Goal: Task Accomplishment & Management: Use online tool/utility

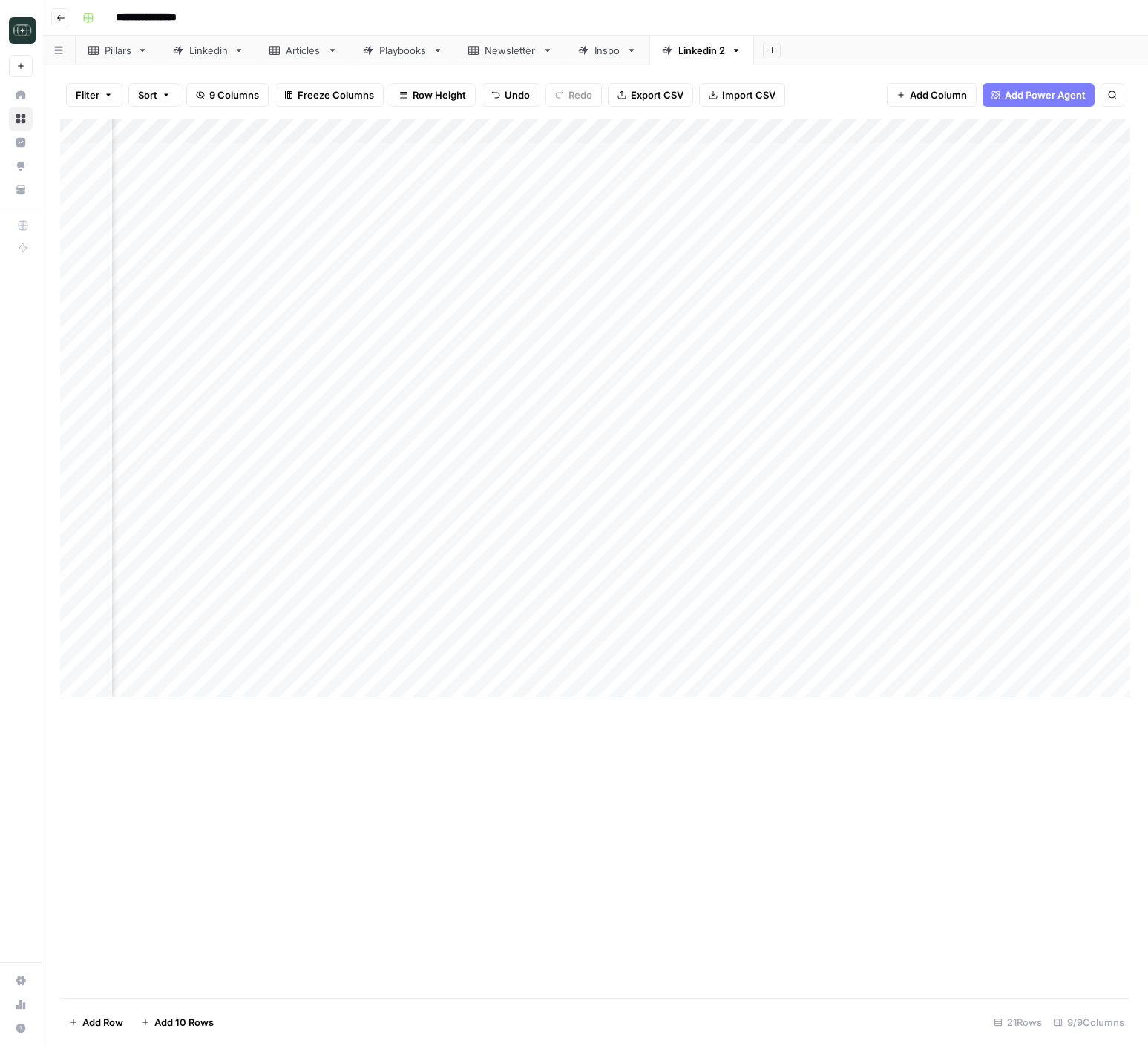
scroll to position [0, 440]
click at [821, 661] on div "Add Column" at bounding box center [595, 409] width 1070 height 579
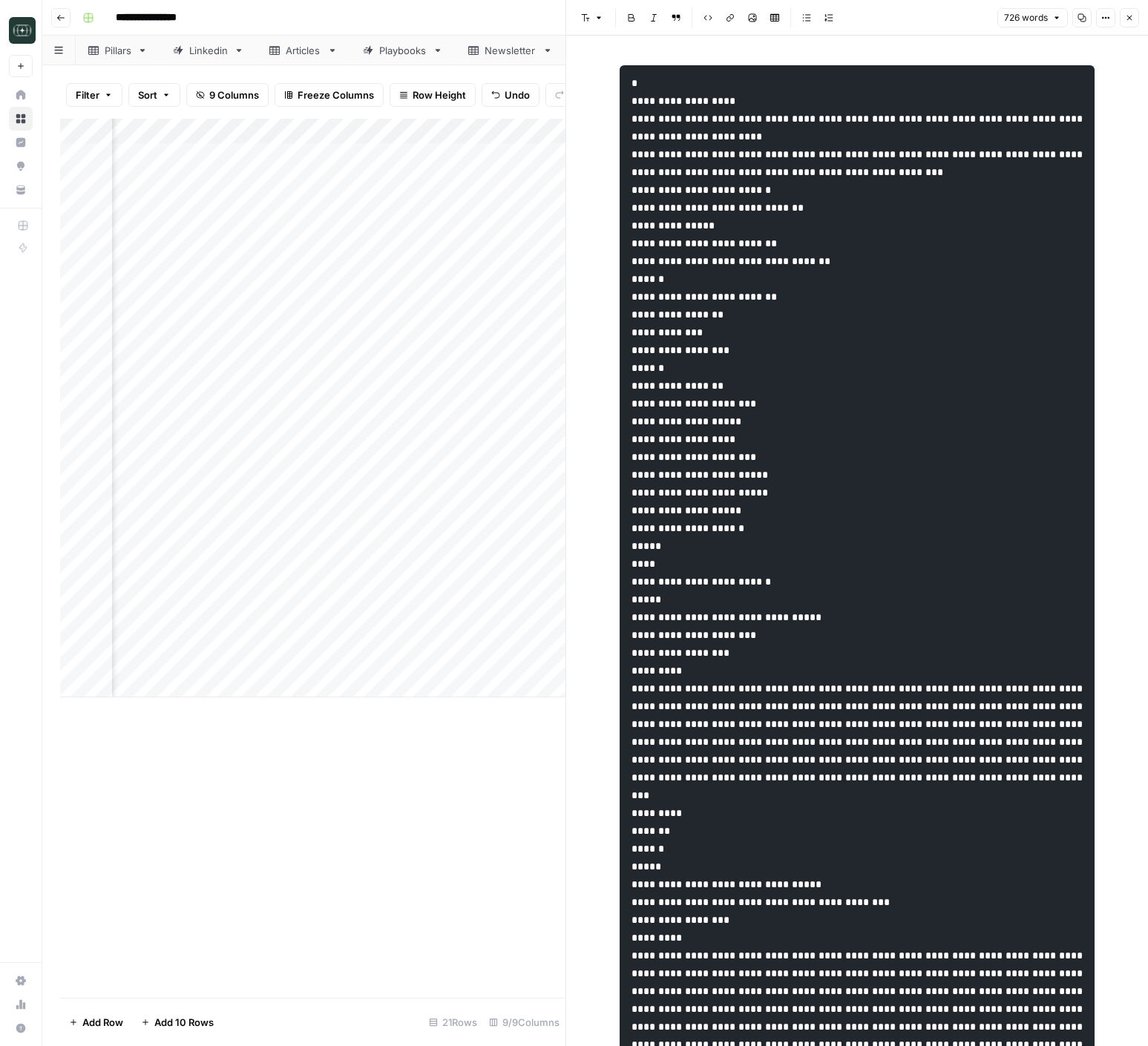
click at [1136, 19] on button "Close" at bounding box center [1129, 18] width 19 height 19
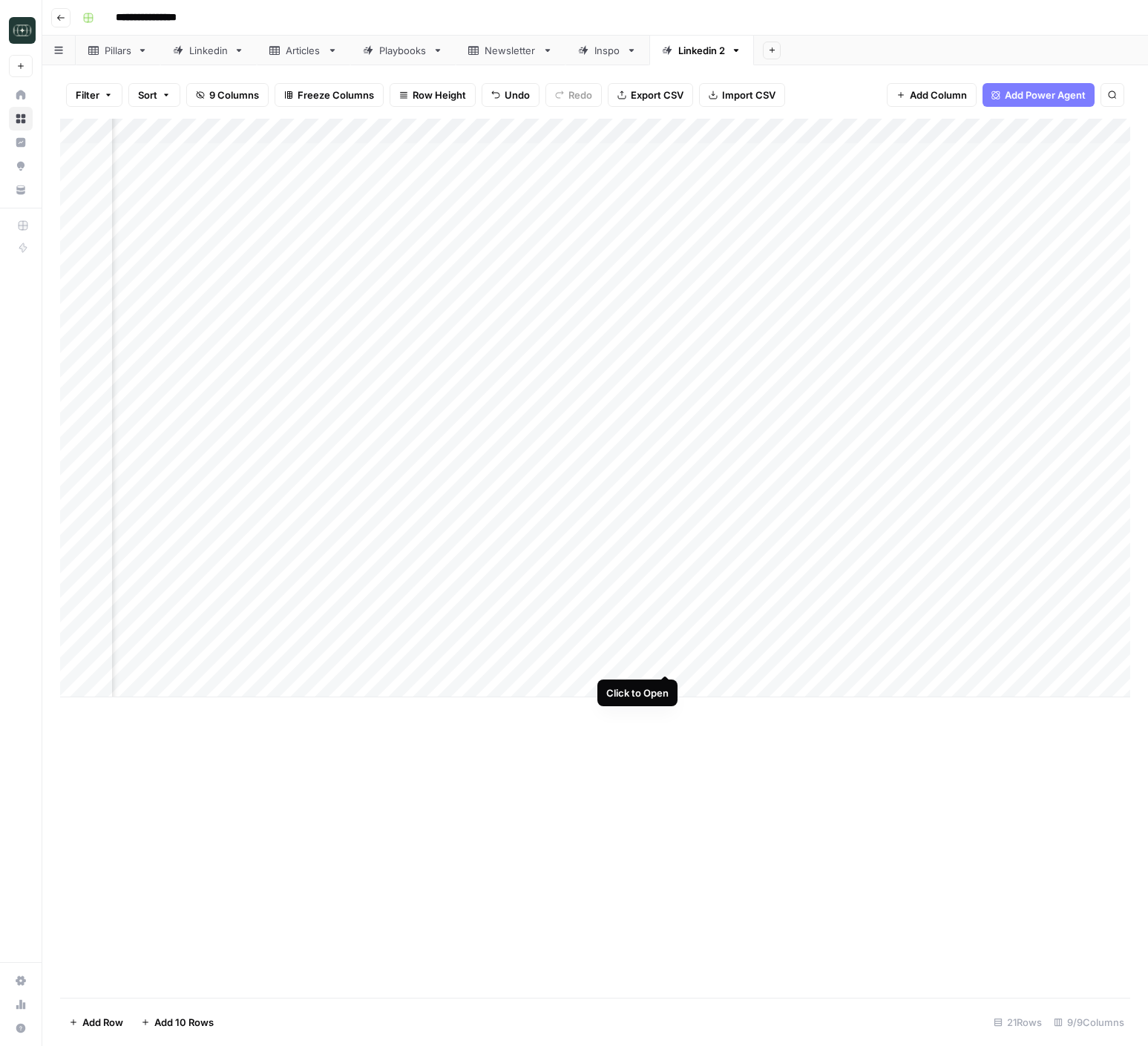
click at [659, 659] on div "Add Column" at bounding box center [595, 409] width 1070 height 579
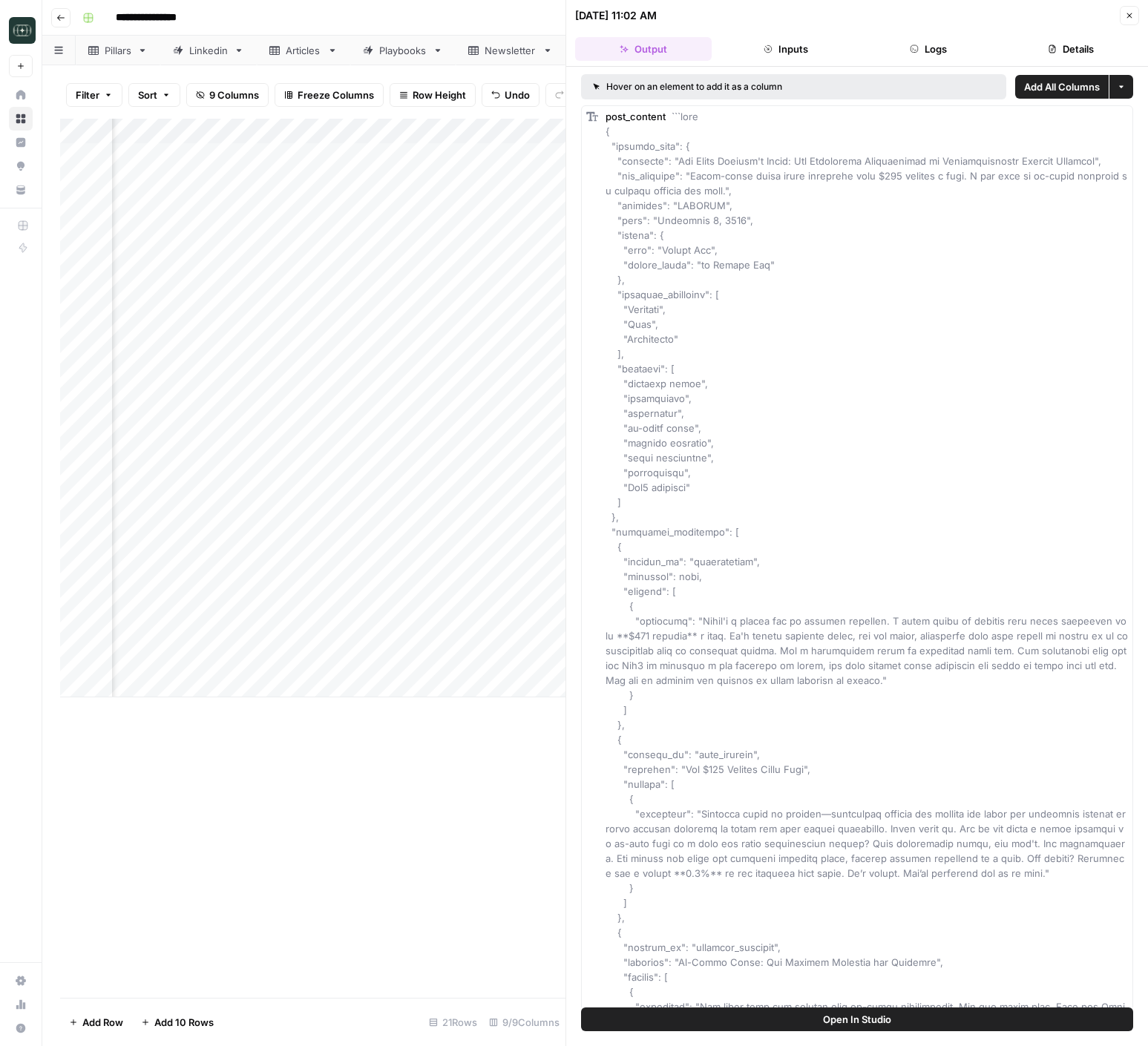
click at [918, 48] on button "Logs" at bounding box center [928, 48] width 136 height 24
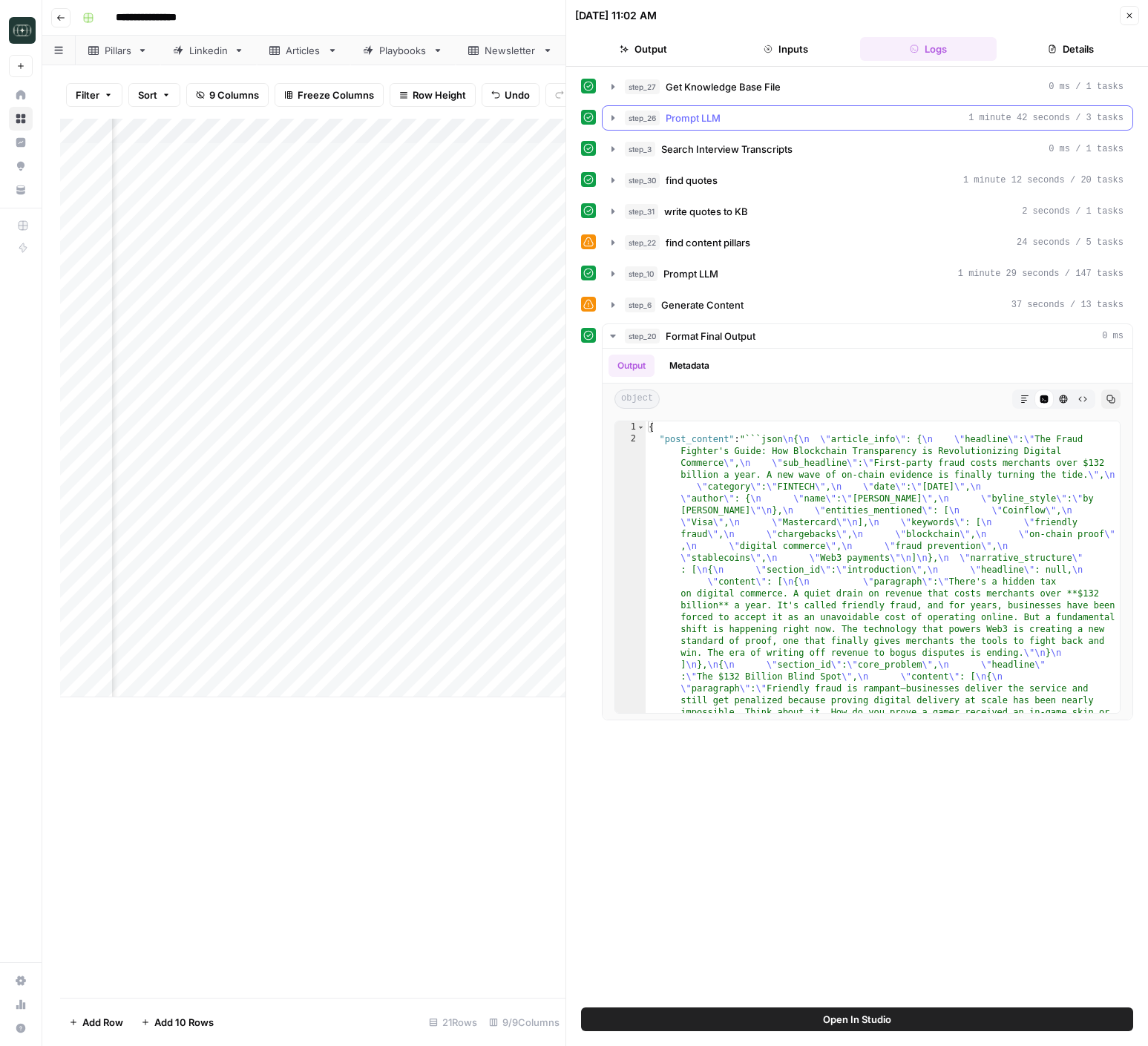
click at [615, 122] on icon "button" at bounding box center [613, 117] width 12 height 12
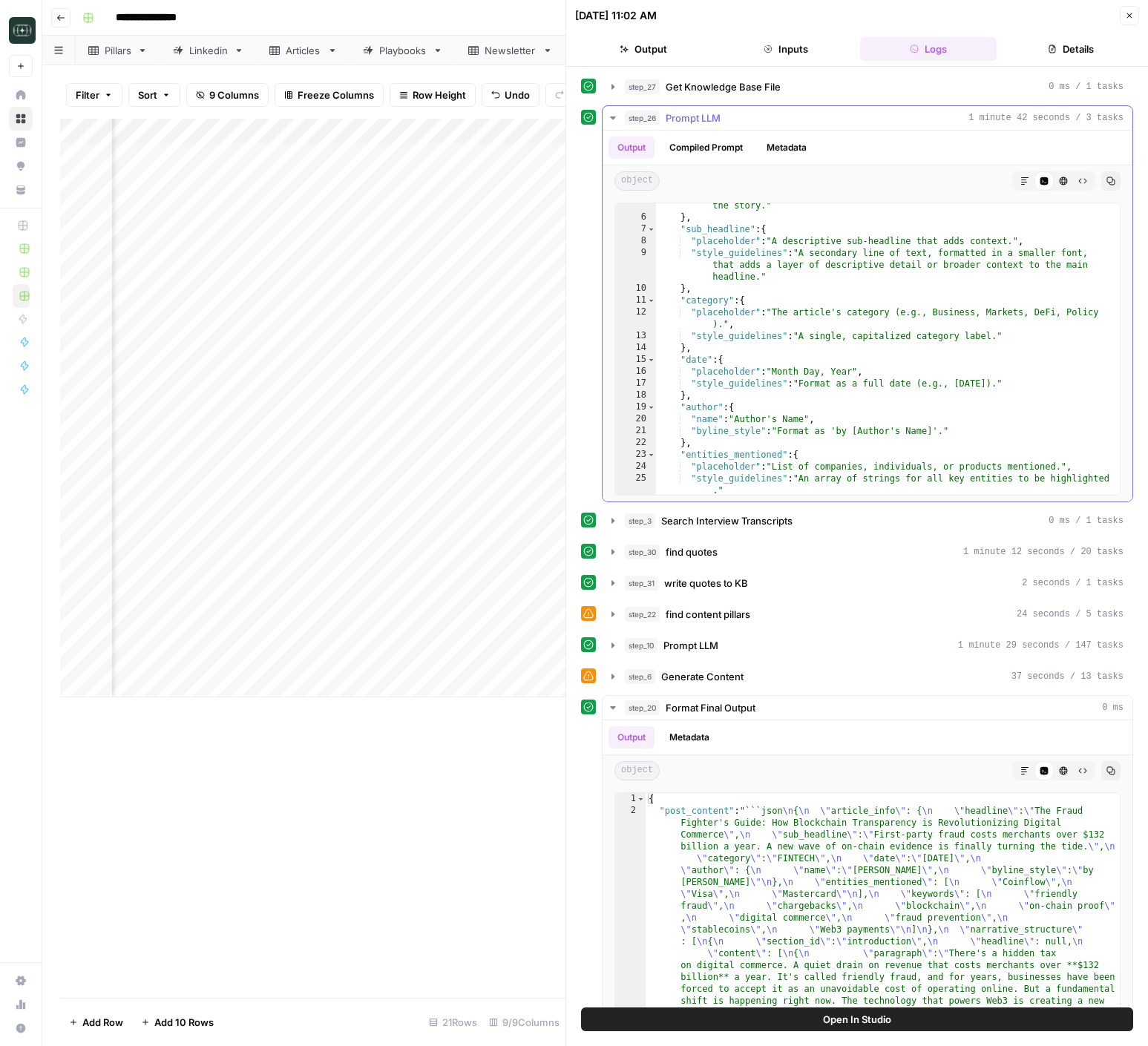
scroll to position [63, 0]
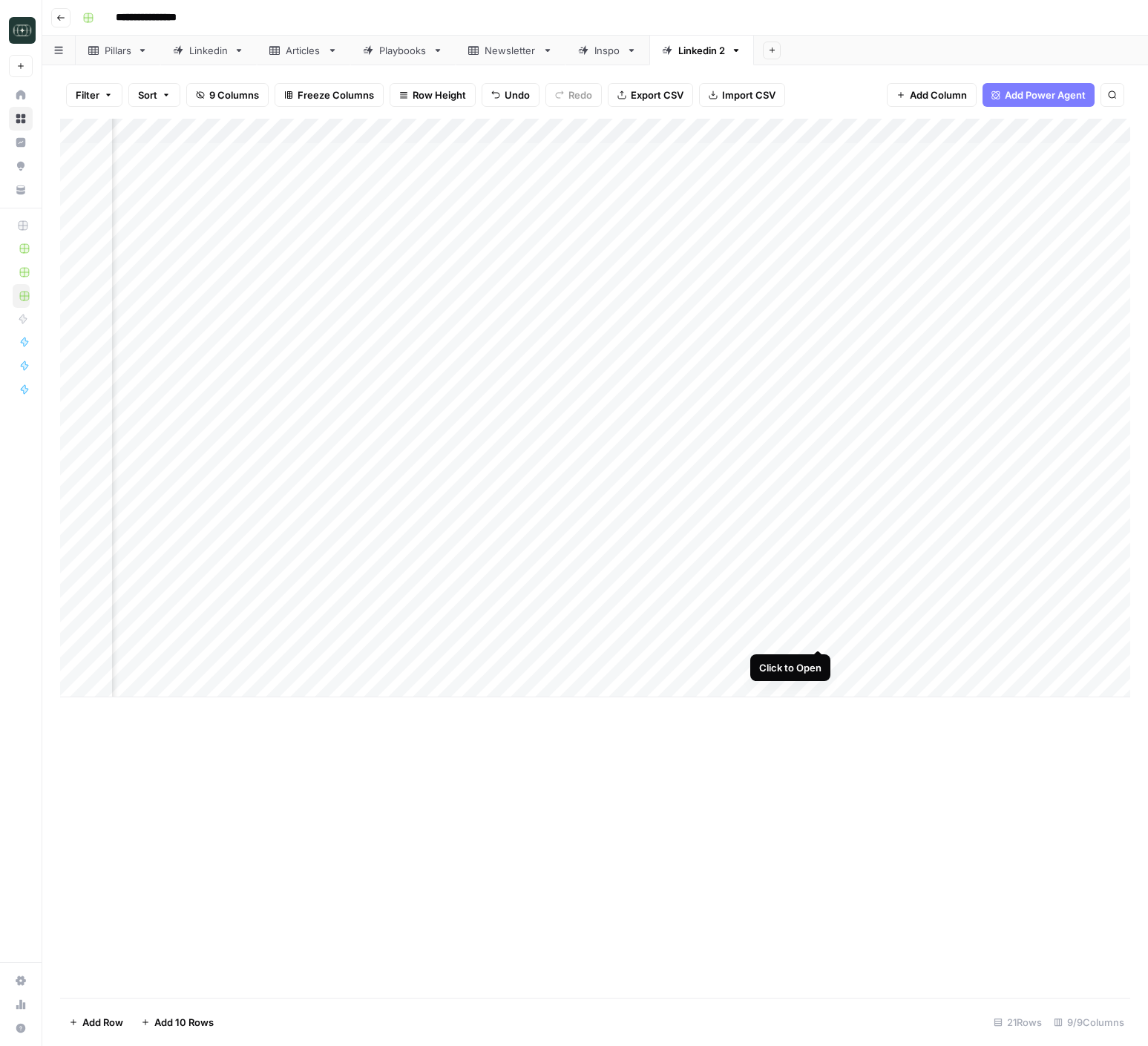
click at [814, 632] on div "Add Column" at bounding box center [595, 409] width 1070 height 579
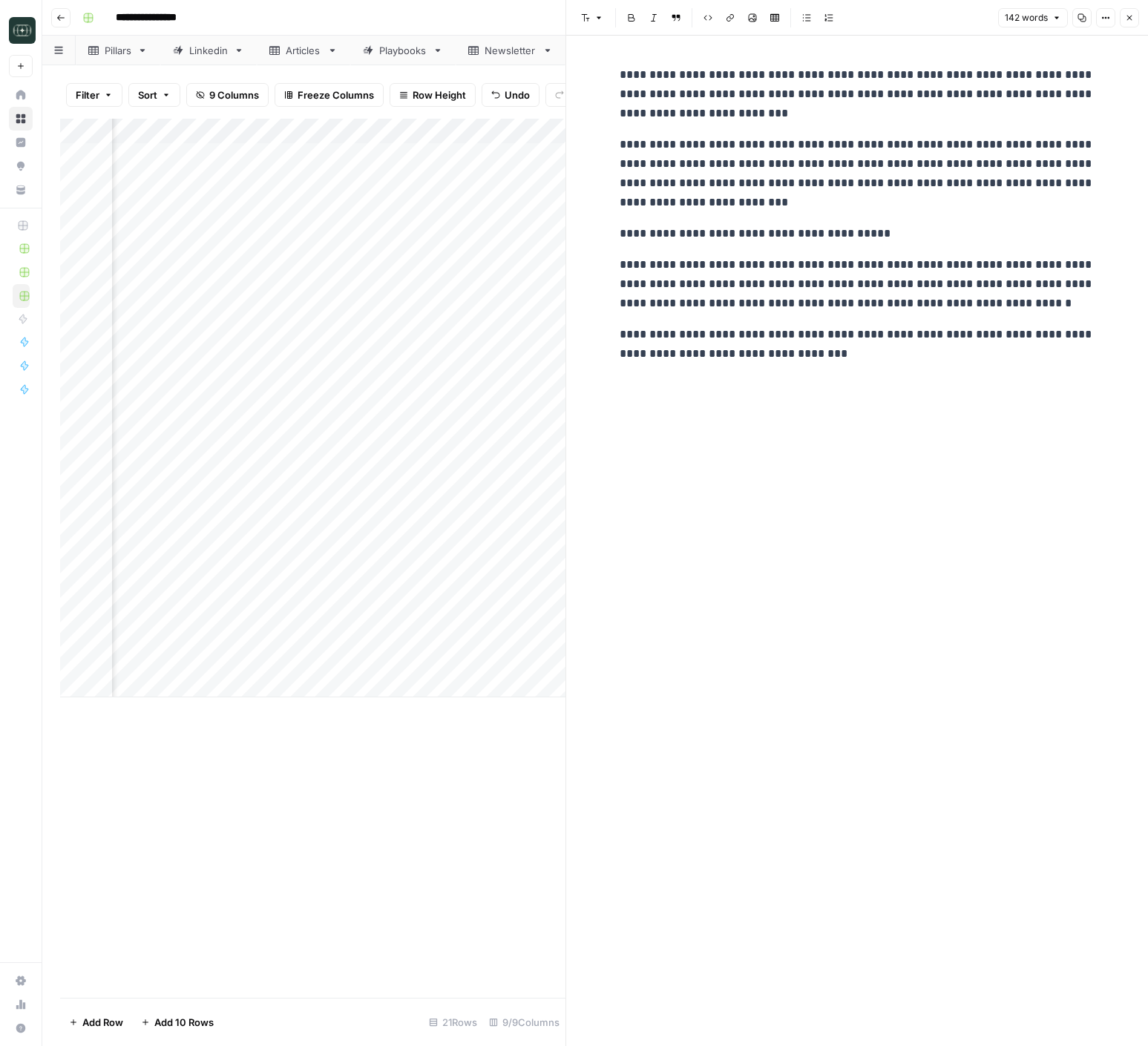
click at [1138, 23] on button "Close" at bounding box center [1129, 18] width 19 height 19
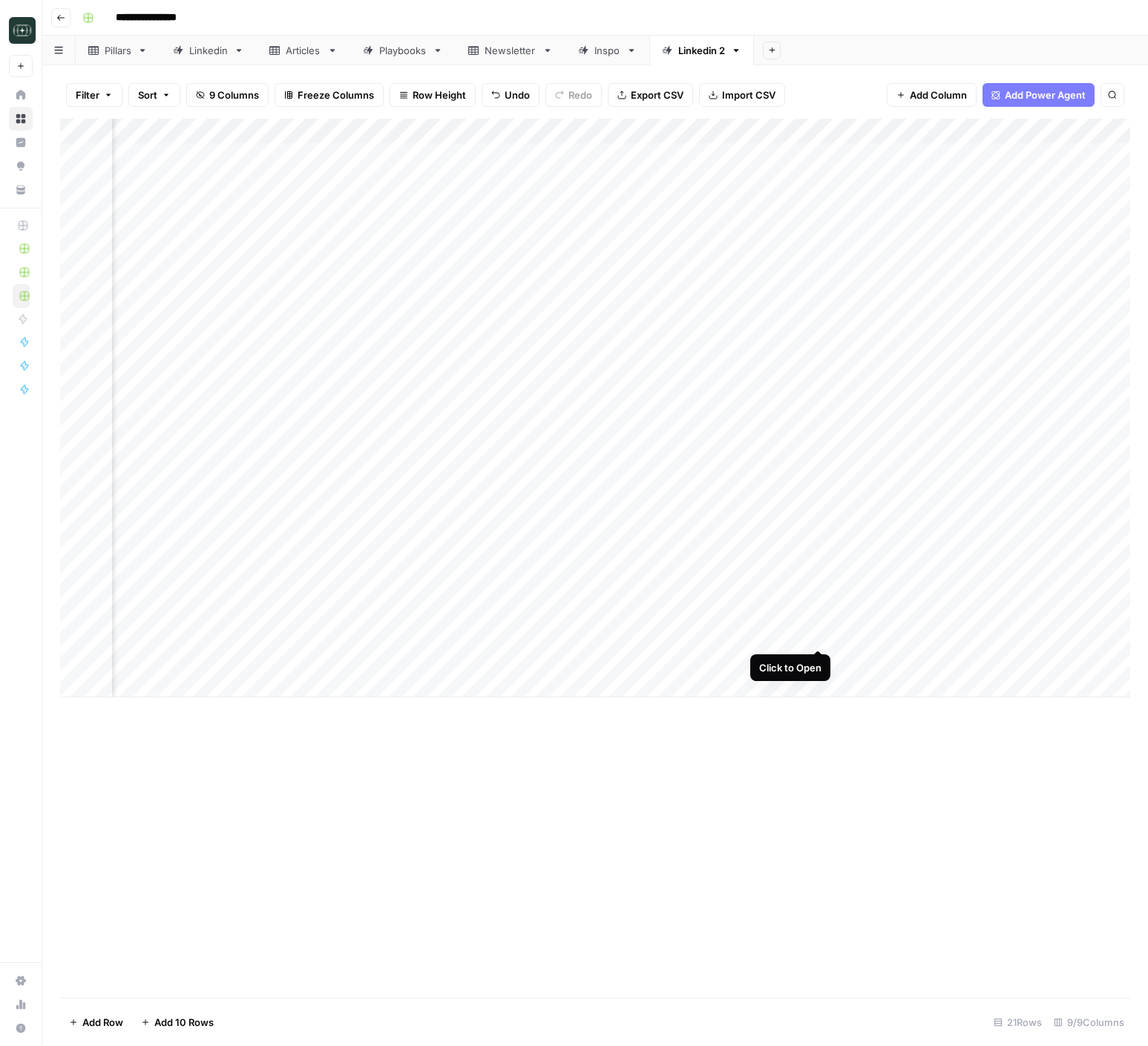
click at [820, 636] on div "Add Column" at bounding box center [595, 409] width 1070 height 579
click at [814, 660] on div "Add Column" at bounding box center [595, 409] width 1070 height 579
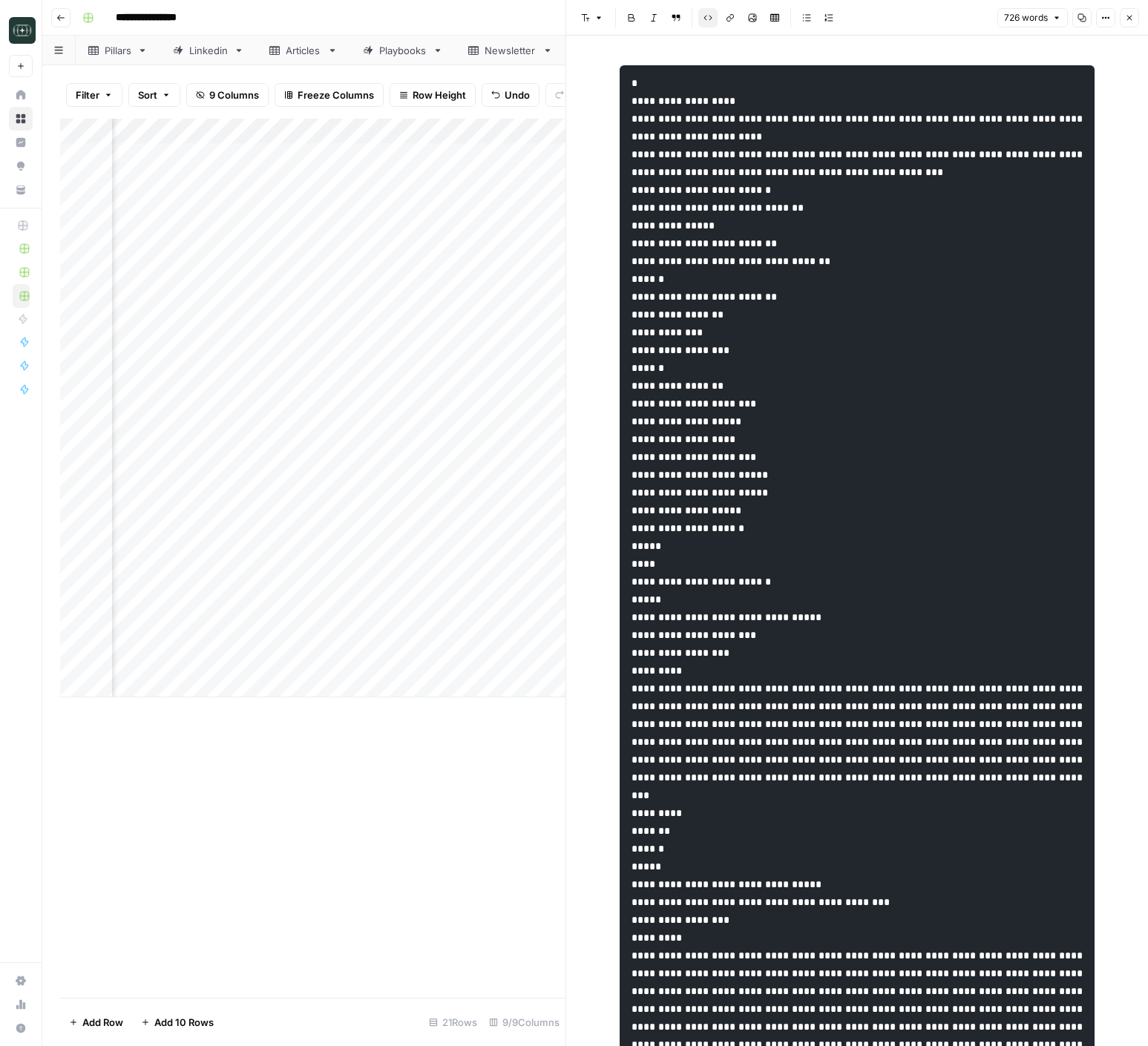
click at [1126, 20] on icon "button" at bounding box center [1128, 17] width 9 height 9
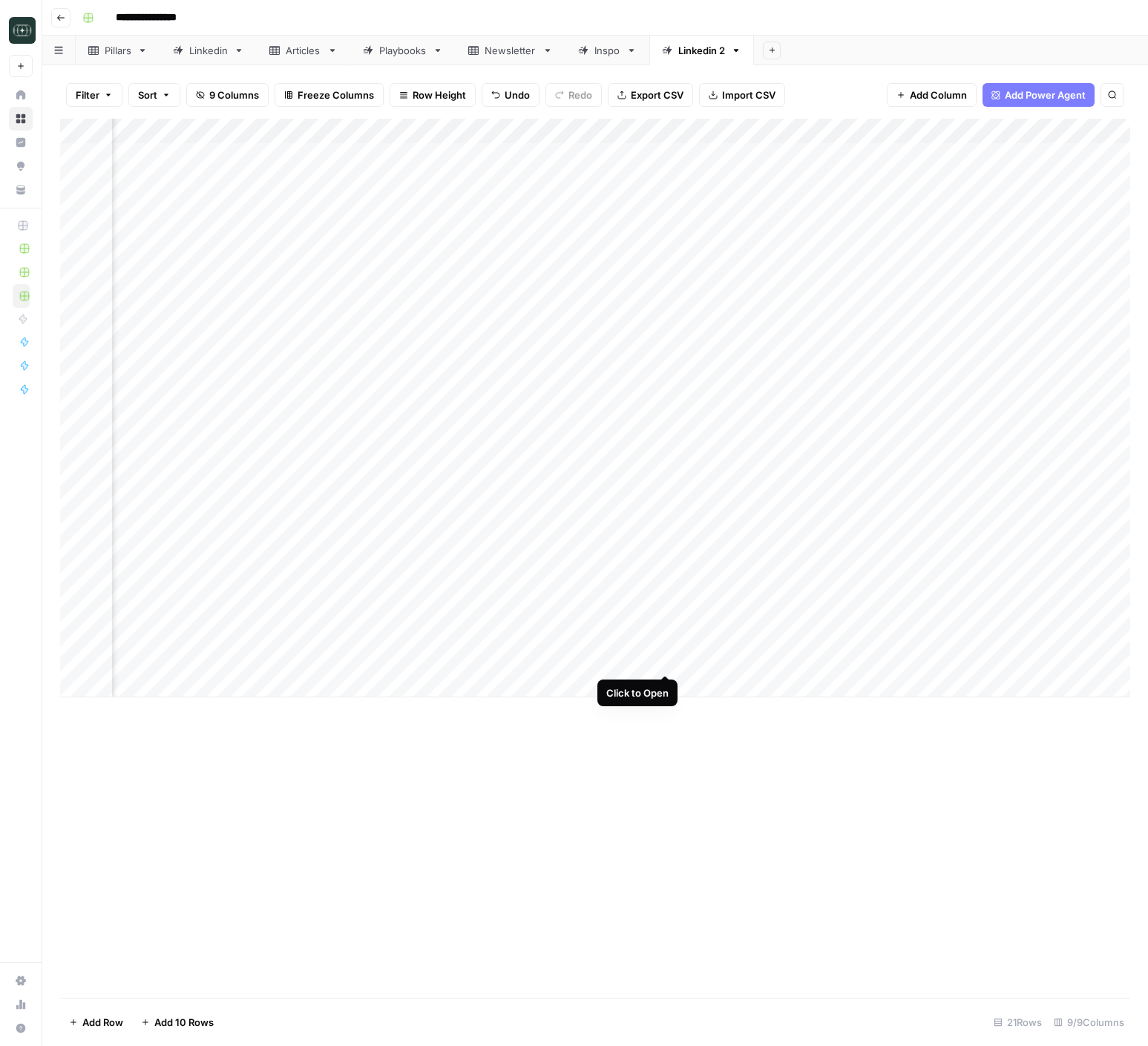
click at [664, 657] on div "Add Column" at bounding box center [595, 409] width 1070 height 579
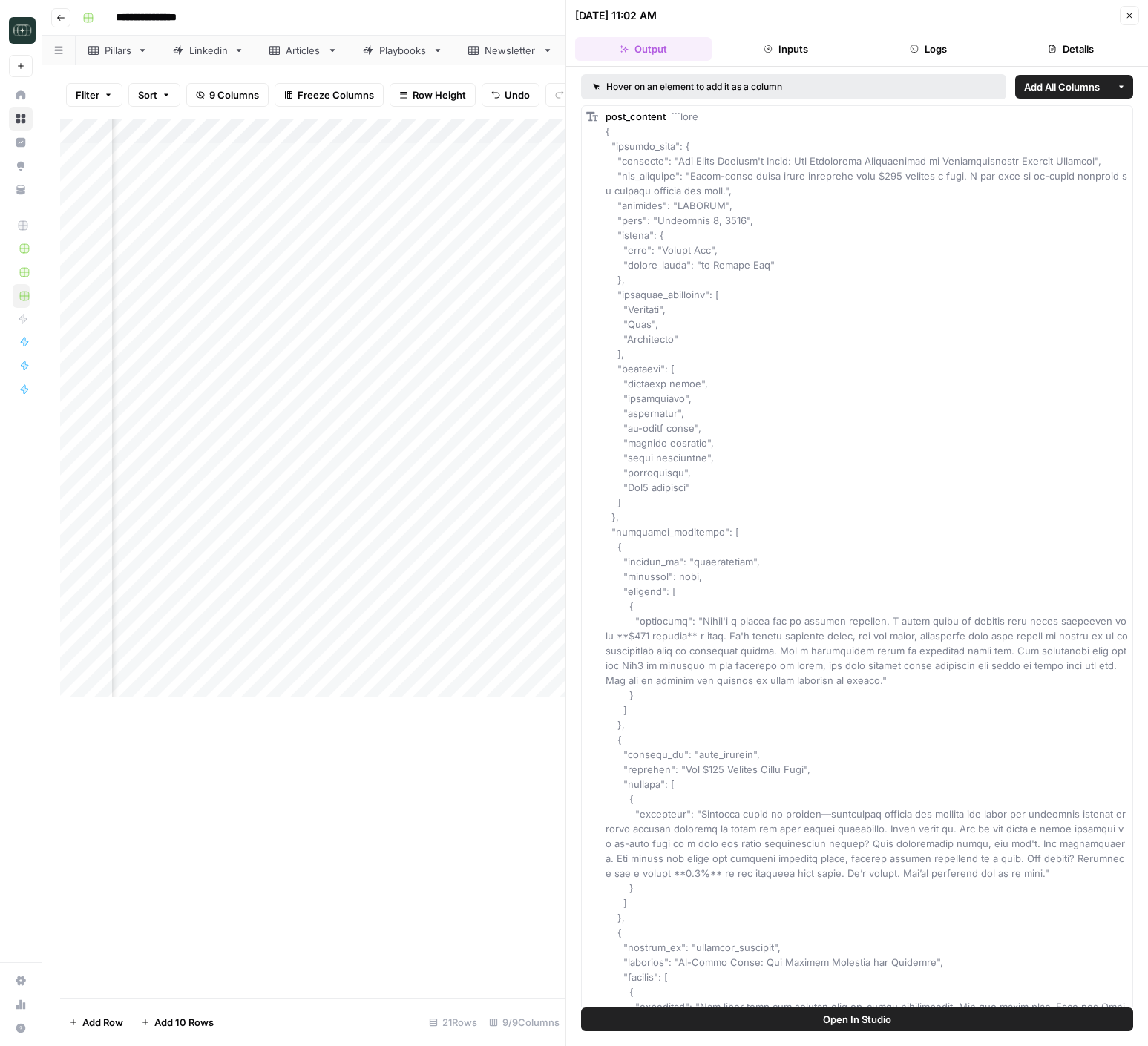
click at [907, 49] on button "Logs" at bounding box center [928, 48] width 136 height 24
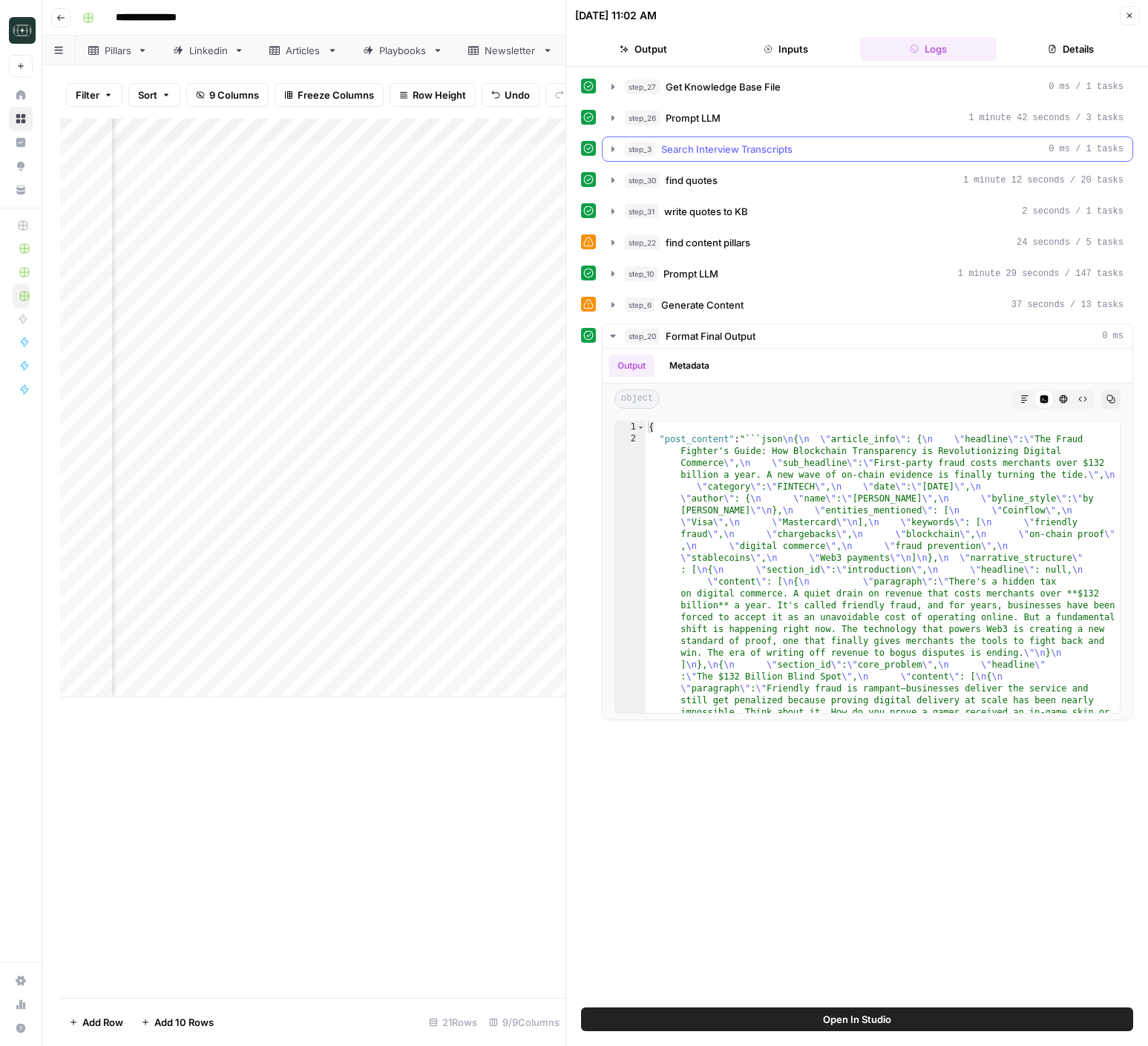
click at [607, 156] on button "step_3 Search Interview Transcripts 0 ms / 1 tasks" at bounding box center [867, 148] width 530 height 24
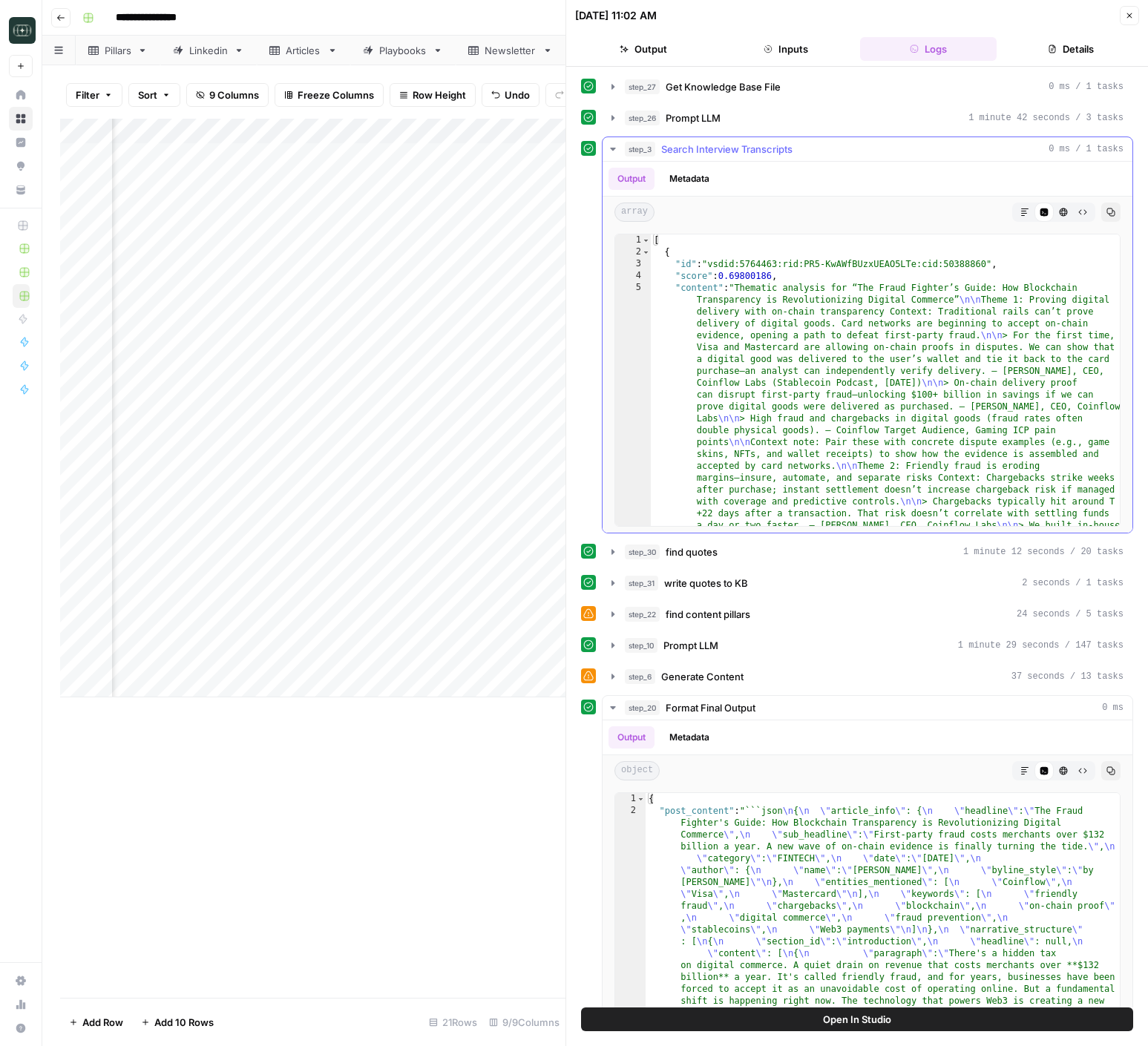
click at [607, 156] on button "step_3 Search Interview Transcripts 0 ms / 1 tasks" at bounding box center [867, 148] width 530 height 24
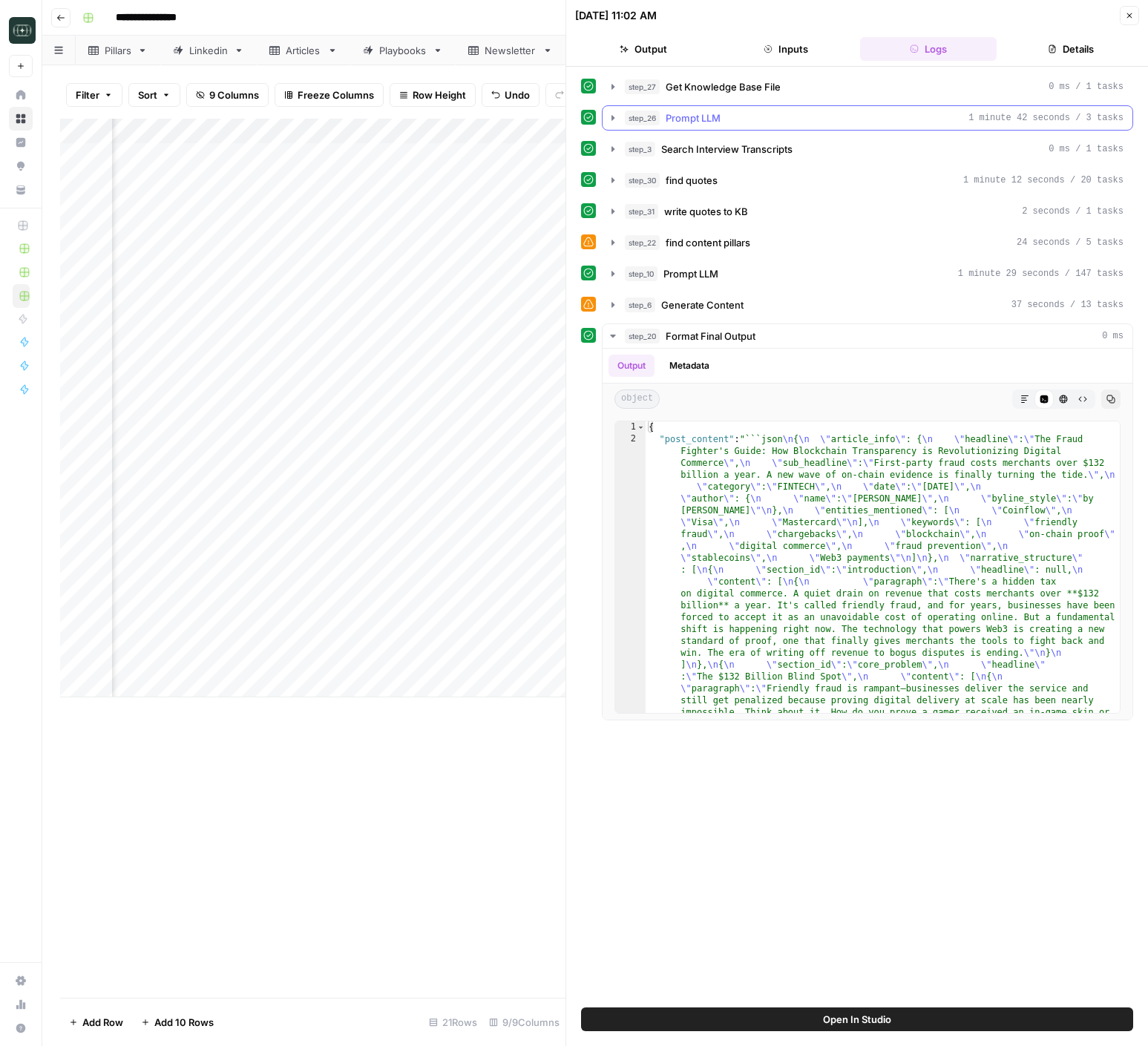
click at [608, 117] on icon "button" at bounding box center [613, 117] width 12 height 12
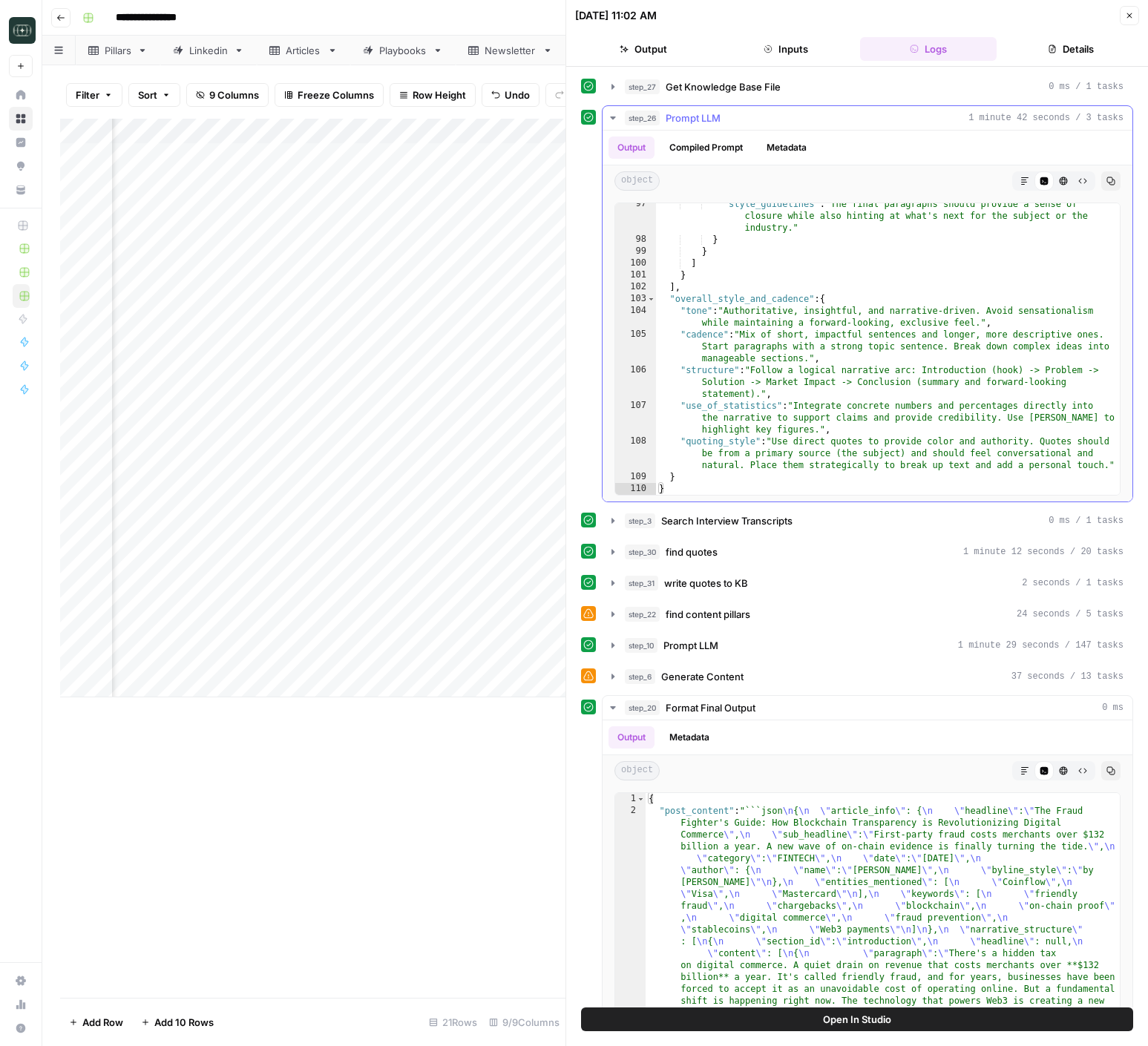
scroll to position [41, 0]
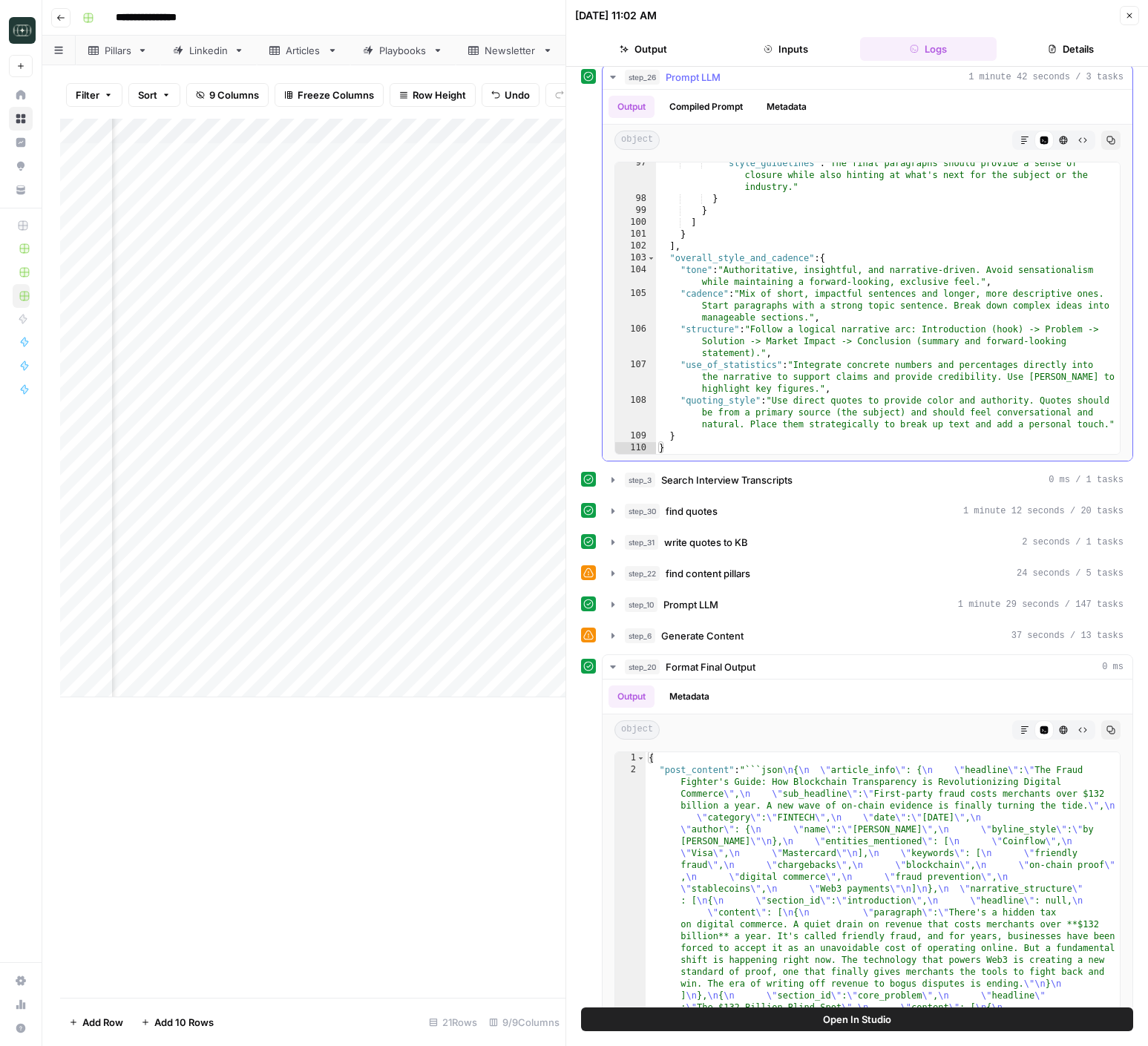
click at [735, 102] on button "Compiled Prompt" at bounding box center [705, 107] width 91 height 23
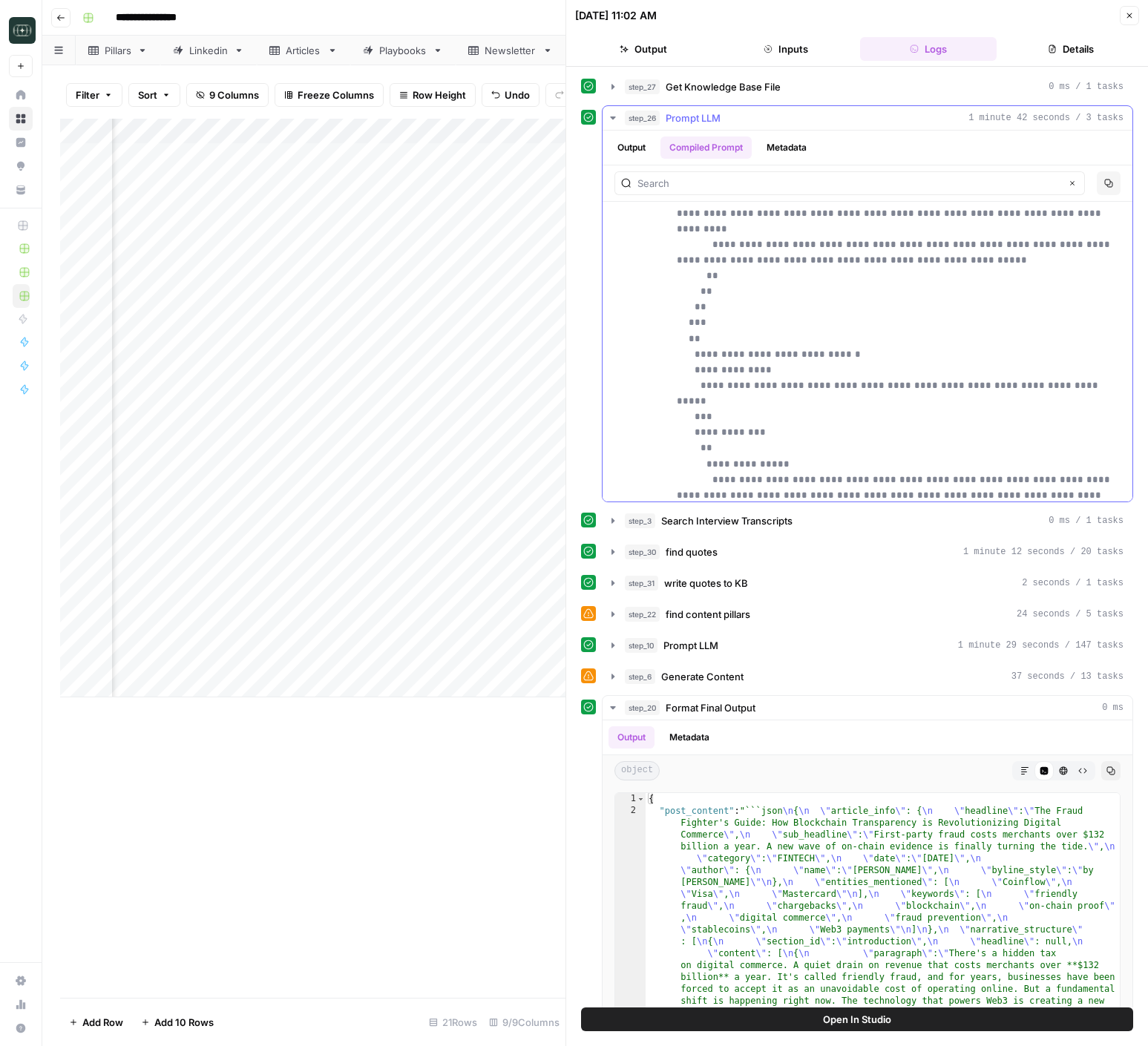
scroll to position [17186, 0]
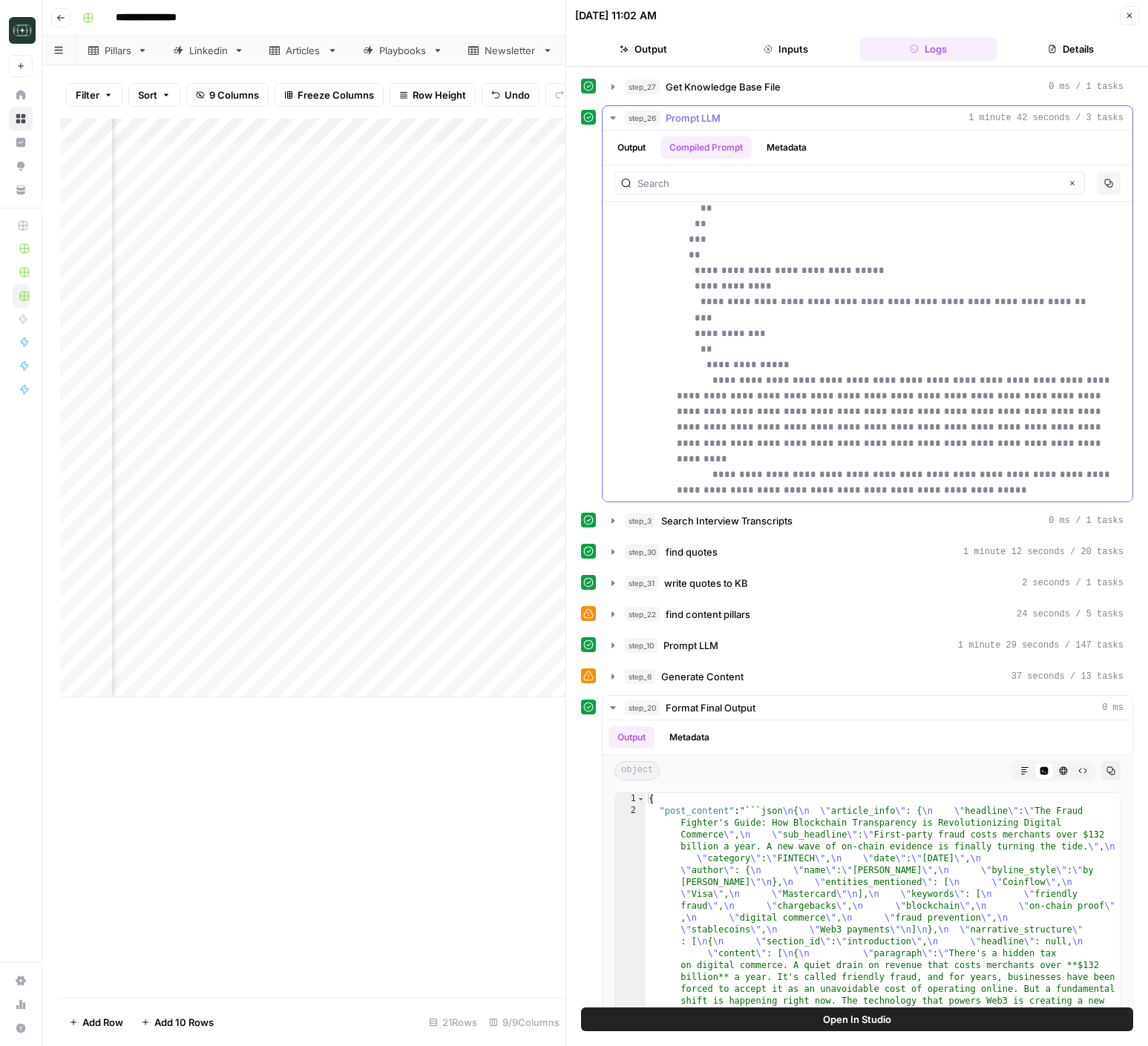
click at [641, 153] on button "Output" at bounding box center [631, 148] width 46 height 23
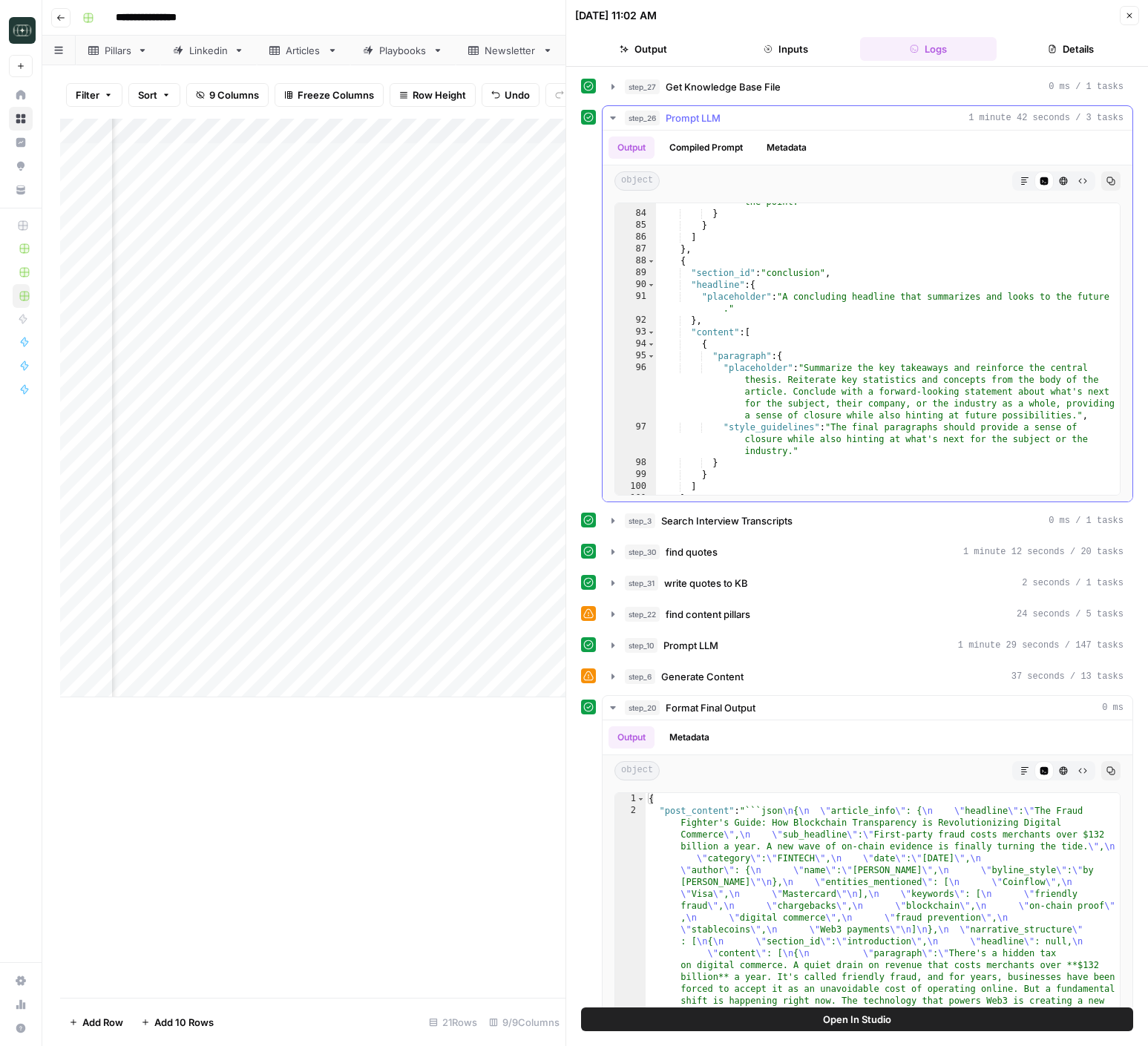
scroll to position [1620, 0]
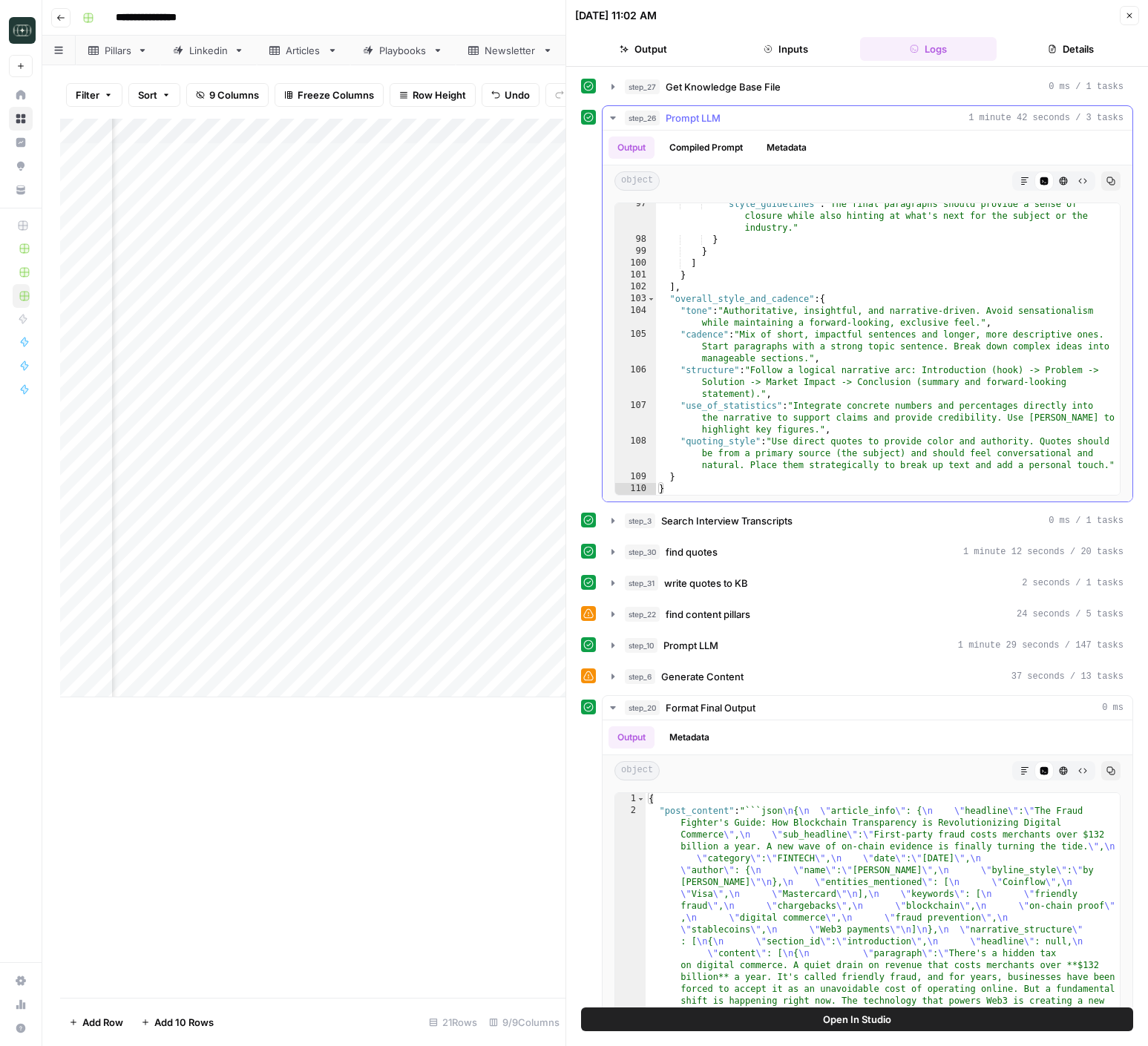
click at [618, 121] on button "step_26 Prompt LLM 1 minute 42 seconds / 3 tasks" at bounding box center [867, 117] width 530 height 24
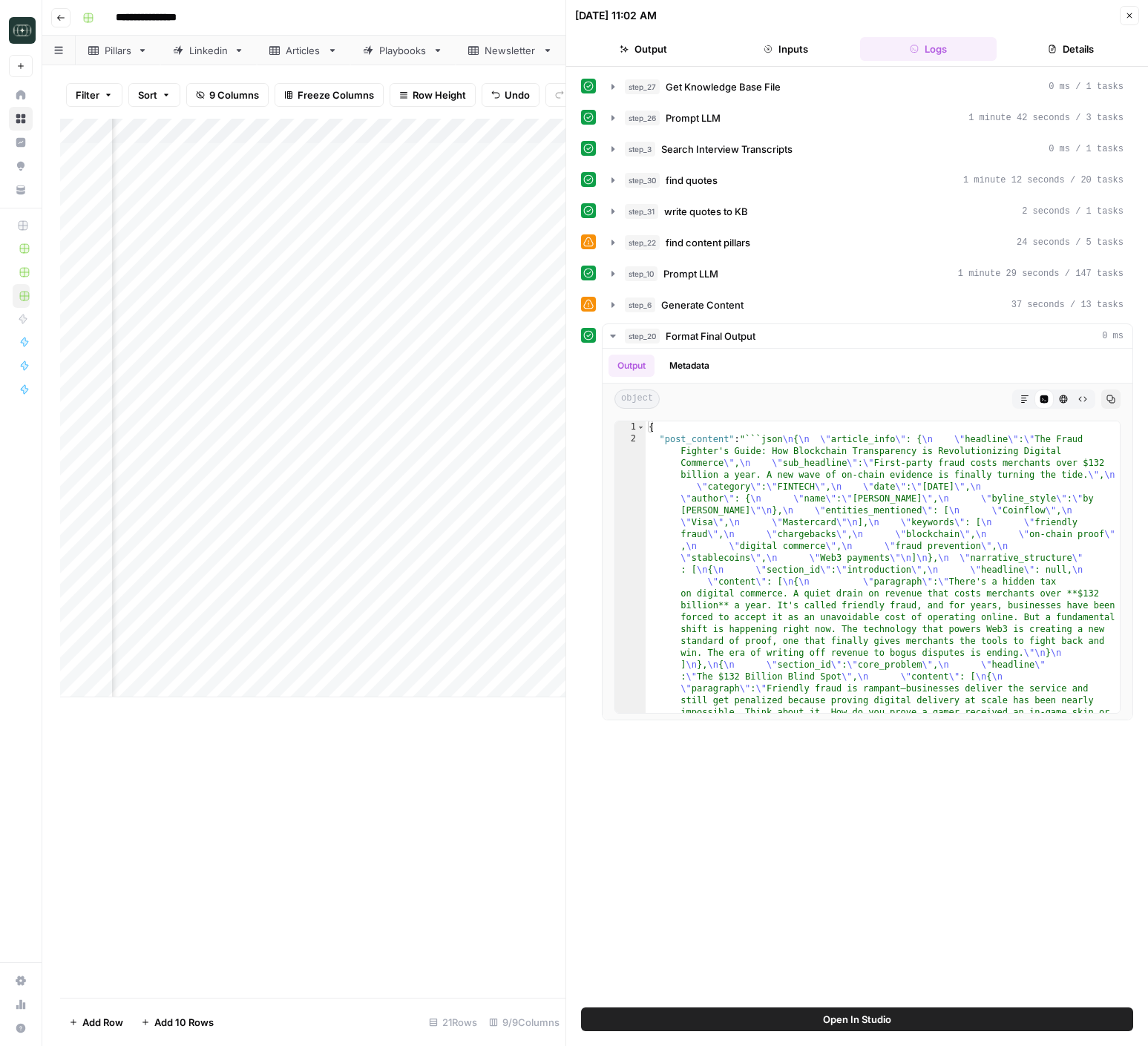
click at [1126, 16] on icon "button" at bounding box center [1128, 15] width 9 height 9
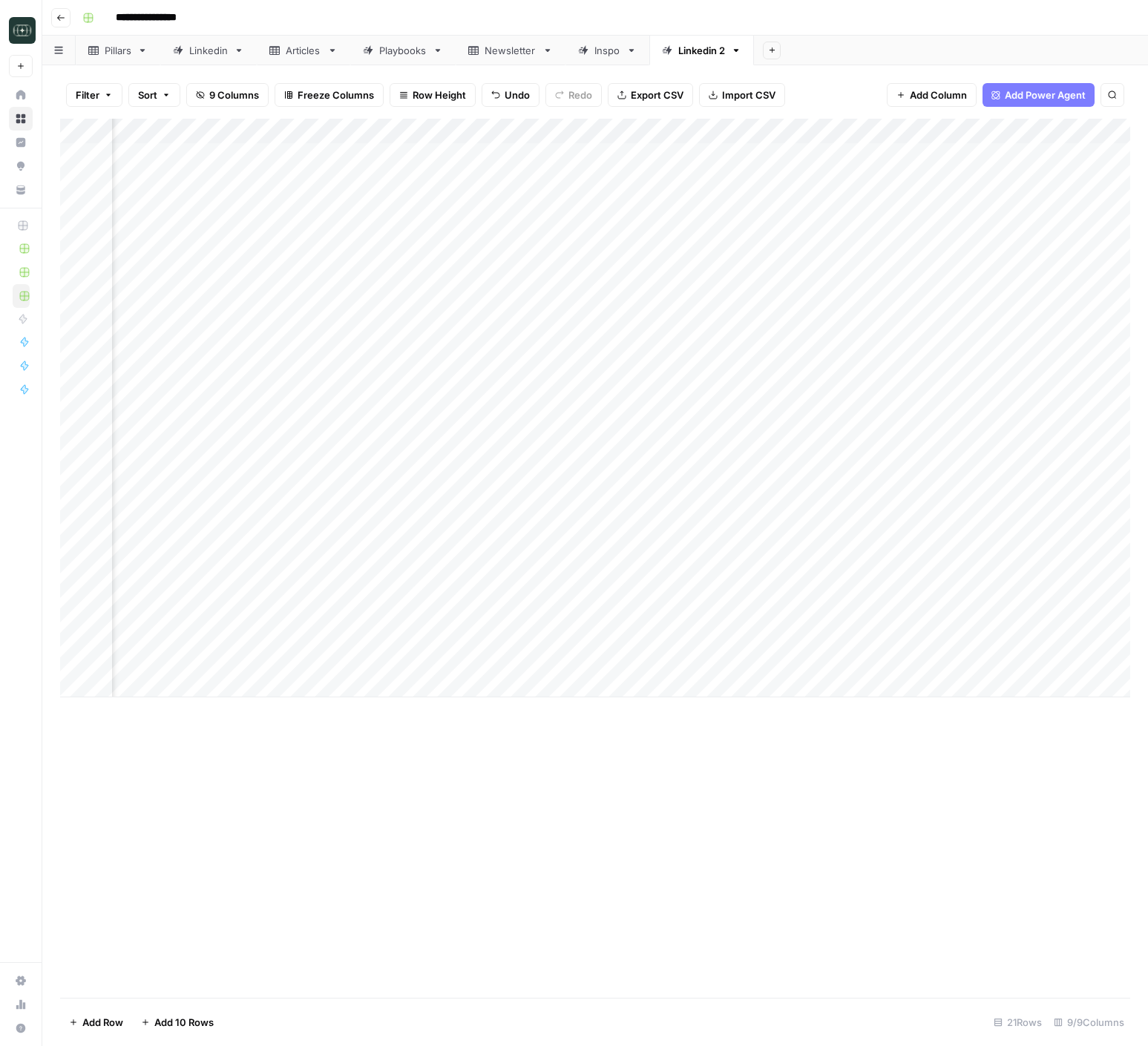
click at [668, 132] on div "Add Column" at bounding box center [595, 409] width 1070 height 579
type input "Linkedin Post Writing - [DATE]"
click at [554, 273] on span "Edit Workflow" at bounding box center [582, 277] width 130 height 15
click at [686, 658] on div "Add Column" at bounding box center [595, 409] width 1070 height 579
click at [687, 561] on div "Add Column" at bounding box center [595, 409] width 1070 height 579
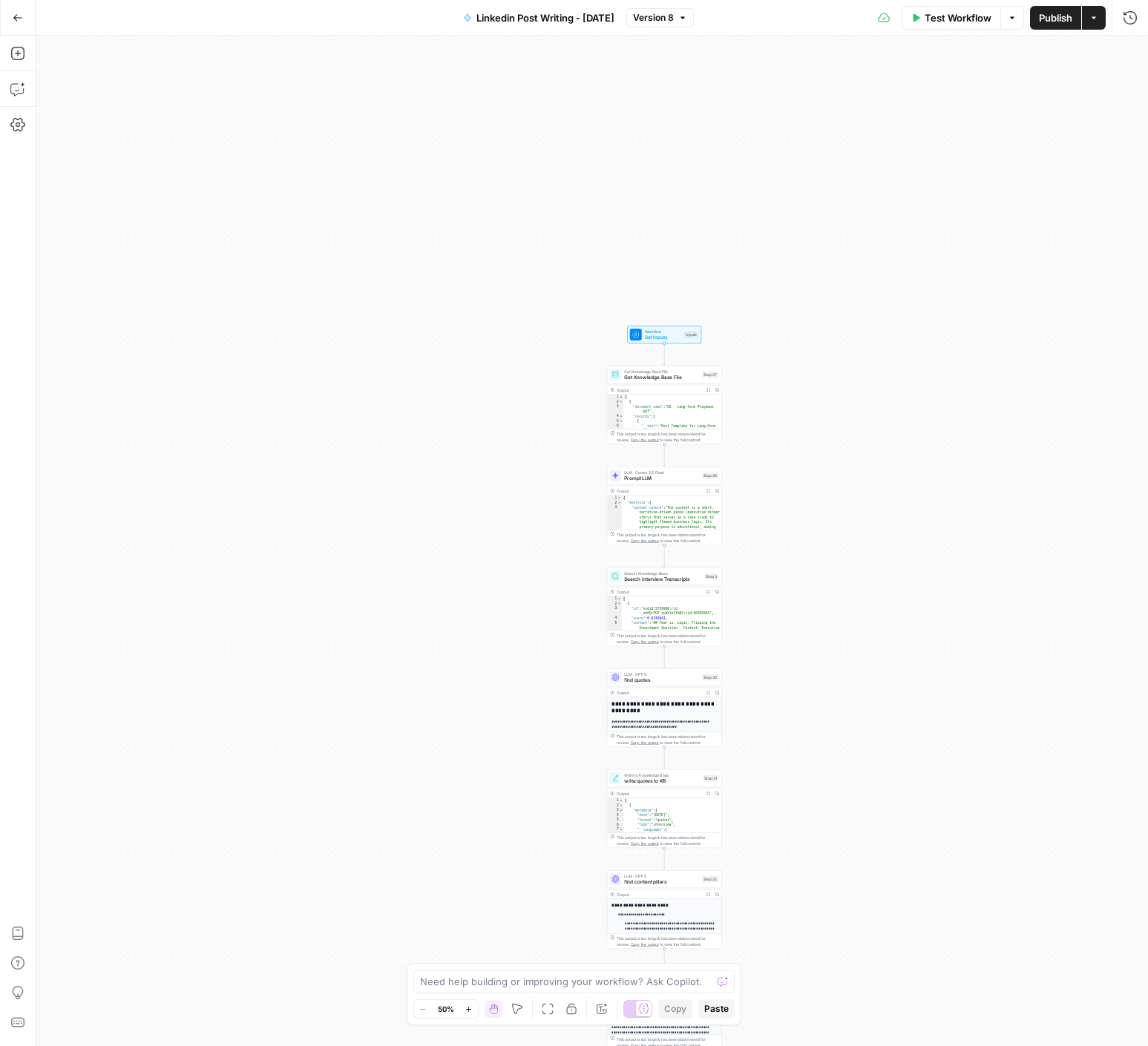
drag, startPoint x: 745, startPoint y: 191, endPoint x: 785, endPoint y: 593, distance: 404.0
click at [785, 593] on div "true false Workflow Set Inputs Inputs Get Knowledge Base File Get Knowledge Bas…" at bounding box center [592, 541] width 1112 height 1011
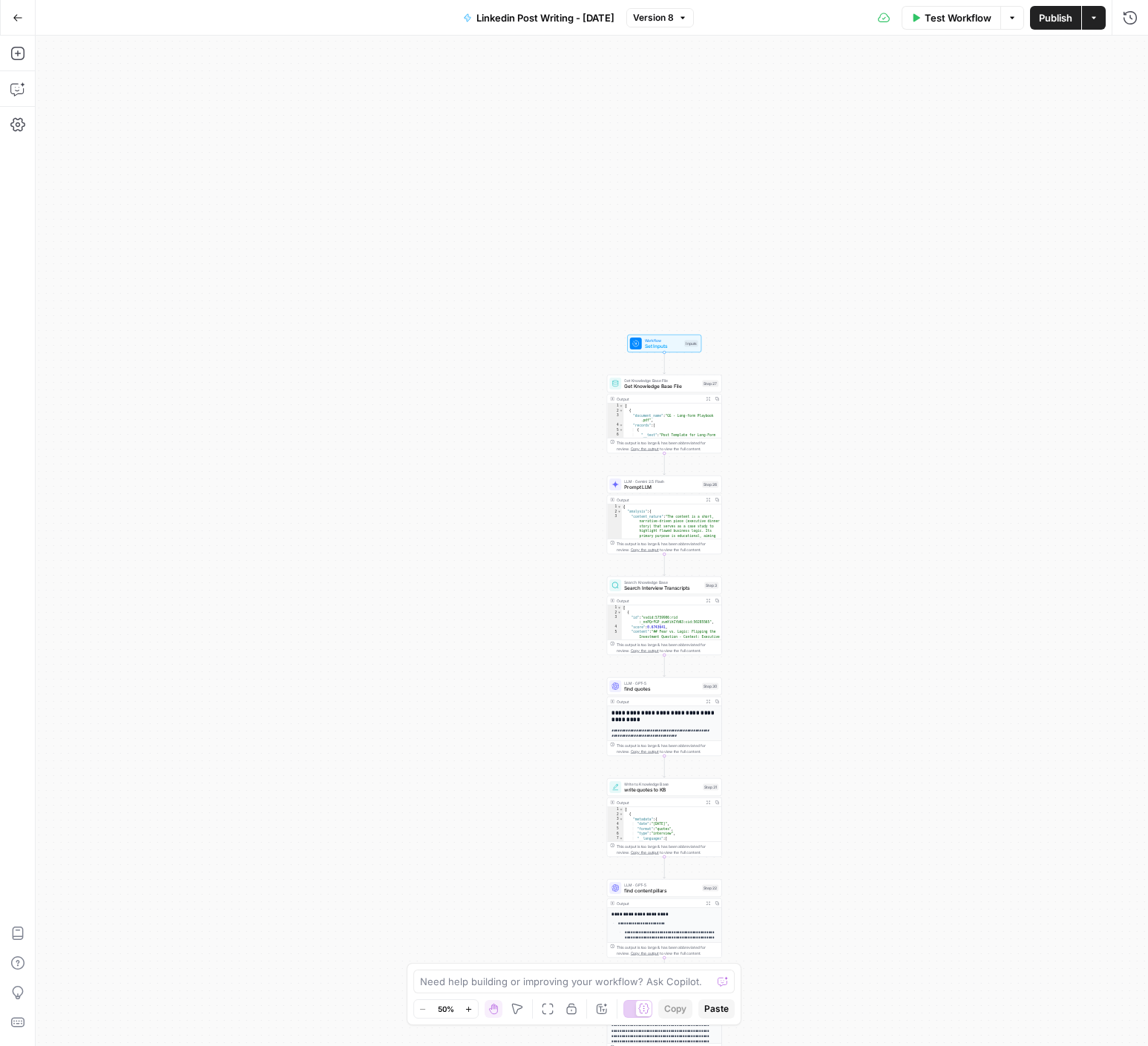
click at [759, 414] on div "true false Workflow Set Inputs Inputs Get Knowledge Base File Get Knowledge Bas…" at bounding box center [592, 541] width 1112 height 1011
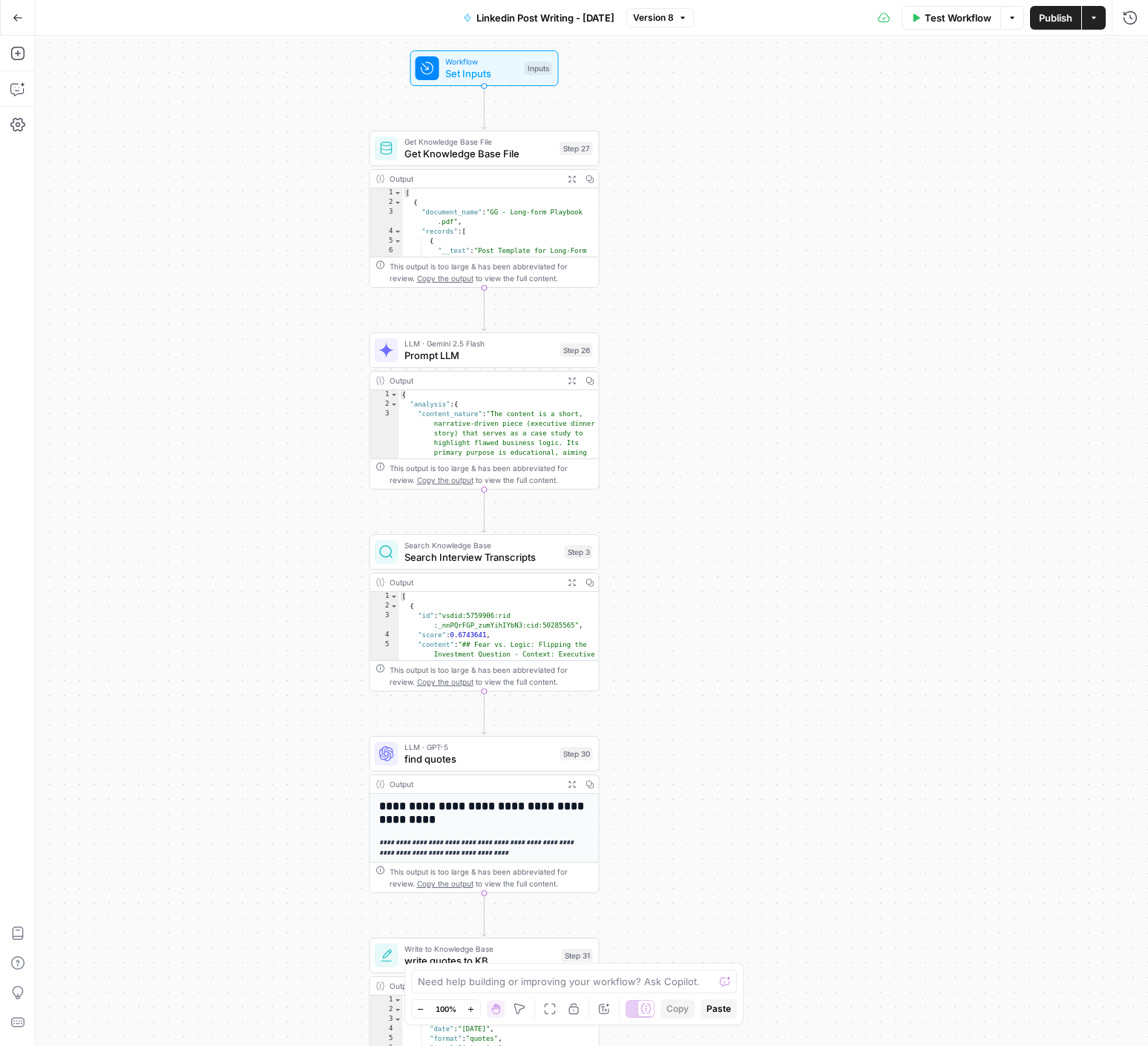
drag, startPoint x: 872, startPoint y: 663, endPoint x: 787, endPoint y: 459, distance: 221.0
click at [787, 459] on div "true false Workflow Set Inputs Inputs Get Knowledge Base File Get Knowledge Bas…" at bounding box center [592, 541] width 1112 height 1011
click at [472, 563] on span "Search Interview Transcripts" at bounding box center [481, 557] width 154 height 15
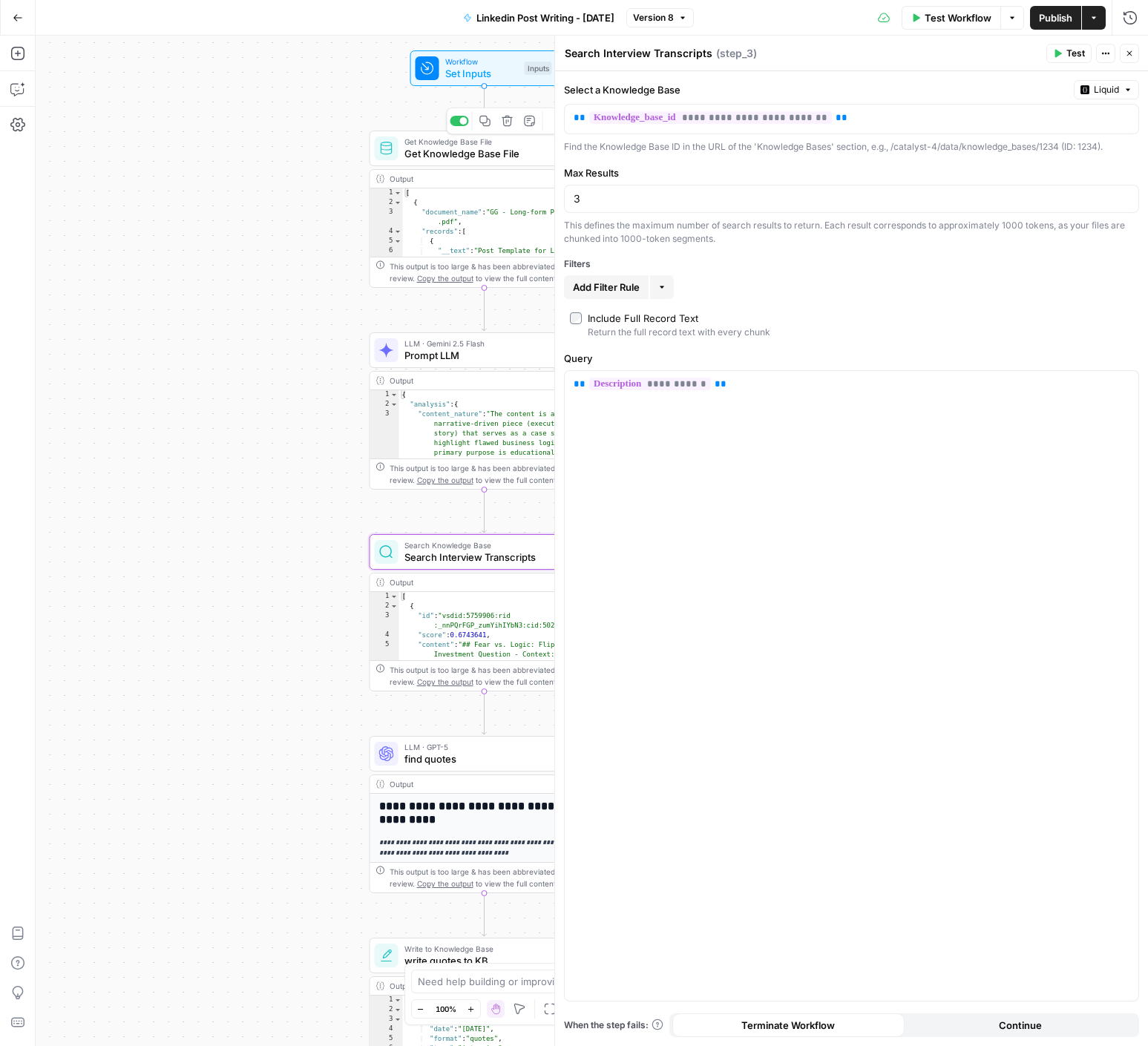
click at [448, 154] on span "Get Knowledge Base File" at bounding box center [479, 154] width 149 height 15
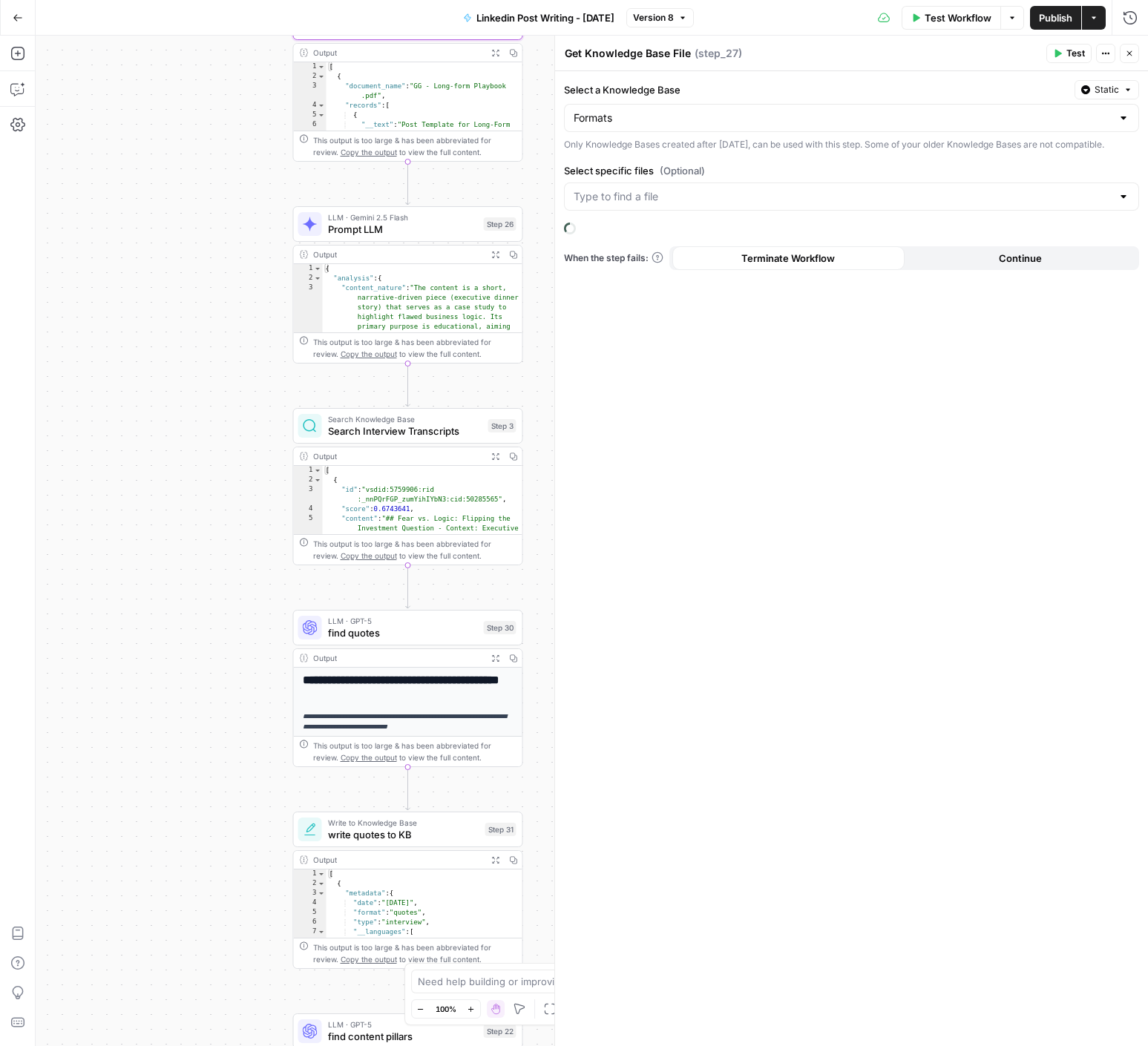
click at [157, 330] on div "true false Workflow Set Inputs Inputs Get Knowledge Base File Get Knowledge Bas…" at bounding box center [592, 541] width 1112 height 1011
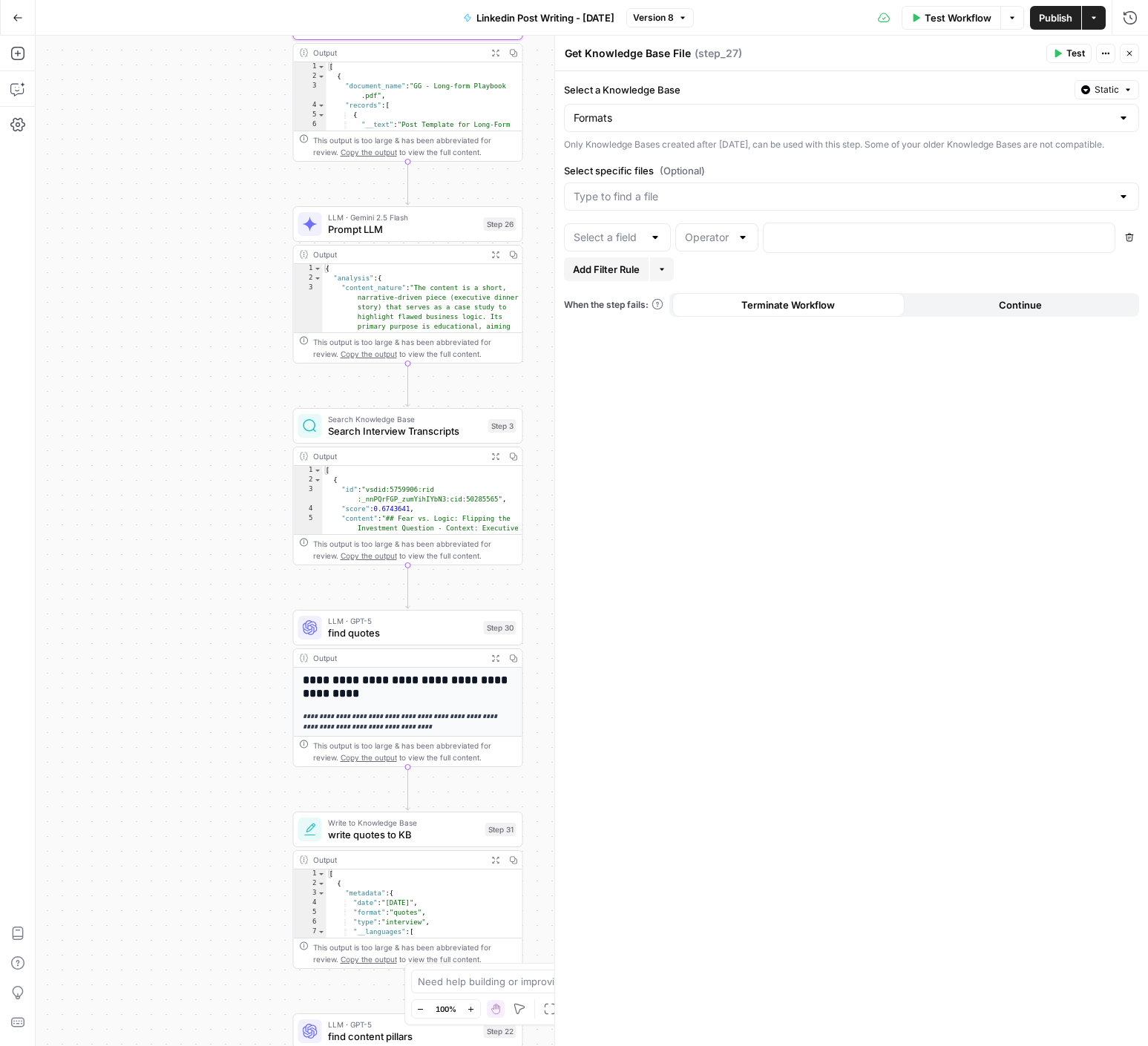
click at [647, 252] on div at bounding box center [617, 237] width 107 height 28
click at [650, 116] on input "Select a Knowledge Base" at bounding box center [842, 118] width 538 height 15
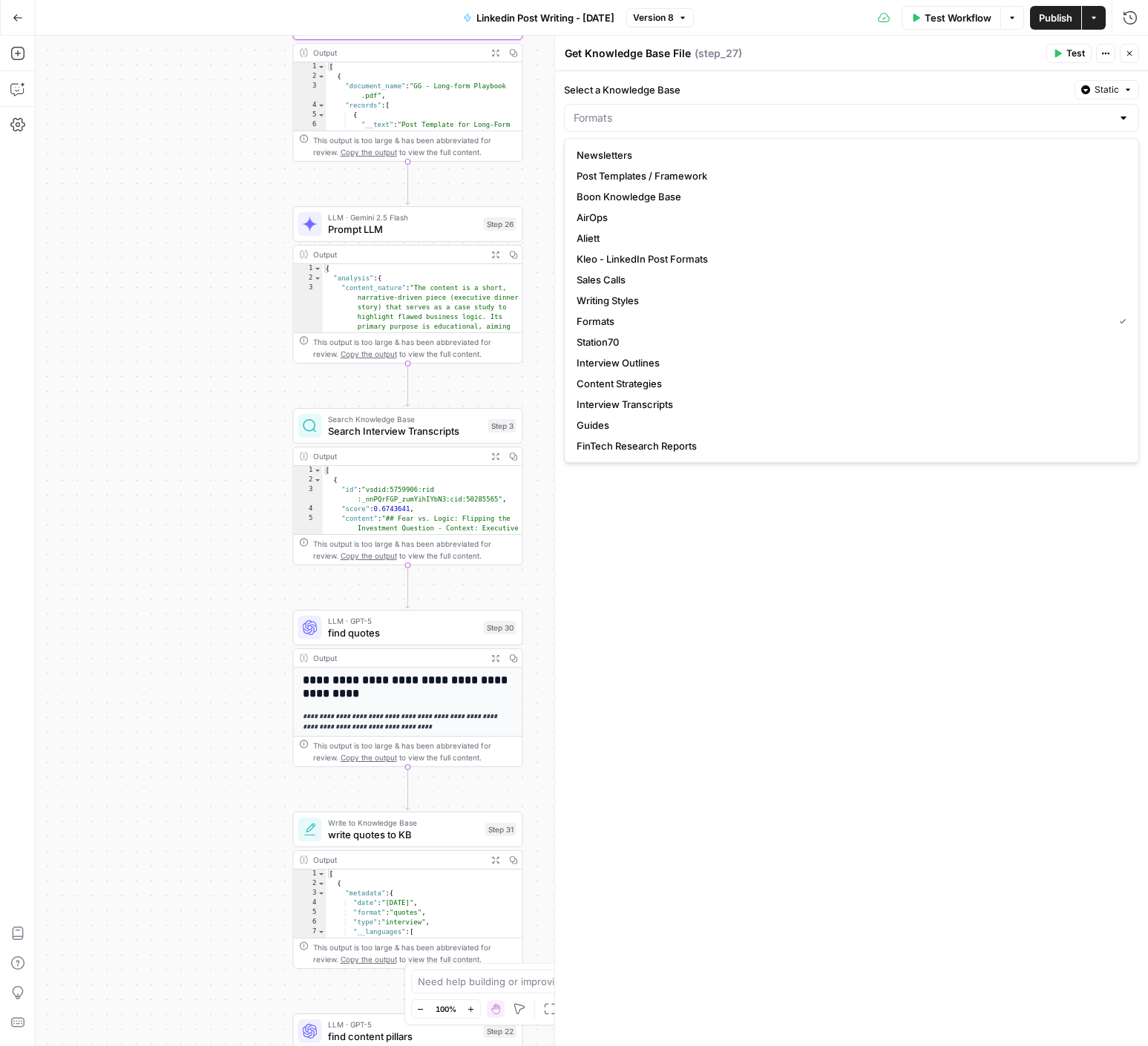
type input "Formats"
drag, startPoint x: 887, startPoint y: 645, endPoint x: 861, endPoint y: 598, distance: 53.7
click at [884, 640] on div "Select a Knowledge Base Static Formats Only Knowledge Bases created after June …" at bounding box center [851, 558] width 593 height 975
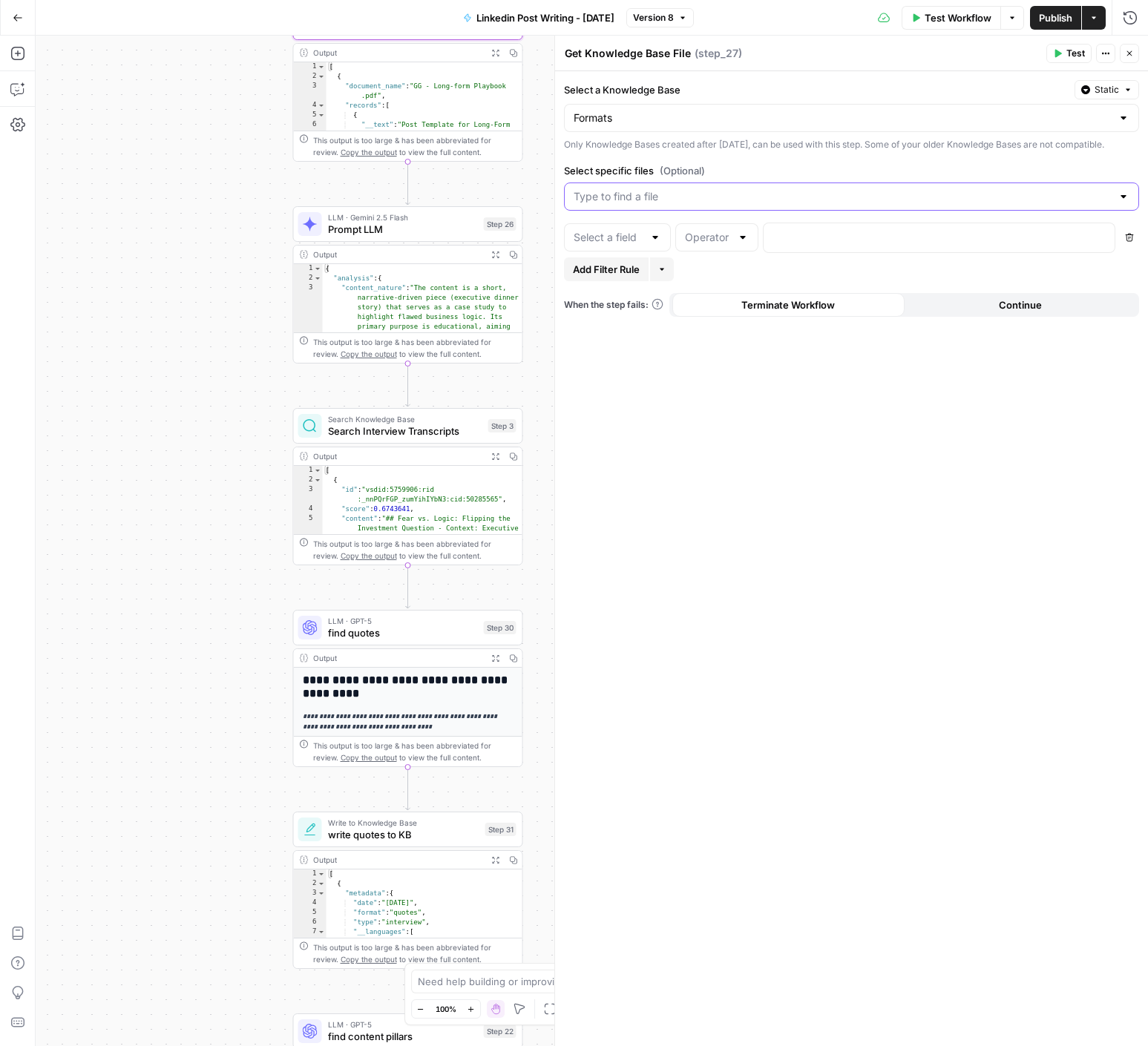
click at [649, 204] on input "Select specific files (Optional)" at bounding box center [842, 197] width 538 height 15
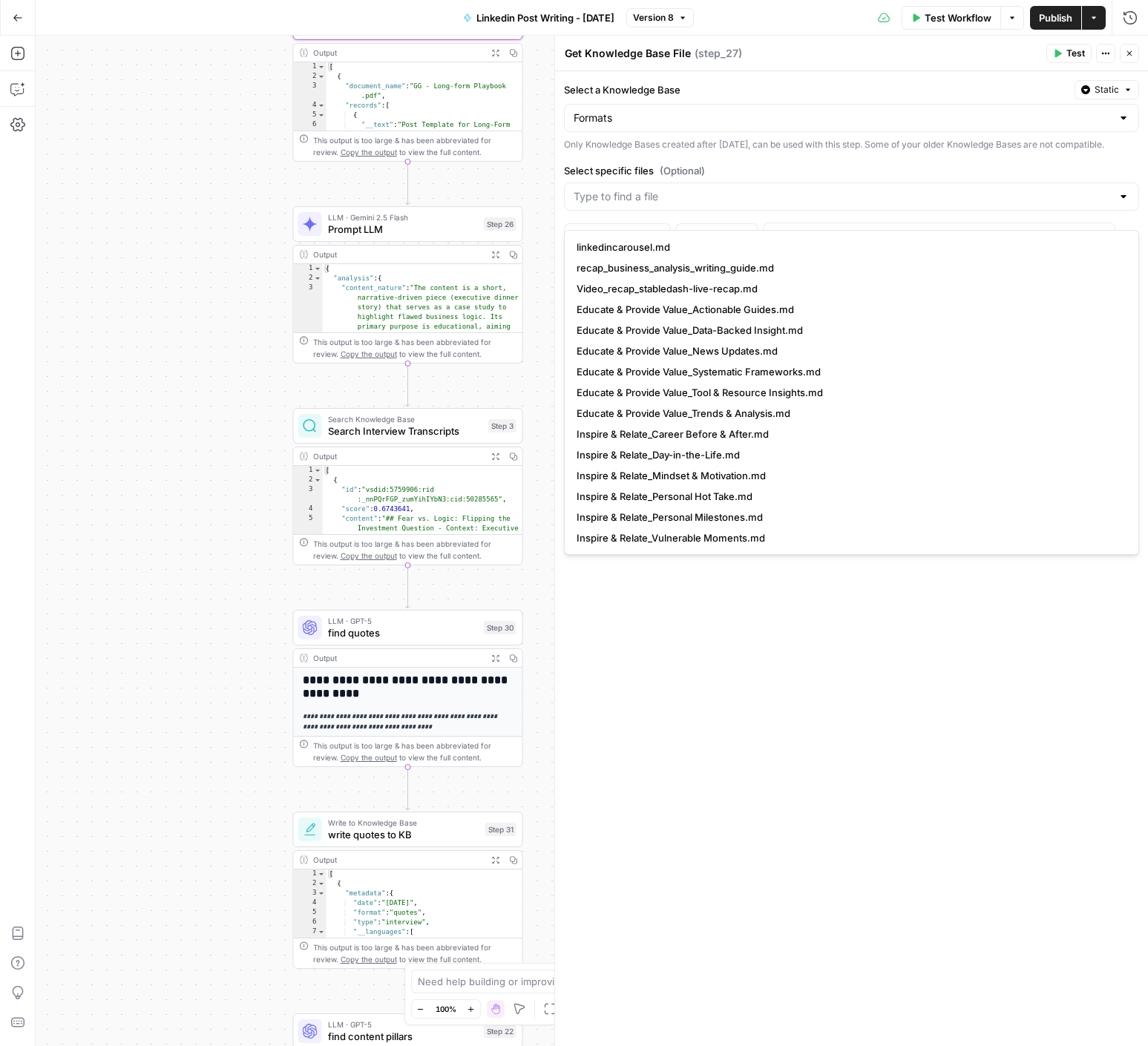
click at [673, 171] on div "Select a Knowledge Base Static Formats Only Knowledge Bases created after June …" at bounding box center [851, 558] width 593 height 975
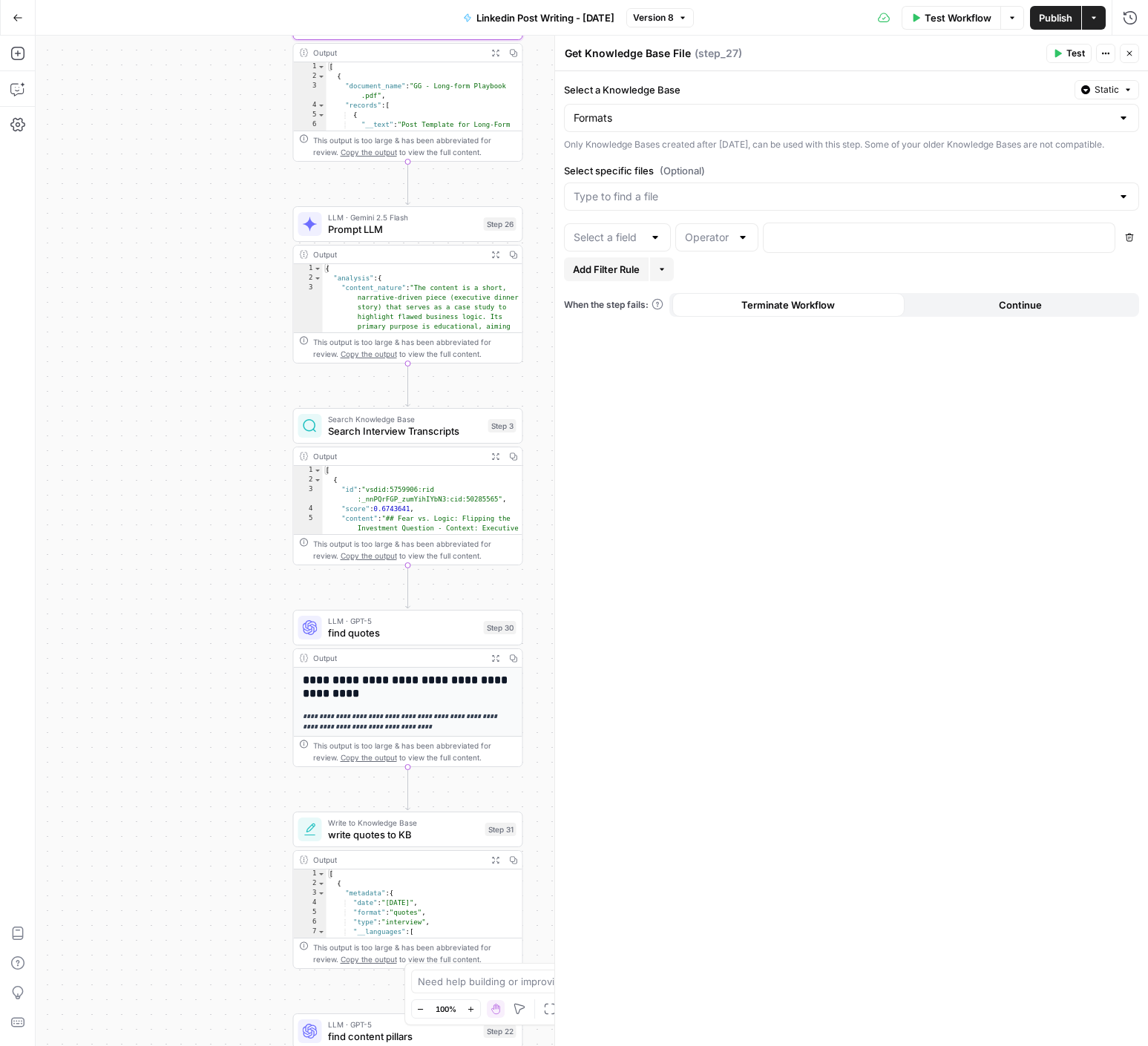
click at [20, 23] on icon "button" at bounding box center [17, 17] width 10 height 10
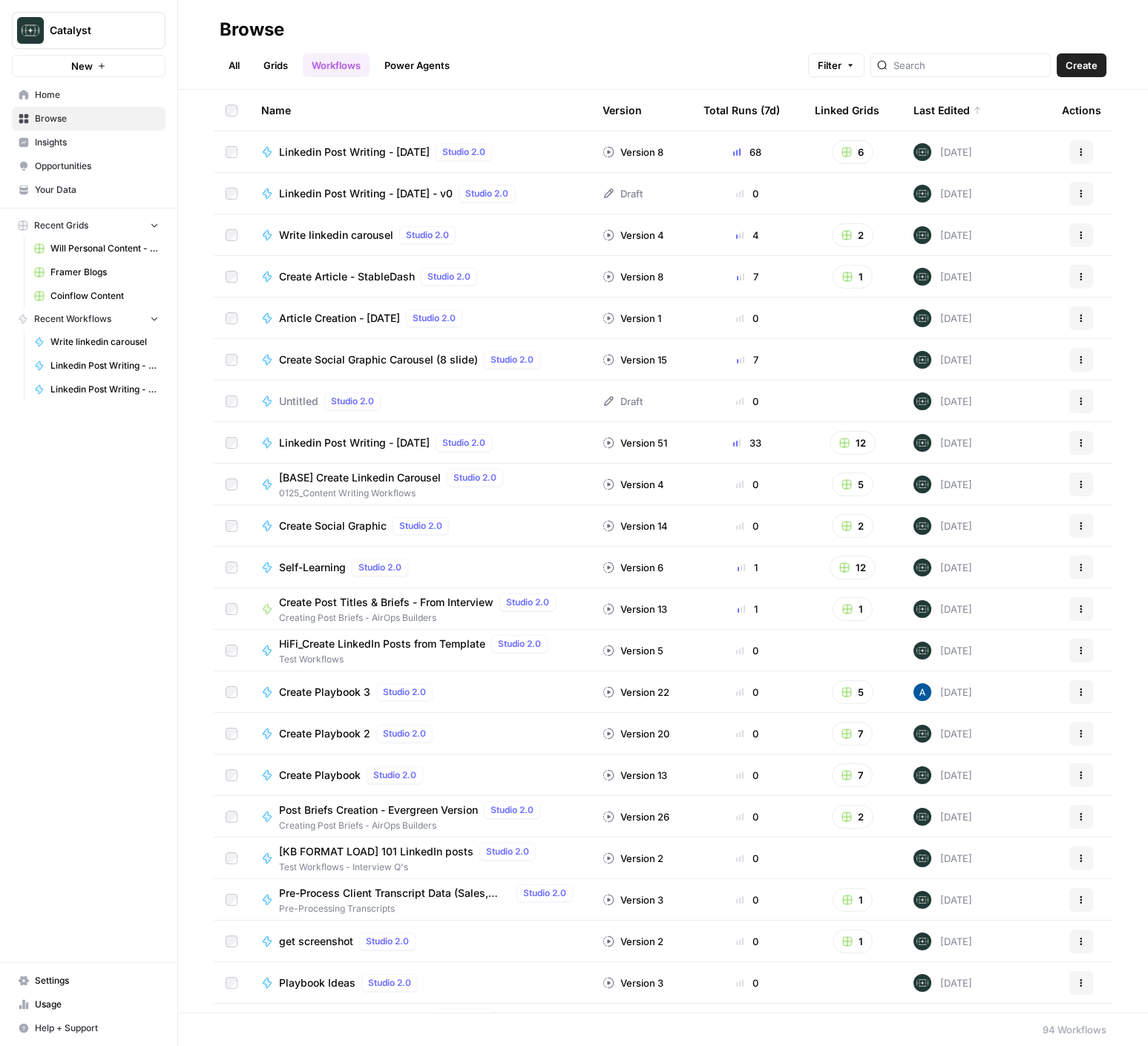
click at [67, 183] on span "Your Data" at bounding box center [96, 190] width 124 height 13
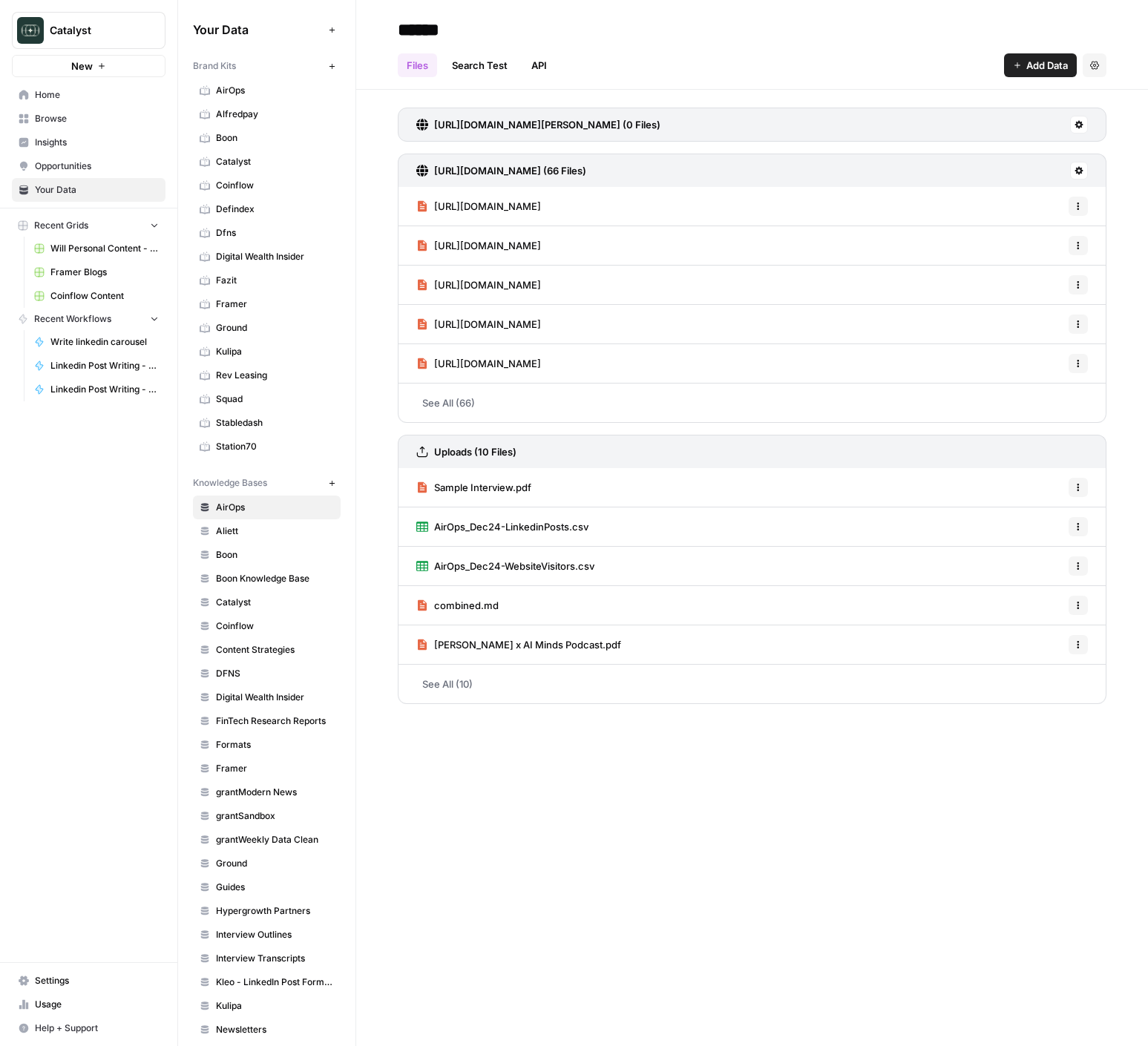
click at [238, 748] on span "Formats" at bounding box center [274, 745] width 118 height 13
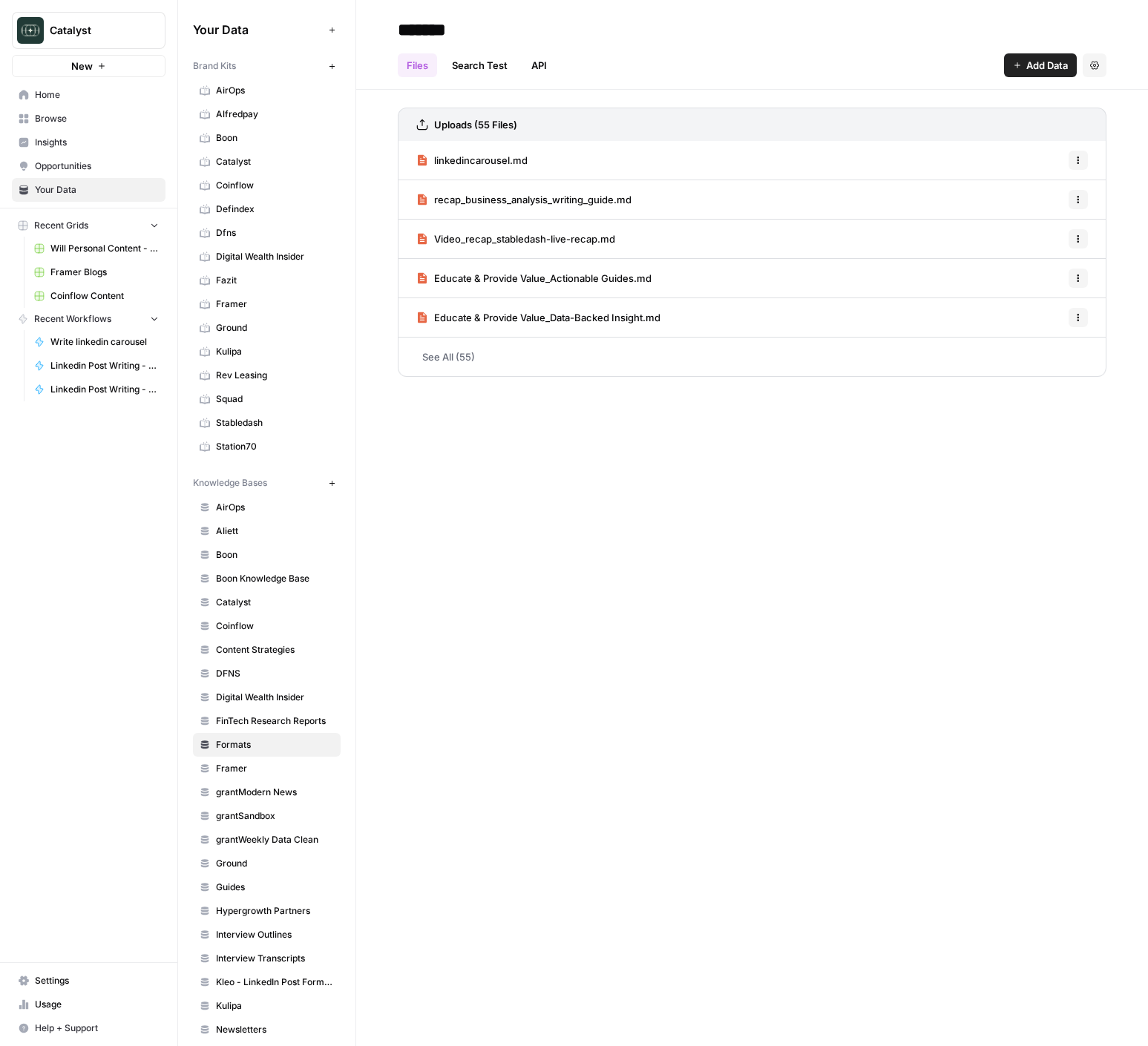
click at [238, 748] on span "Formats" at bounding box center [274, 745] width 118 height 13
click at [418, 32] on input "*******" at bounding box center [510, 29] width 237 height 29
click at [401, 34] on input "*******" at bounding box center [510, 29] width 237 height 29
type input "**********"
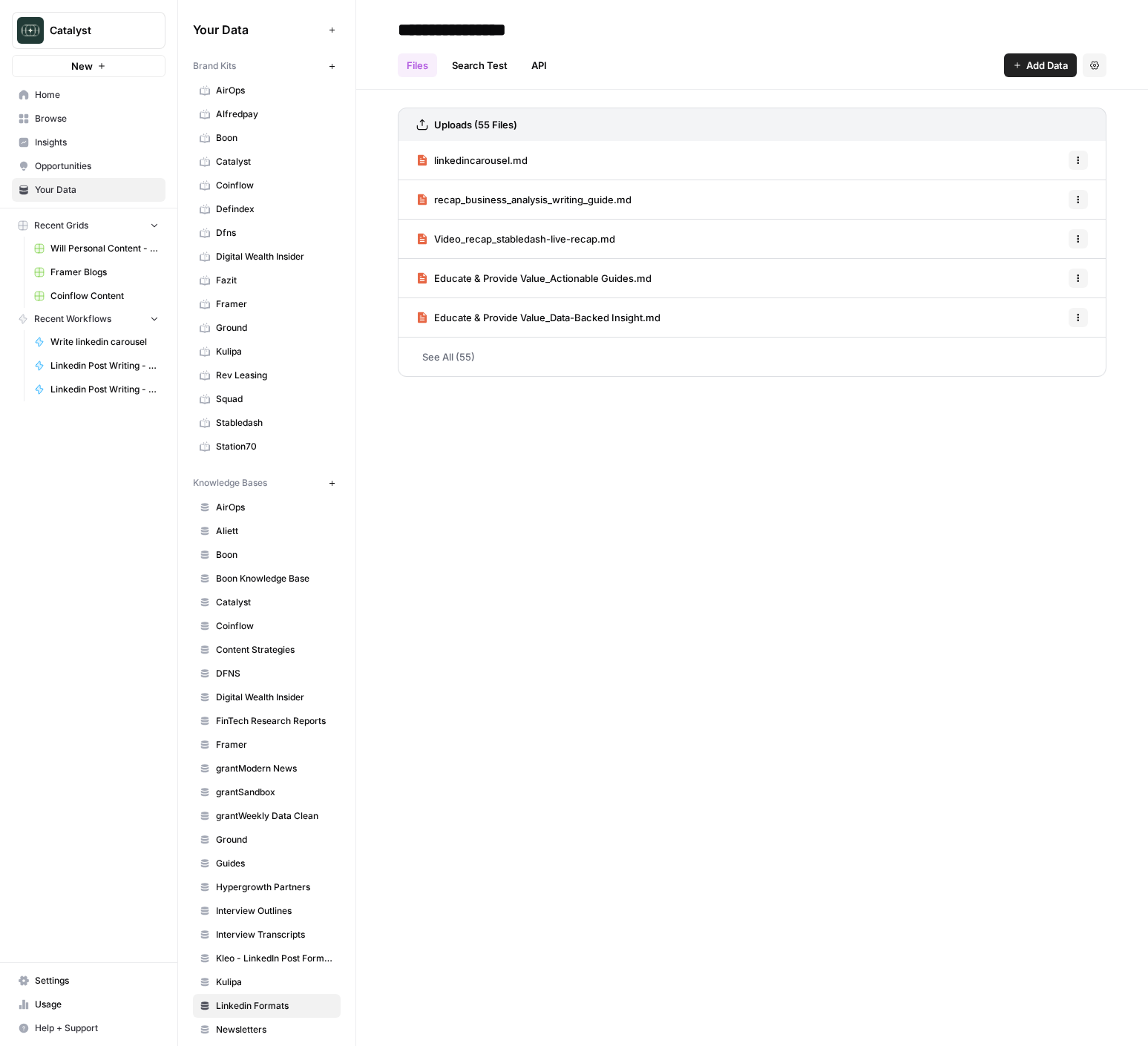
click at [541, 741] on div "**********" at bounding box center [752, 523] width 791 height 1046
click at [332, 488] on button "New" at bounding box center [331, 482] width 18 height 18
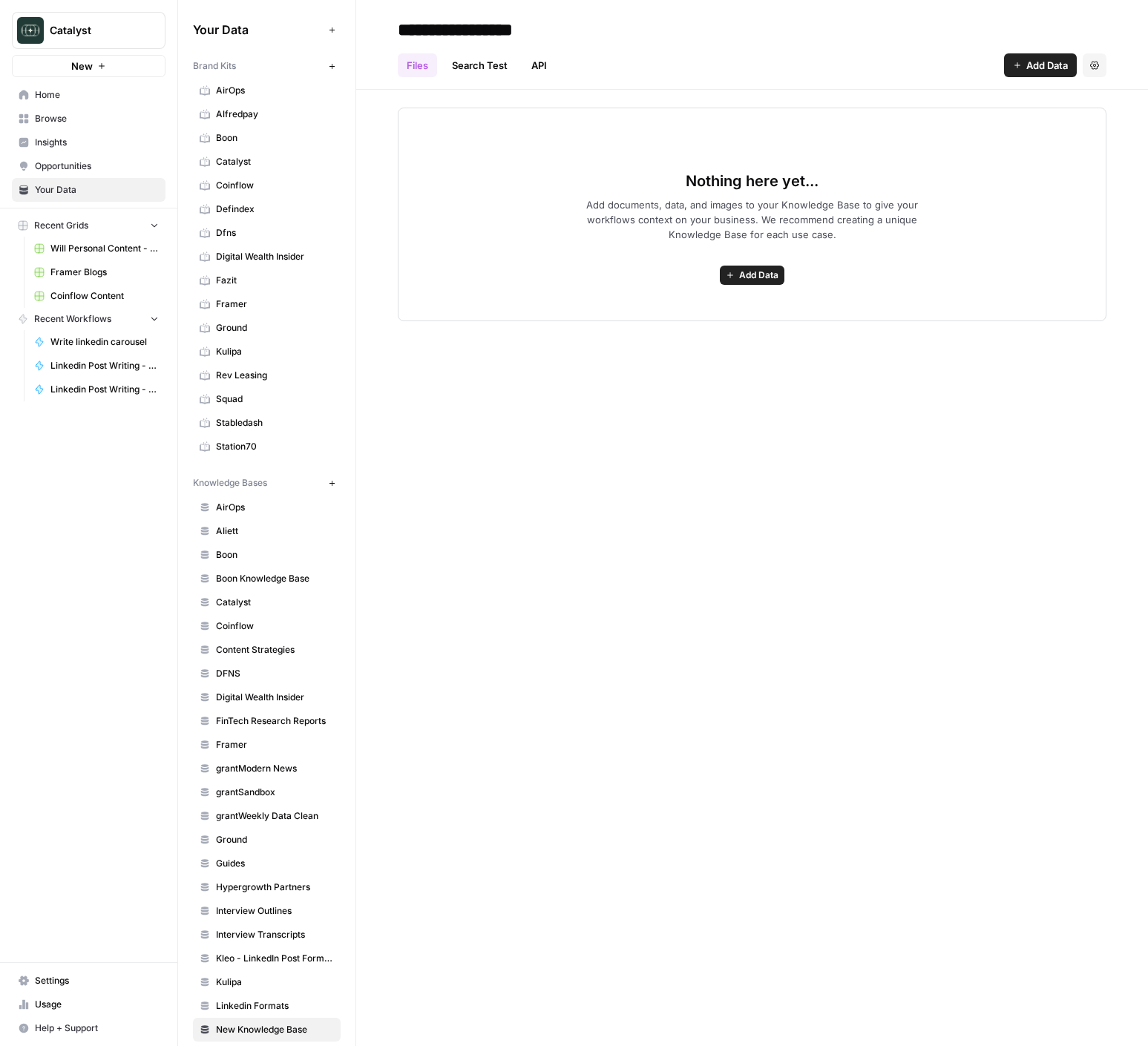
type input "**********"
click at [608, 629] on div "**********" at bounding box center [752, 523] width 791 height 1046
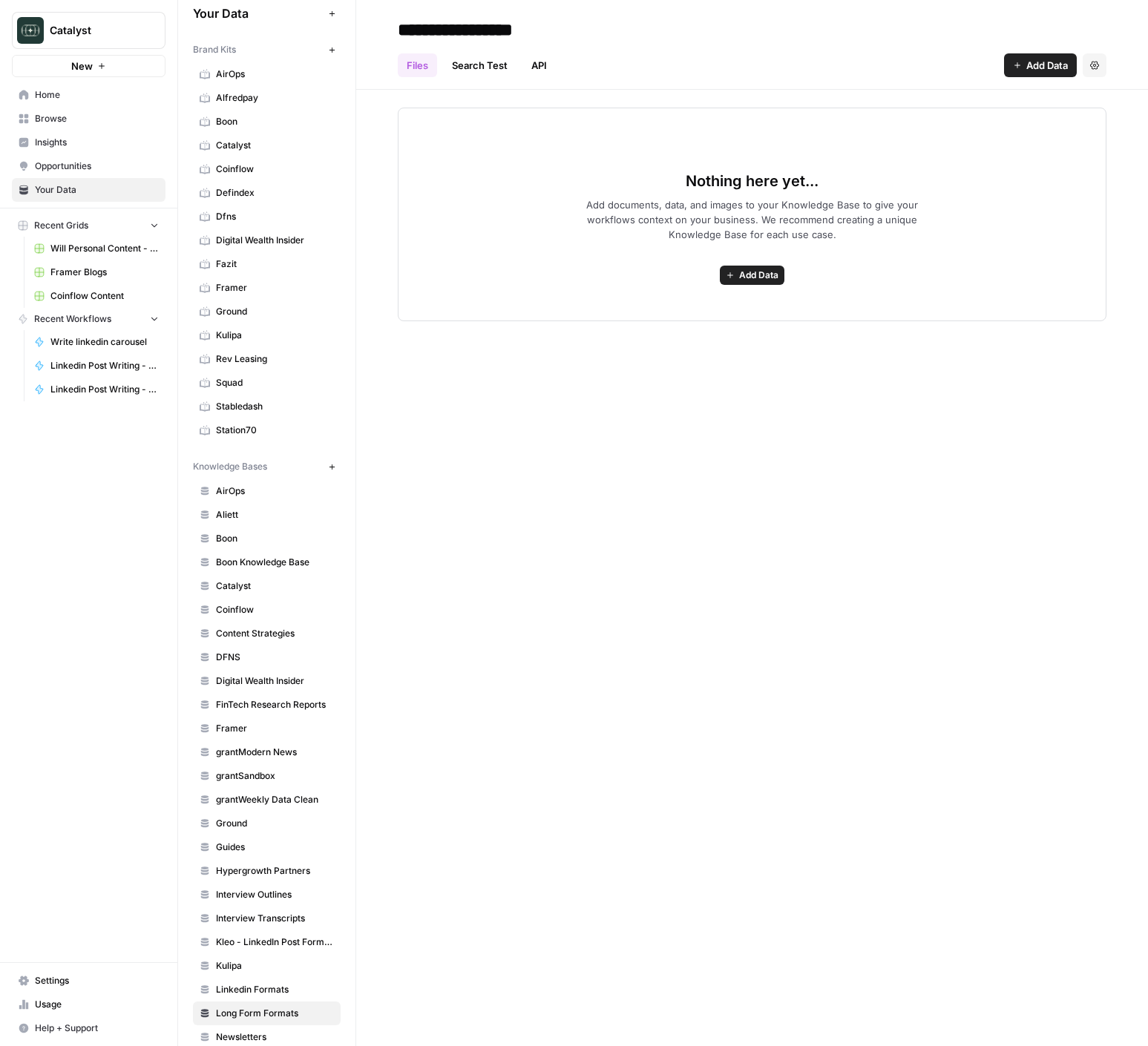
scroll to position [57, 0]
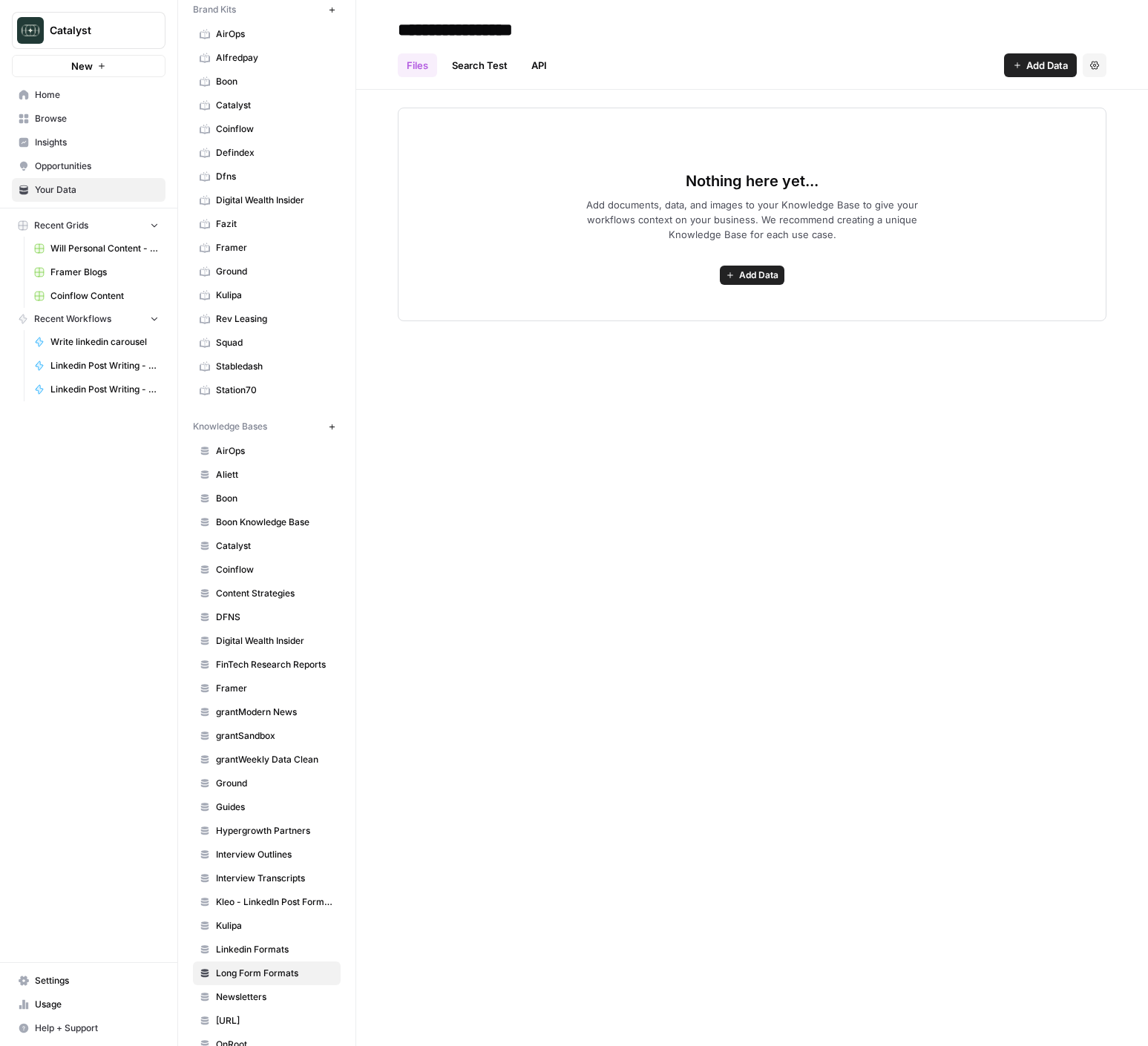
click at [277, 948] on span "Linkedin Formats" at bounding box center [274, 950] width 118 height 13
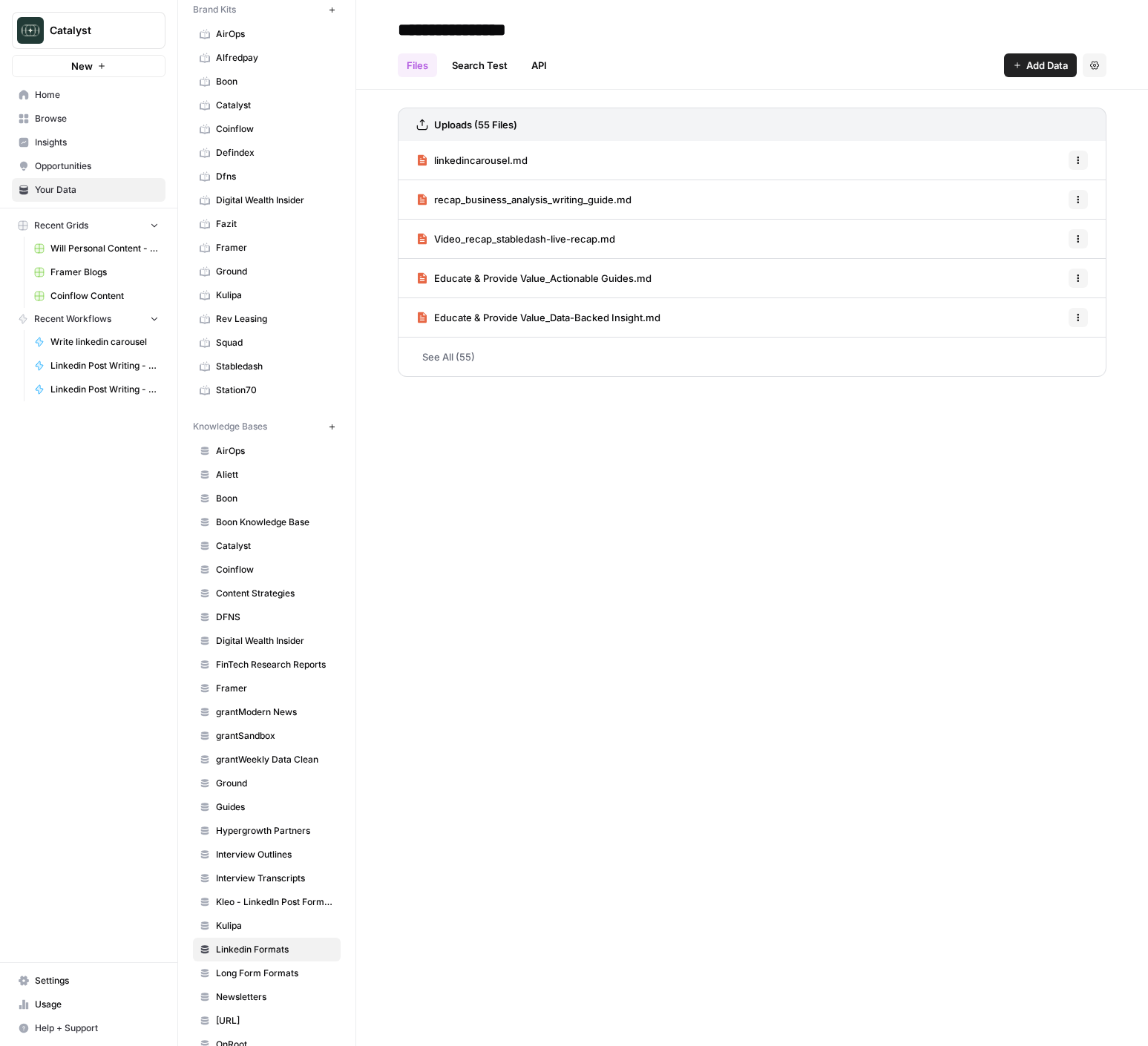
click at [468, 167] on link "linkedincarousel.md" at bounding box center [472, 160] width 112 height 39
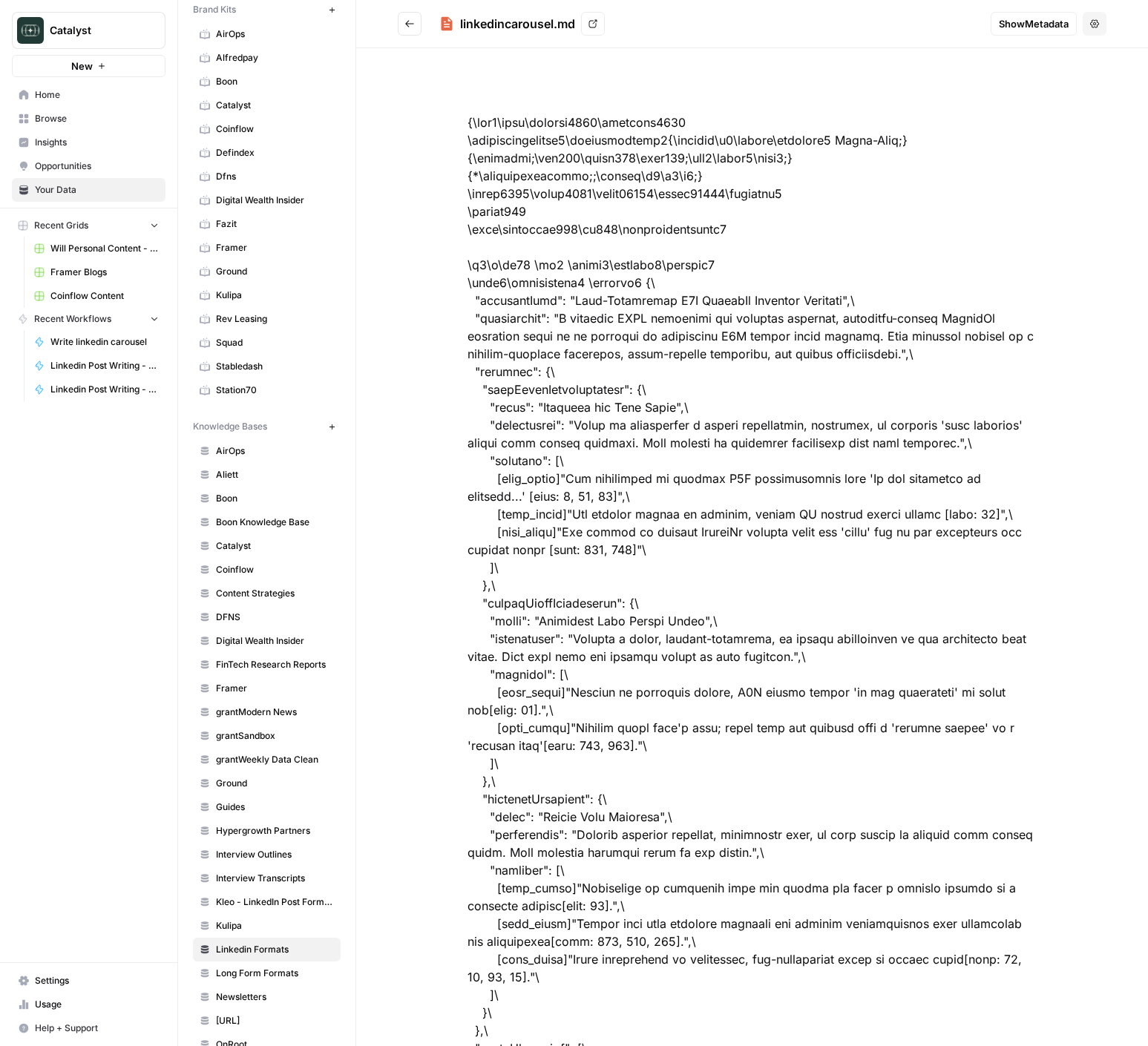
click at [418, 26] on button "Go back" at bounding box center [409, 24] width 24 height 24
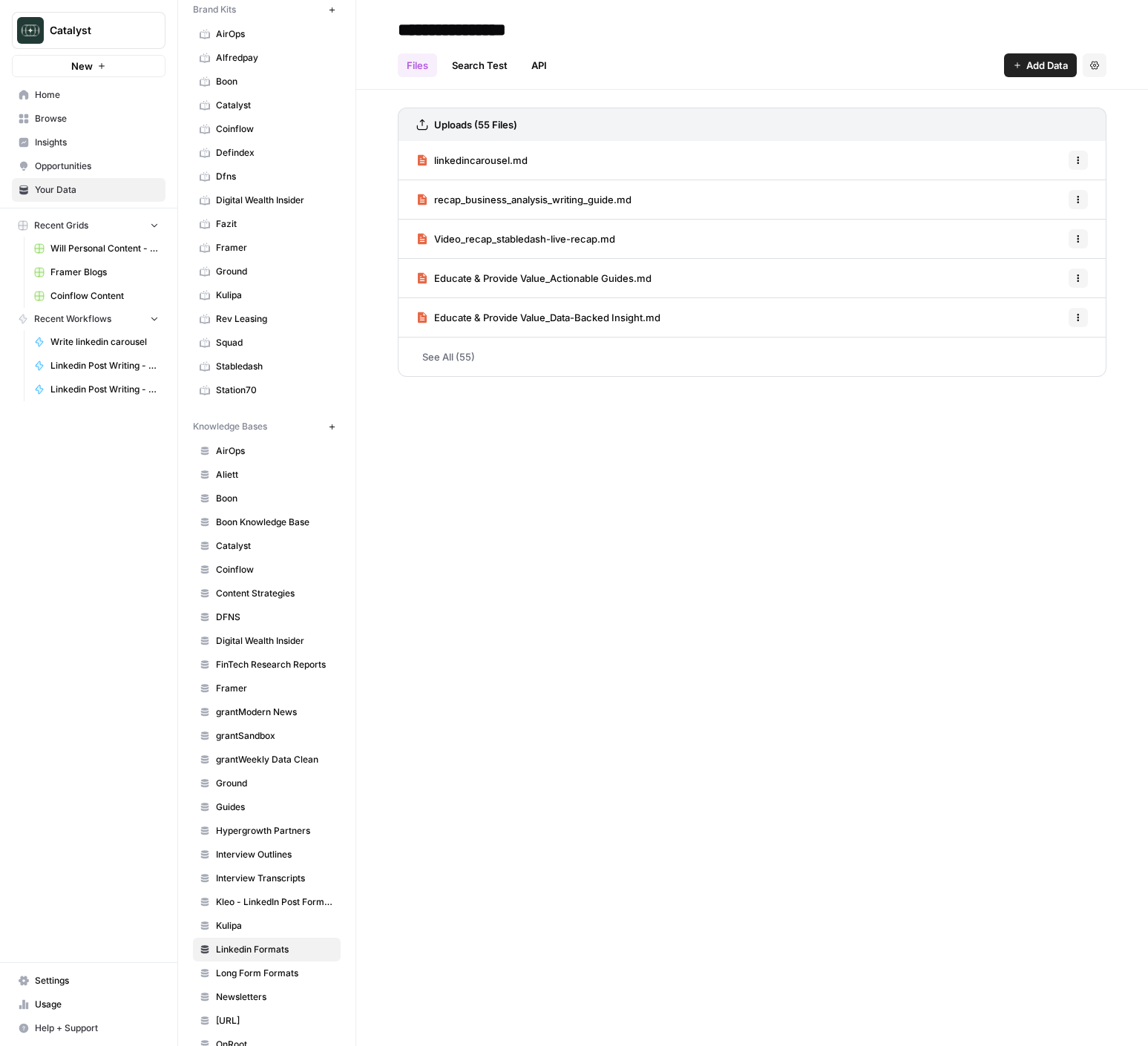
click at [1070, 156] on button "Options" at bounding box center [1078, 160] width 19 height 19
click at [487, 168] on link "linkedincarousel.md" at bounding box center [472, 160] width 112 height 39
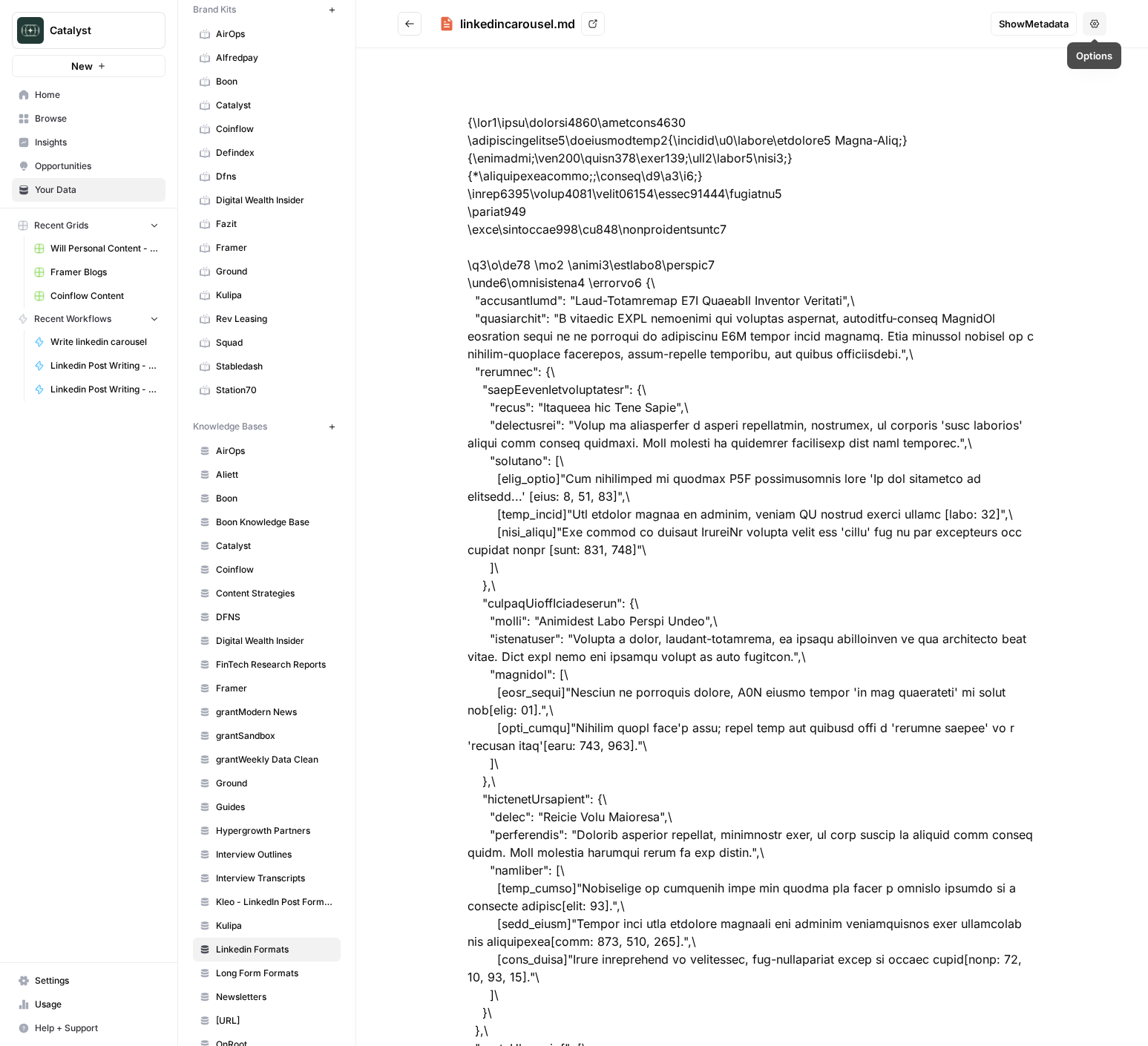
click at [591, 19] on icon at bounding box center [592, 23] width 9 height 9
click at [391, 21] on header "linkedincarousel.md View Show Metadata Options" at bounding box center [752, 24] width 791 height 48
click at [401, 23] on button "Go back" at bounding box center [409, 24] width 24 height 24
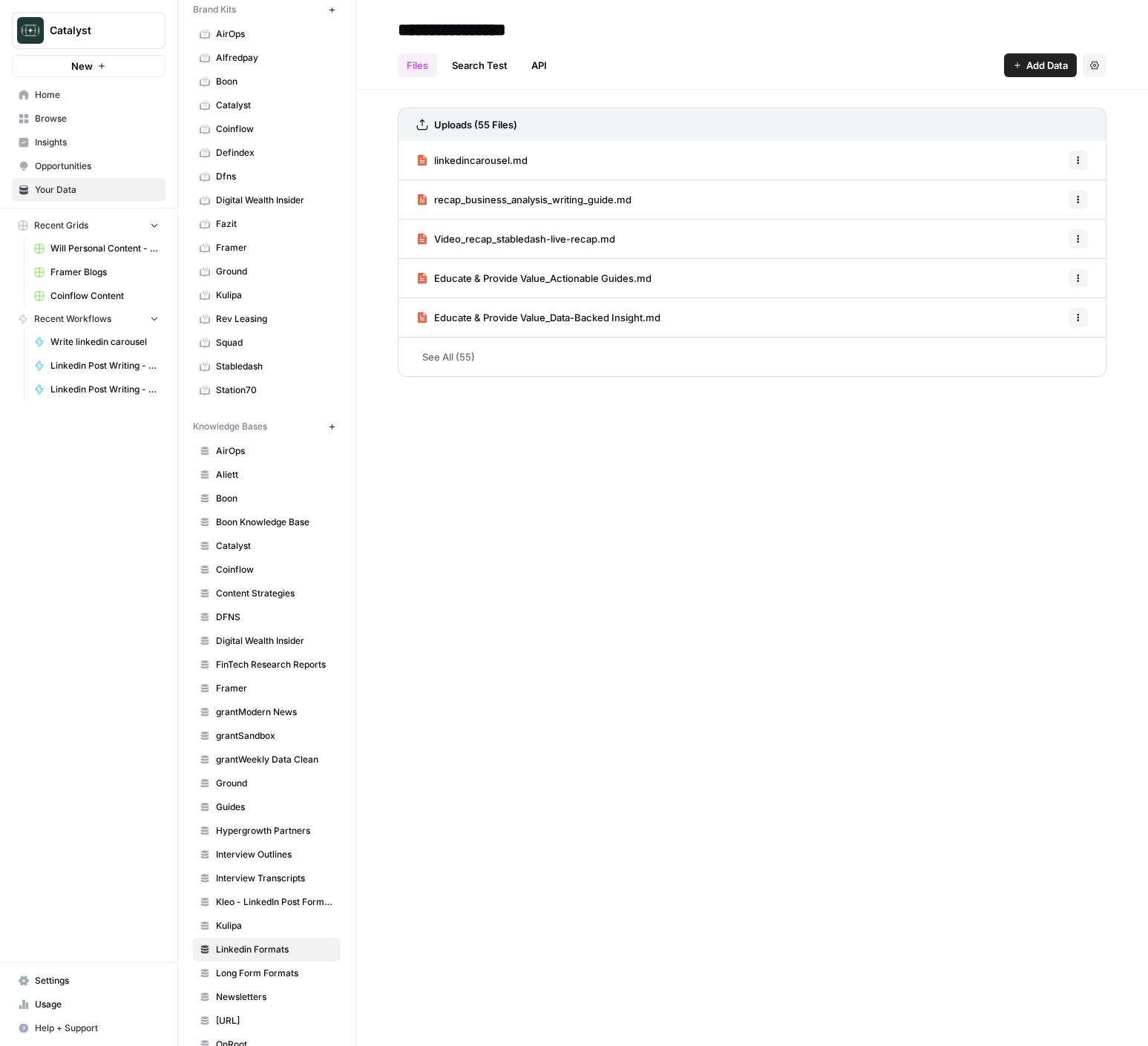
click at [647, 208] on div "recap_business_analysis_writing_guide.md Options" at bounding box center [752, 200] width 708 height 40
click at [615, 200] on span "recap_business_analysis_writing_guide.md" at bounding box center [532, 200] width 198 height 15
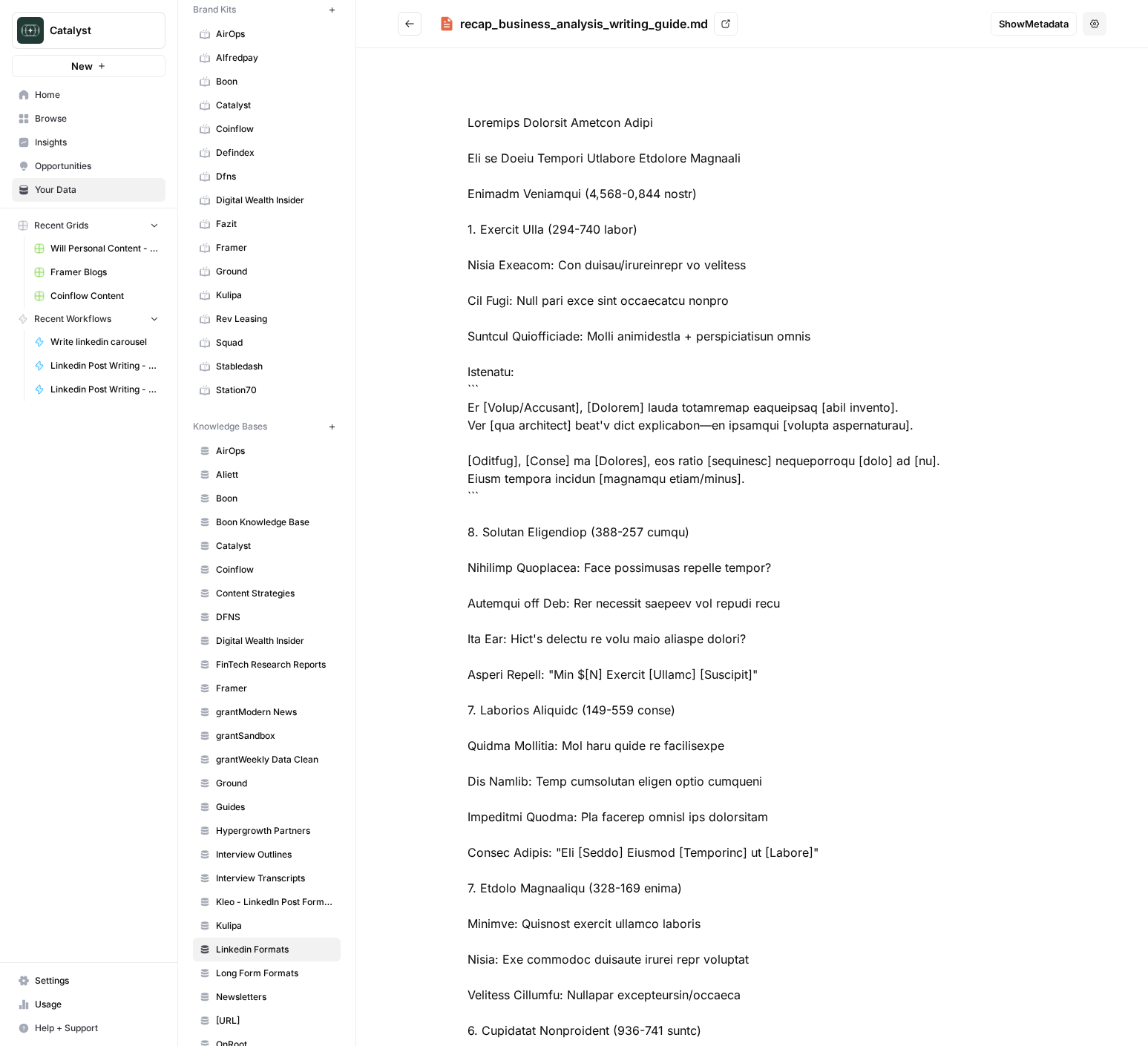
click at [726, 24] on icon at bounding box center [725, 23] width 9 height 9
click at [405, 20] on icon "Go back" at bounding box center [409, 24] width 10 height 10
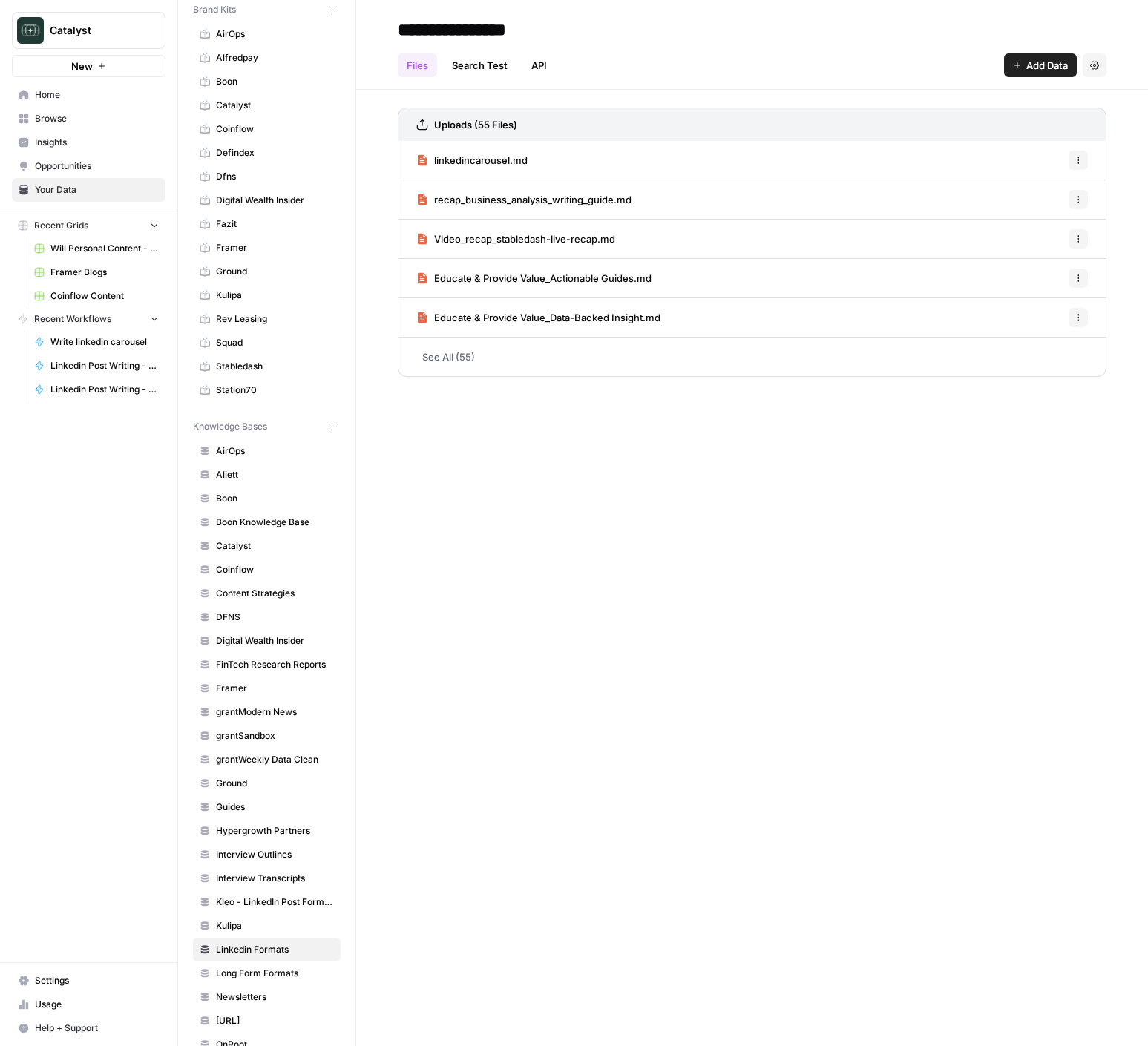
click at [523, 246] on link "Video_recap_stabledash-live-recap.md" at bounding box center [515, 238] width 199 height 39
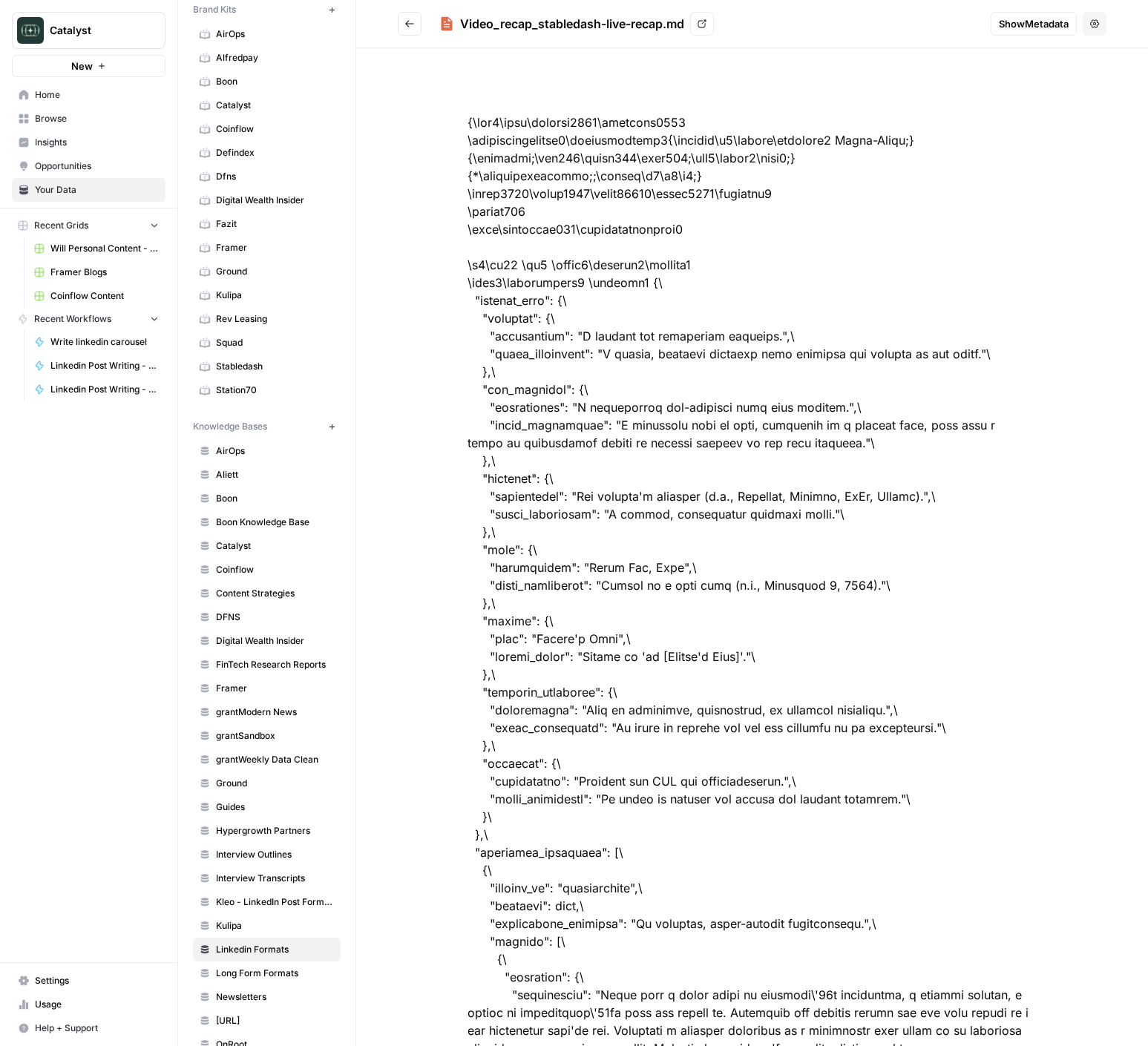
click at [699, 26] on link "View" at bounding box center [702, 24] width 24 height 24
click at [413, 23] on icon "Go back" at bounding box center [409, 24] width 10 height 10
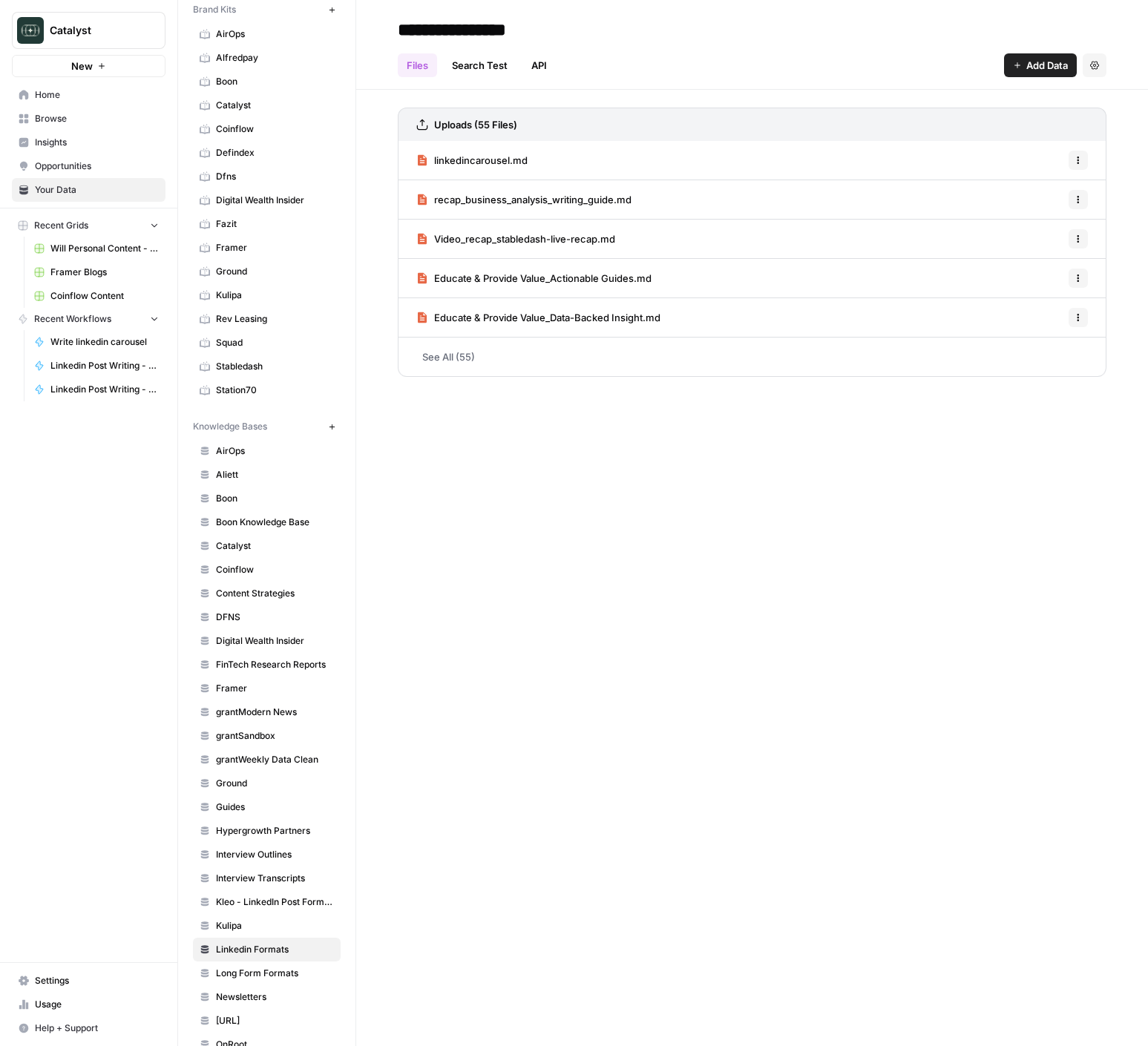
click at [449, 369] on link "See All (55)" at bounding box center [752, 357] width 708 height 39
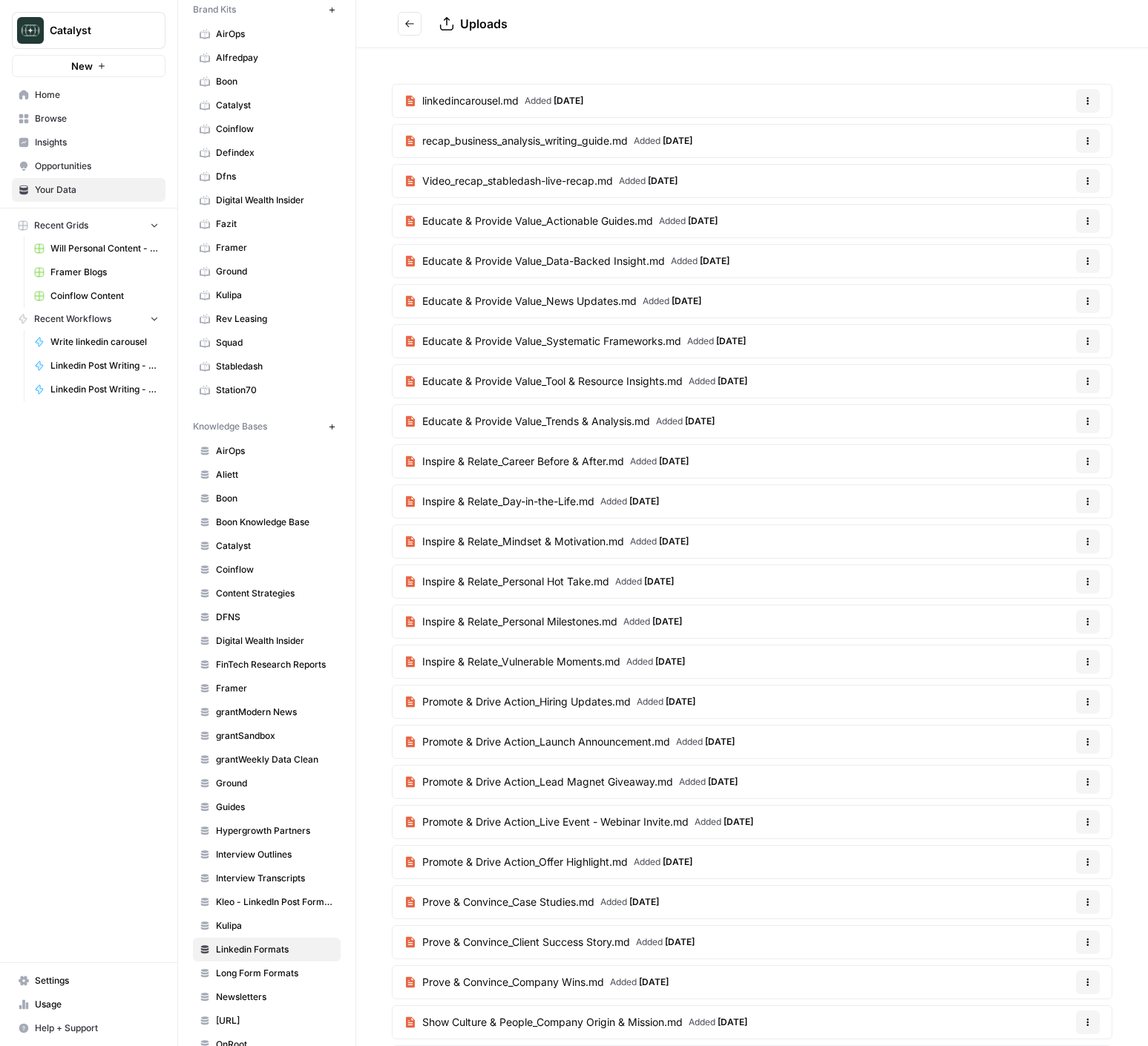
click at [1083, 105] on button "Options" at bounding box center [1087, 100] width 24 height 24
click at [1075, 133] on span "Delete File" at bounding box center [1056, 136] width 48 height 15
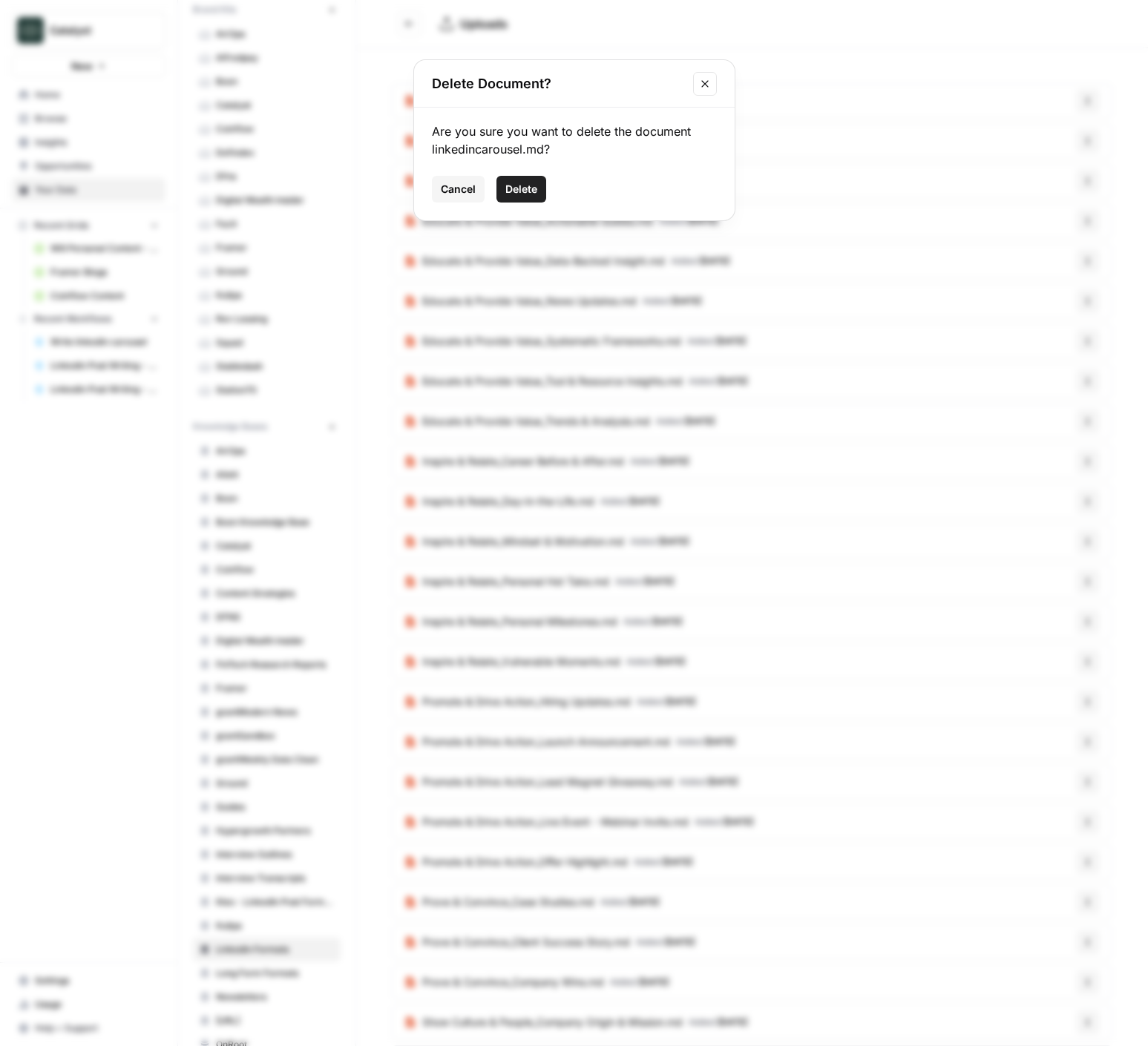
click at [521, 195] on span "Delete" at bounding box center [521, 189] width 32 height 15
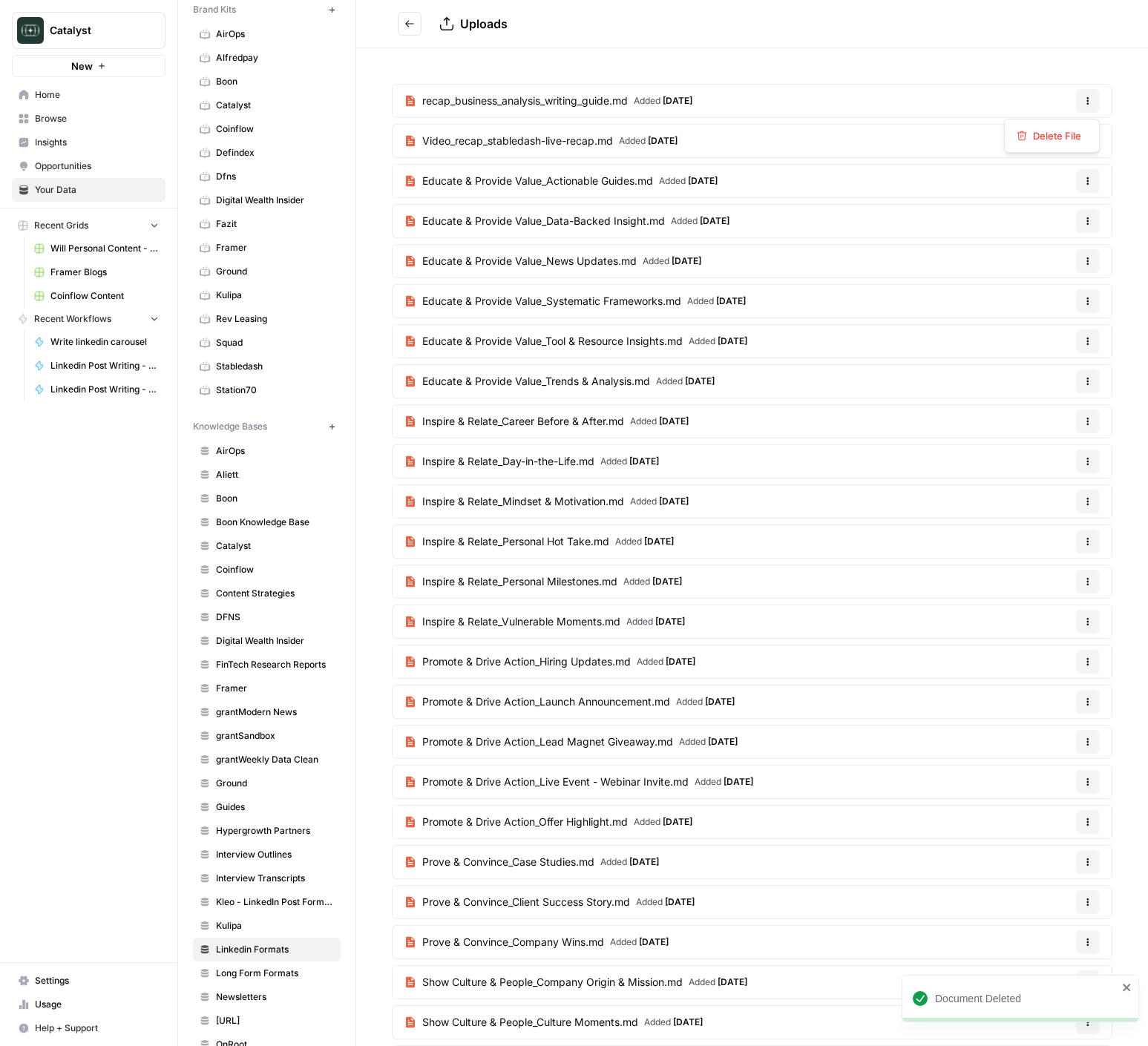
click at [1087, 107] on button "Options" at bounding box center [1087, 100] width 24 height 24
click at [1041, 141] on span "Delete File" at bounding box center [1056, 136] width 48 height 15
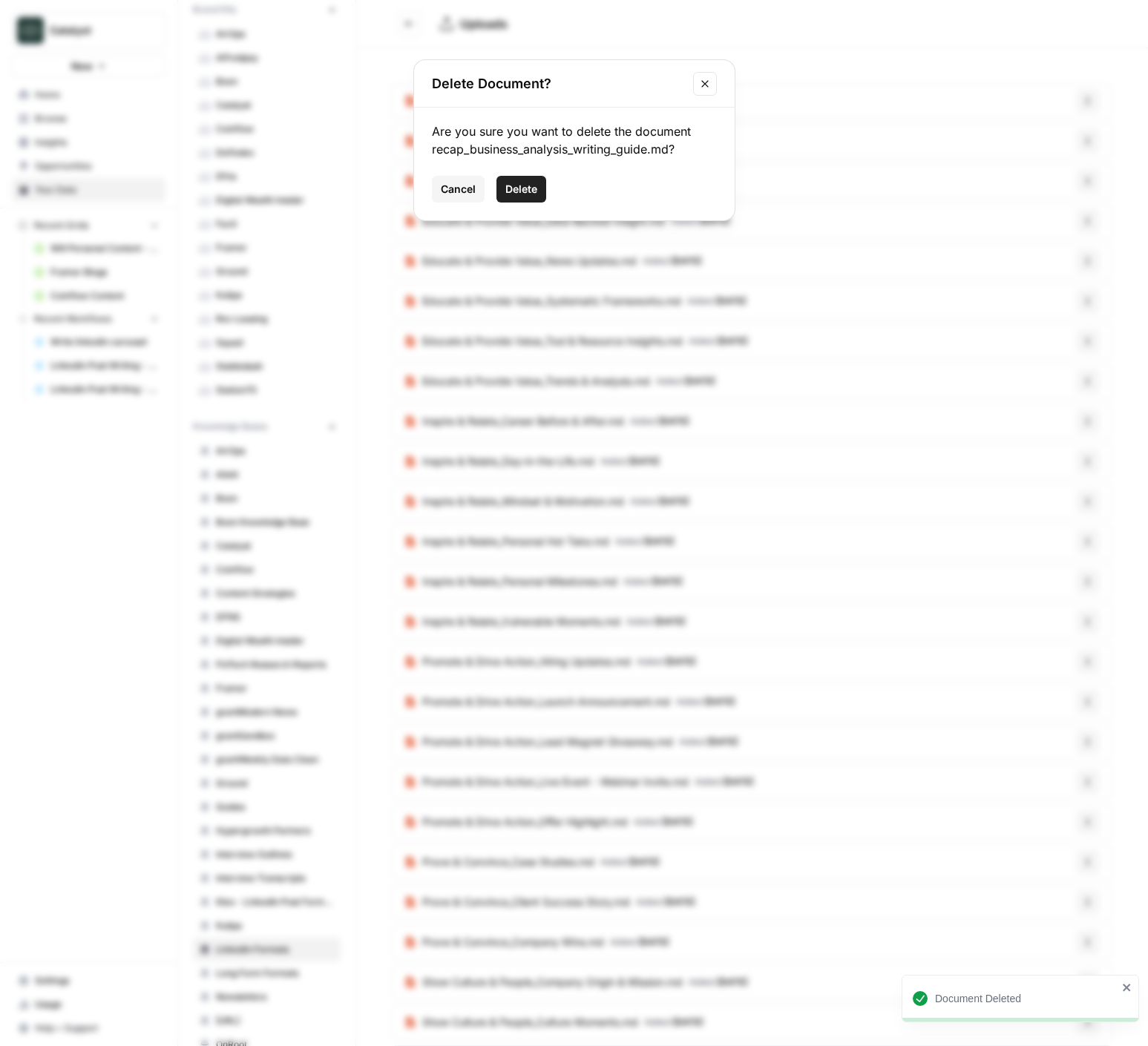
click at [511, 184] on span "Delete" at bounding box center [521, 189] width 32 height 15
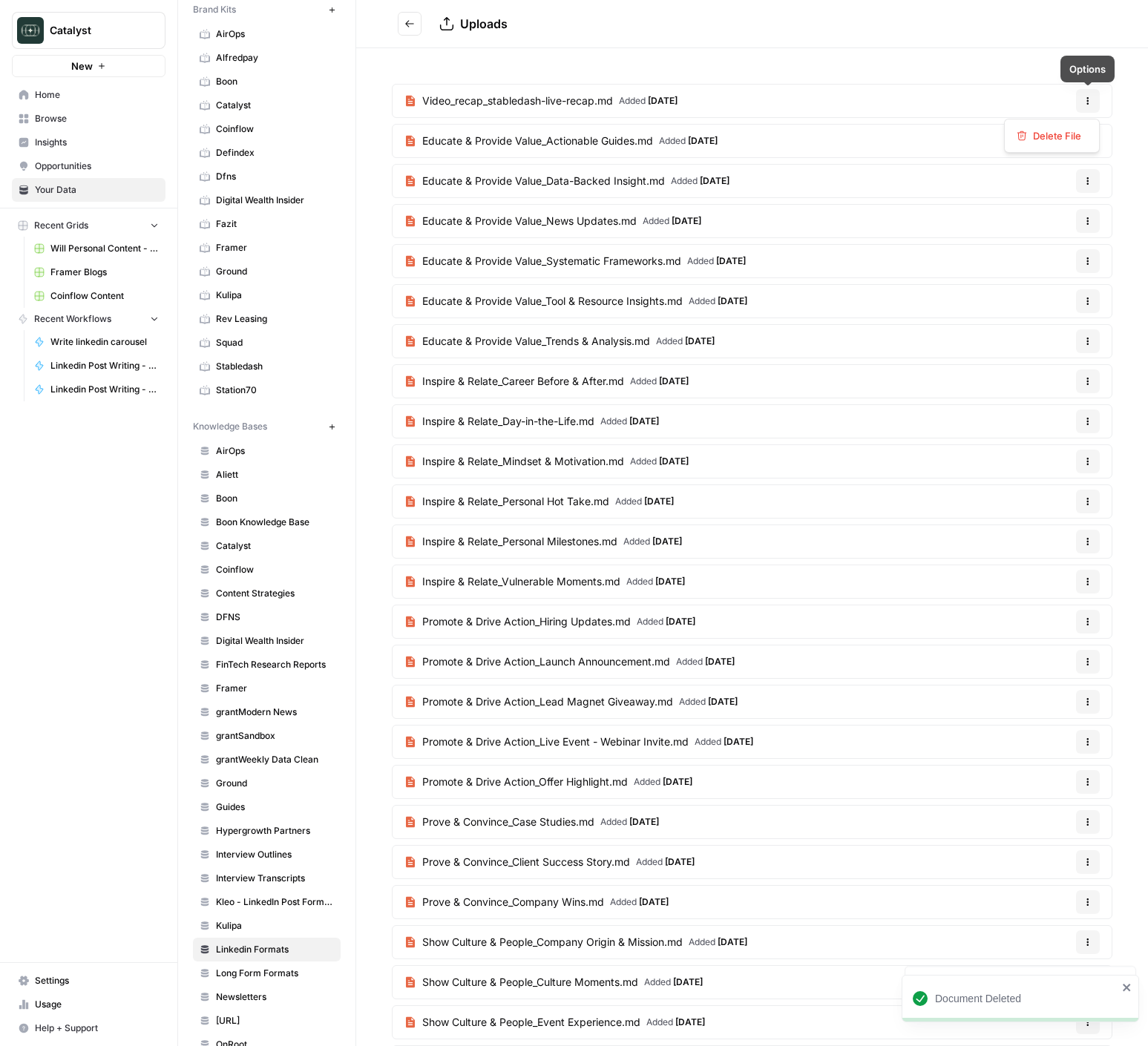
click at [1087, 102] on icon "button" at bounding box center [1087, 100] width 9 height 9
click at [1038, 139] on span "Delete File" at bounding box center [1056, 136] width 48 height 15
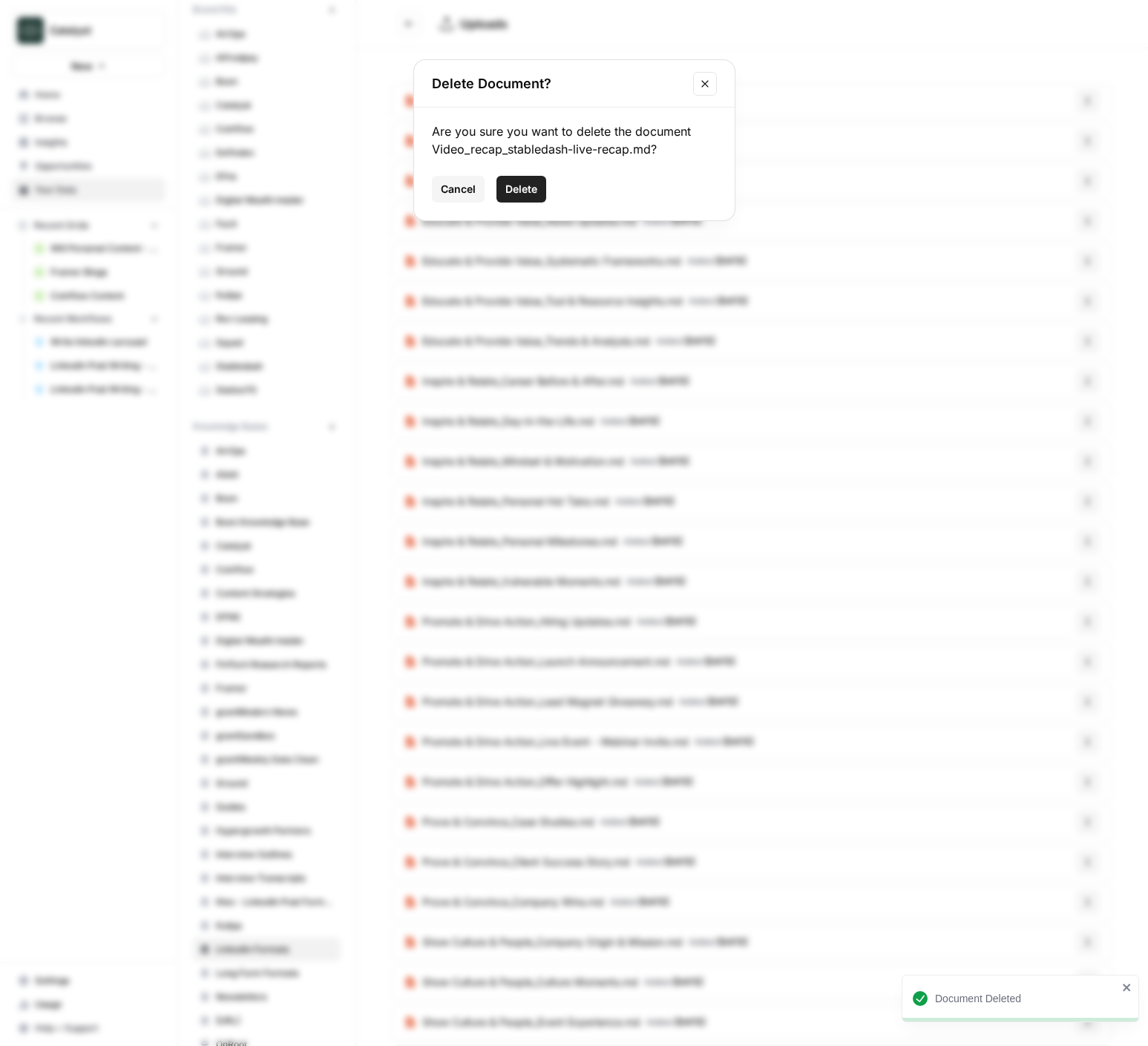
click at [513, 186] on span "Delete" at bounding box center [521, 189] width 32 height 15
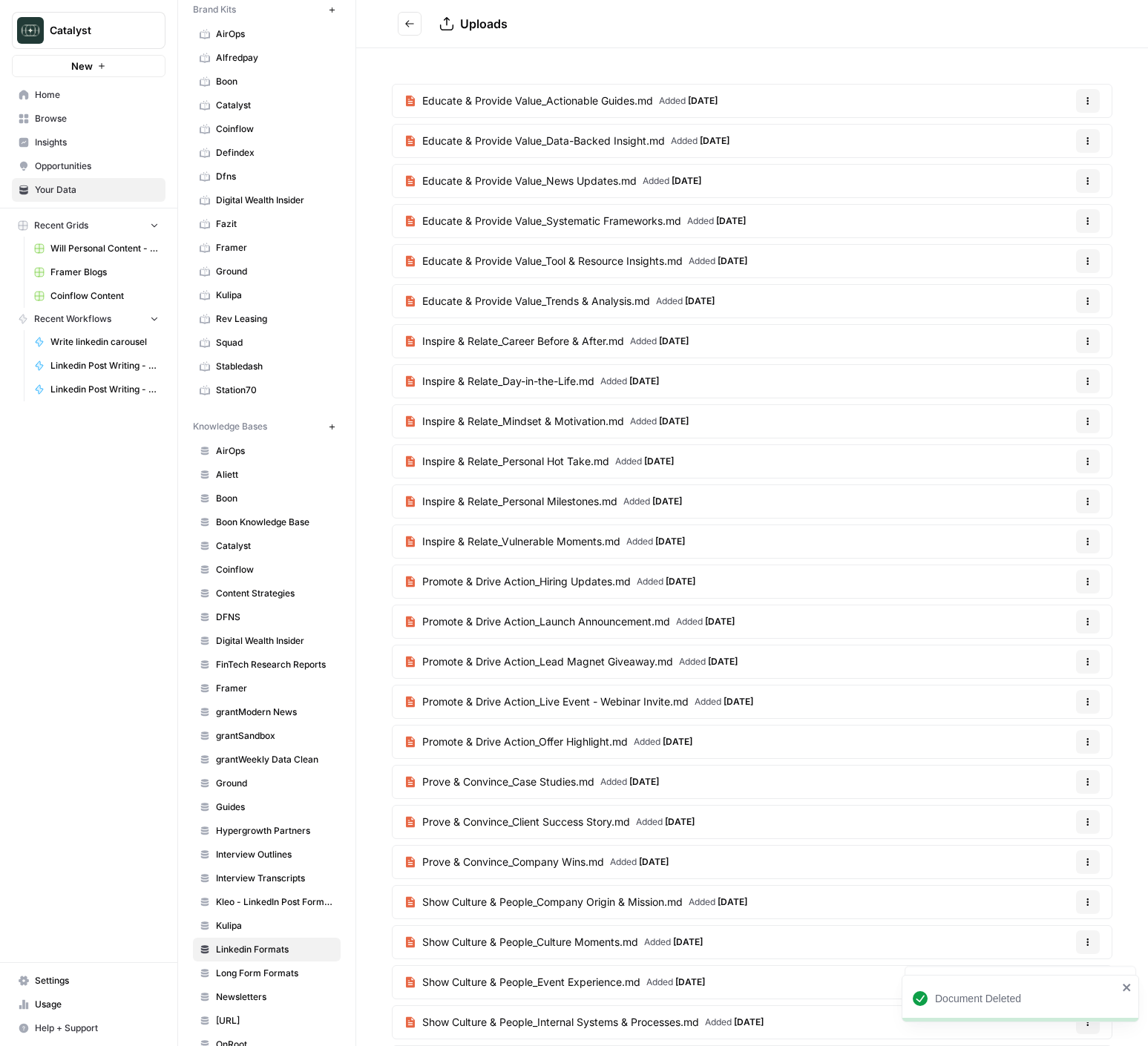
click at [415, 30] on button "Go back" at bounding box center [409, 24] width 24 height 24
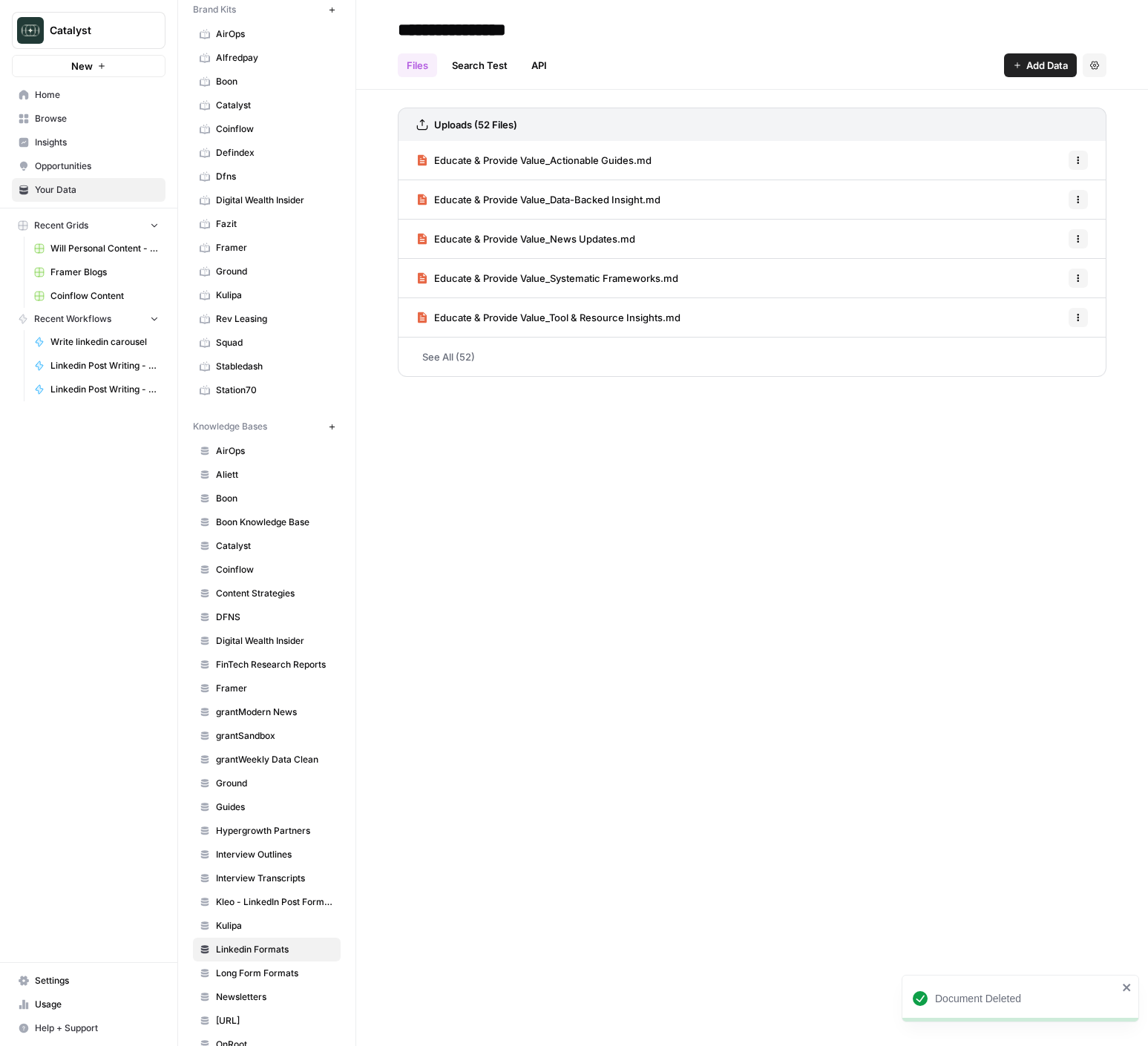
click at [280, 968] on span "Long Form Formats" at bounding box center [274, 973] width 118 height 13
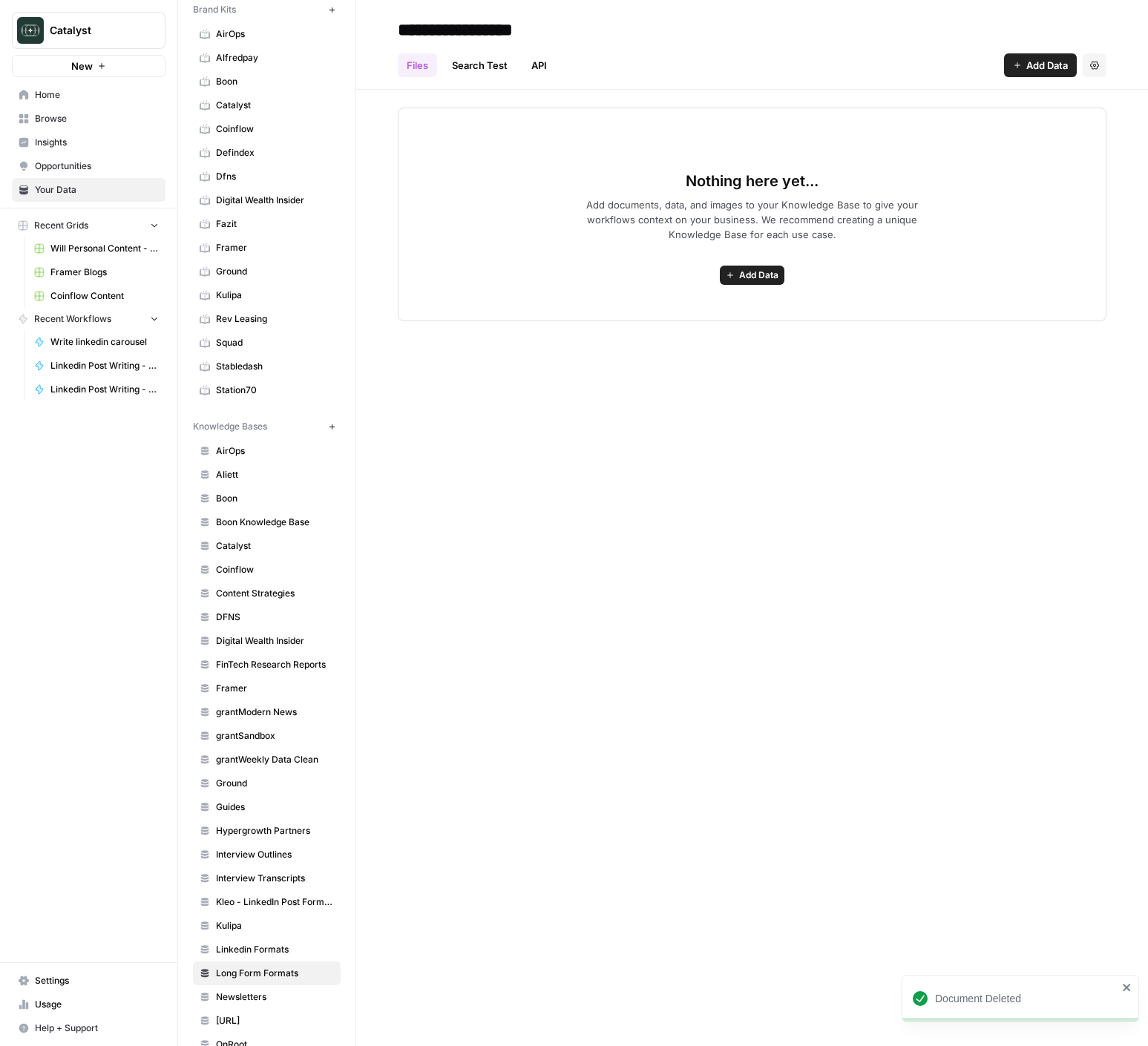
click at [687, 213] on span "Add documents, data, and images to your Knowledge Base to give your workflows c…" at bounding box center [753, 219] width 380 height 44
click at [773, 274] on span "Add Data" at bounding box center [758, 275] width 40 height 13
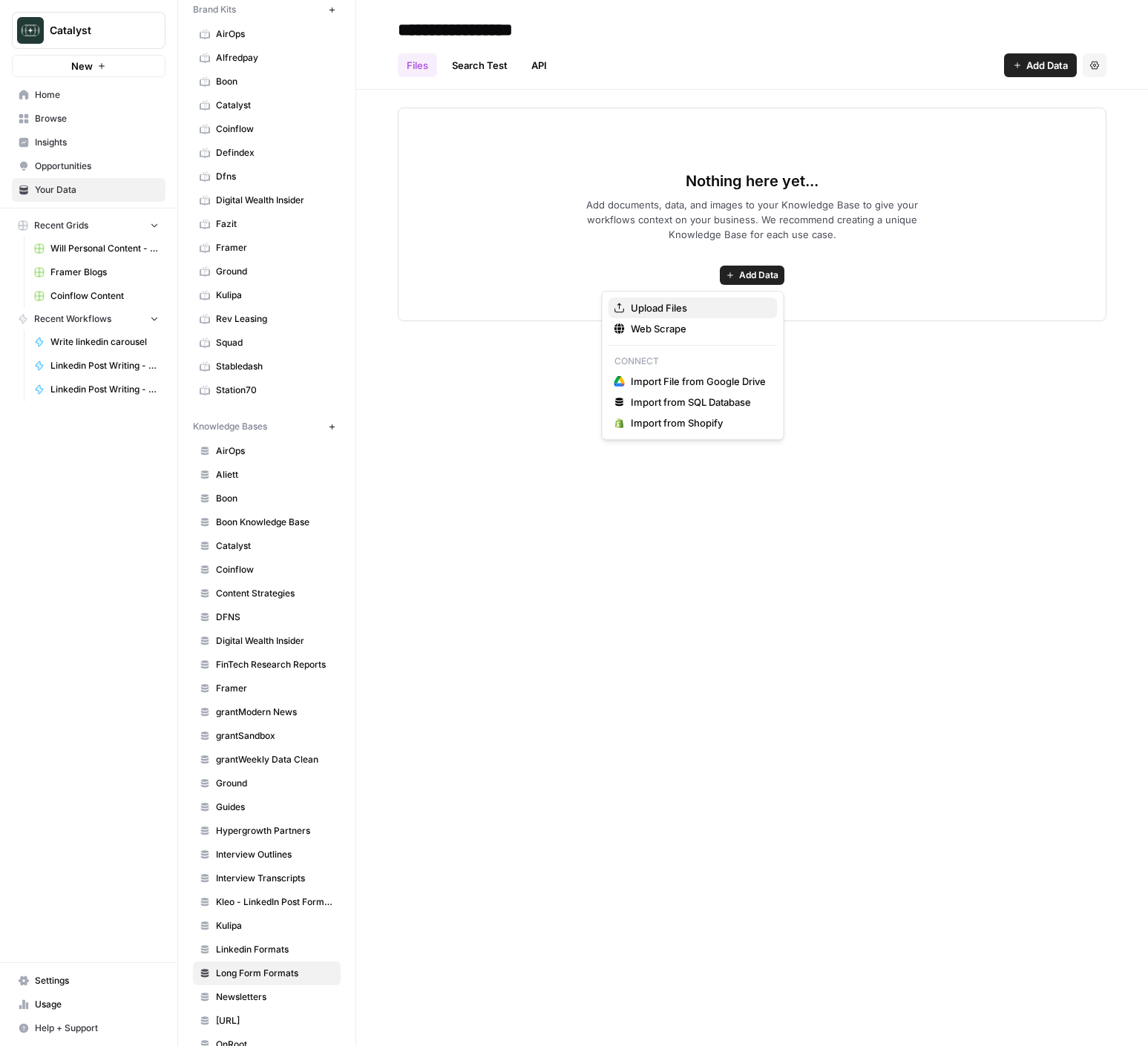
click at [724, 312] on span "Upload Files" at bounding box center [698, 308] width 135 height 15
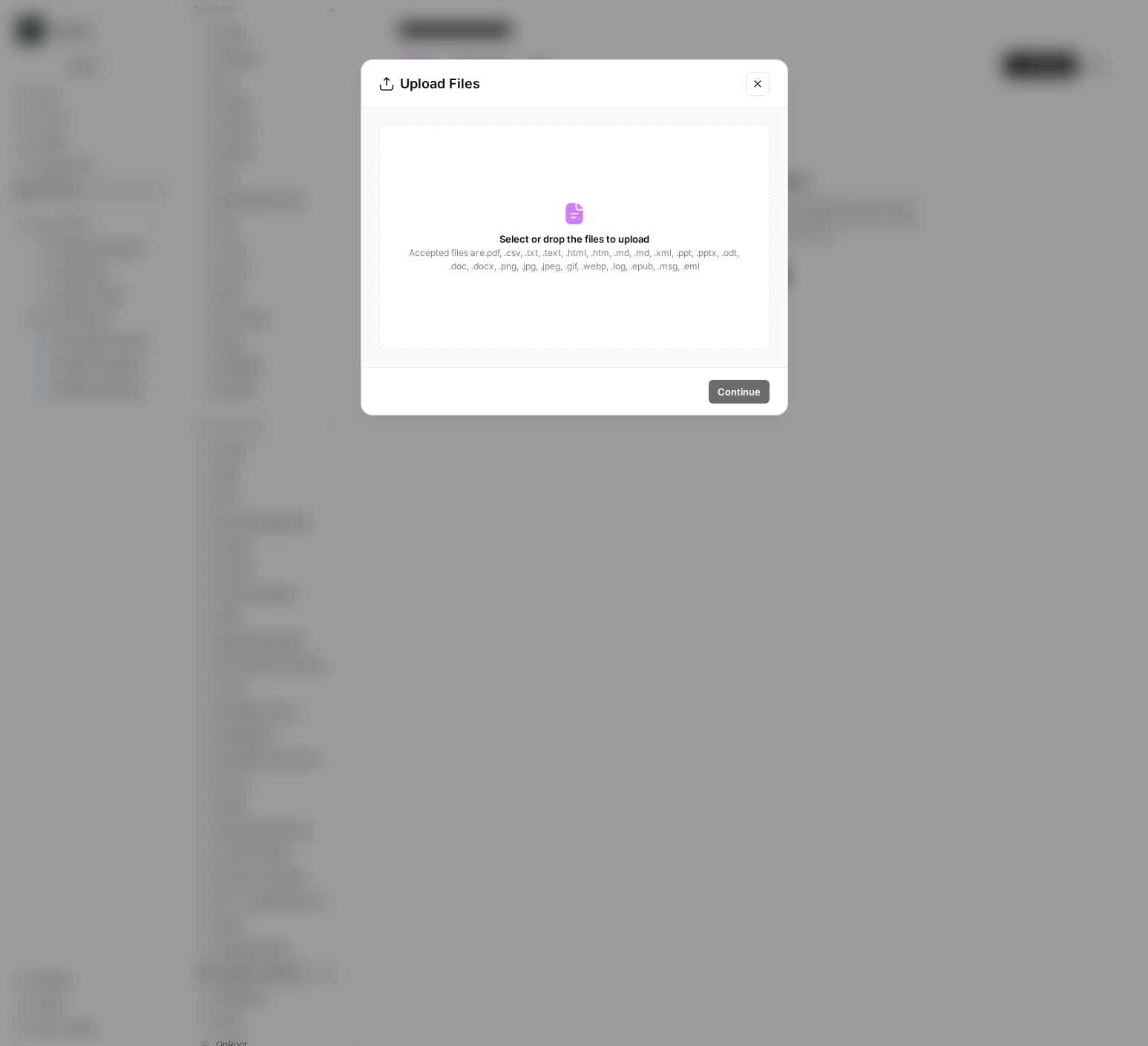
click at [576, 269] on span "Accepted files are .pdf, .csv, .txt, .text, .html, .htm, .md, .md, .xml, .ppt, …" at bounding box center [573, 259] width 332 height 26
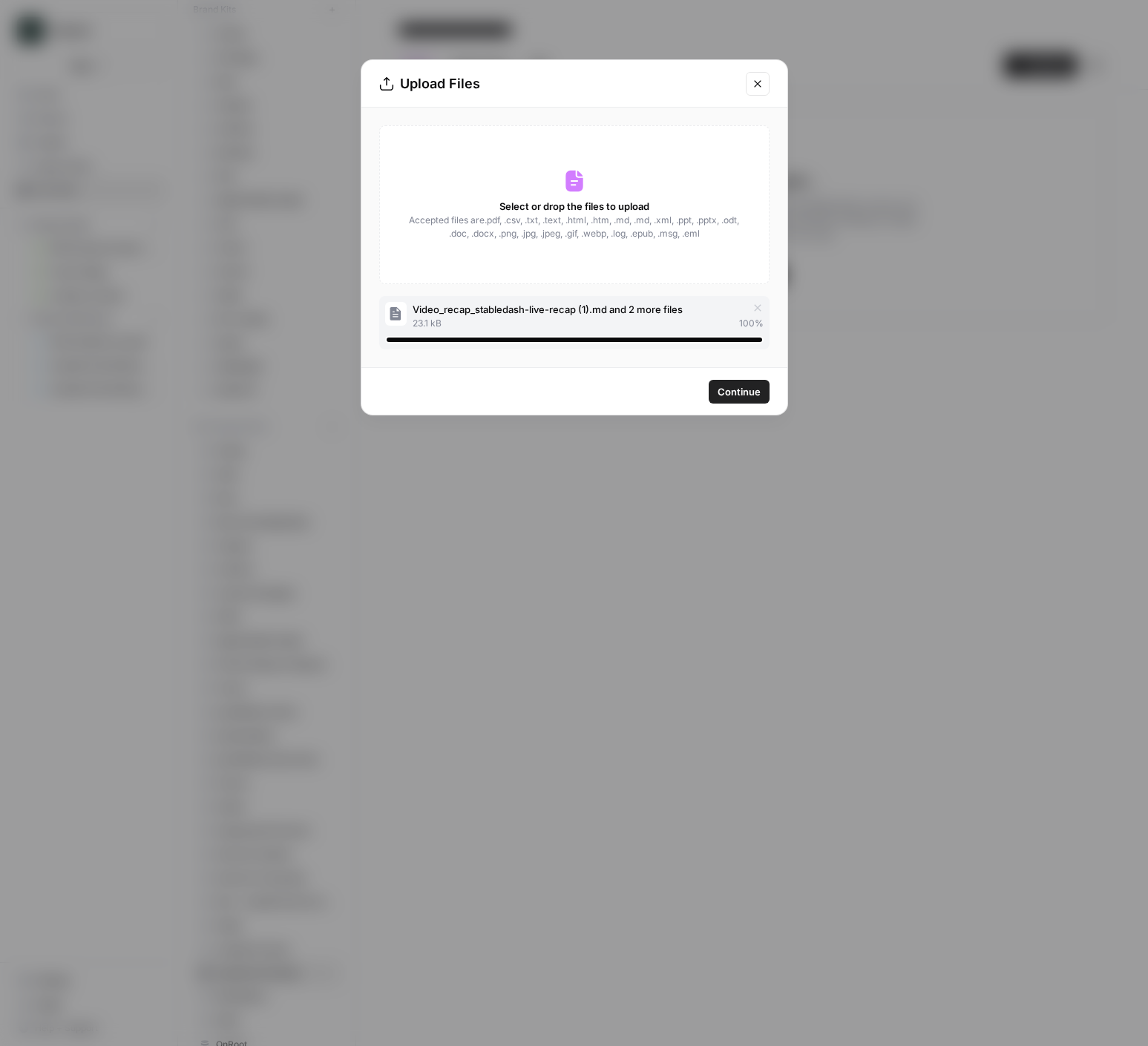
click at [742, 399] on button "Continue" at bounding box center [739, 392] width 61 height 24
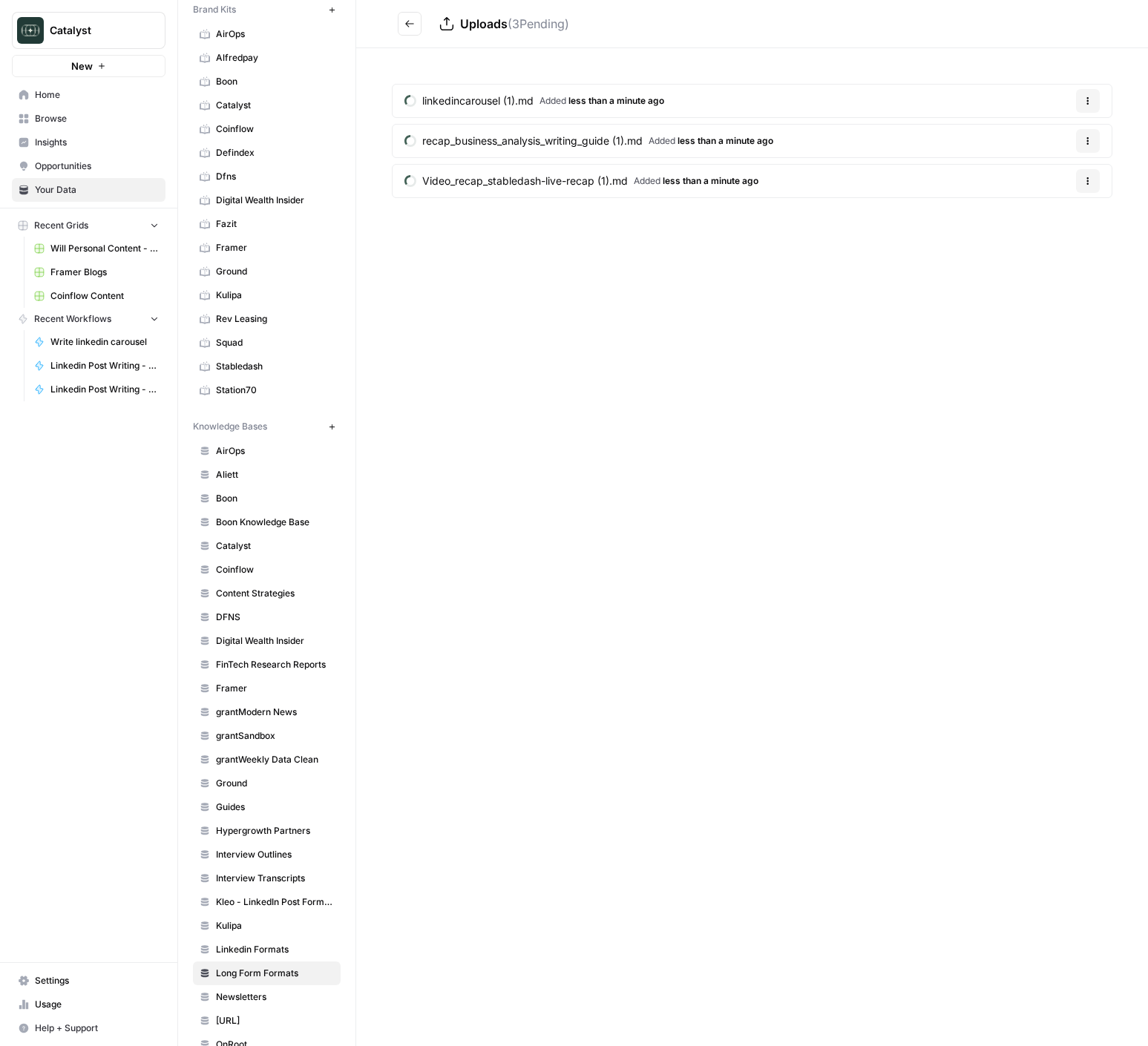
click at [745, 398] on div "Uploads ( 3 Pending) linkedincarousel (1).md Added less than a minute ago Optio…" at bounding box center [752, 523] width 791 height 1046
click at [250, 952] on span "Linkedin Formats" at bounding box center [274, 950] width 118 height 13
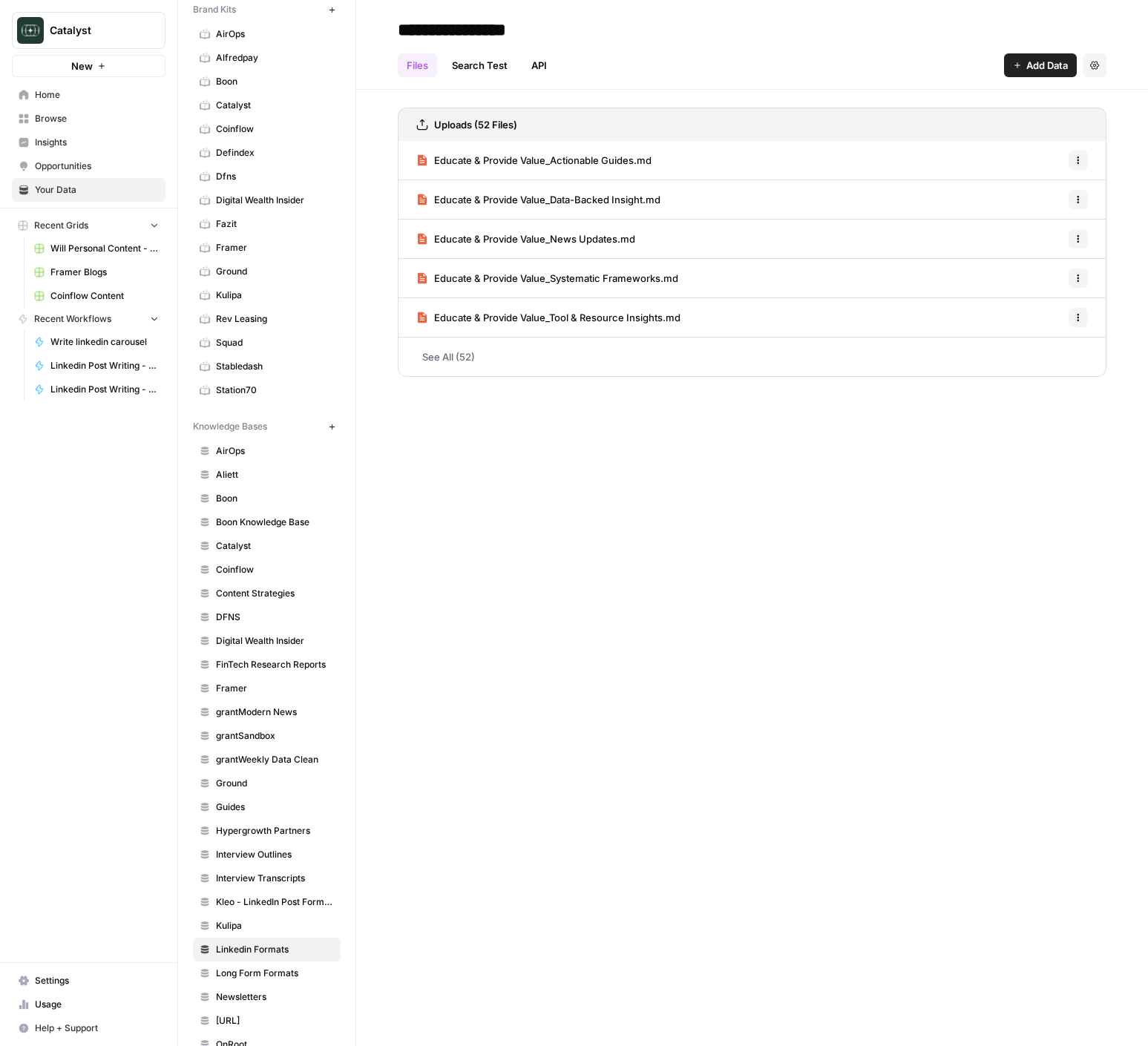
click at [273, 365] on span "Stabledash" at bounding box center [274, 367] width 118 height 13
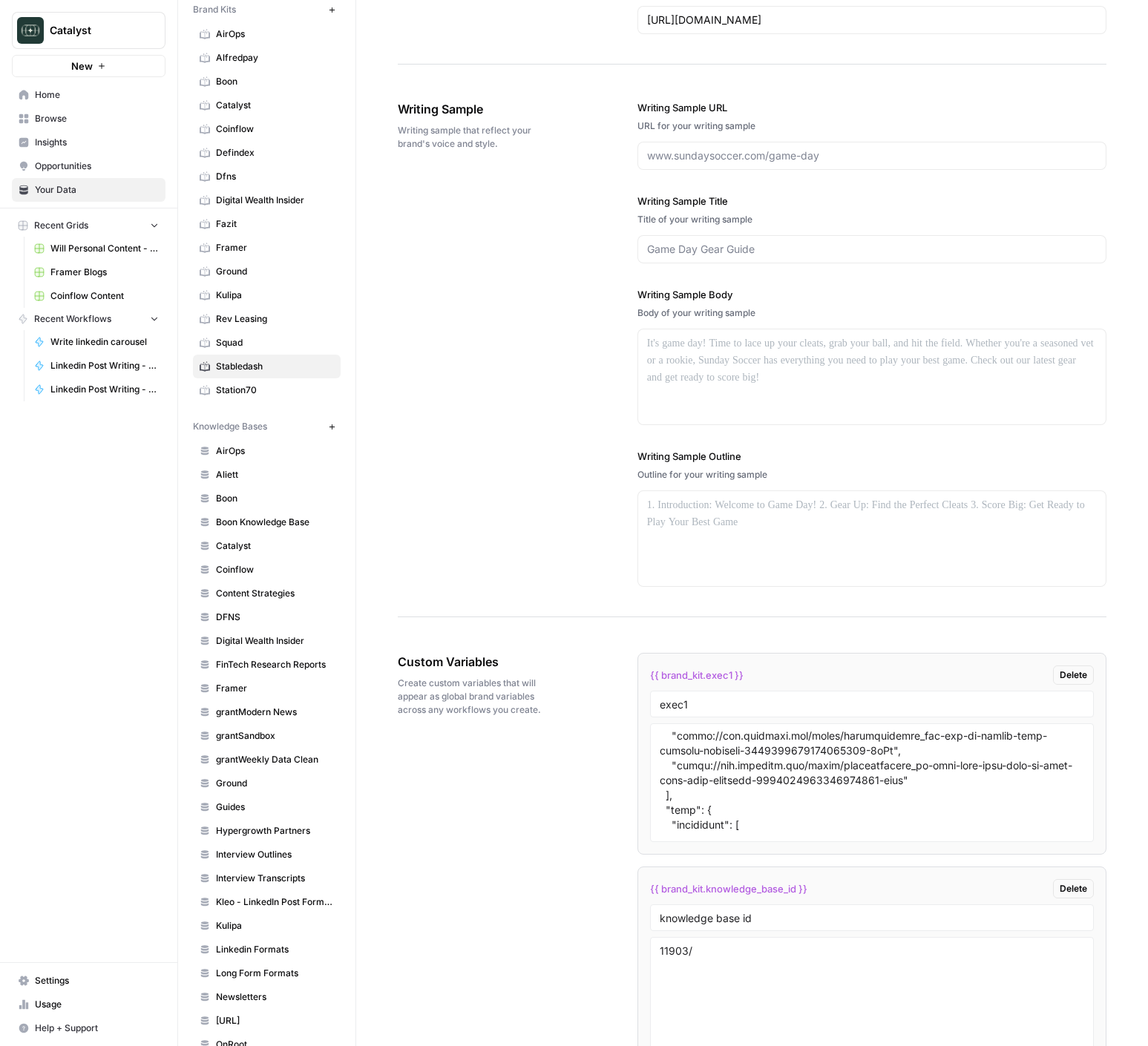
scroll to position [315, 0]
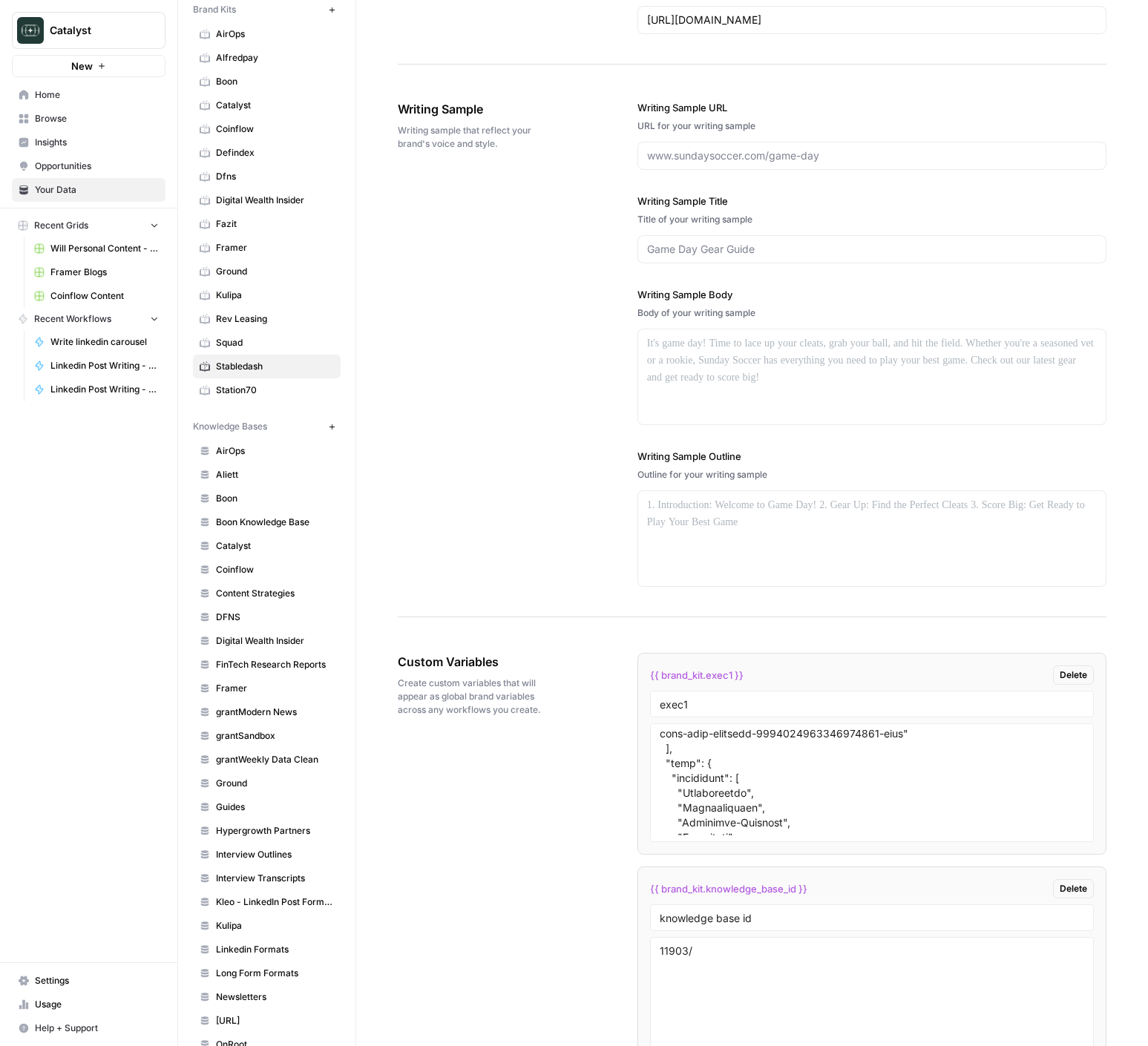
click at [515, 480] on div "Writing Sample Writing sample that reflect your brand's voice and style. Writin…" at bounding box center [752, 344] width 708 height 547
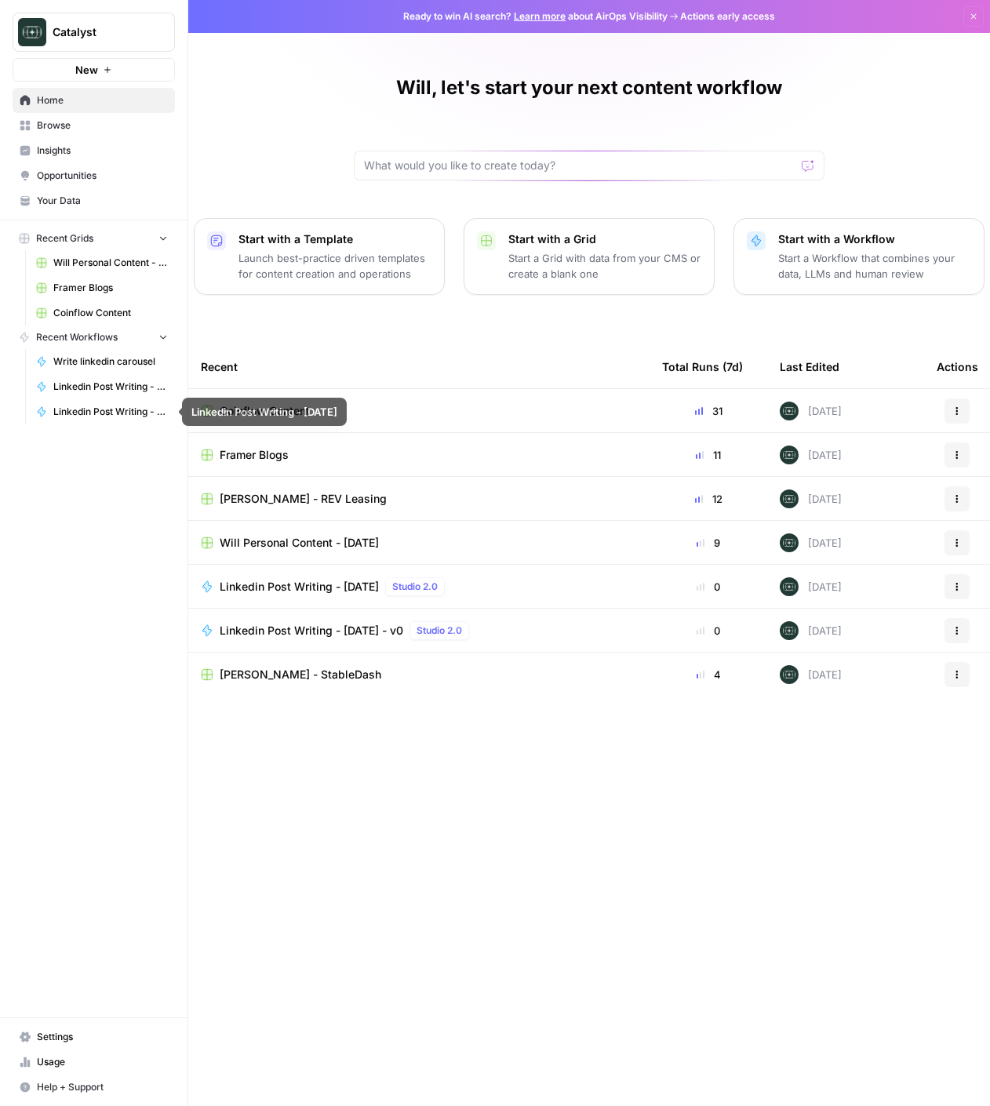
click at [60, 201] on span "Your Data" at bounding box center [102, 201] width 131 height 14
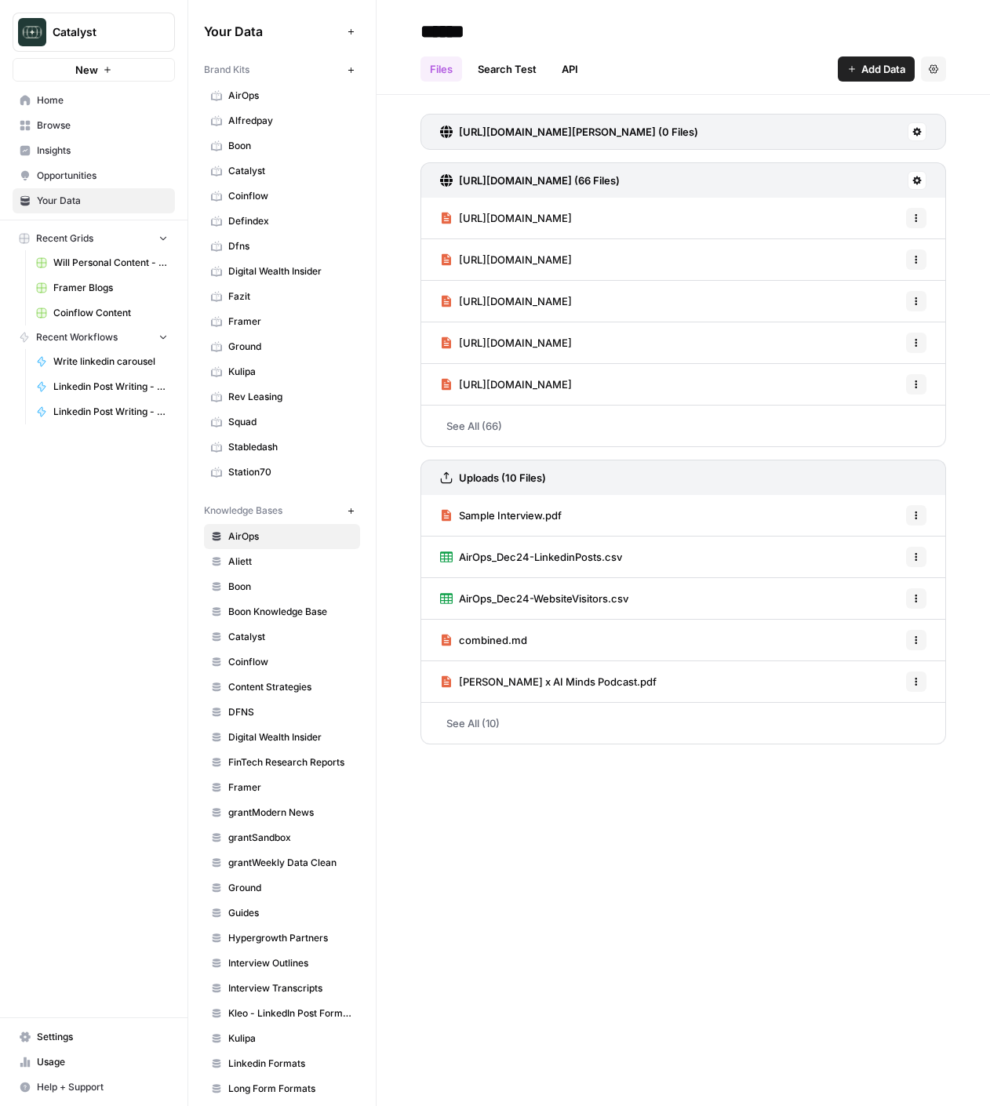
click at [68, 131] on span "Browse" at bounding box center [102, 125] width 131 height 14
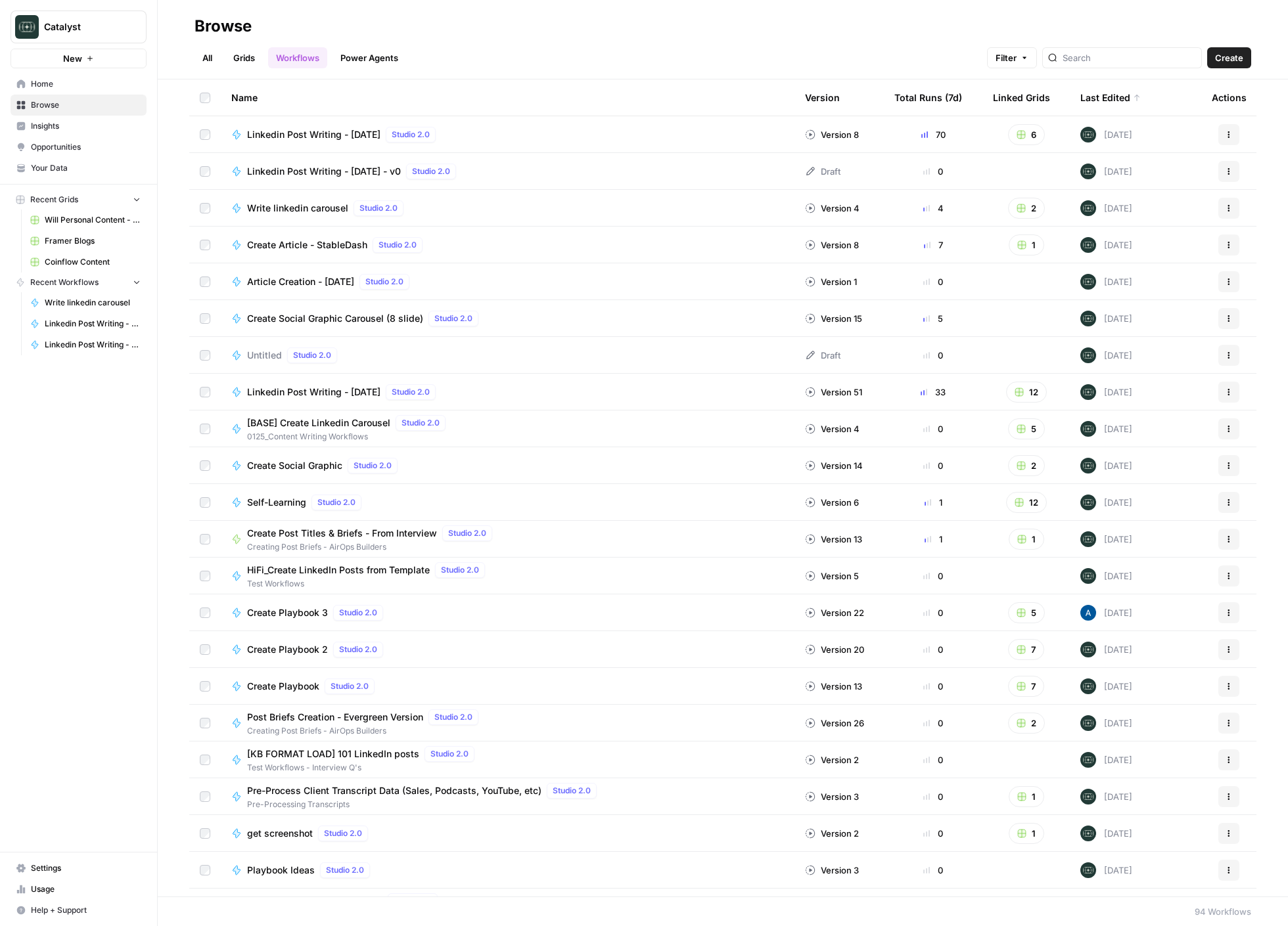
click at [828, 248] on icon "button" at bounding box center [1228, 244] width 8 height 8
click at [828, 346] on span "Integrate" at bounding box center [1171, 342] width 106 height 13
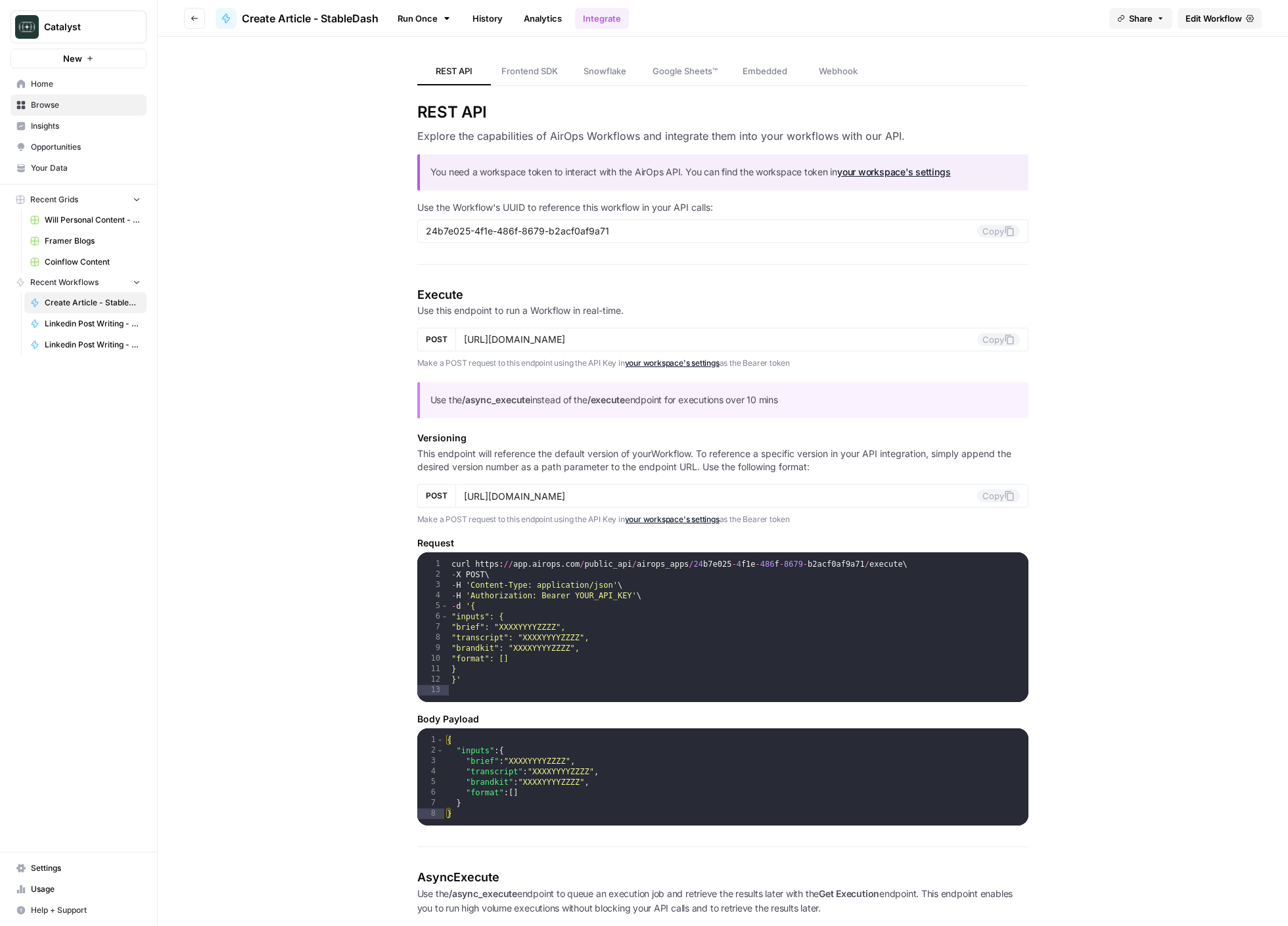
click at [828, 76] on span "Webhook" at bounding box center [838, 71] width 39 height 13
click at [828, 340] on icon at bounding box center [1009, 339] width 11 height 11
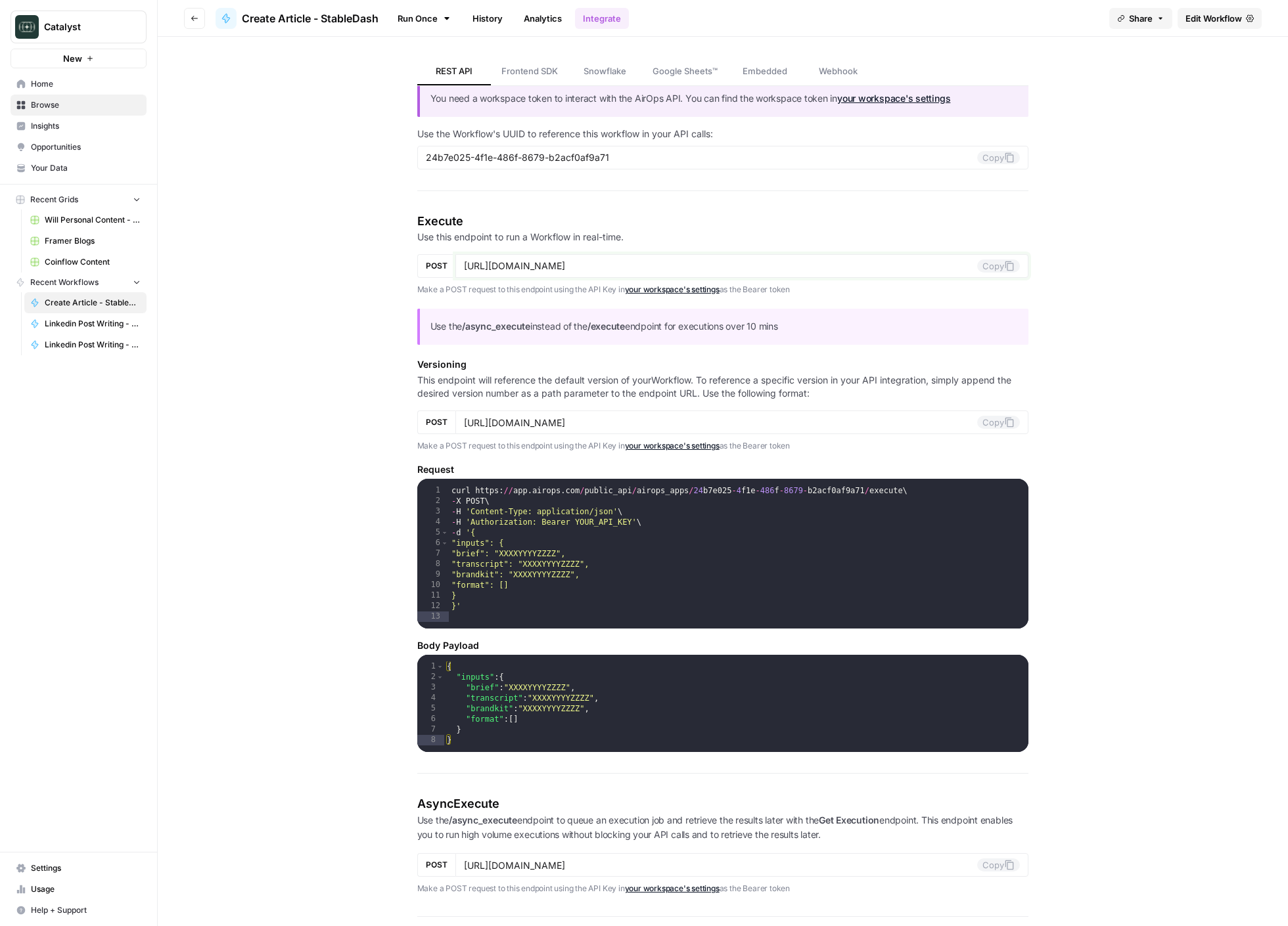
scroll to position [71, 0]
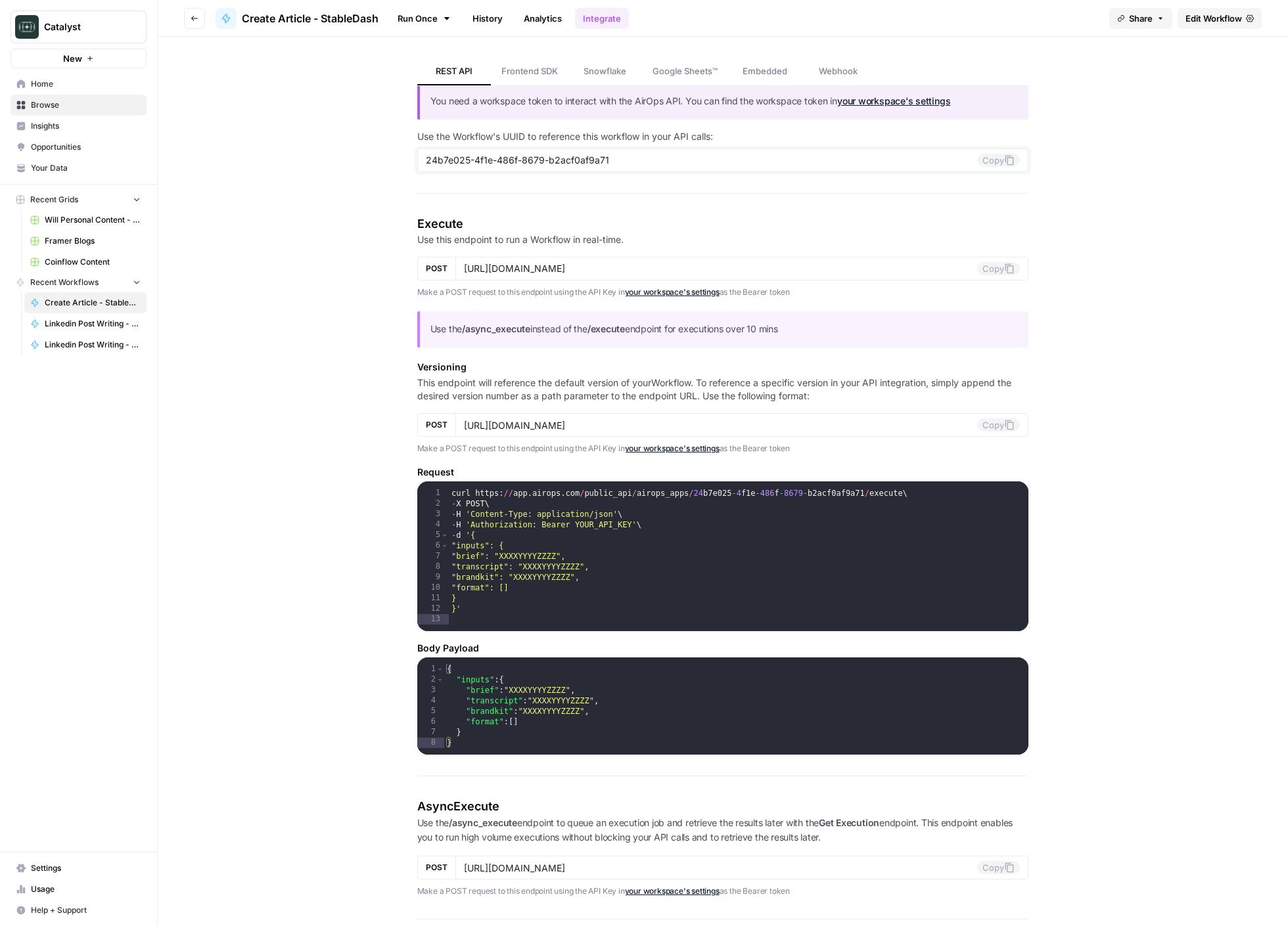
click at [828, 154] on button "Copy" at bounding box center [998, 161] width 43 height 13
click at [828, 270] on button "Copy" at bounding box center [998, 269] width 43 height 13
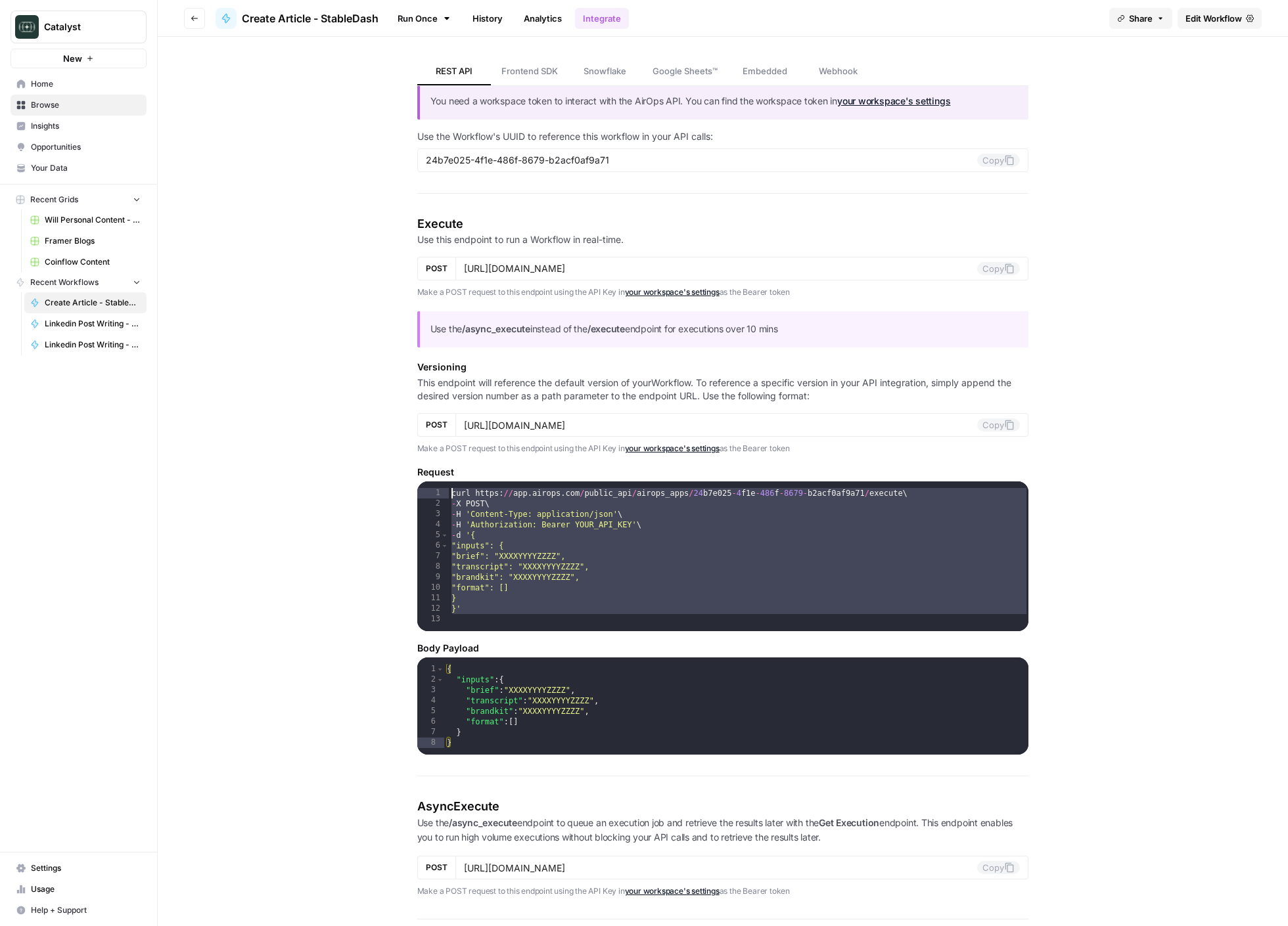
drag, startPoint x: 448, startPoint y: 568, endPoint x: 428, endPoint y: 494, distance: 76.7
click at [428, 494] on div "1 2 3 4 5 6 7 8 9 10 11 12 13 curl https : // app . airops . com / public_api /…" at bounding box center [723, 556] width 611 height 150
type textarea "**********"
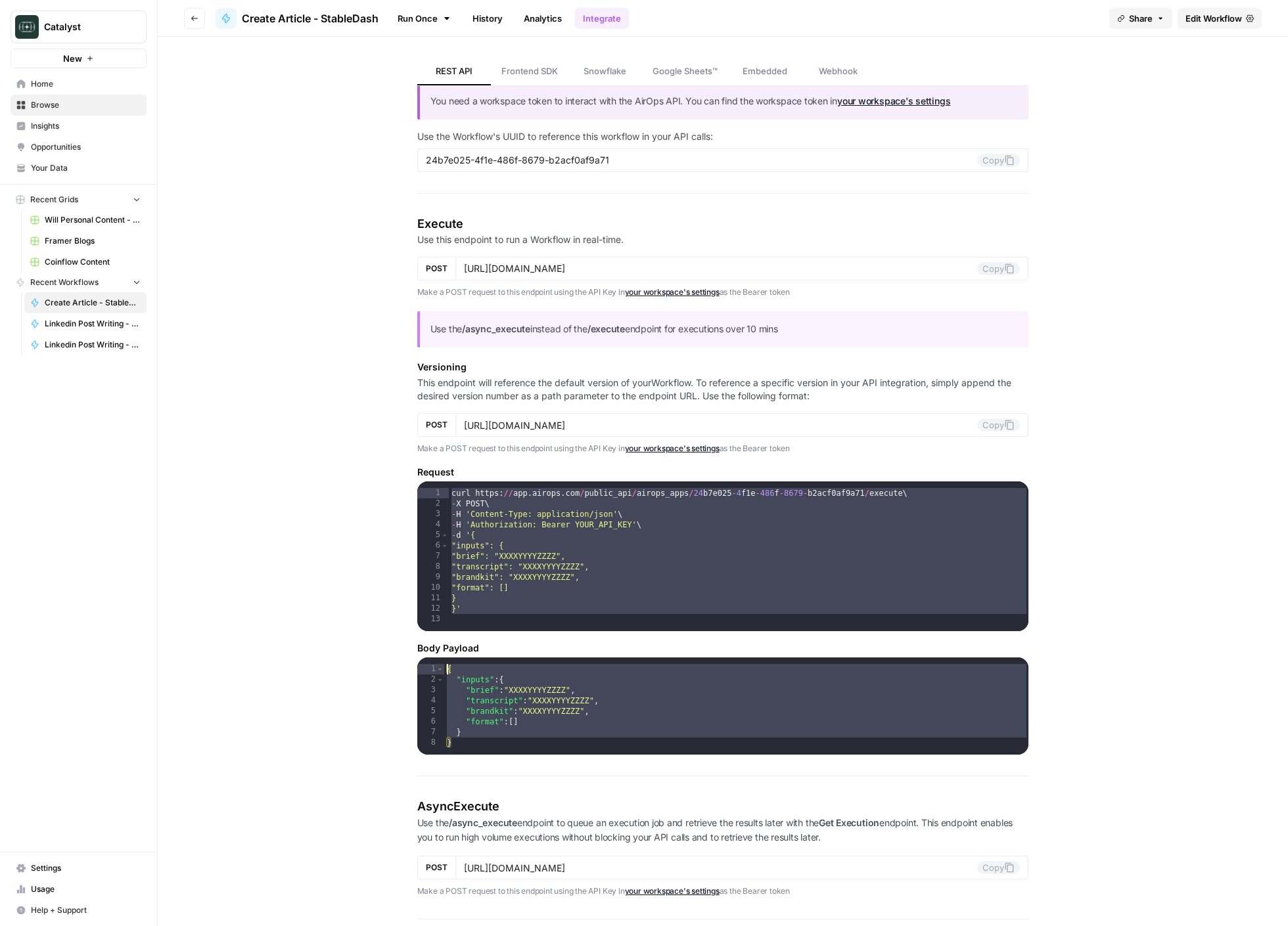
drag, startPoint x: 502, startPoint y: 745, endPoint x: 425, endPoint y: 655, distance: 118.4
click at [440, 660] on div "* 1 2 3 4 5 6 7 8 { "inputs" : { "brief" : "XXXXYYYYZZZZ" , "transcript" : "XXX…" at bounding box center [723, 706] width 611 height 97
type textarea "**********"
click at [523, 599] on div "curl https : // app . airops . com / public_api / airops_apps / 24 b7e025 - 4 f…" at bounding box center [739, 574] width 580 height 171
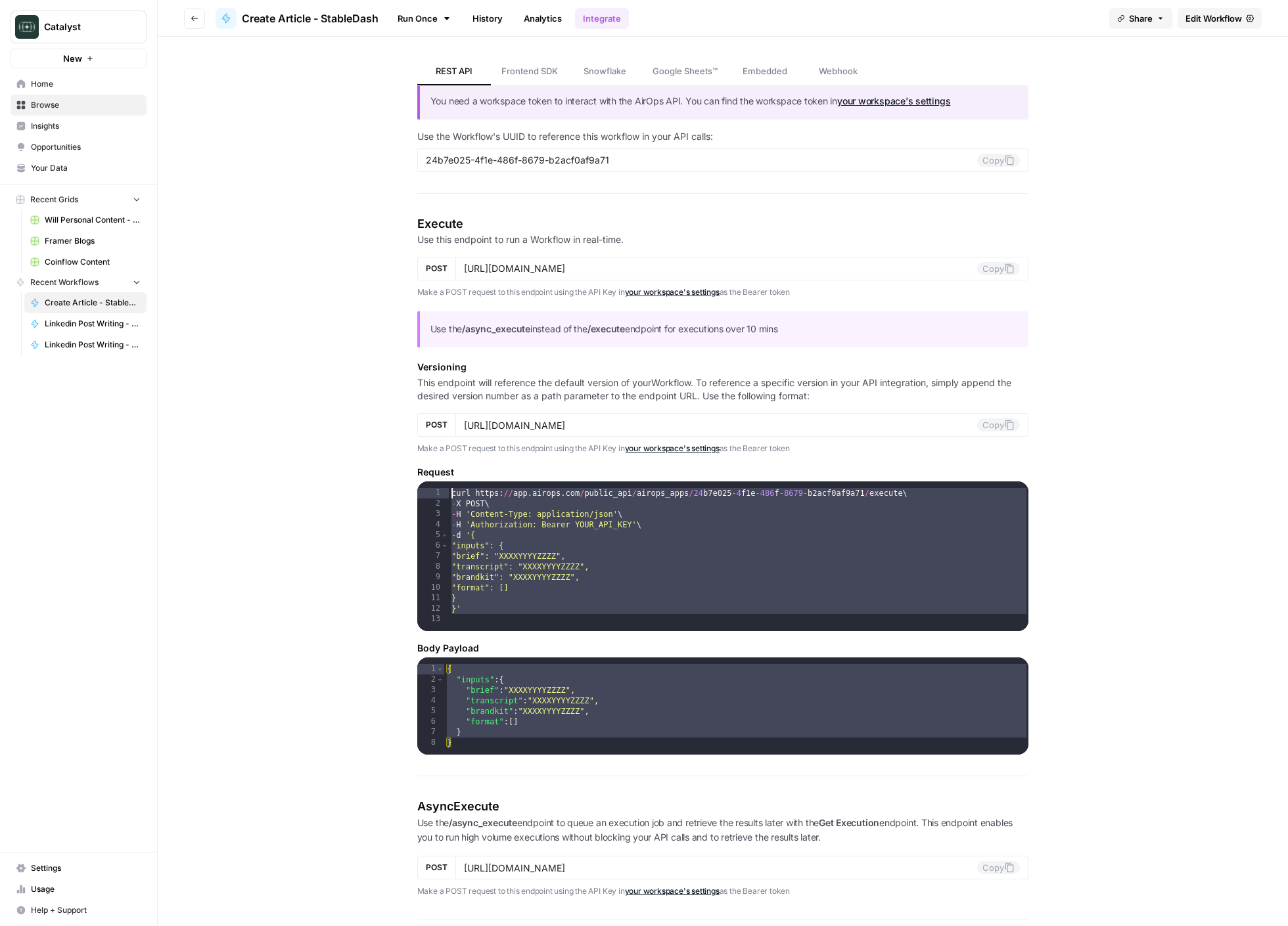
type textarea "*"
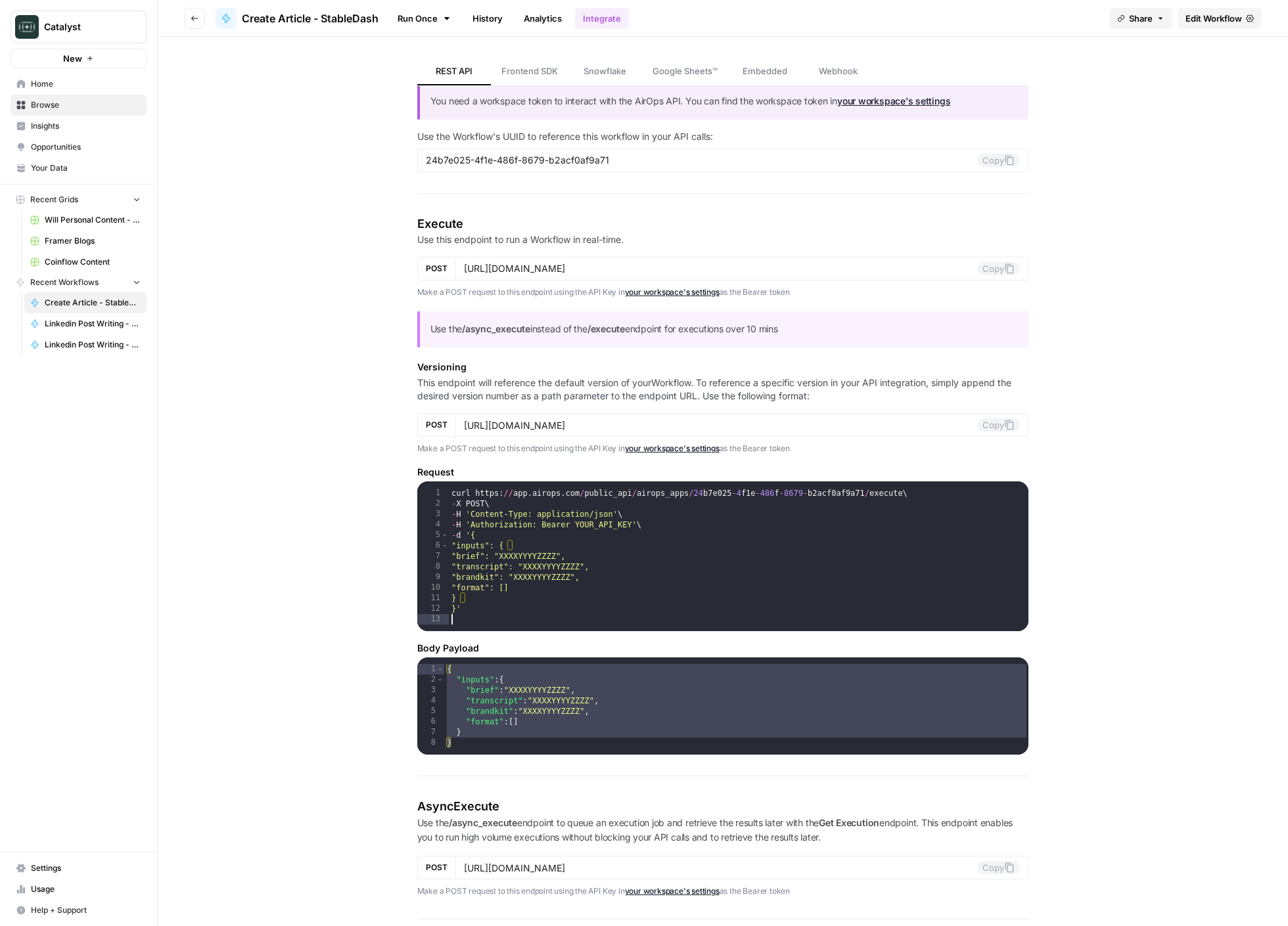
click at [483, 615] on div "curl https : // app . airops . com / public_api / airops_apps / 24 b7e025 - 4 f…" at bounding box center [739, 574] width 580 height 171
click at [477, 619] on div "curl https : // app . airops . com / public_api / airops_apps / 24 b7e025 - 4 f…" at bounding box center [739, 574] width 580 height 171
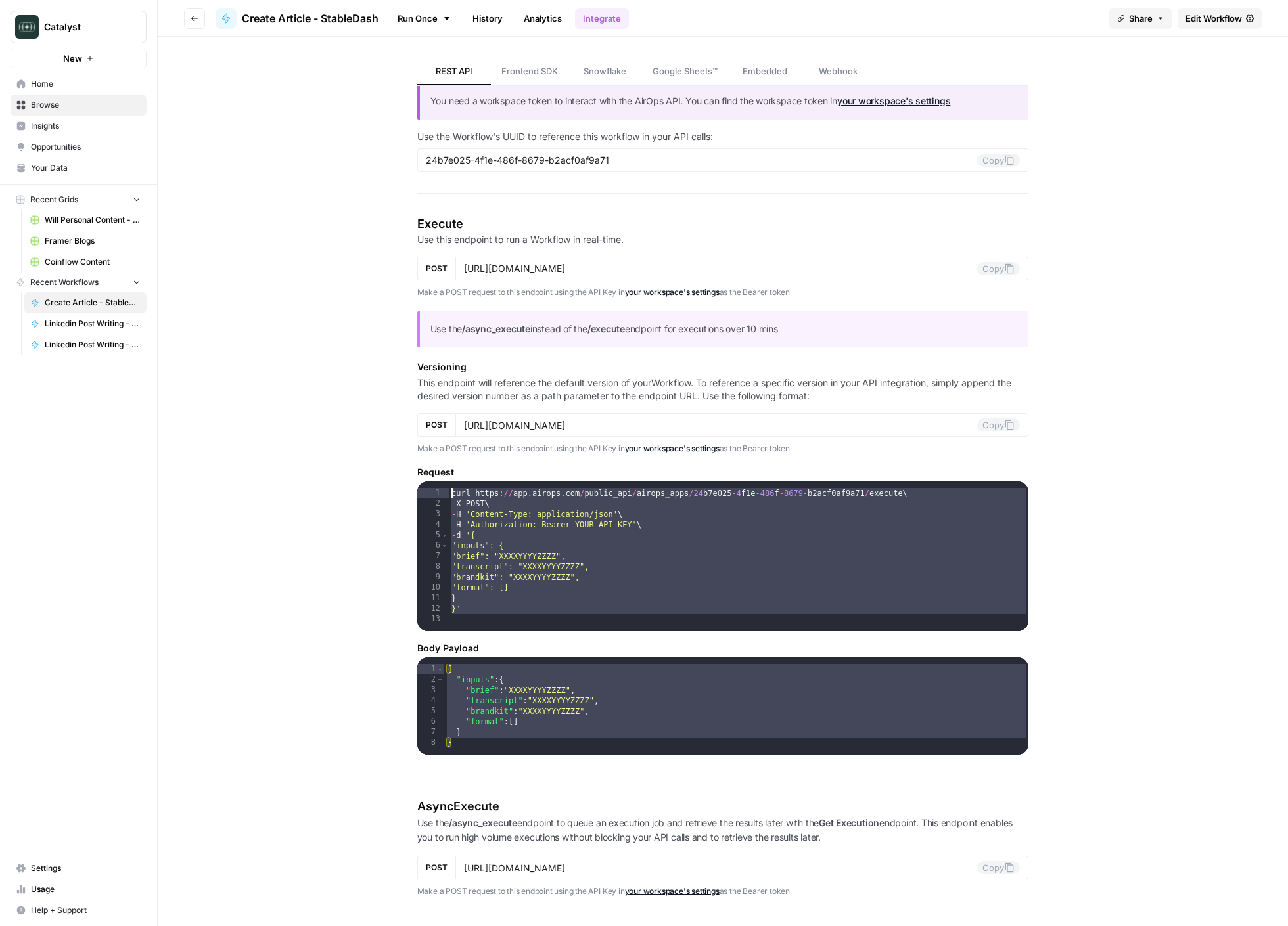
drag, startPoint x: 469, startPoint y: 619, endPoint x: 446, endPoint y: 490, distance: 131.0
click at [446, 490] on div "1 2 3 4 5 6 7 8 9 10 11 12 13 curl https : // app . airops . com / public_api /…" at bounding box center [723, 556] width 611 height 150
click at [574, 539] on div "curl https : // app . airops . com / public_api / airops_apps / 24 b7e025 - 4 f…" at bounding box center [739, 574] width 580 height 171
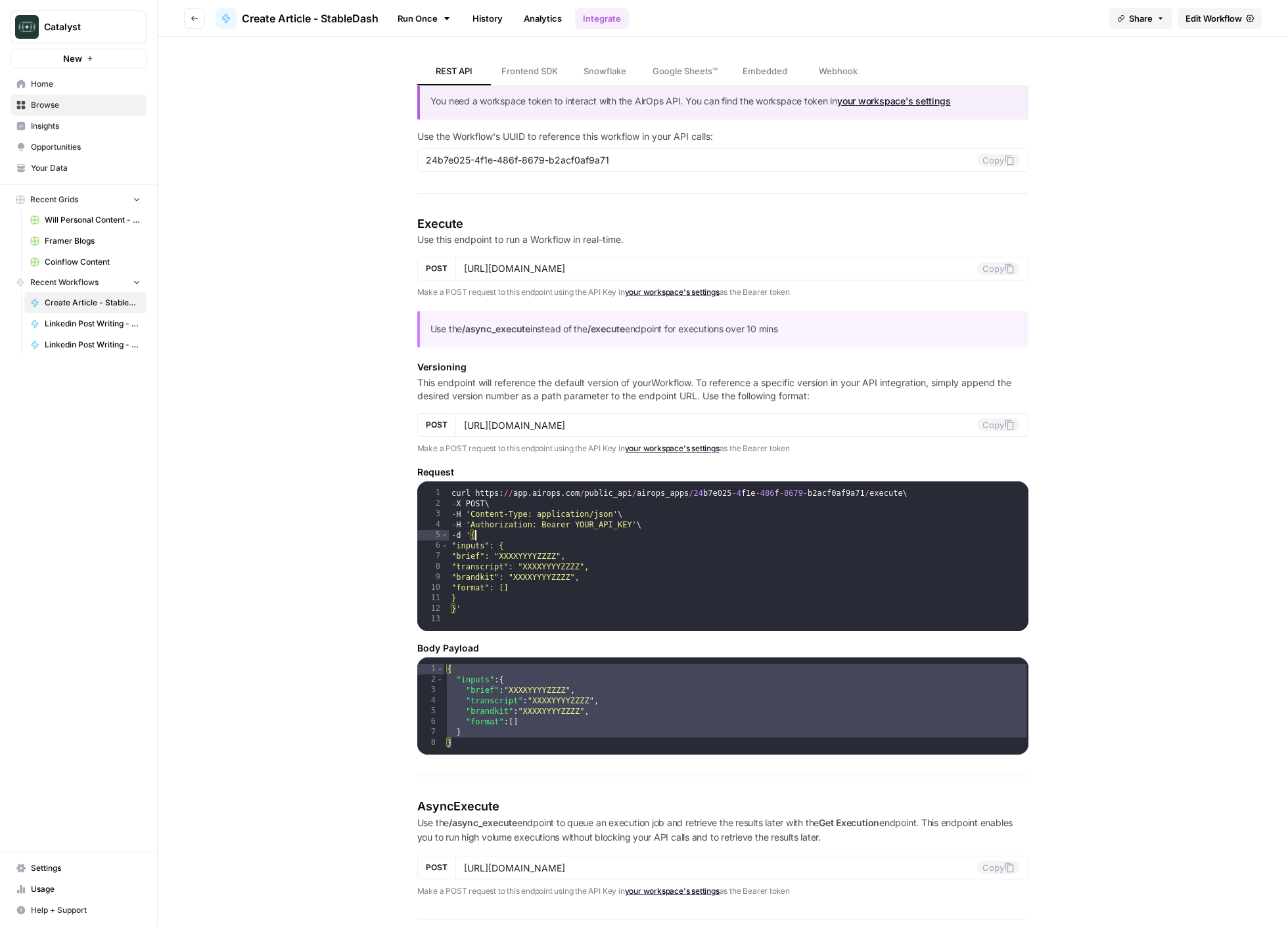
click at [487, 602] on div "curl https : // app . airops . com / public_api / airops_apps / 24 b7e025 - 4 f…" at bounding box center [739, 574] width 580 height 171
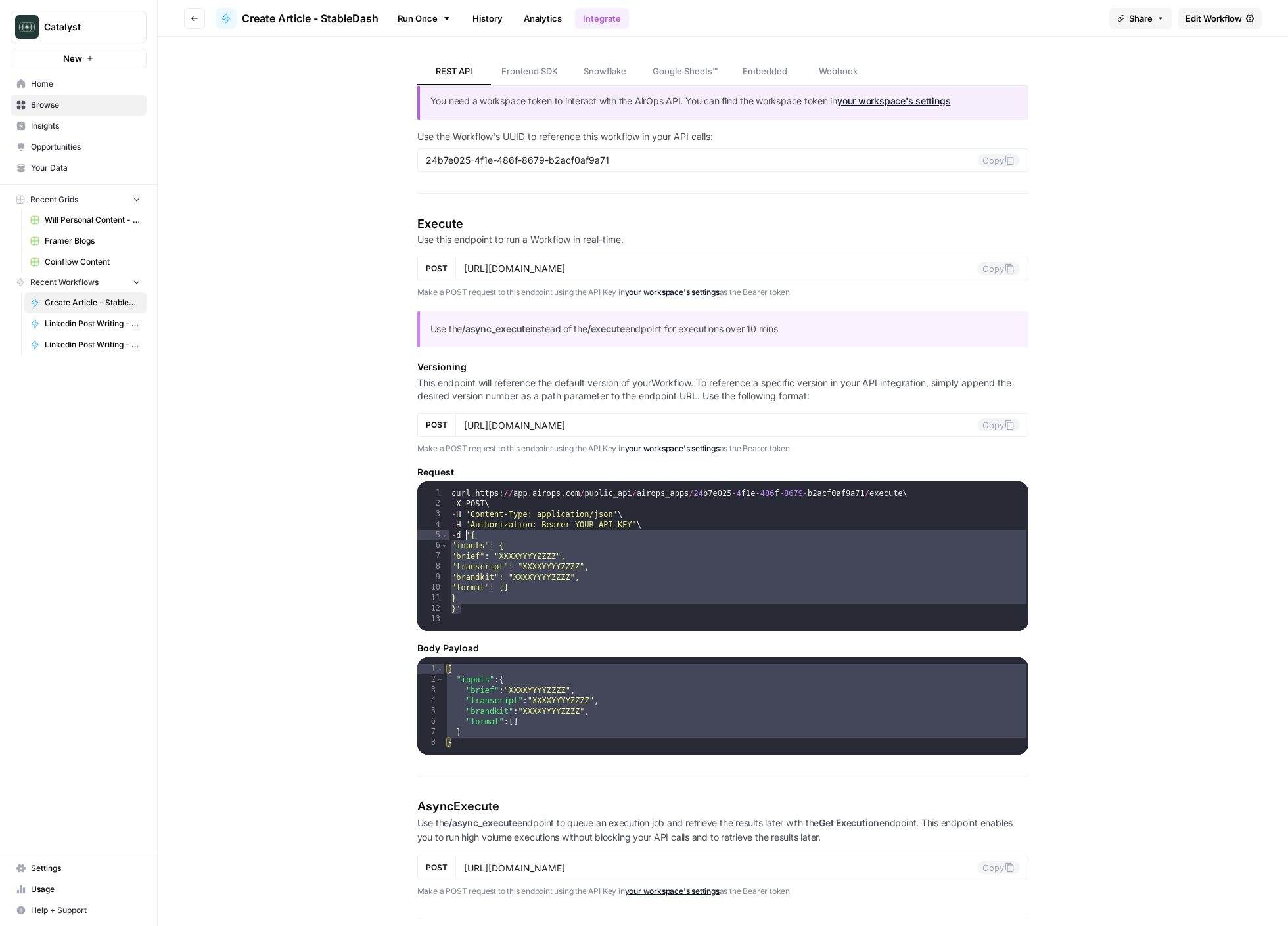
drag, startPoint x: 464, startPoint y: 599, endPoint x: 466, endPoint y: 535, distance: 64.0
click at [466, 535] on div "curl https : // app . airops . com / public_api / airops_apps / 24 b7e025 - 4 f…" at bounding box center [739, 574] width 580 height 171
type textarea "**********"
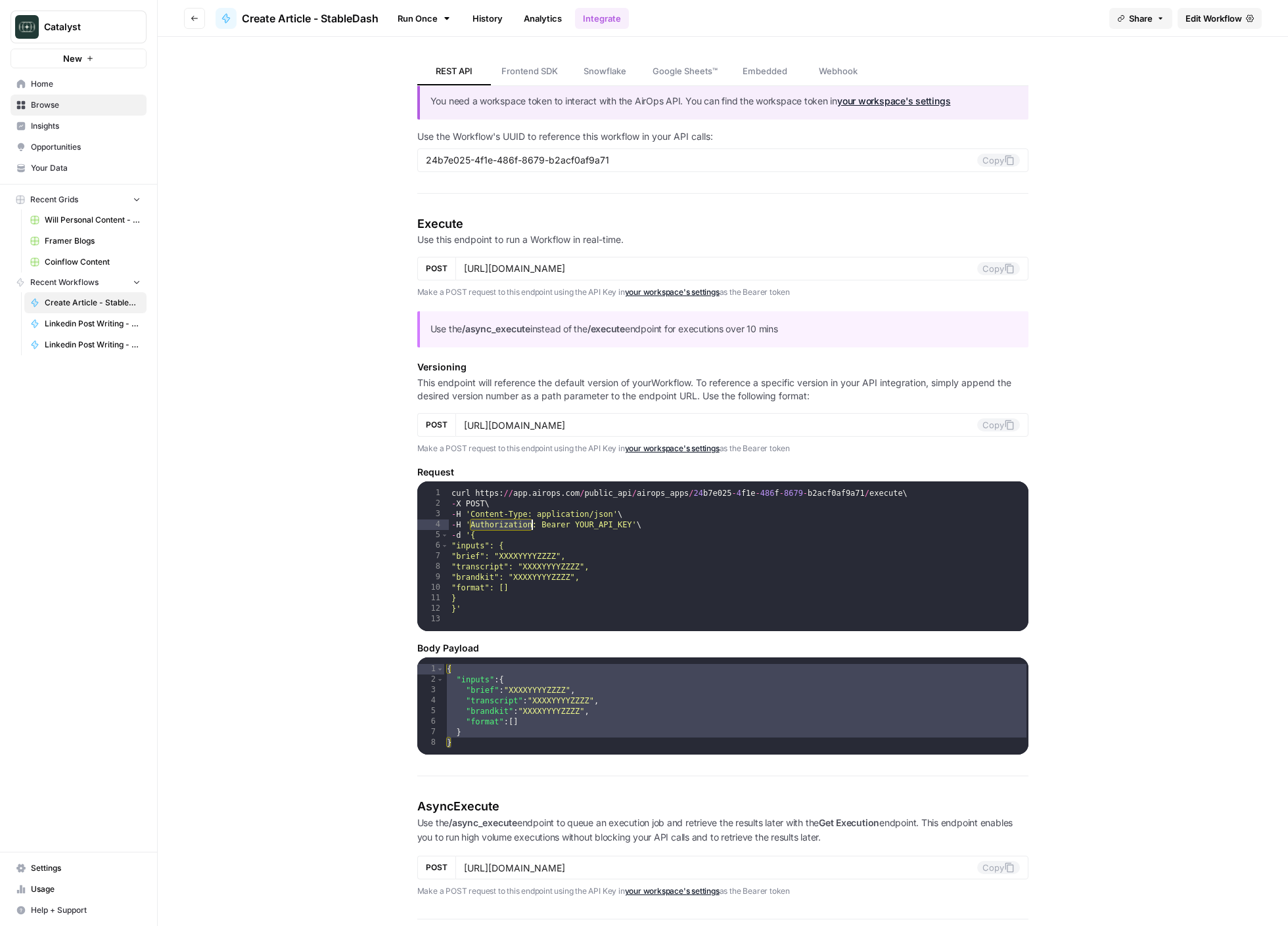
drag, startPoint x: 492, startPoint y: 525, endPoint x: 611, endPoint y: 543, distance: 120.4
click at [533, 522] on div "curl https : // app . airops . com / public_api / airops_apps / 24 b7e025 - 4 f…" at bounding box center [739, 574] width 580 height 171
click at [828, 165] on button "Copy" at bounding box center [998, 161] width 43 height 13
click at [828, 163] on icon at bounding box center [1009, 160] width 11 height 11
click at [54, 170] on span "Your Data" at bounding box center [85, 168] width 110 height 12
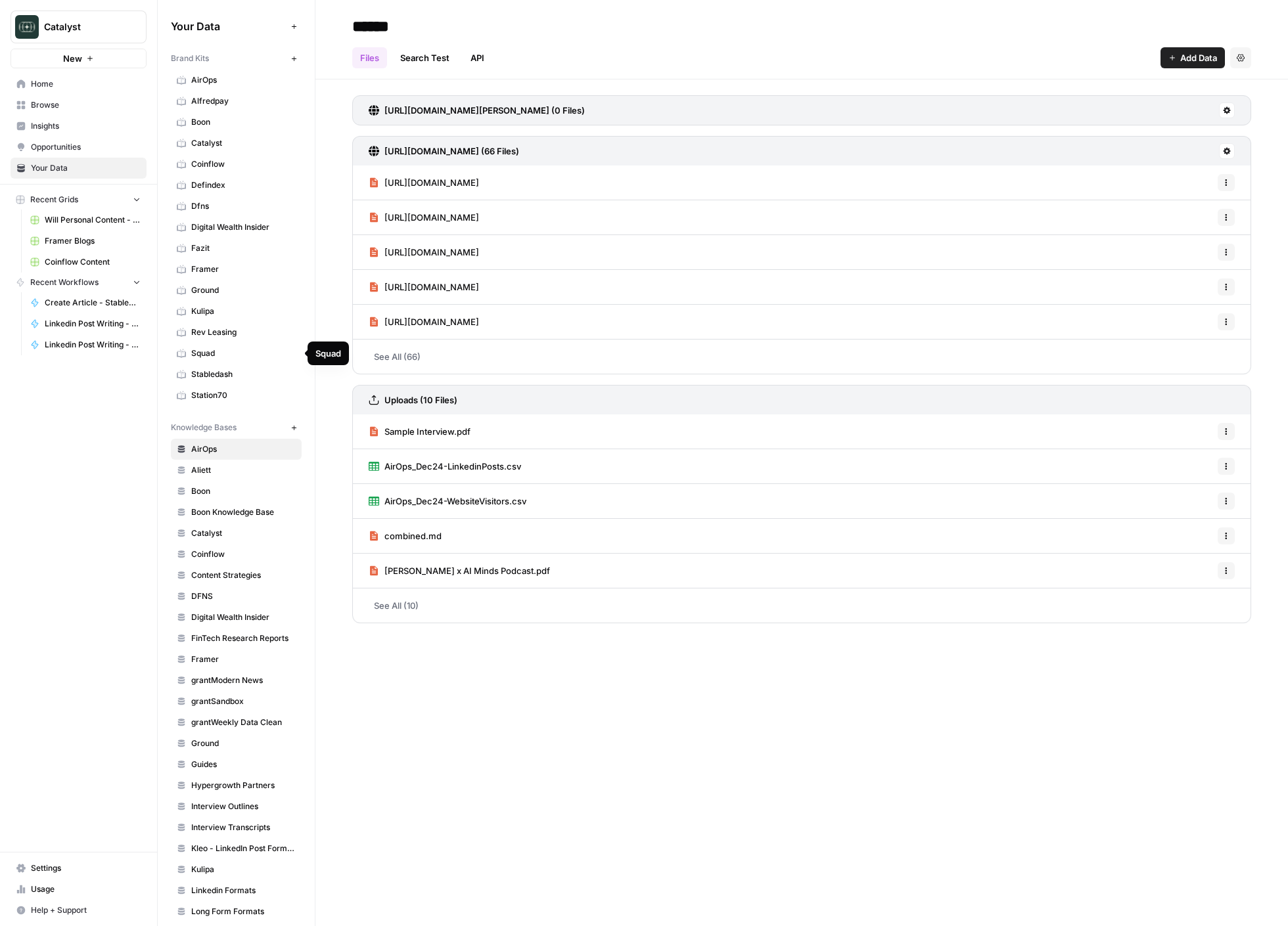
click at [218, 366] on link "Stabledash" at bounding box center [236, 374] width 131 height 21
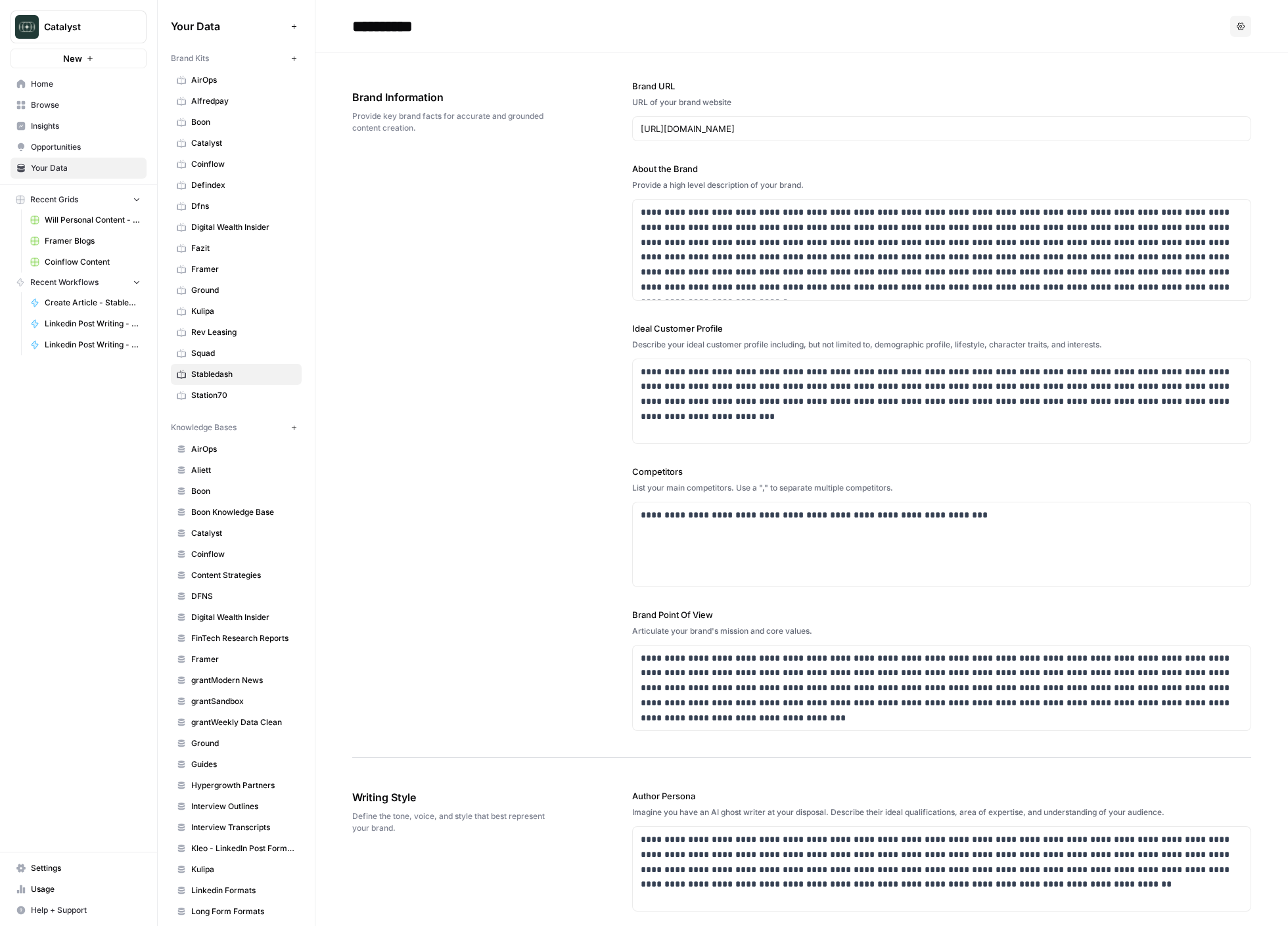
click at [78, 302] on span "Create Article - StableDash" at bounding box center [92, 303] width 96 height 12
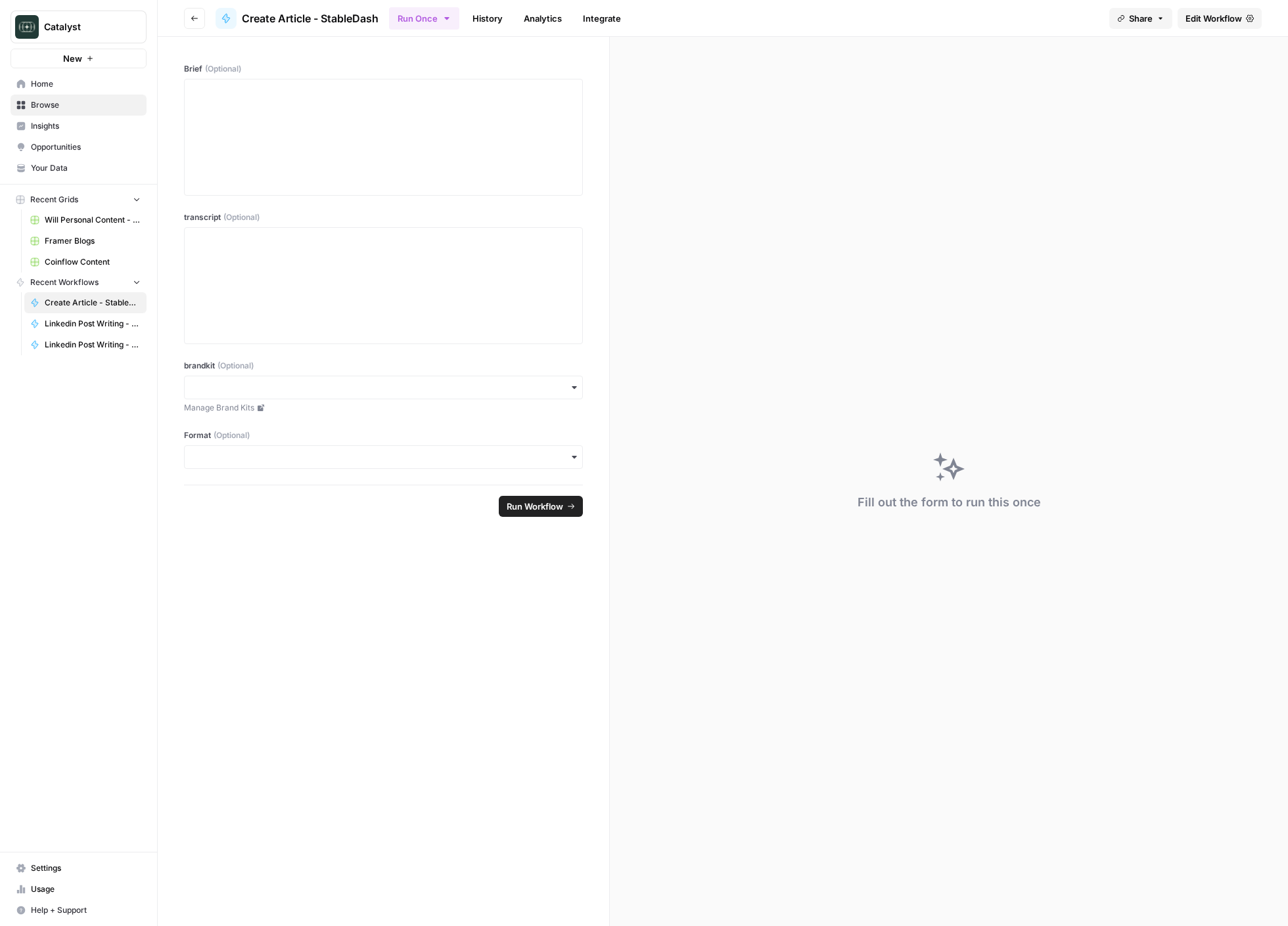
click at [828, 15] on span "Edit Workflow" at bounding box center [1213, 18] width 56 height 13
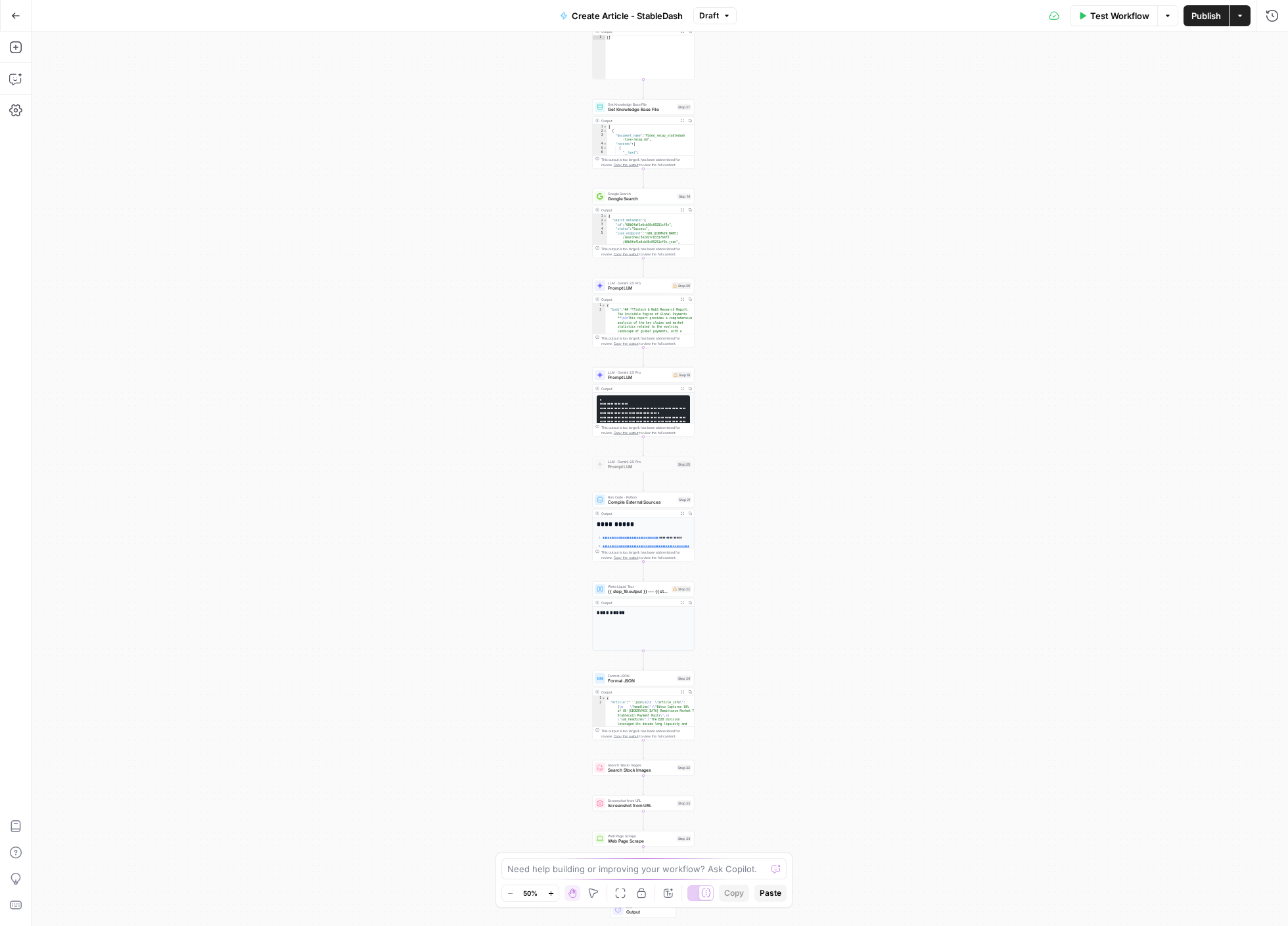
drag, startPoint x: 889, startPoint y: 732, endPoint x: 863, endPoint y: 241, distance: 491.7
click at [828, 239] on div "**********" at bounding box center [660, 479] width 1256 height 895
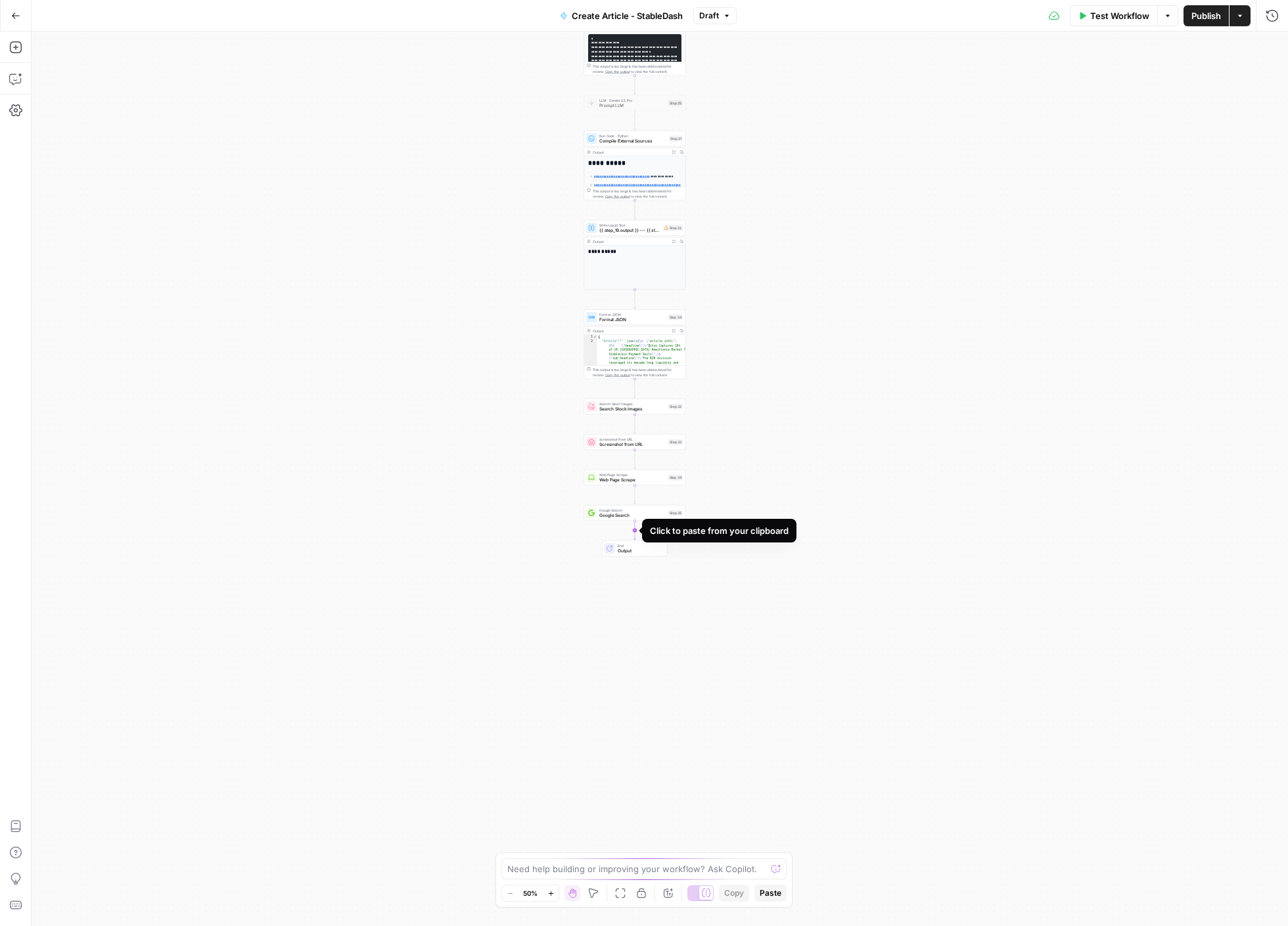
click at [634, 533] on icon "Edge from step_35 to end" at bounding box center [635, 530] width 2 height 19
click at [518, 527] on div "**********" at bounding box center [660, 479] width 1256 height 895
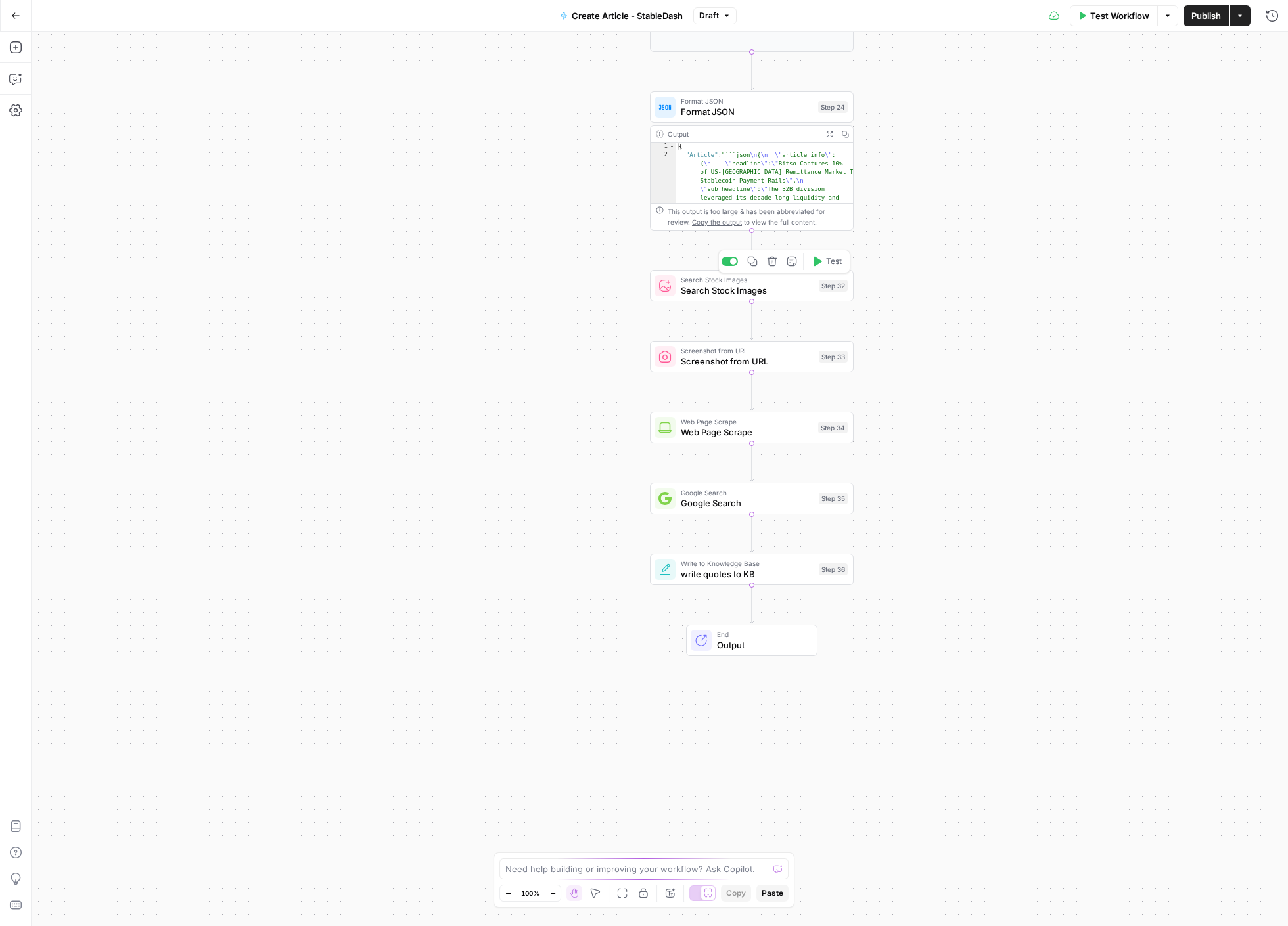
click at [803, 294] on span "Search Stock Images" at bounding box center [747, 291] width 132 height 13
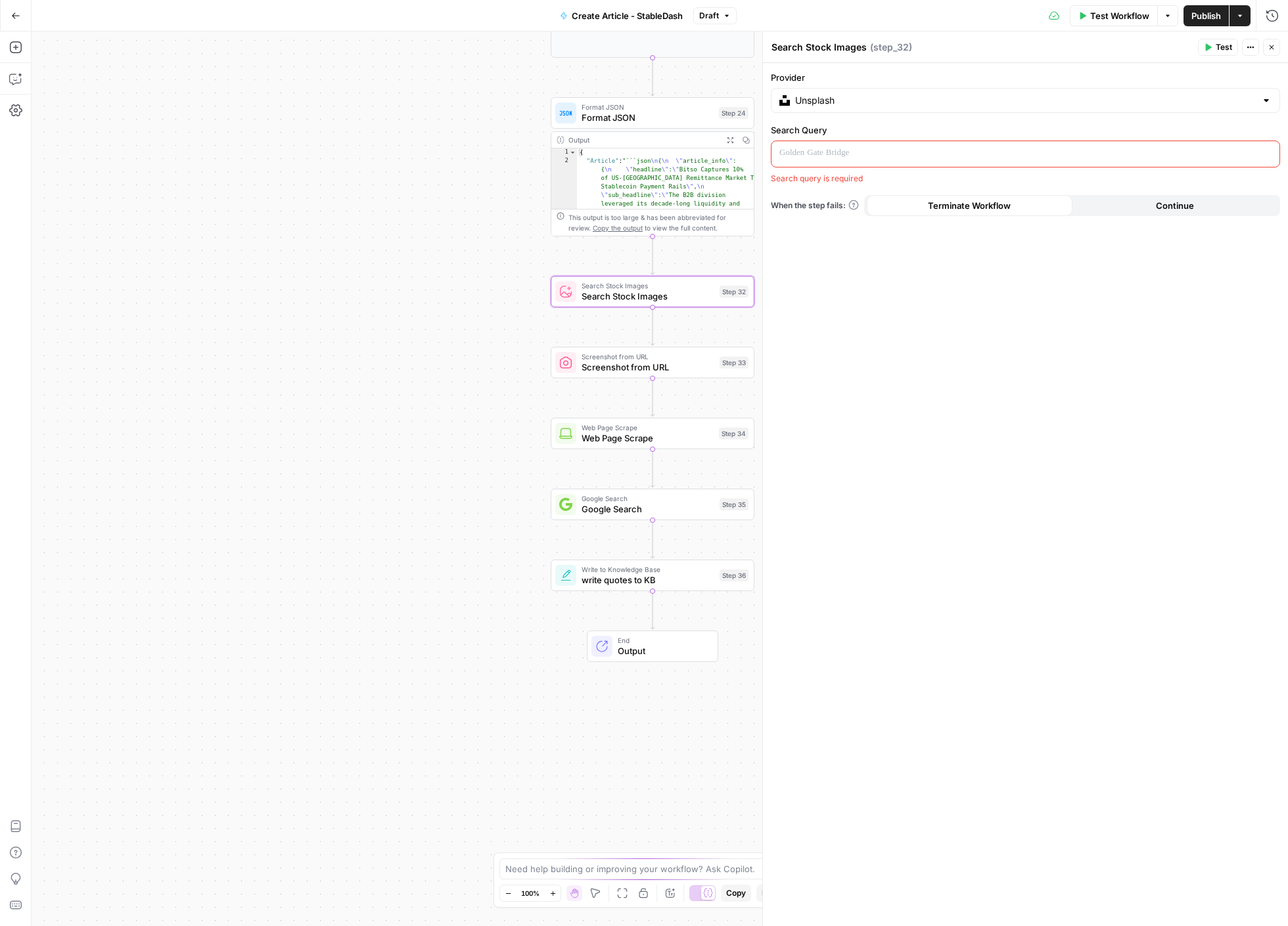
drag, startPoint x: 505, startPoint y: 282, endPoint x: 270, endPoint y: 281, distance: 235.0
click at [246, 290] on div "**********" at bounding box center [660, 479] width 1256 height 895
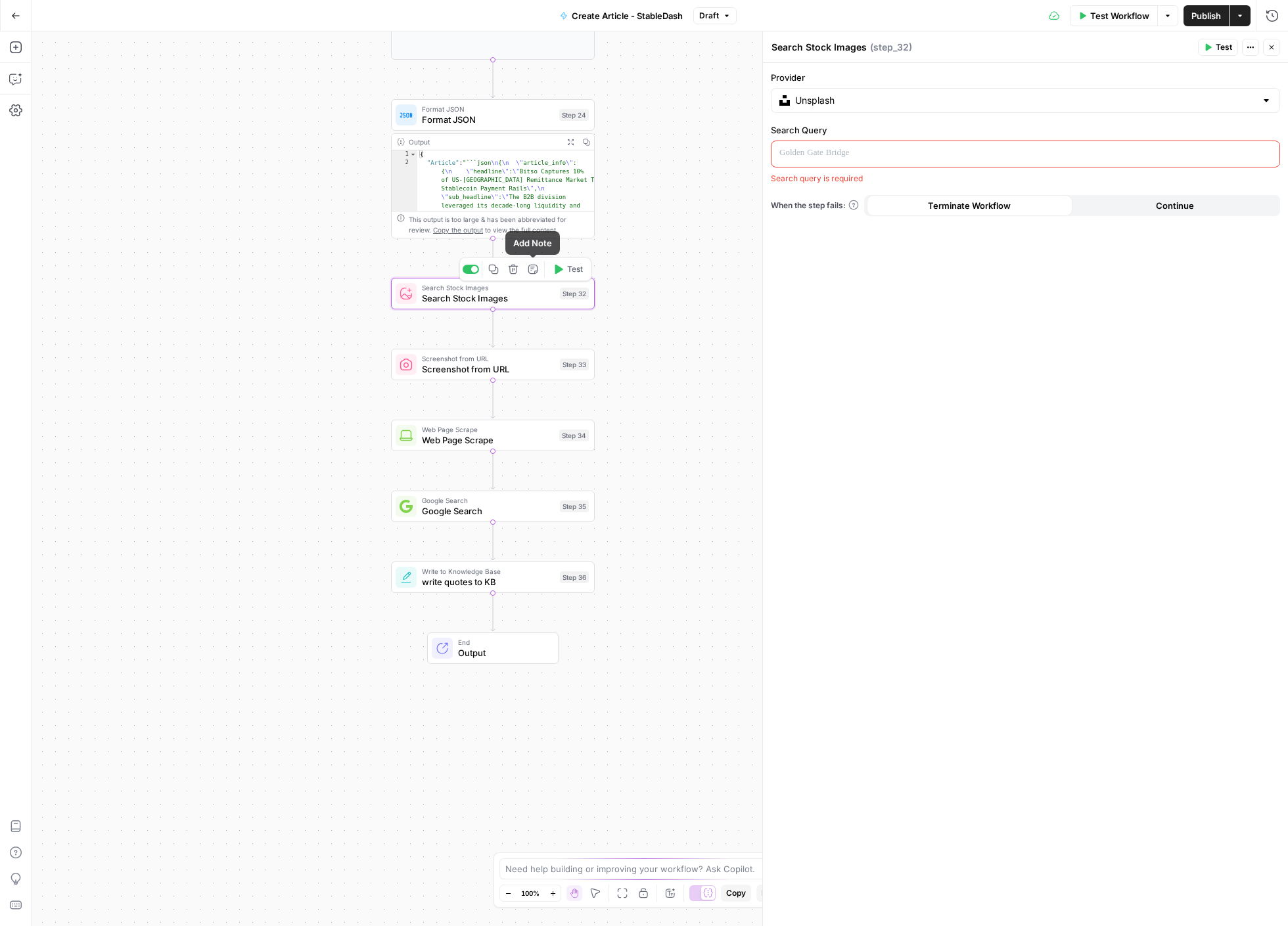
click at [513, 269] on icon "button" at bounding box center [513, 269] width 11 height 11
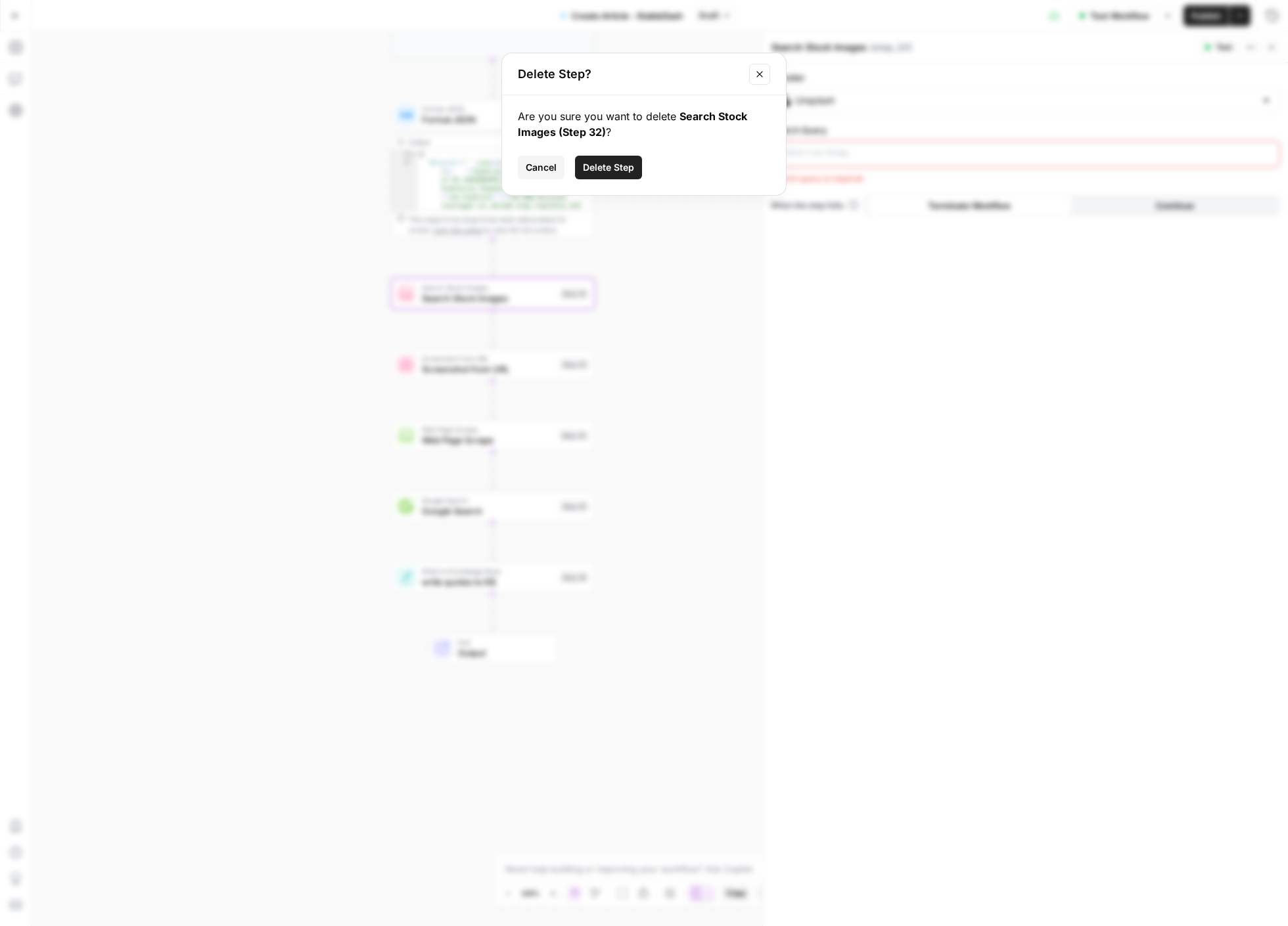
click at [591, 166] on span "Delete Step" at bounding box center [608, 167] width 51 height 13
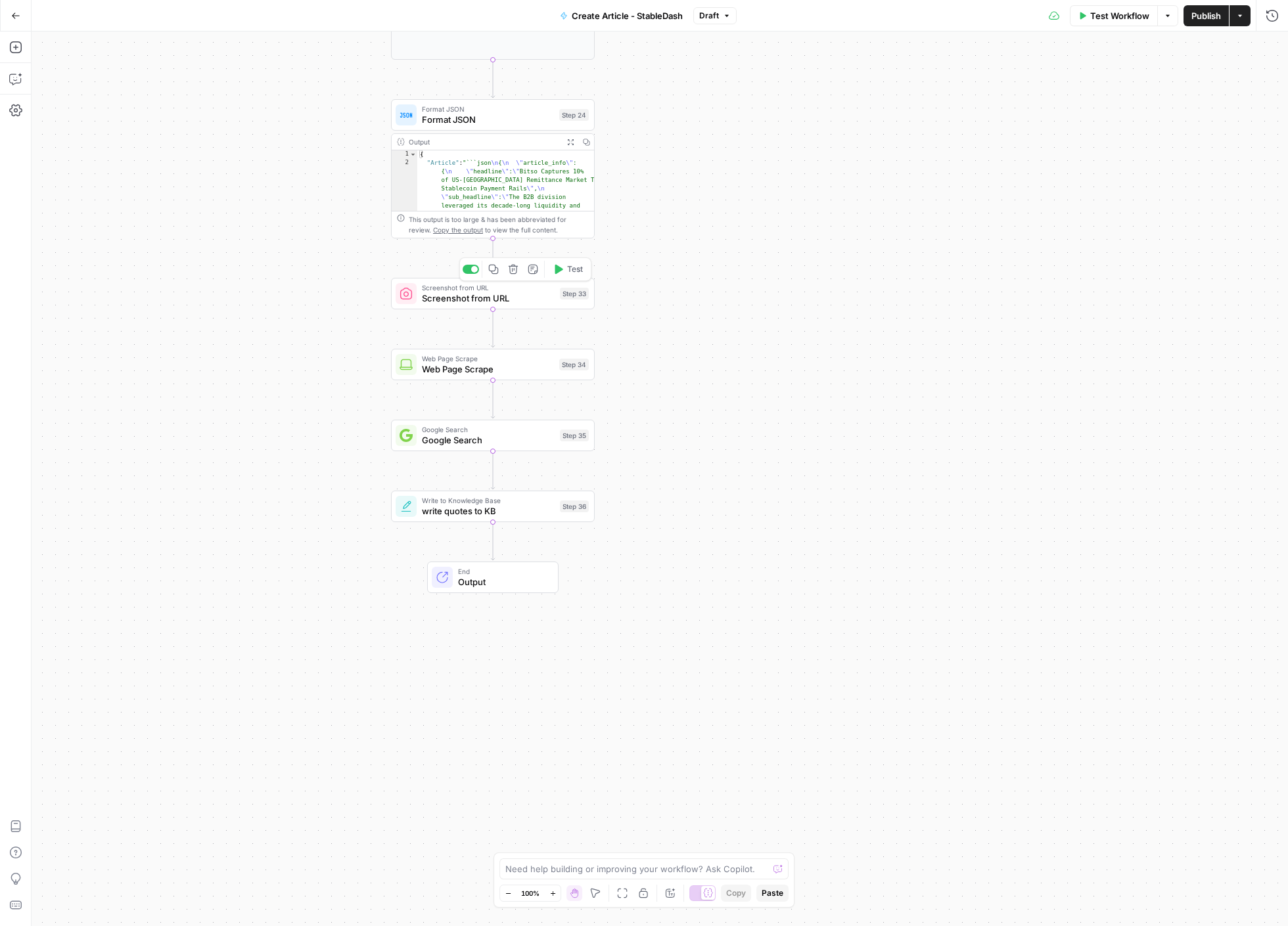
click at [499, 295] on span "Screenshot from URL" at bounding box center [488, 298] width 132 height 13
click at [516, 271] on icon "button" at bounding box center [513, 270] width 10 height 10
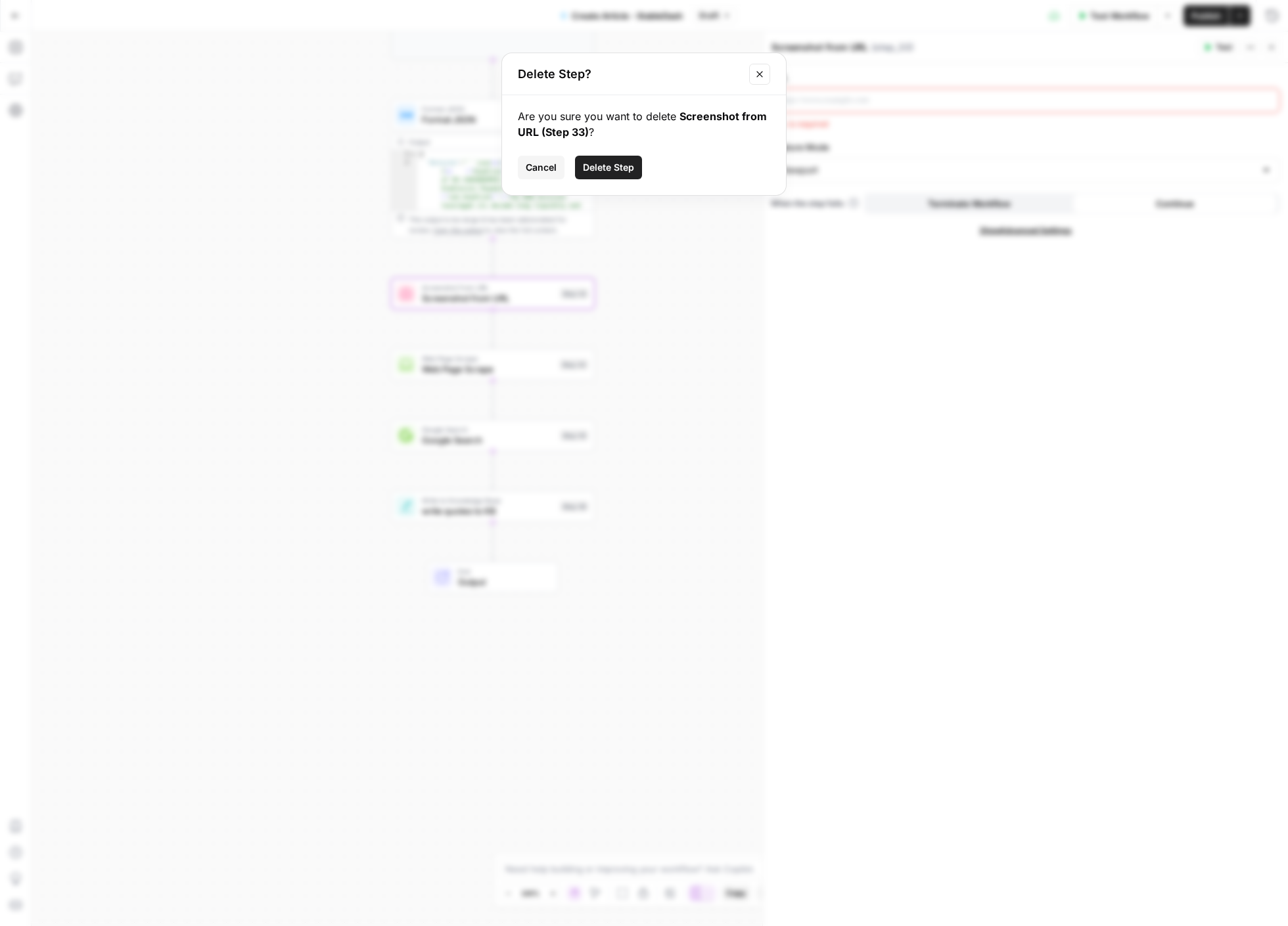
click at [607, 174] on button "Delete Step" at bounding box center [608, 167] width 67 height 23
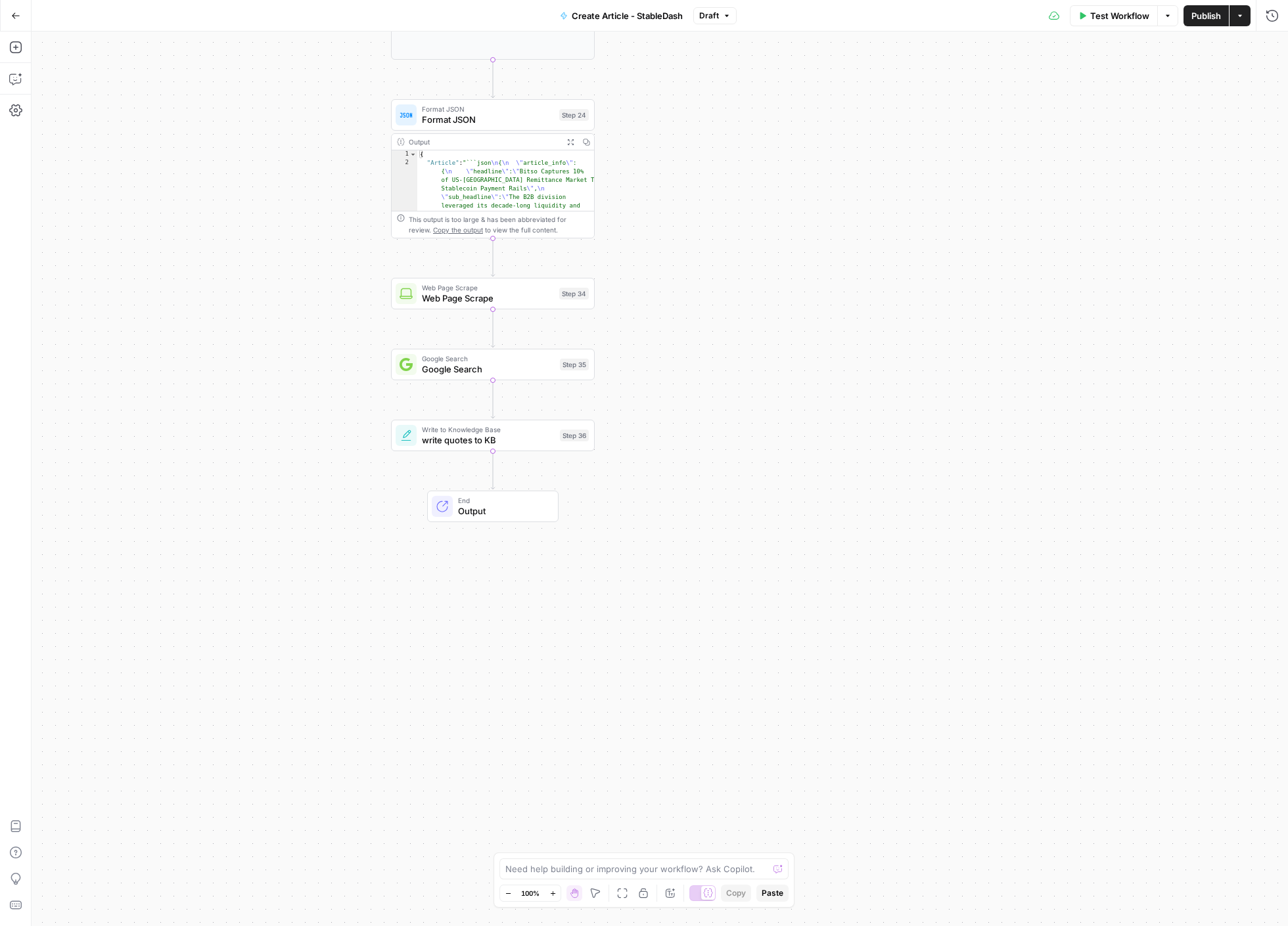
click at [446, 295] on span "Web Page Scrape" at bounding box center [488, 298] width 132 height 13
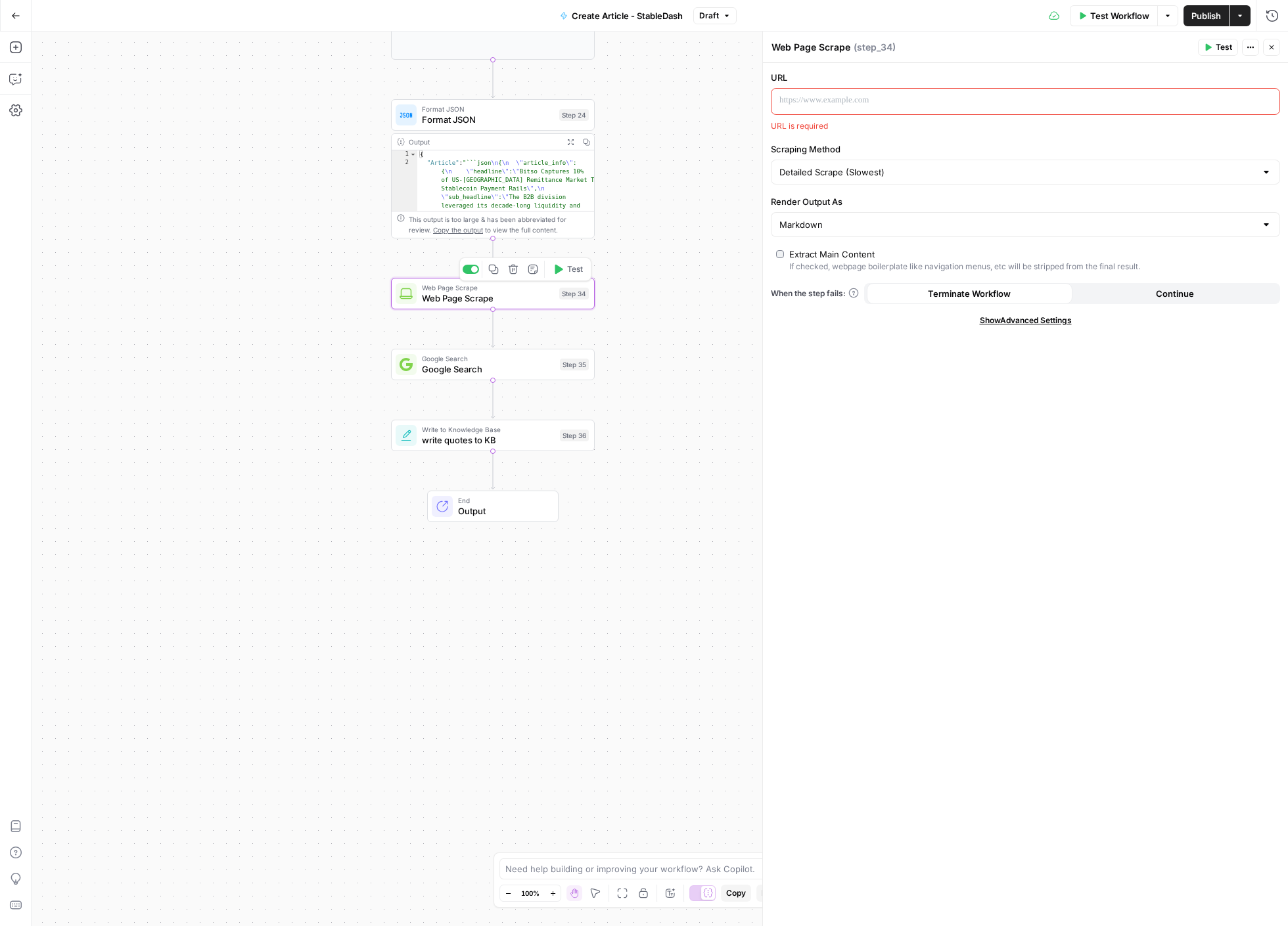
click at [511, 270] on icon "button" at bounding box center [513, 269] width 11 height 11
click at [588, 175] on button "Delete Step" at bounding box center [608, 167] width 67 height 23
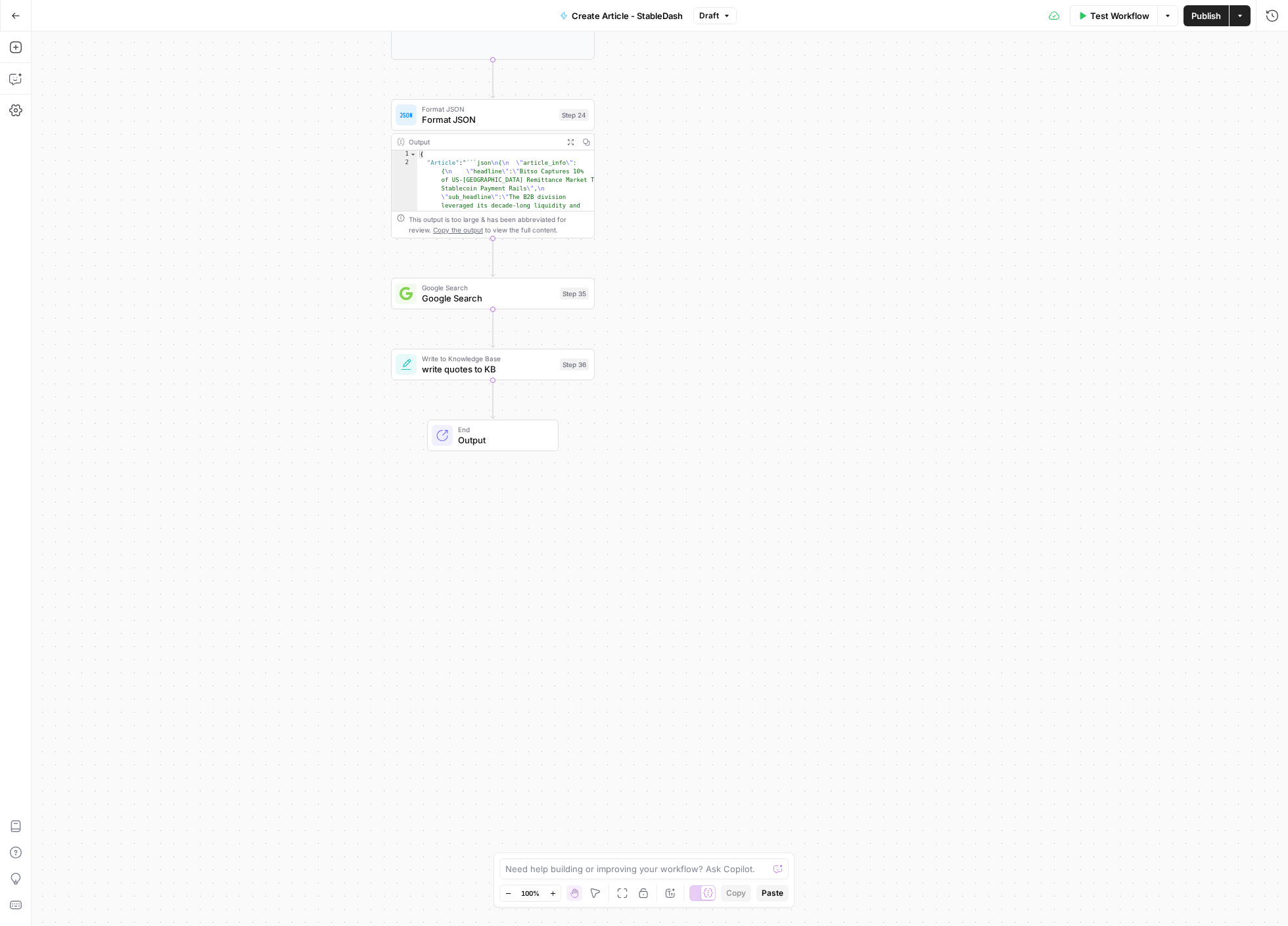
click at [450, 302] on span "Google Search" at bounding box center [488, 298] width 132 height 13
click at [517, 275] on button "Delete step" at bounding box center [513, 269] width 17 height 17
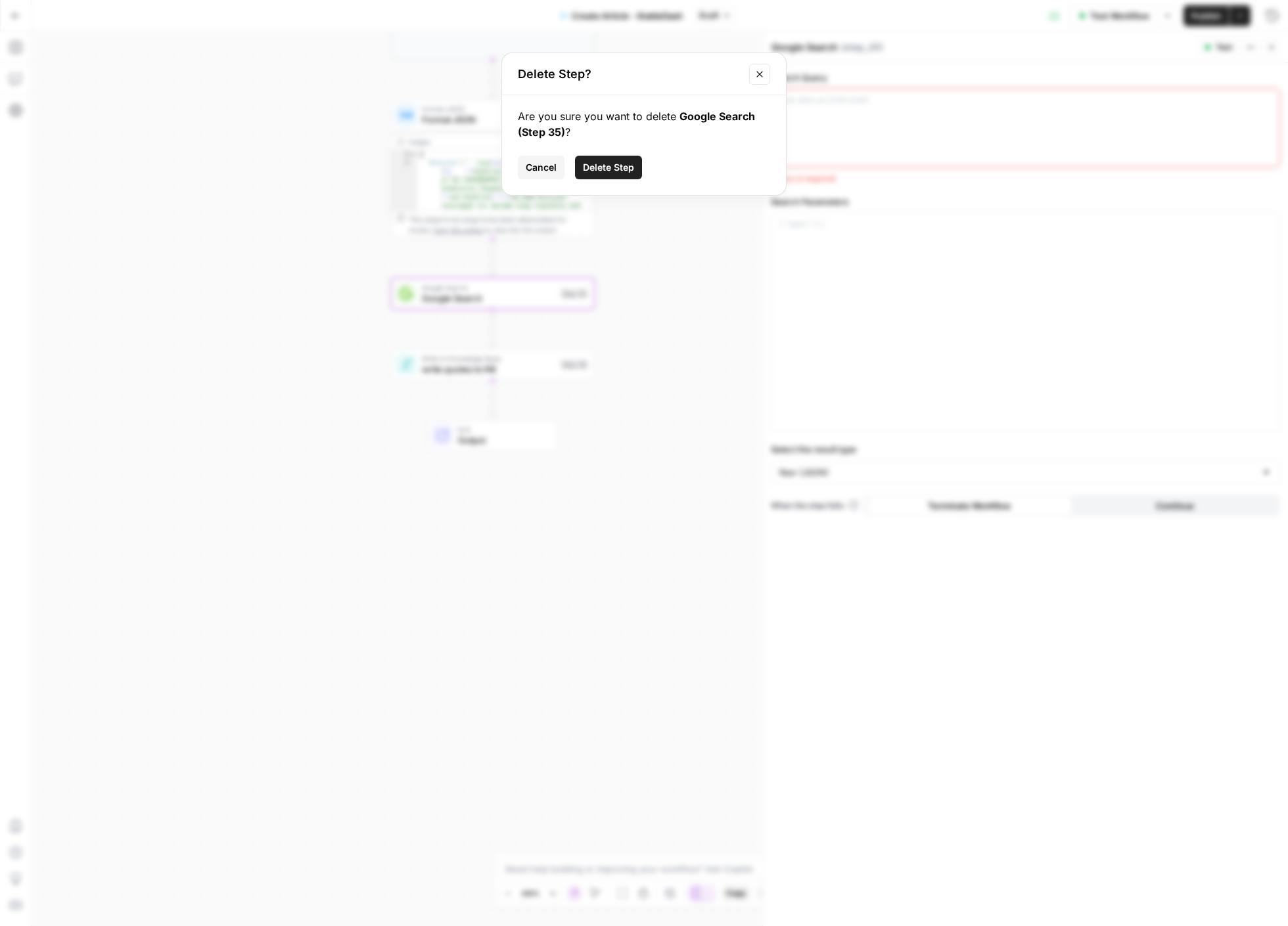
click at [605, 175] on button "Delete Step" at bounding box center [608, 167] width 67 height 23
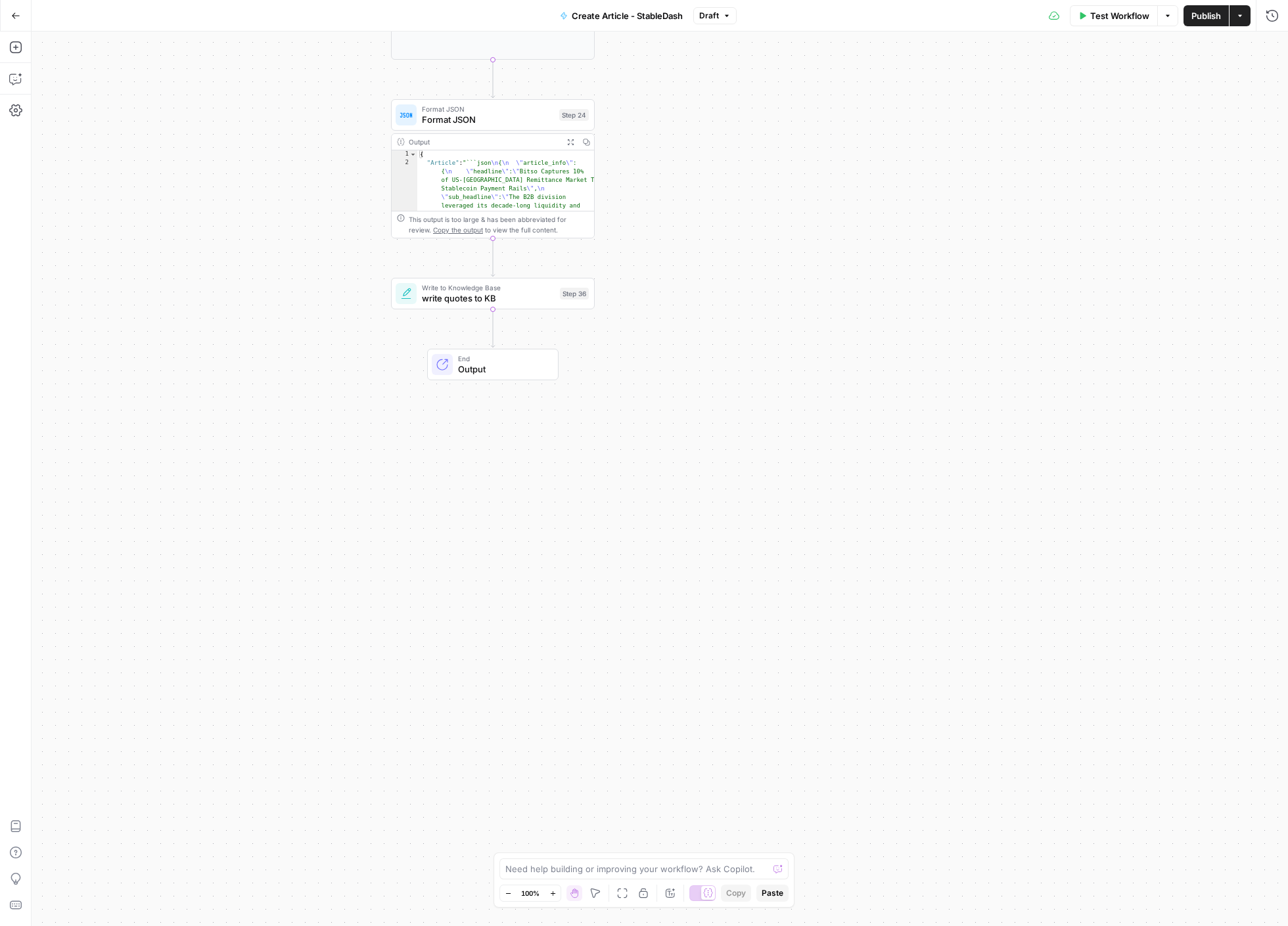
click at [442, 291] on span "write quotes to KB" at bounding box center [488, 298] width 132 height 13
type input "StableDash"
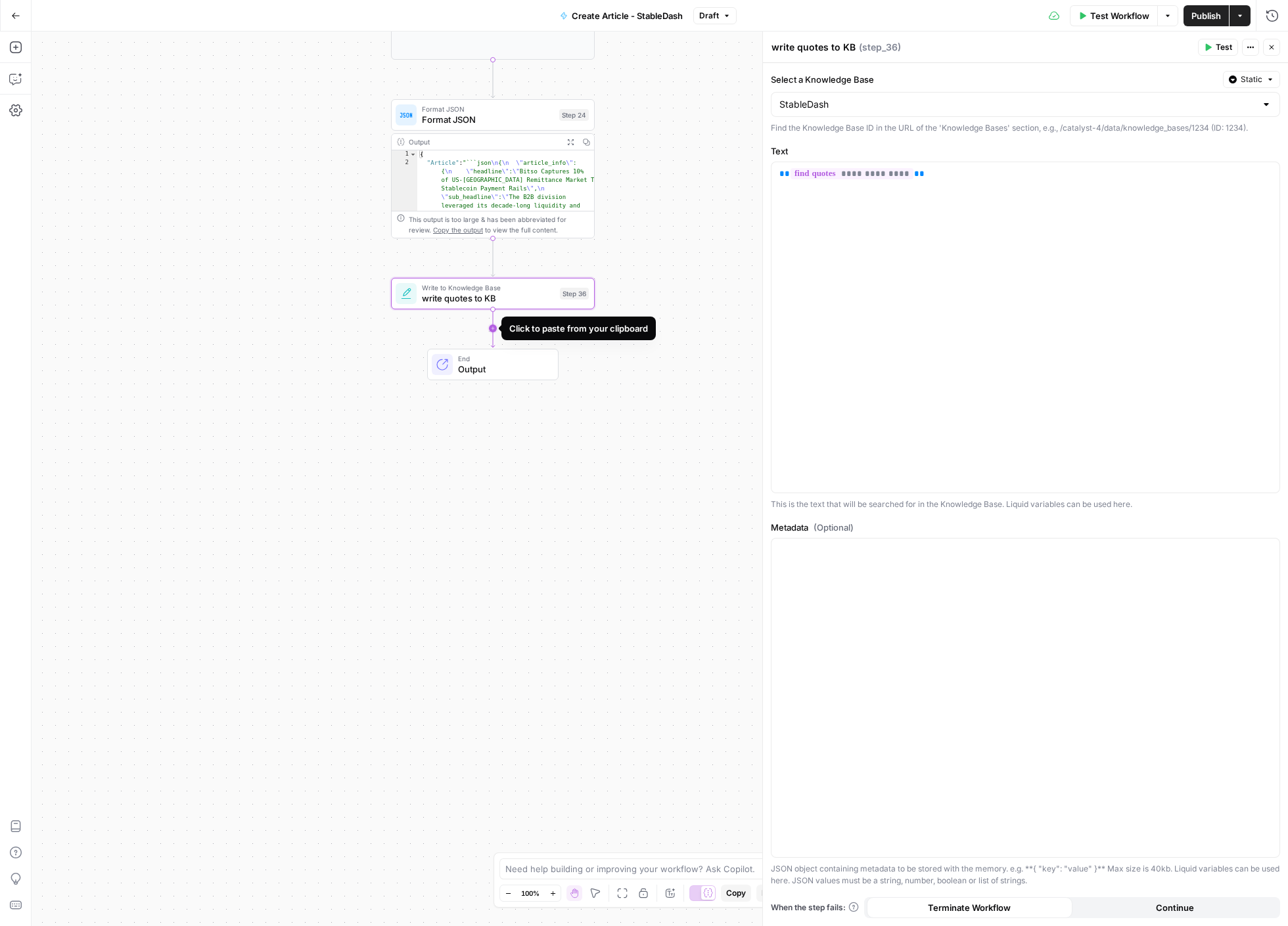
click at [495, 327] on icon "Edge from step_36 to end" at bounding box center [492, 329] width 4 height 39
click at [512, 342] on icon "button" at bounding box center [513, 341] width 10 height 10
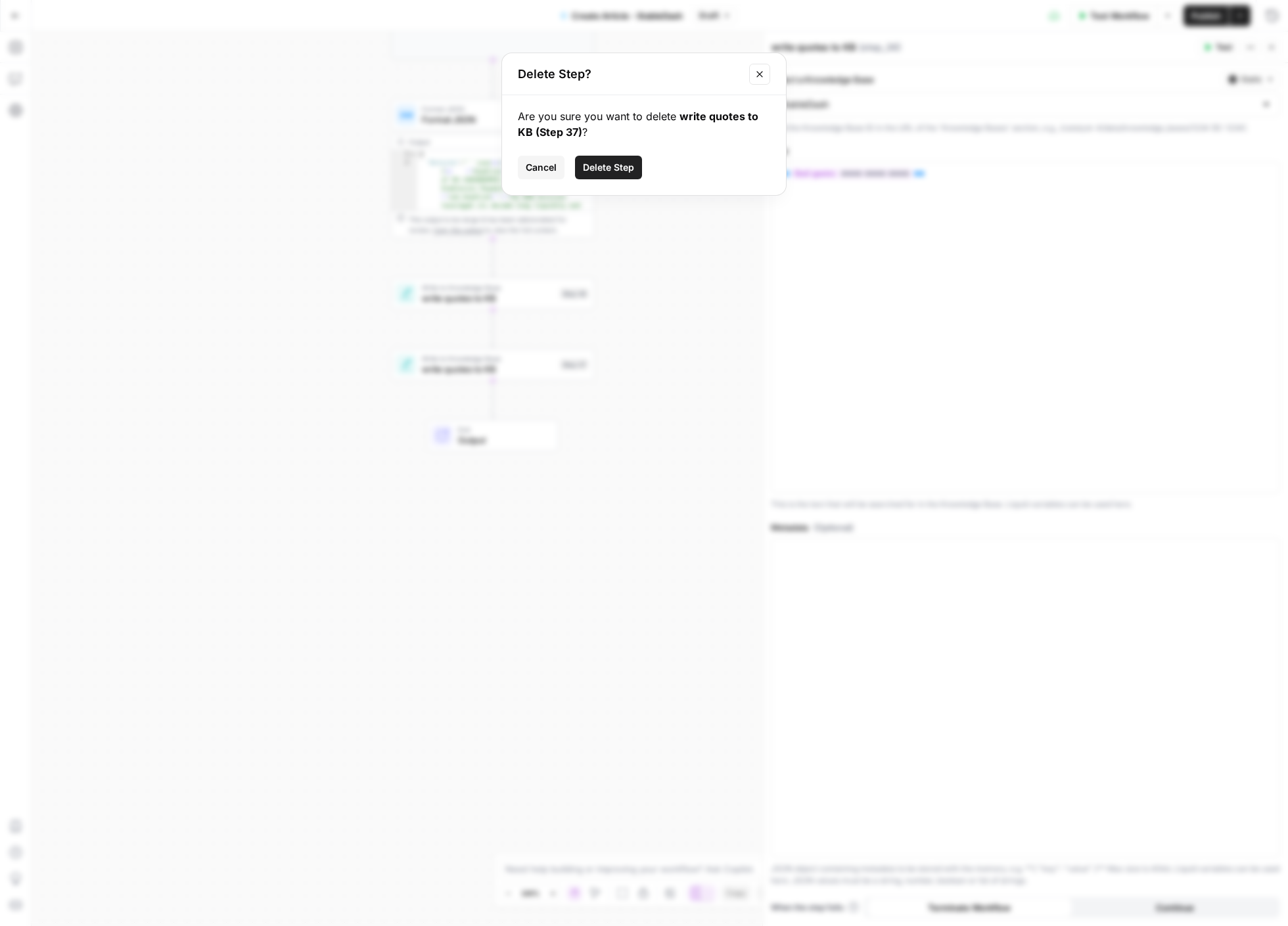
click at [600, 167] on span "Delete Step" at bounding box center [608, 167] width 51 height 13
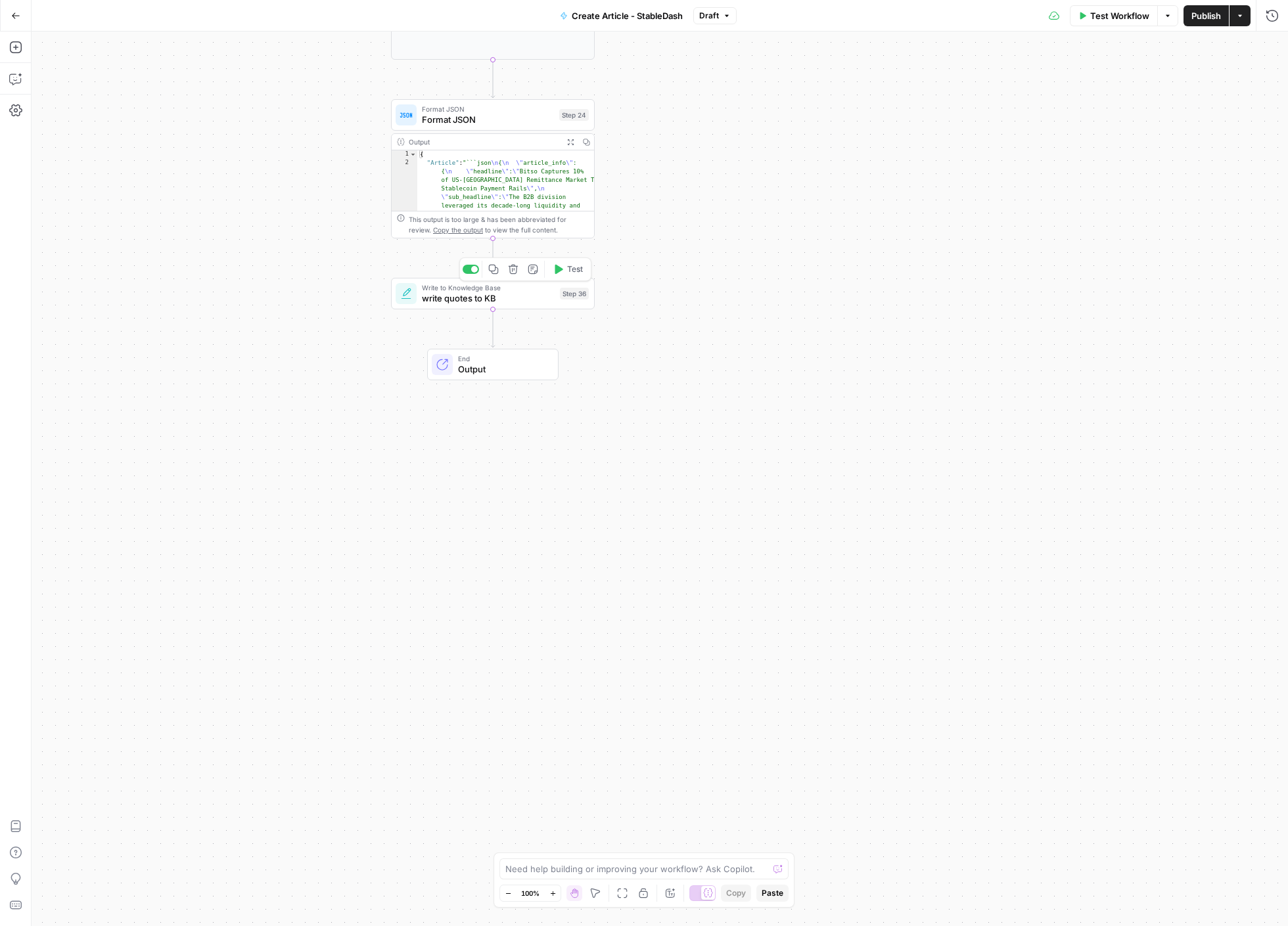
click at [508, 268] on icon "button" at bounding box center [513, 270] width 10 height 10
click at [615, 171] on span "Delete Step" at bounding box center [608, 167] width 51 height 13
click at [11, 41] on icon "button" at bounding box center [16, 48] width 13 height 13
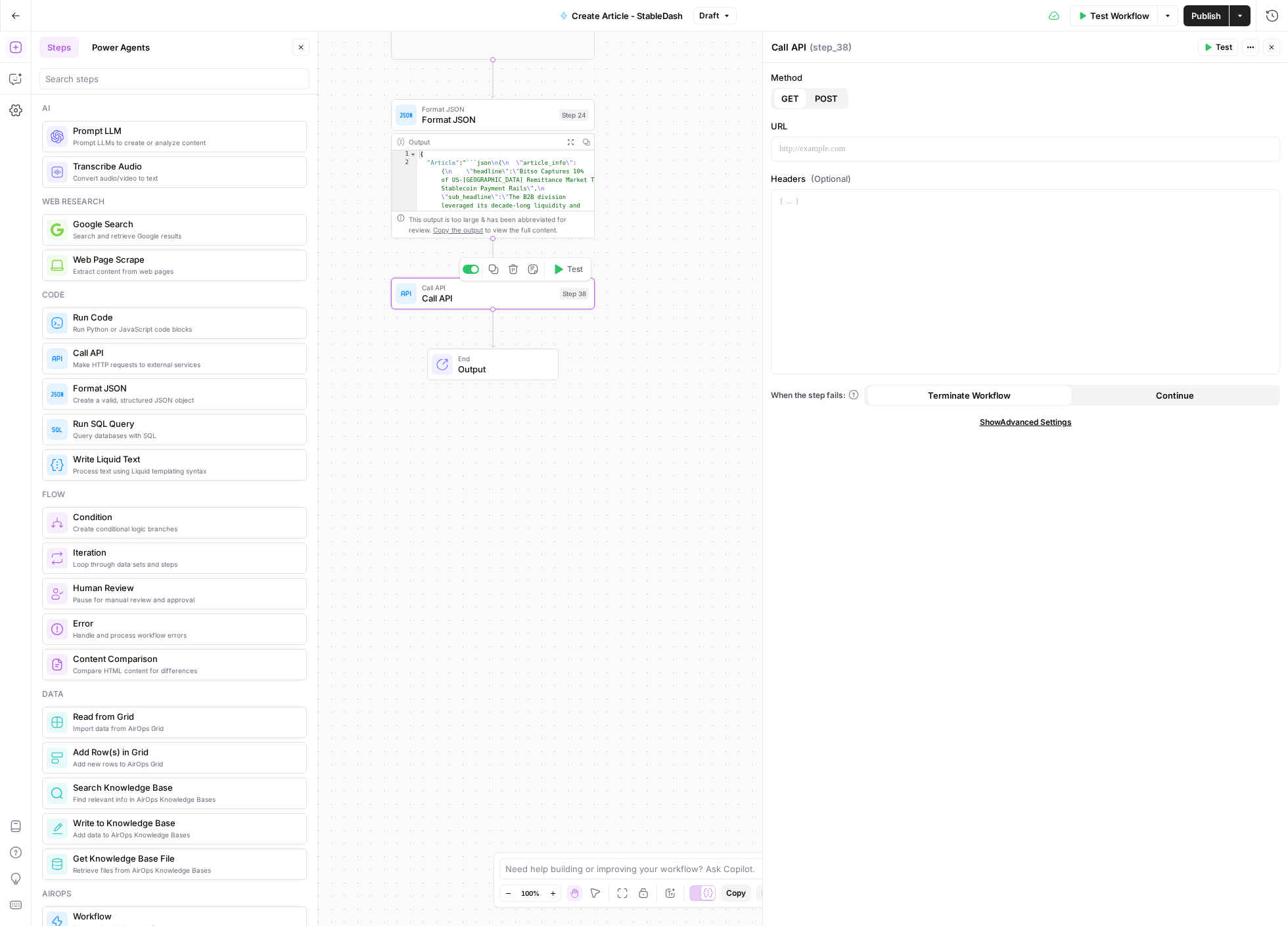
click at [511, 270] on icon "button" at bounding box center [513, 269] width 11 height 11
click at [615, 167] on span "Delete Step" at bounding box center [608, 167] width 51 height 13
click at [665, 13] on span "Create Article - StableDash" at bounding box center [618, 16] width 111 height 13
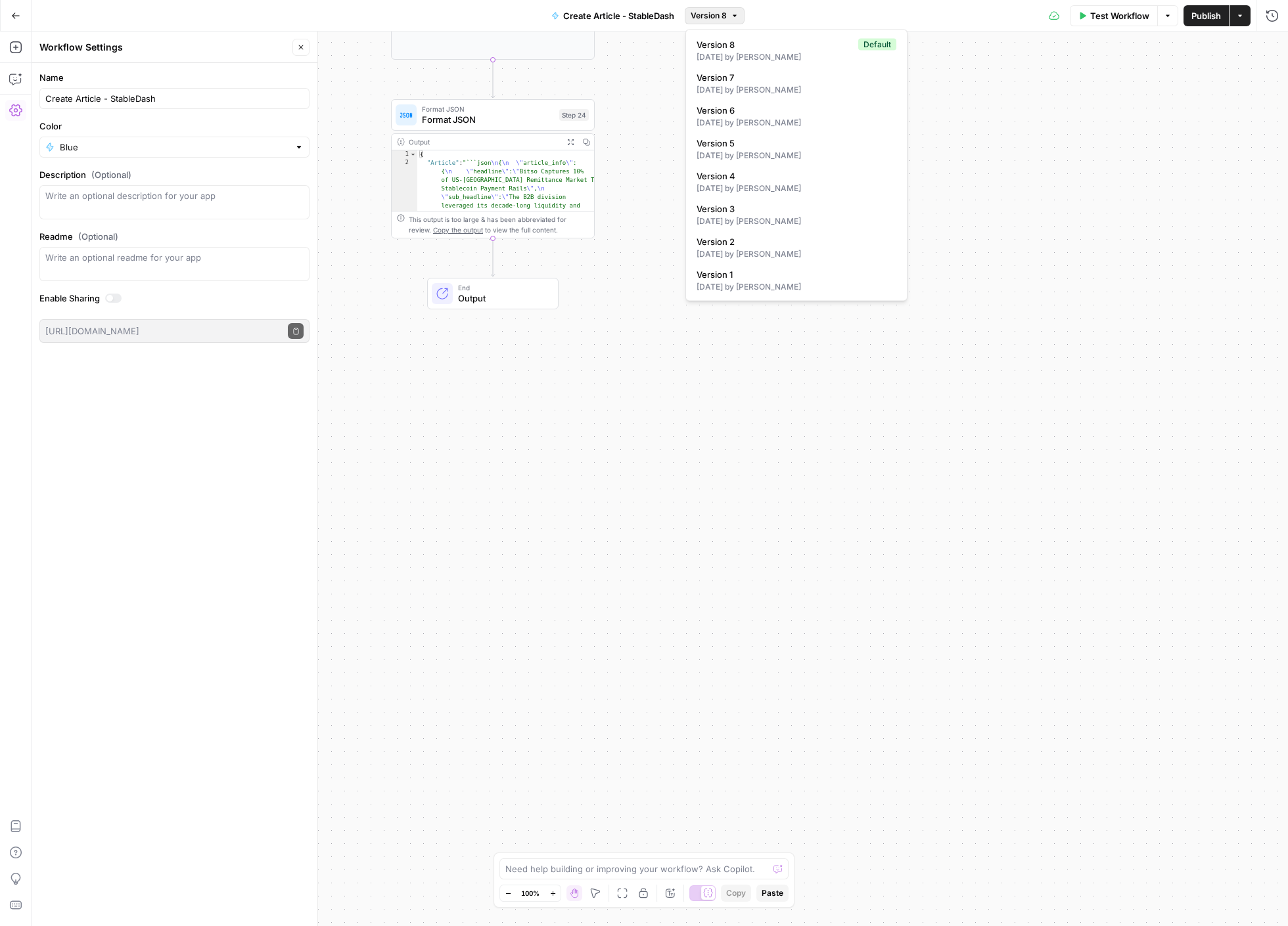
click at [722, 14] on span "Version 8" at bounding box center [708, 16] width 36 height 12
click at [5, 24] on button "Go Back" at bounding box center [16, 16] width 23 height 23
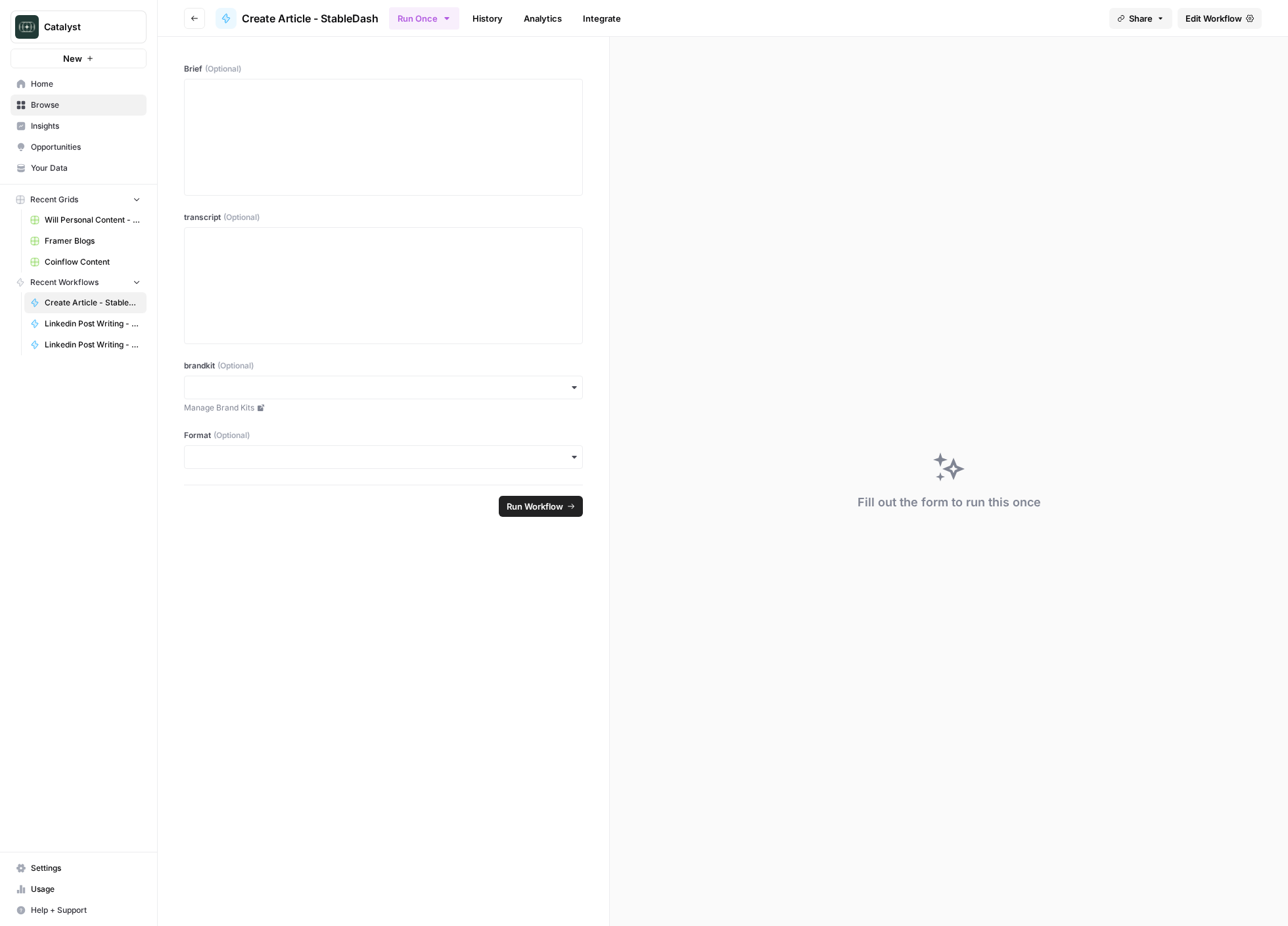
click at [565, 17] on link "Analytics" at bounding box center [543, 18] width 54 height 21
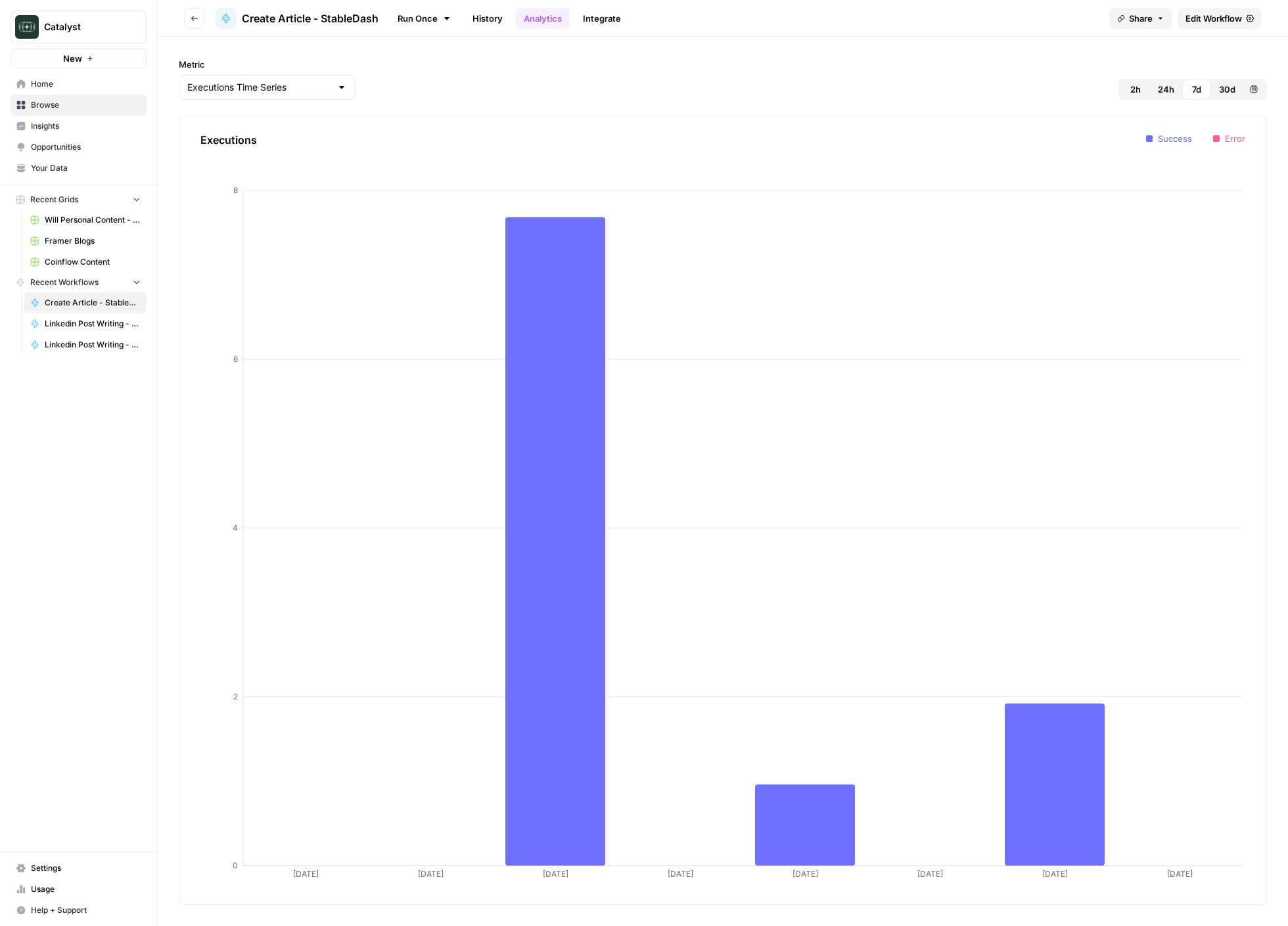
click at [626, 21] on link "Integrate" at bounding box center [601, 18] width 54 height 21
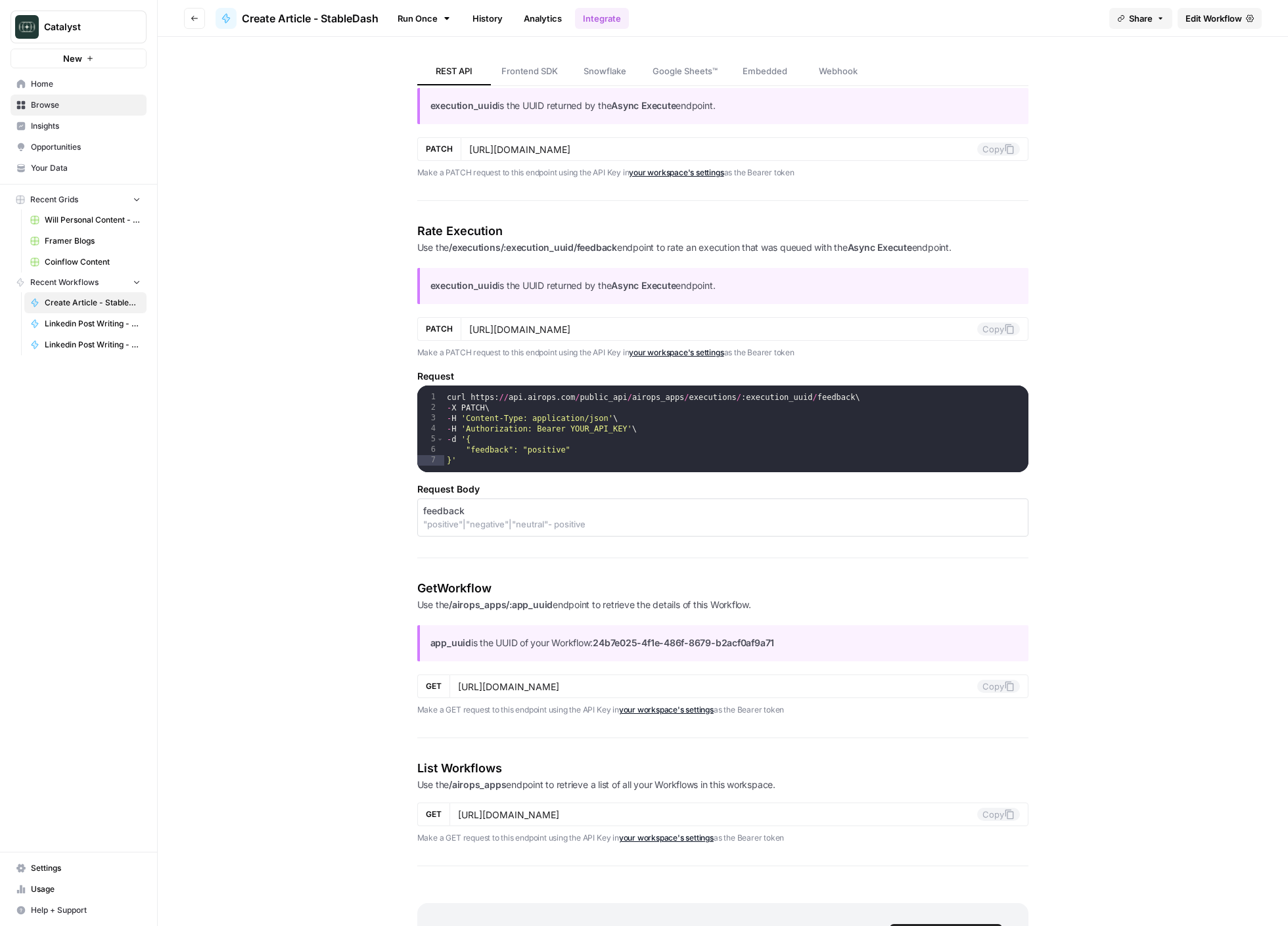
scroll to position [1242, 0]
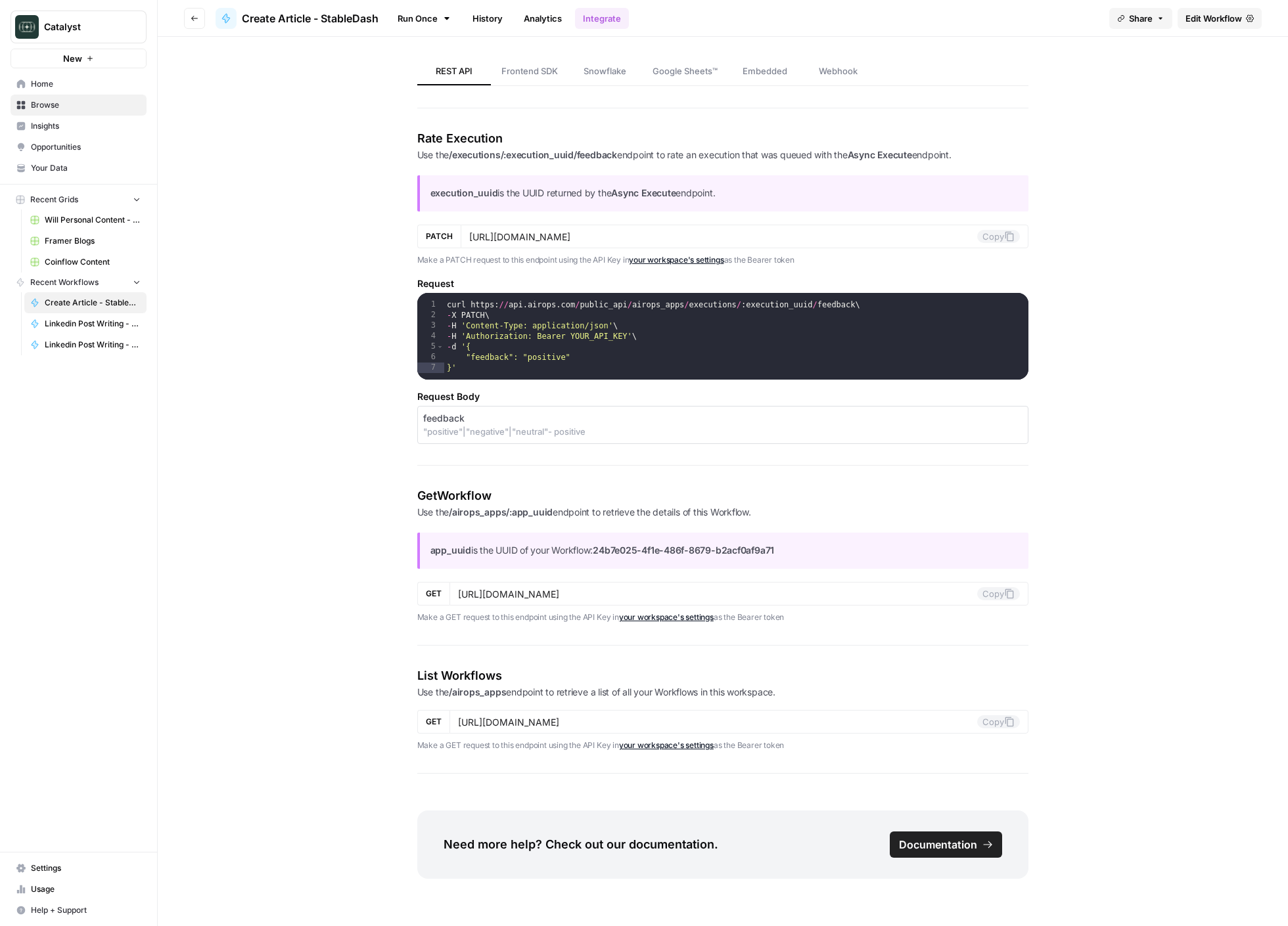
drag, startPoint x: 372, startPoint y: 53, endPoint x: 972, endPoint y: 1062, distance: 1173.9
click at [828, 925] on html "Catalyst New Home Browse Insights Opportunities Your Data Recent Grids Will Per…" at bounding box center [644, 463] width 1288 height 926
copy div "REST API Frontend SDK Snowflake Google Sheets™ Embedded Webhook REST API Explor…"
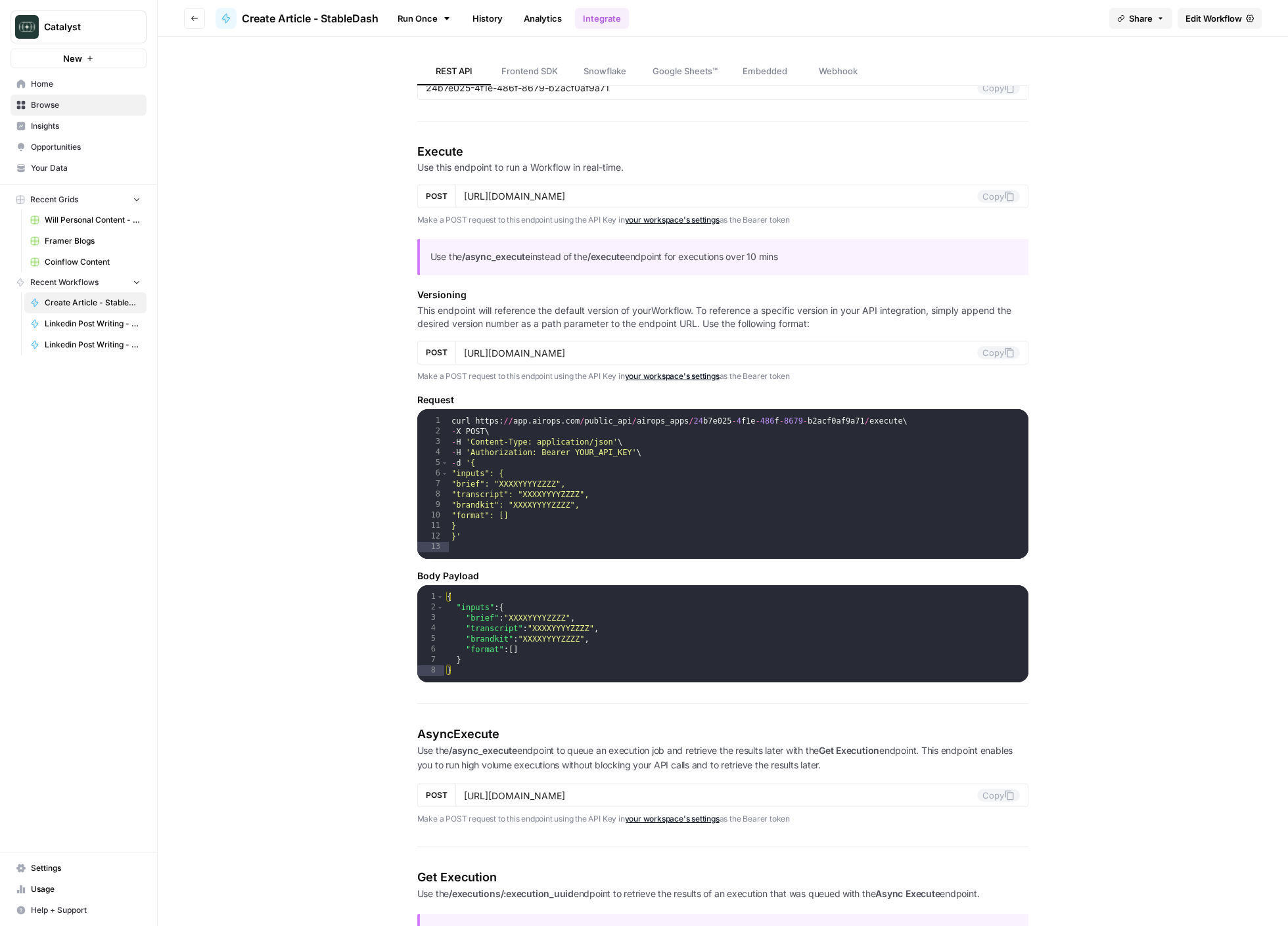
scroll to position [0, 0]
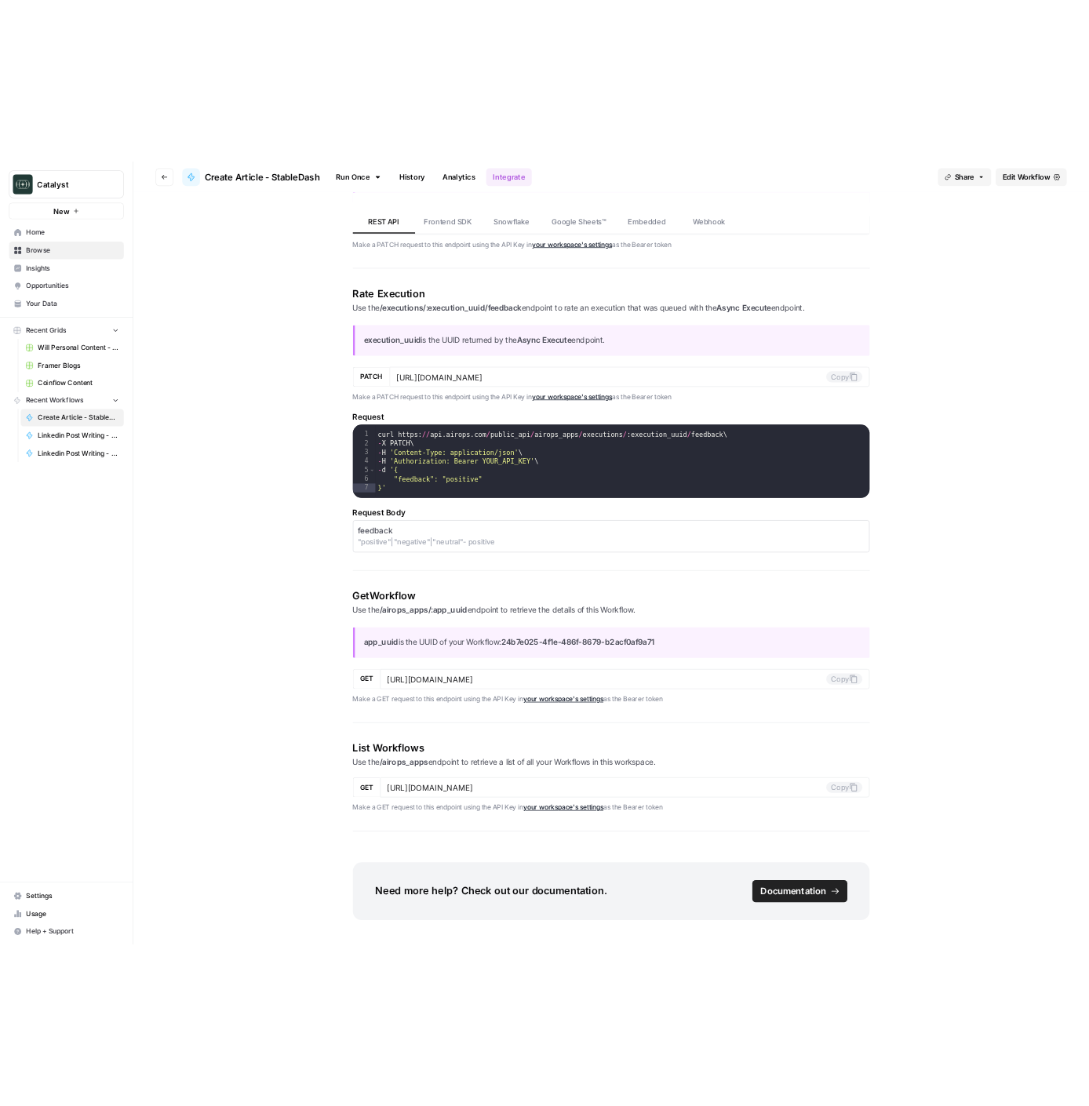
scroll to position [1484, 0]
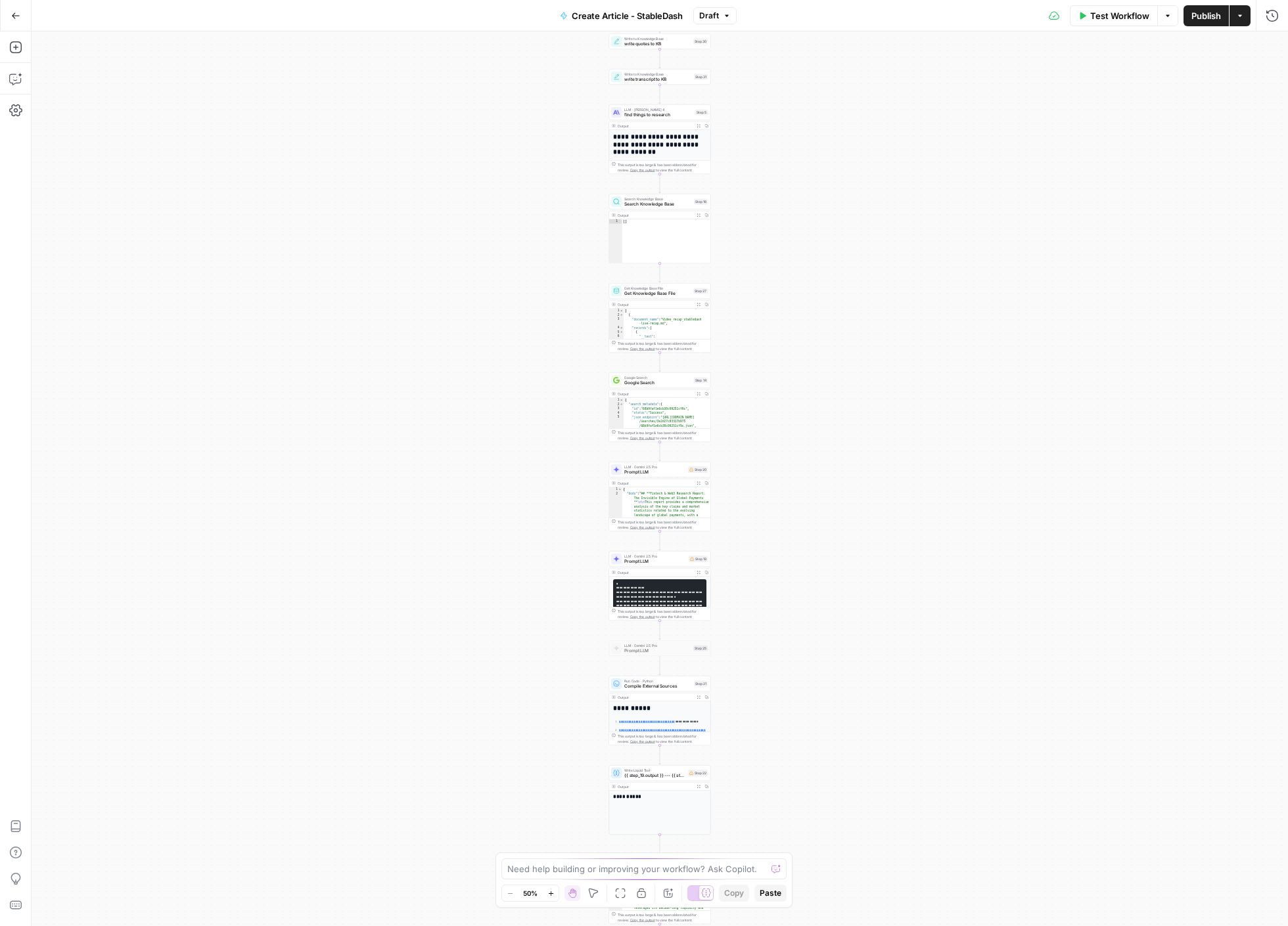
click at [16, 22] on button "Go Back" at bounding box center [16, 16] width 23 height 23
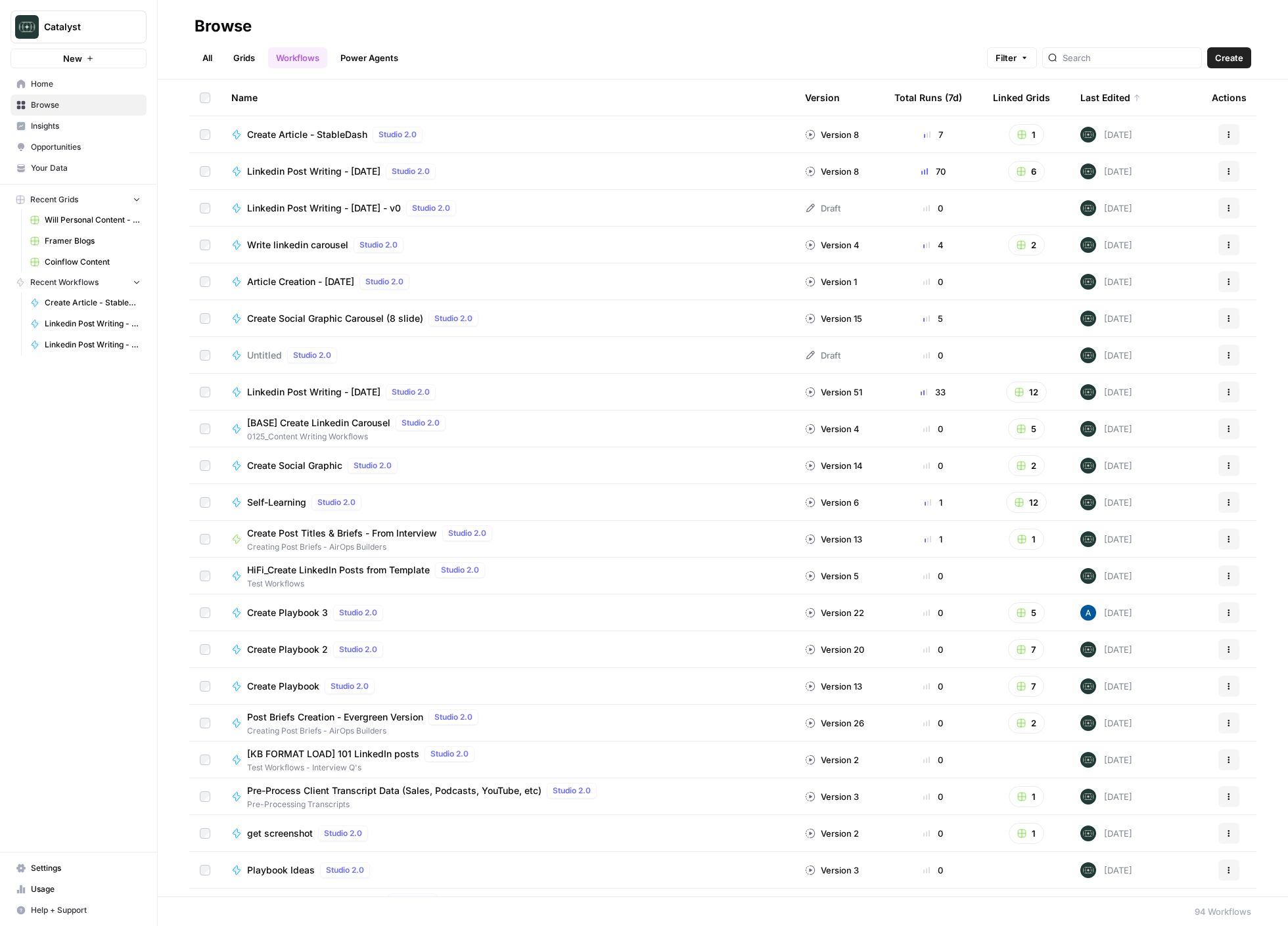
click at [307, 144] on td "Create Article - StableDash Studio 2.0" at bounding box center [507, 134] width 574 height 36
click at [309, 137] on span "Create Article - StableDash" at bounding box center [307, 135] width 121 height 13
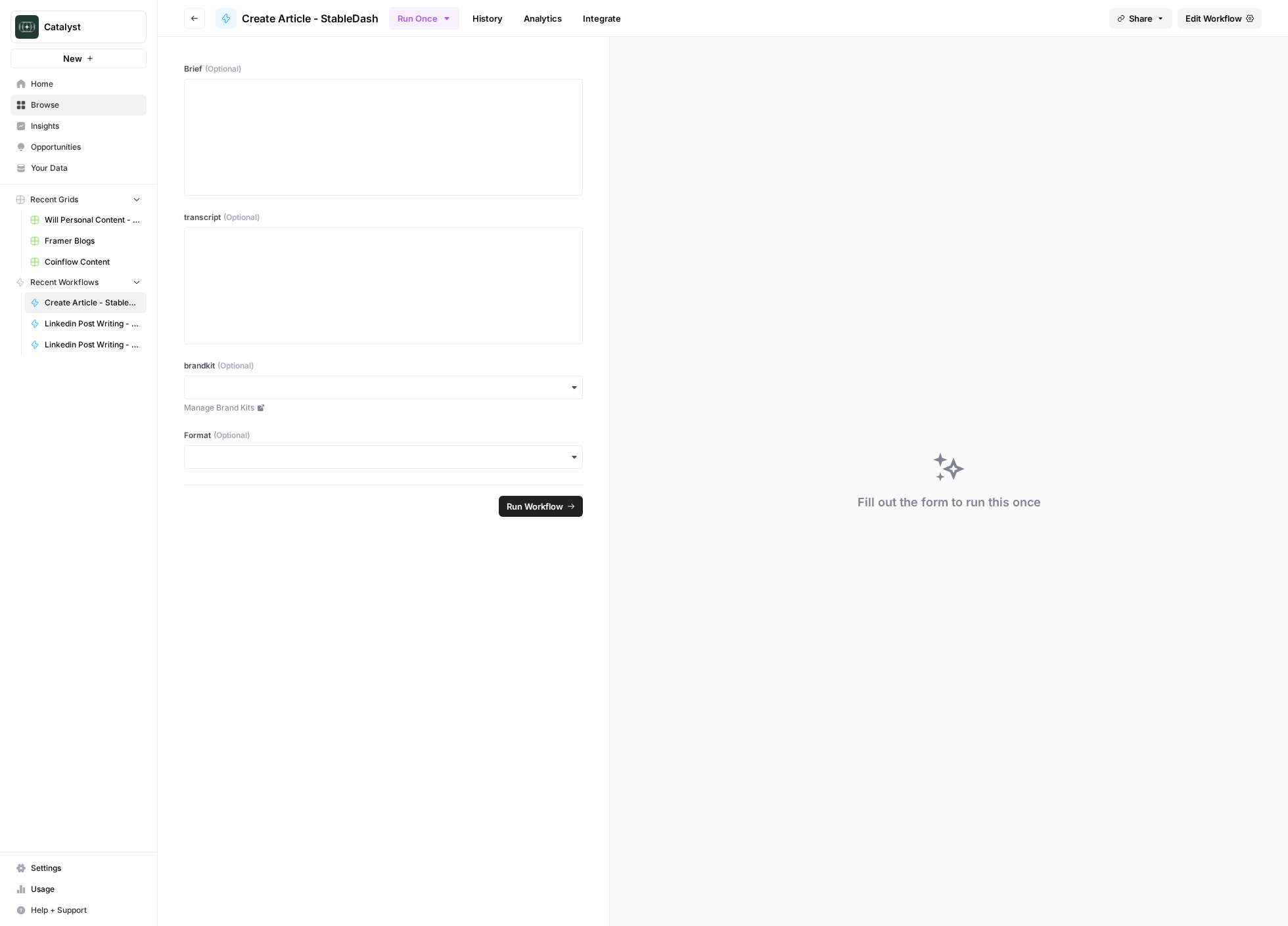
click at [613, 21] on link "Integrate" at bounding box center [601, 18] width 54 height 21
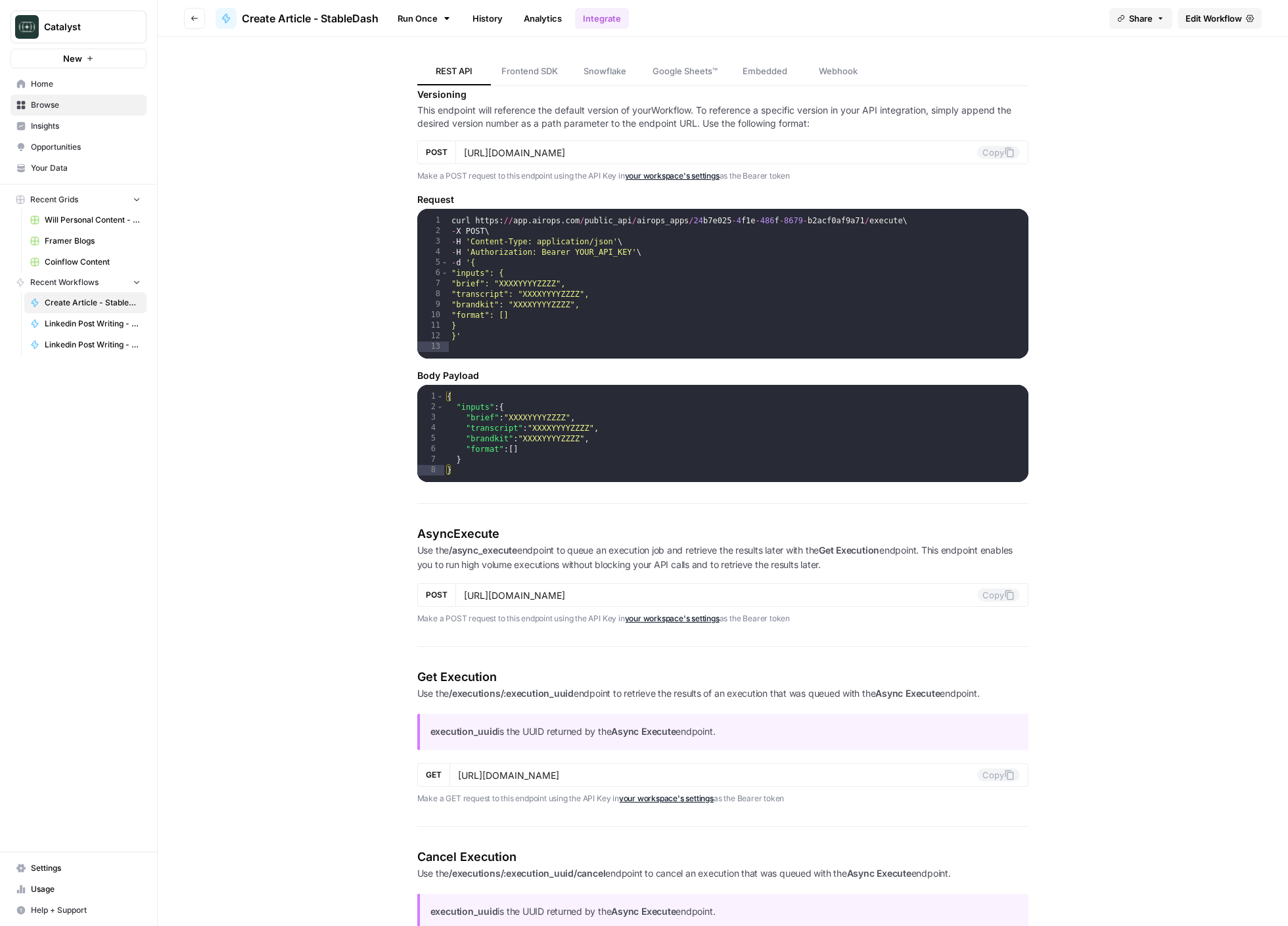
scroll to position [377, 0]
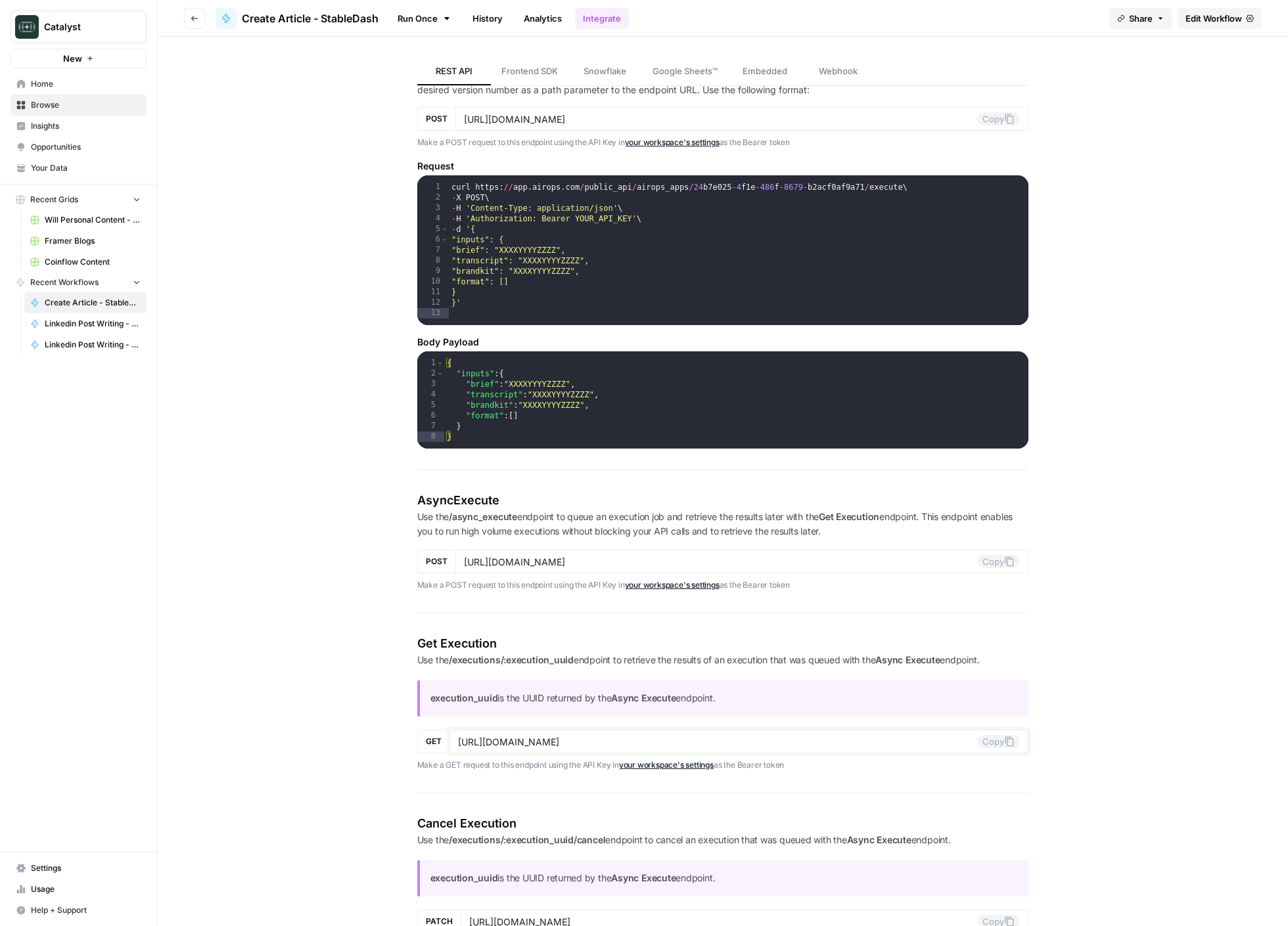
click at [1005, 743] on icon at bounding box center [1009, 742] width 8 height 10
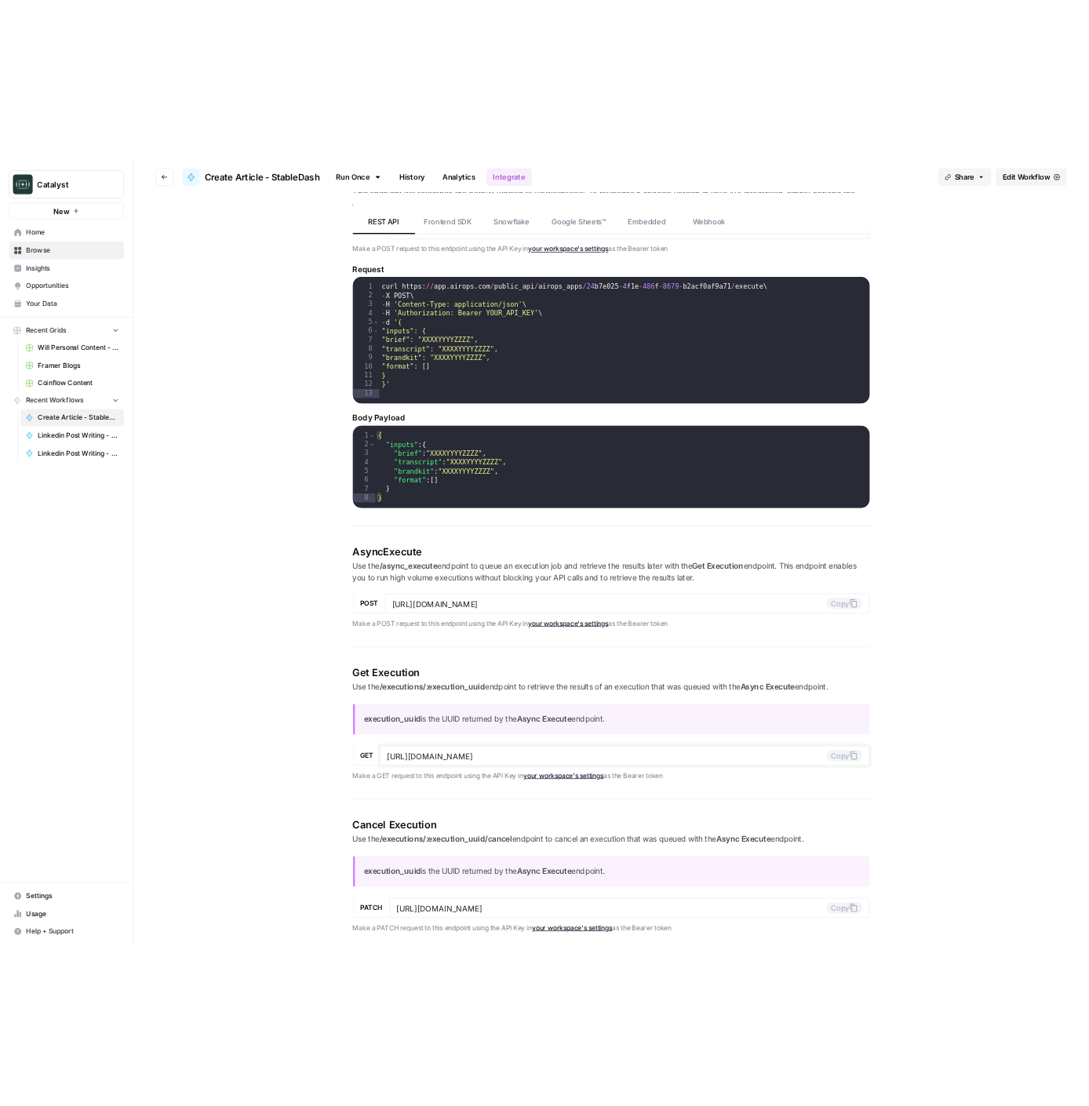
scroll to position [608, 0]
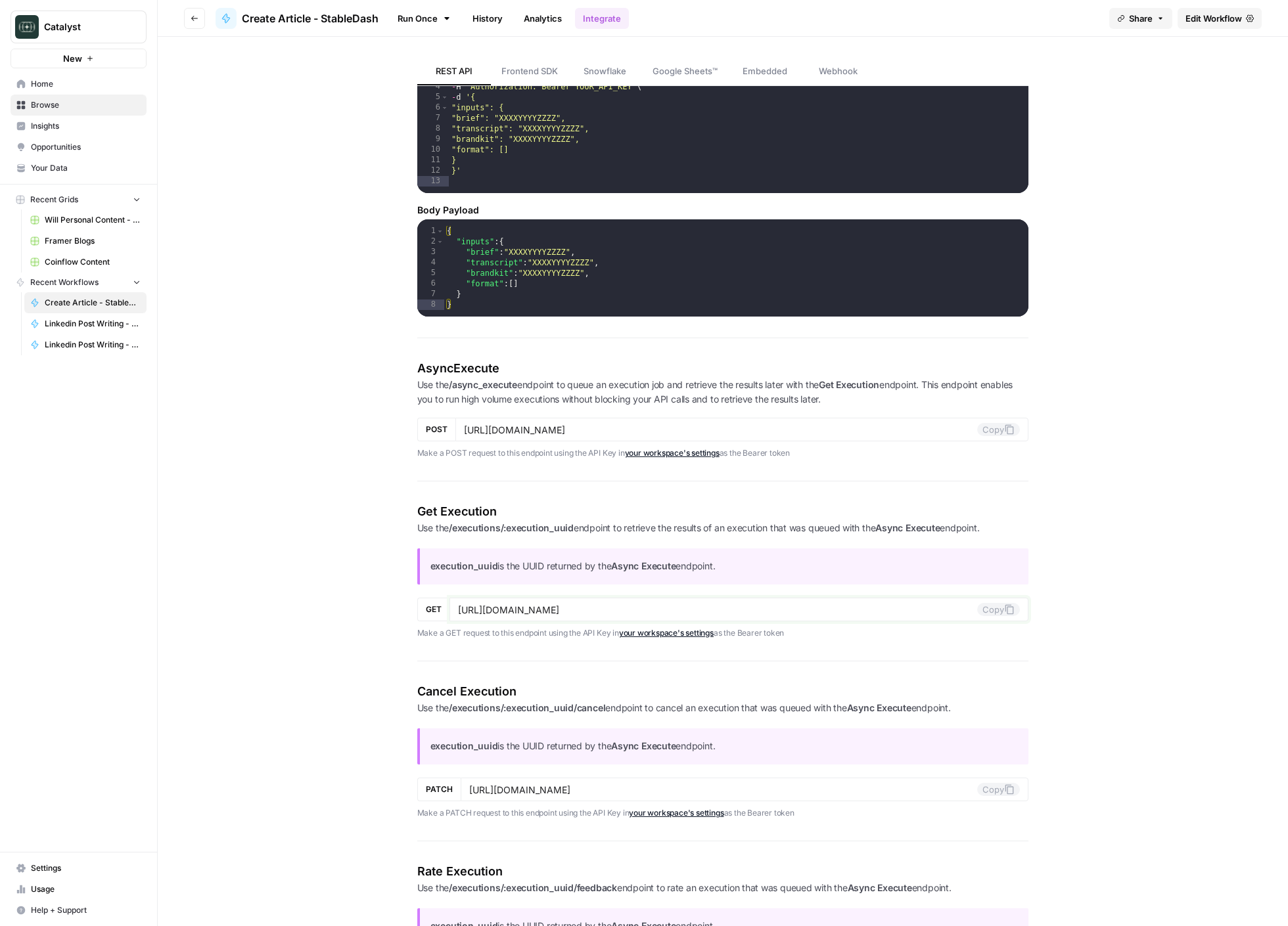
click at [1010, 609] on icon at bounding box center [1009, 610] width 11 height 11
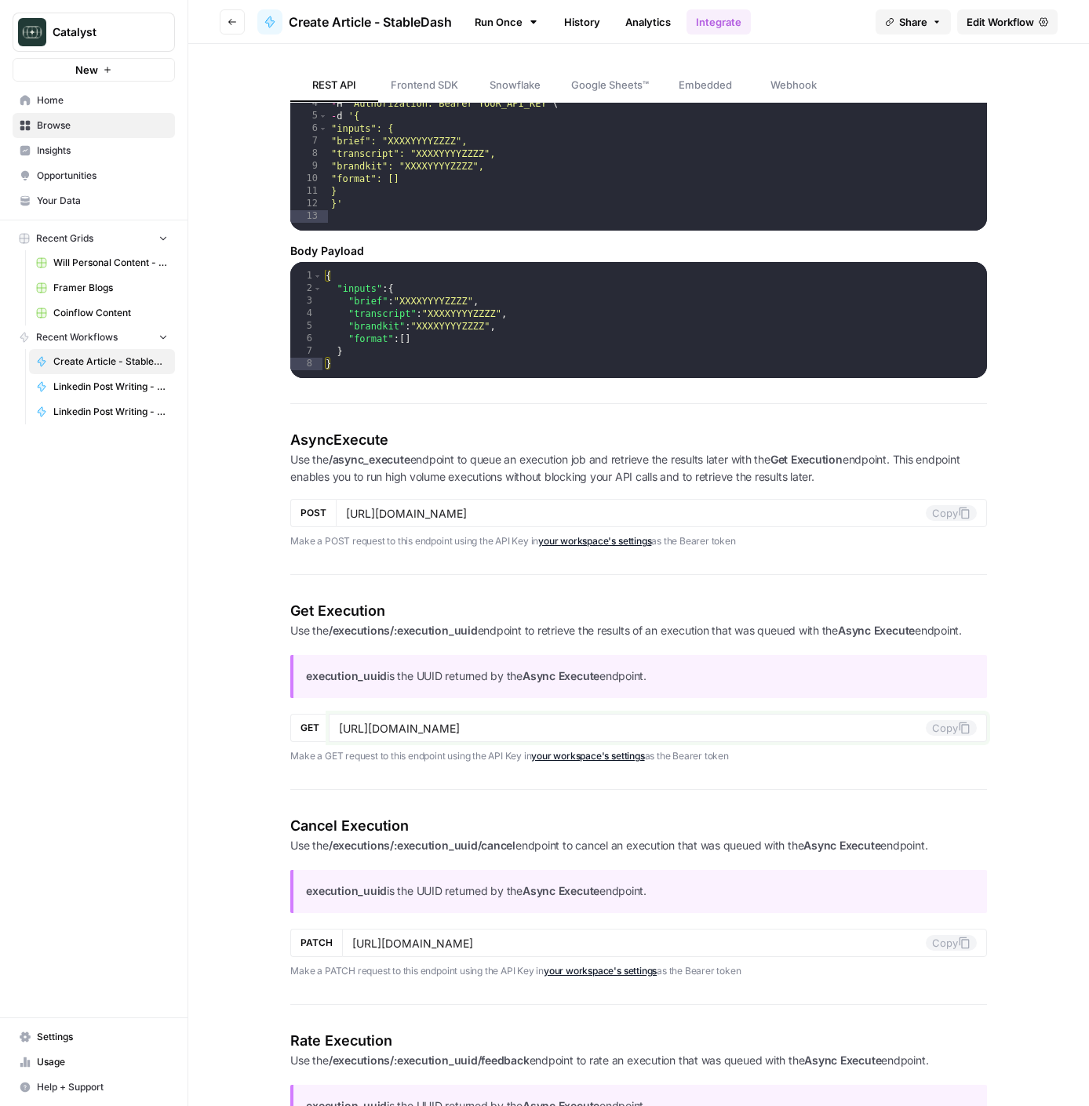
scroll to position [0, 0]
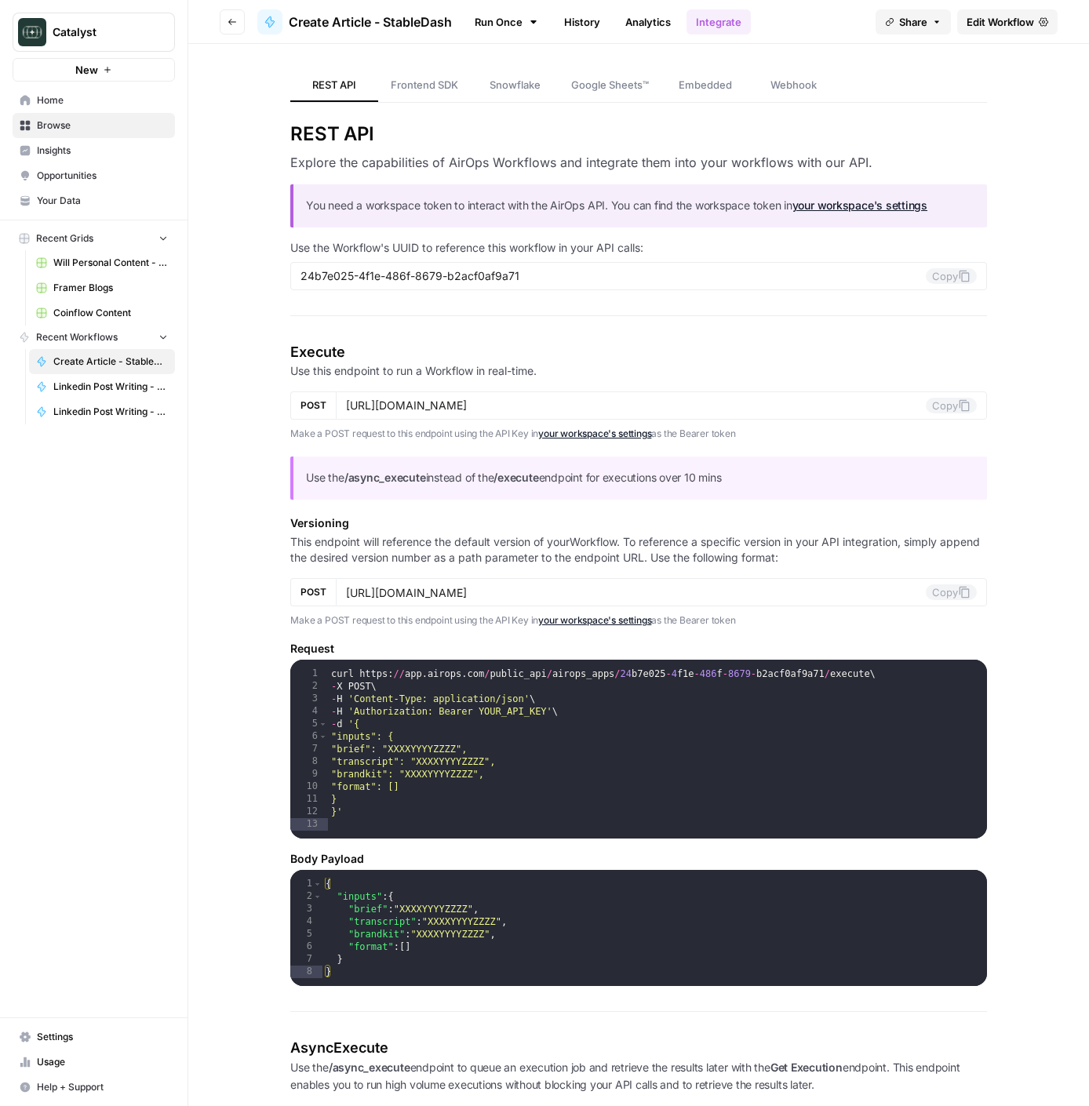
click at [843, 203] on link "your workspace's settings" at bounding box center [859, 204] width 135 height 13
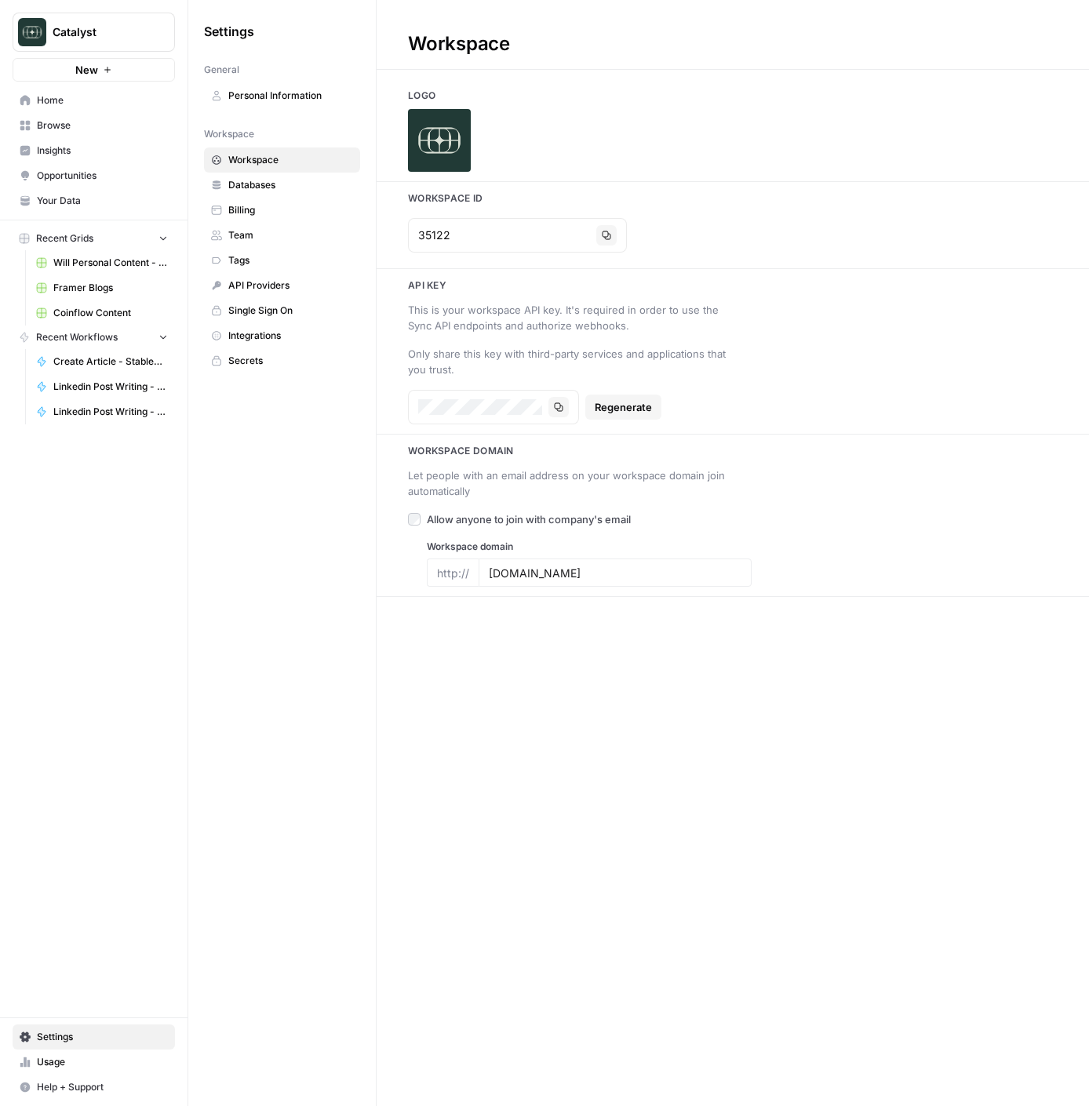
drag, startPoint x: 566, startPoint y: 417, endPoint x: 559, endPoint y: 411, distance: 8.9
click at [566, 417] on div "Copy" at bounding box center [558, 407] width 20 height 20
click at [559, 411] on icon "button" at bounding box center [558, 406] width 9 height 9
